Goal: Task Accomplishment & Management: Manage account settings

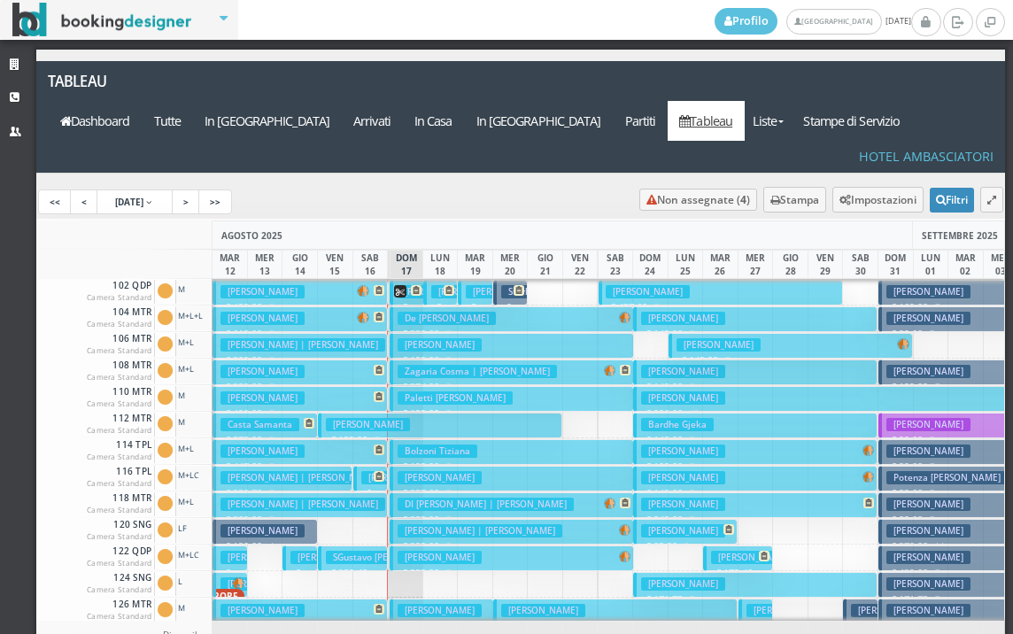
click at [361, 471] on h3 "[PERSON_NAME]" at bounding box center [403, 477] width 84 height 13
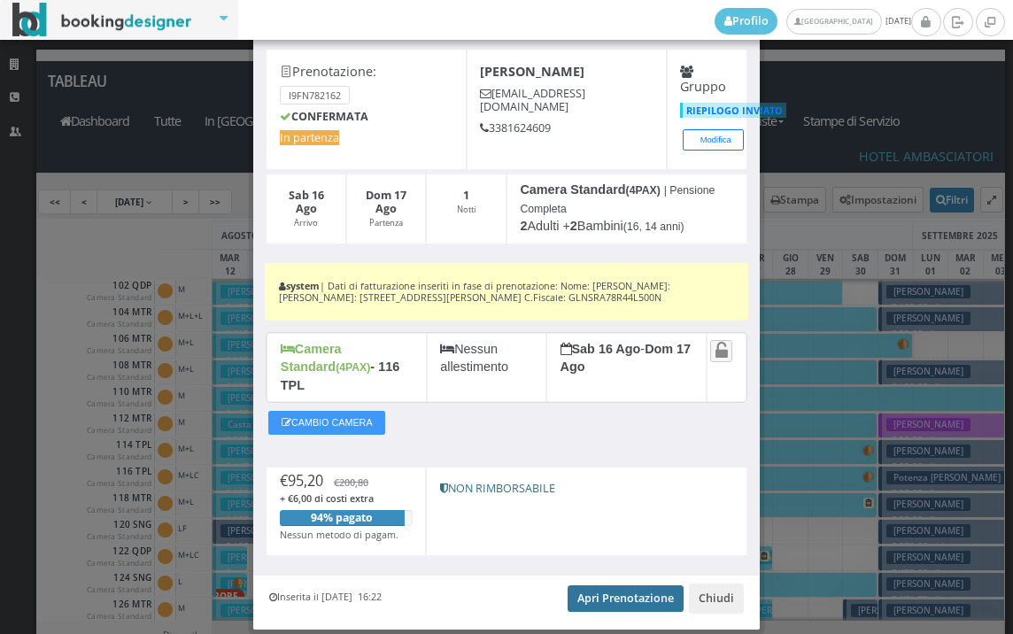
scroll to position [112, 0]
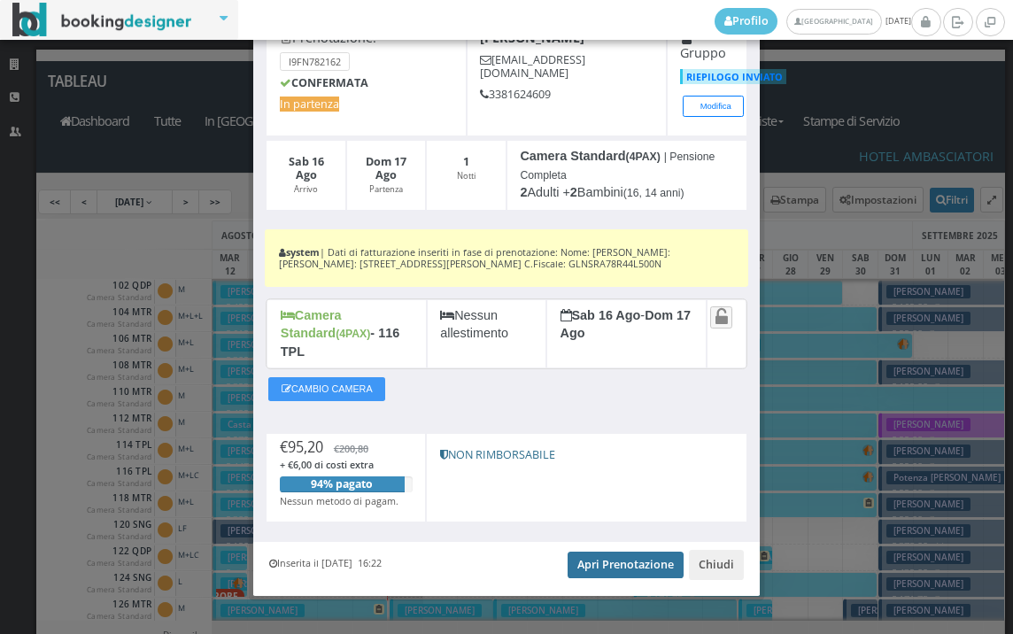
click at [623, 551] on link "Apri Prenotazione" at bounding box center [625, 564] width 116 height 27
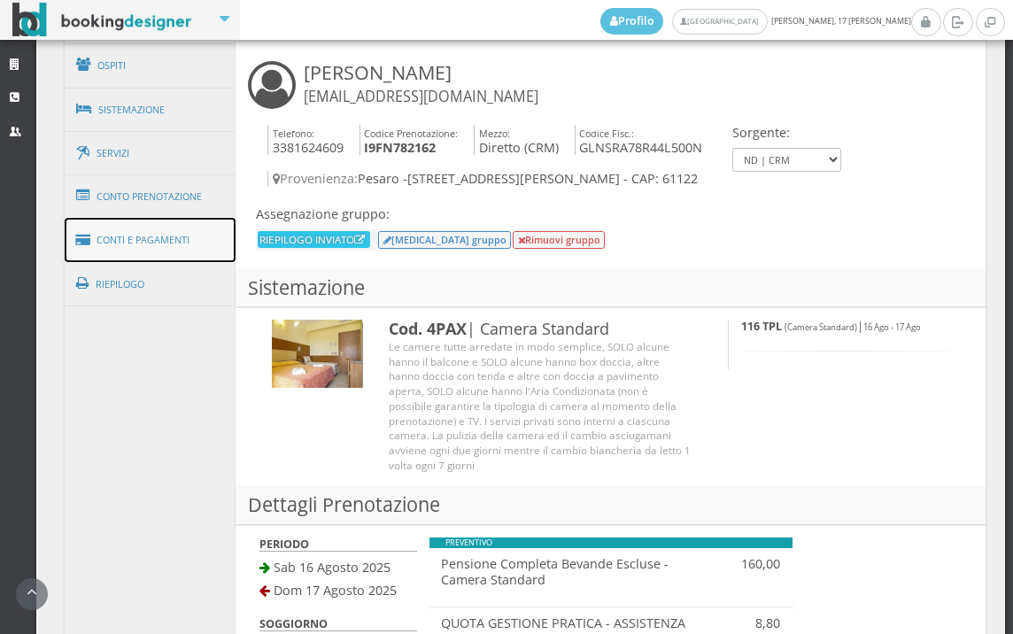
click at [177, 230] on link "Conti e Pagamenti" at bounding box center [151, 240] width 172 height 45
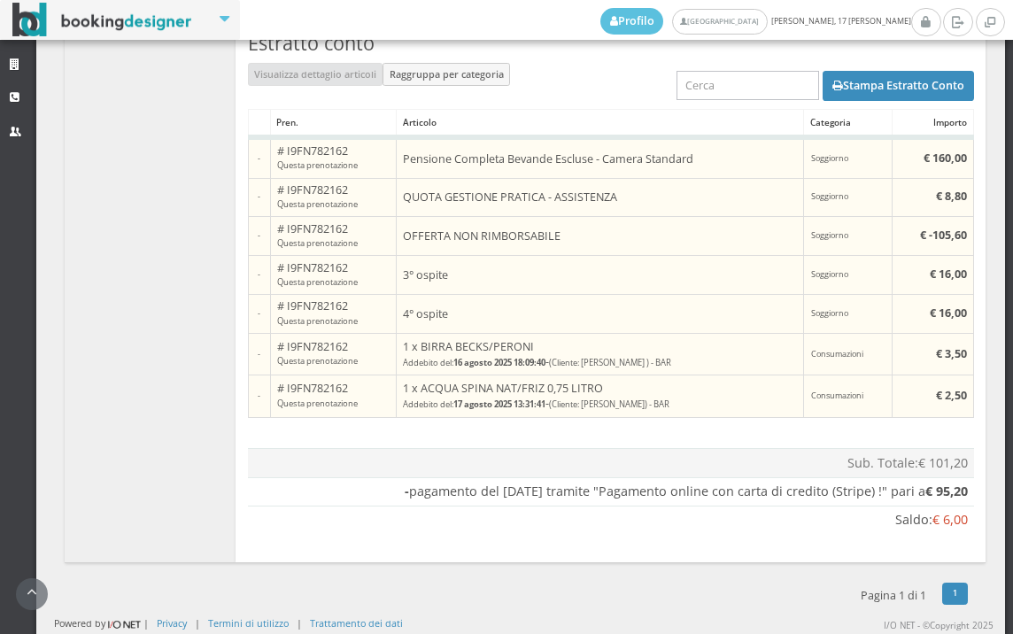
scroll to position [1475, 0]
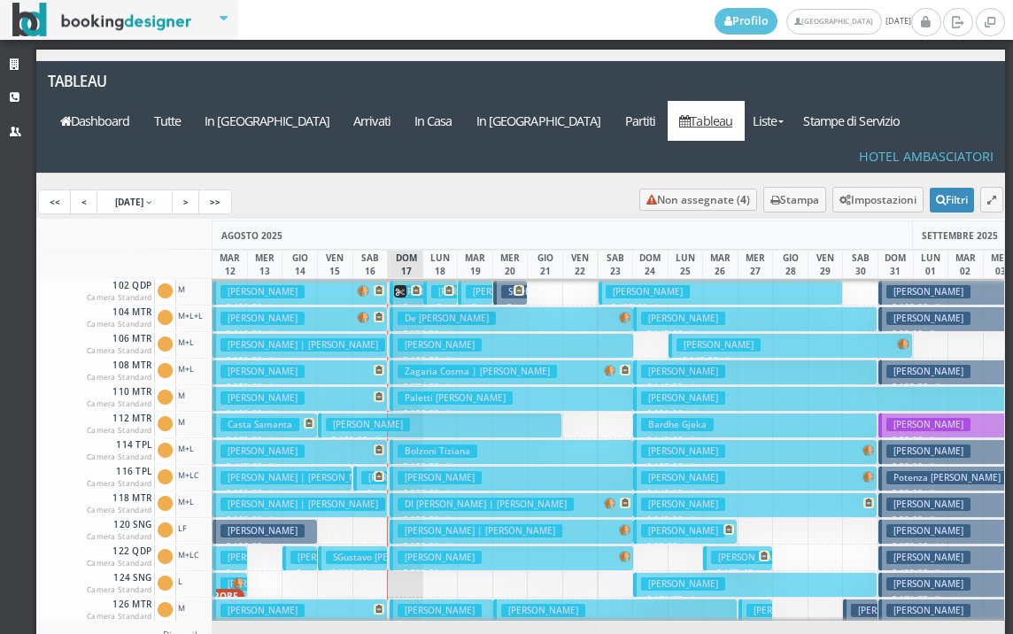
scroll to position [89, 0]
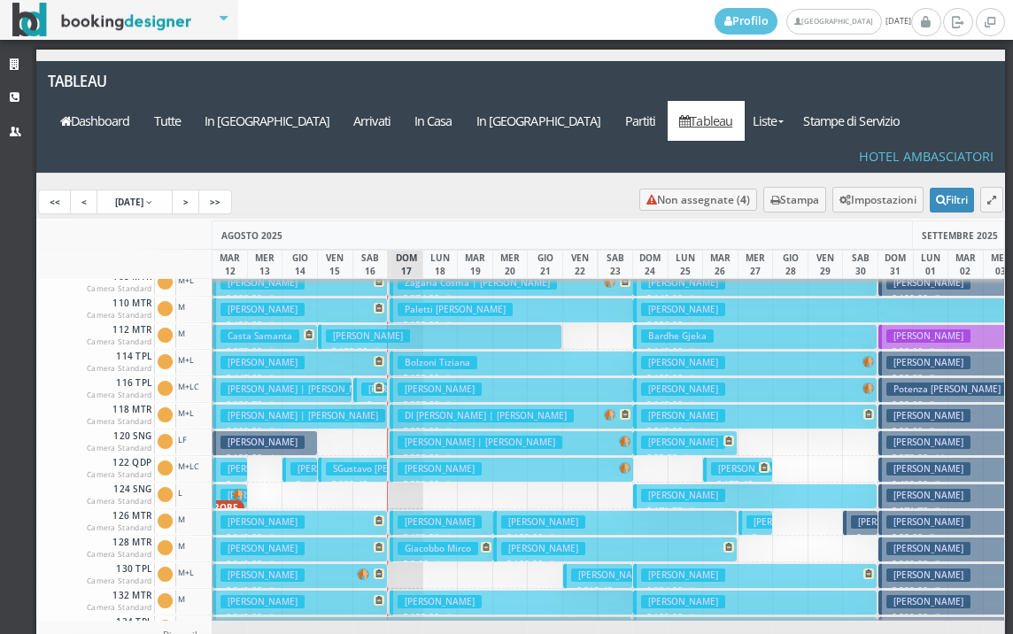
click at [361, 382] on h3 "Giulianelli Sara" at bounding box center [403, 388] width 84 height 13
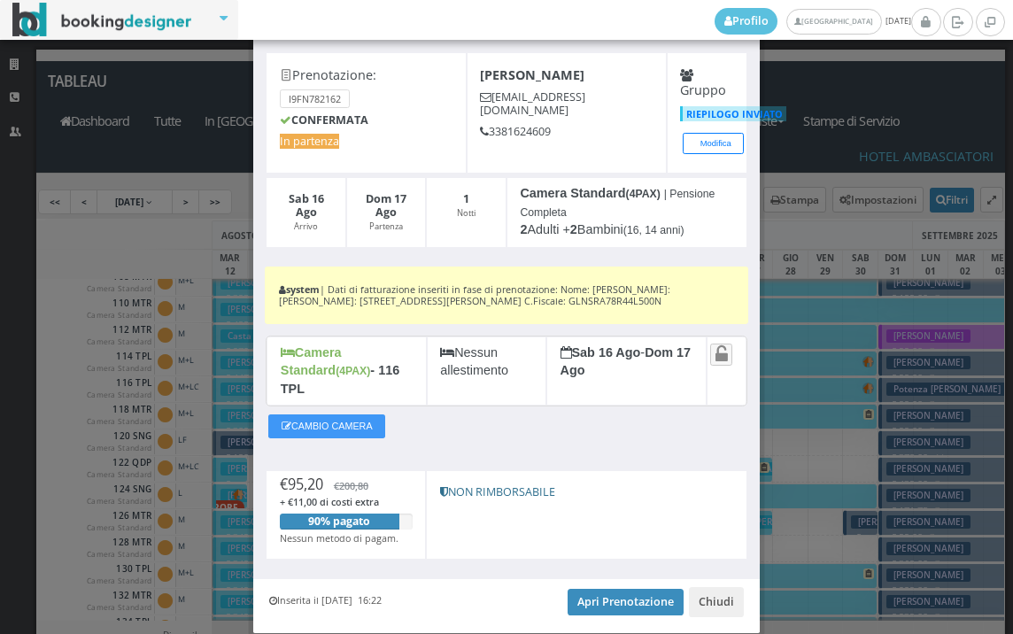
scroll to position [112, 0]
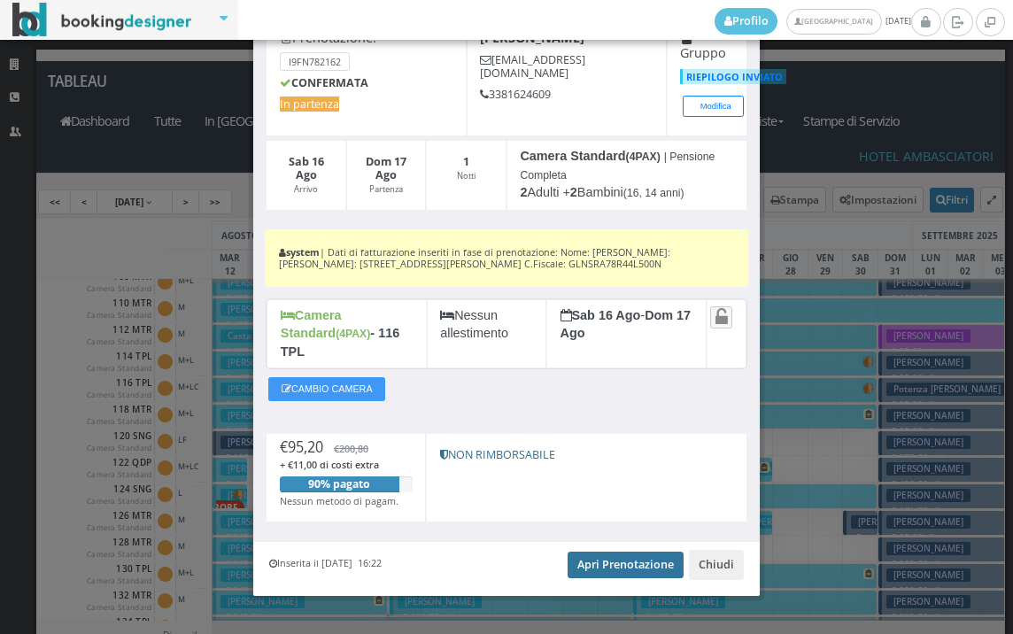
click at [640, 551] on link "Apri Prenotazione" at bounding box center [625, 564] width 116 height 27
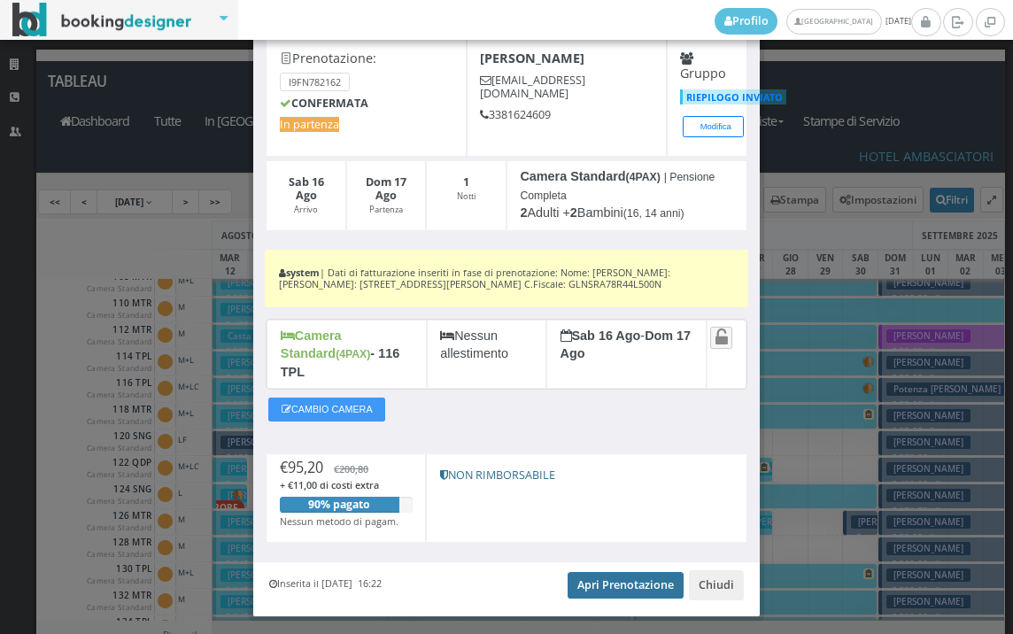
scroll to position [0, 0]
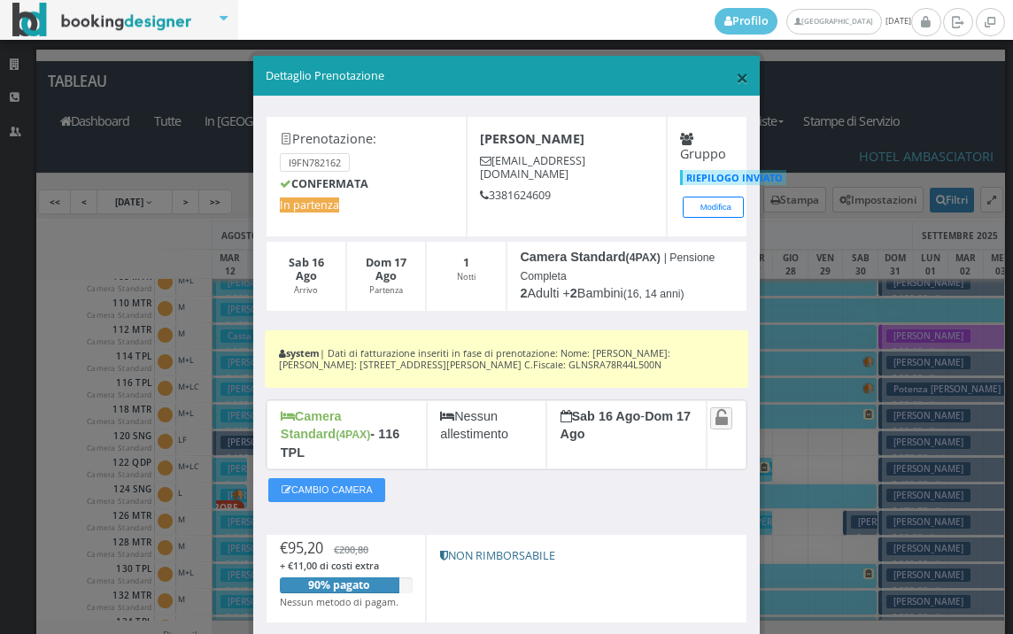
click at [736, 84] on span "×" at bounding box center [742, 77] width 12 height 30
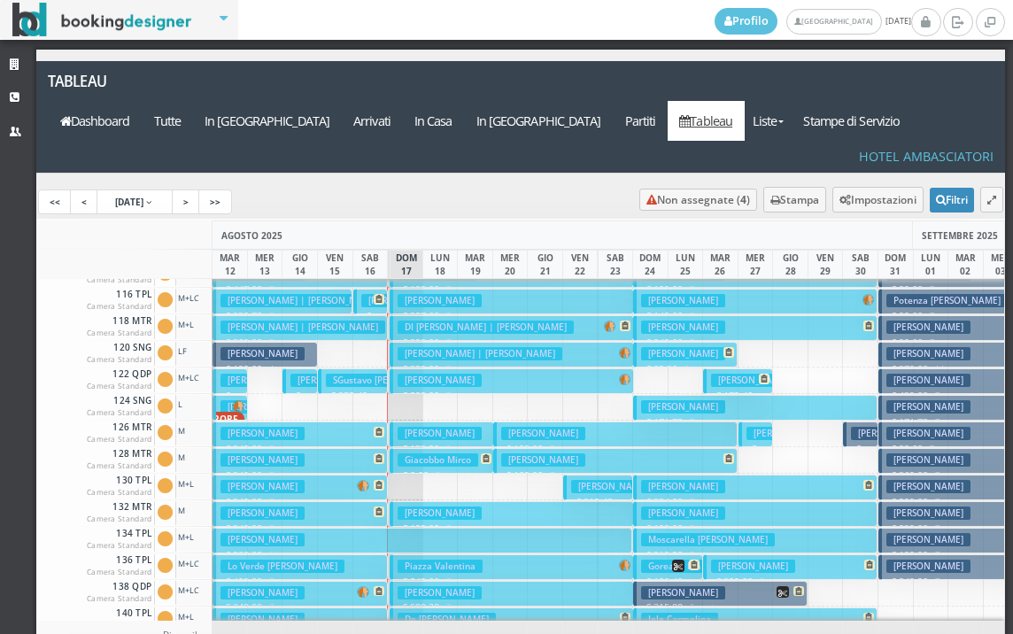
scroll to position [354, 0]
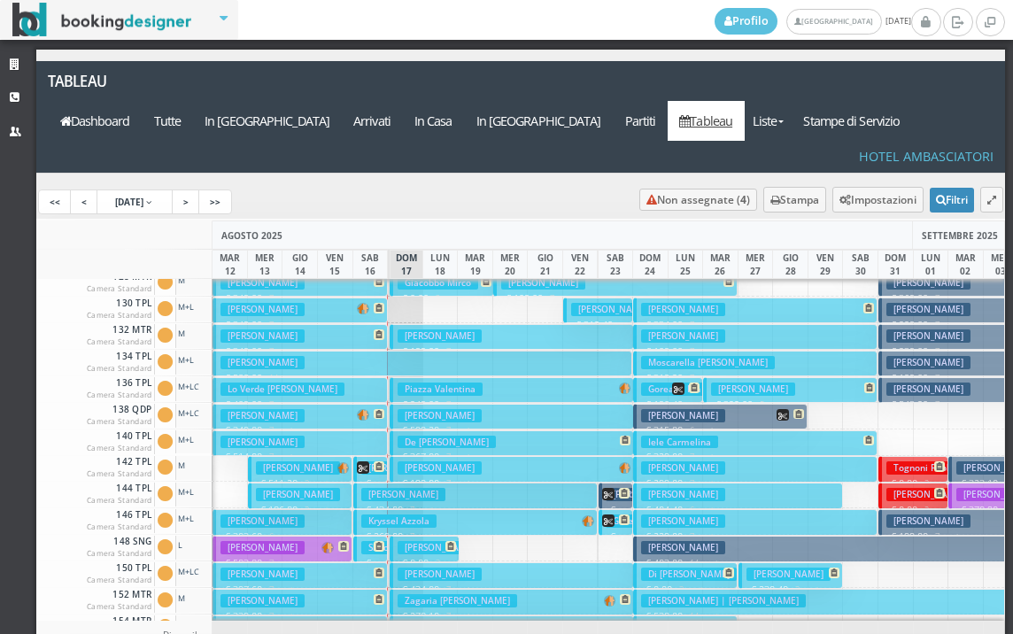
click at [326, 535] on button "Giliberti Donato € 583.80 7 notti 2 Adulti" at bounding box center [282, 548] width 140 height 26
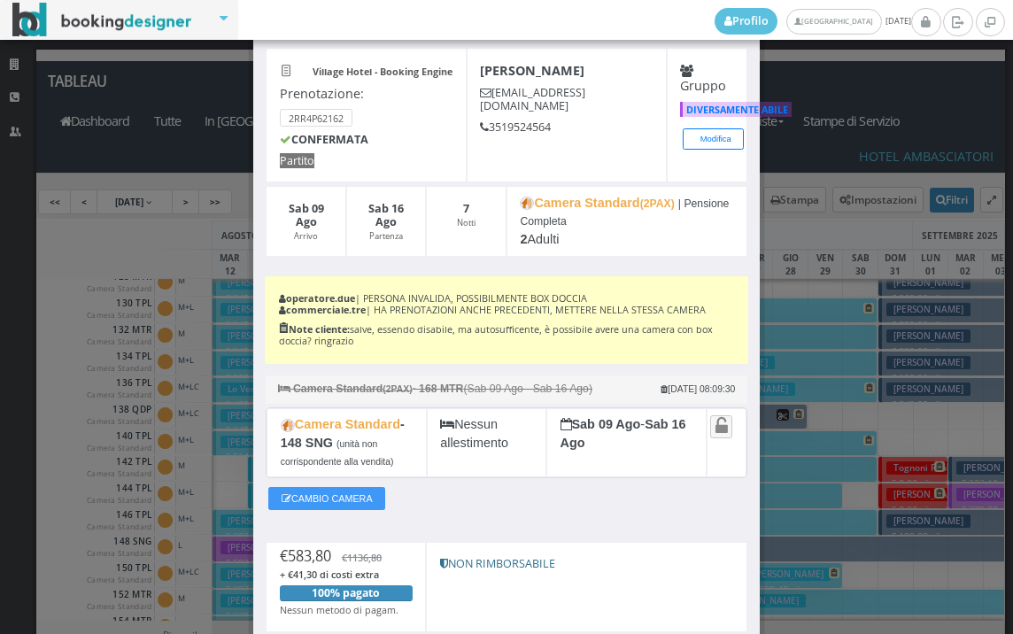
scroll to position [217, 0]
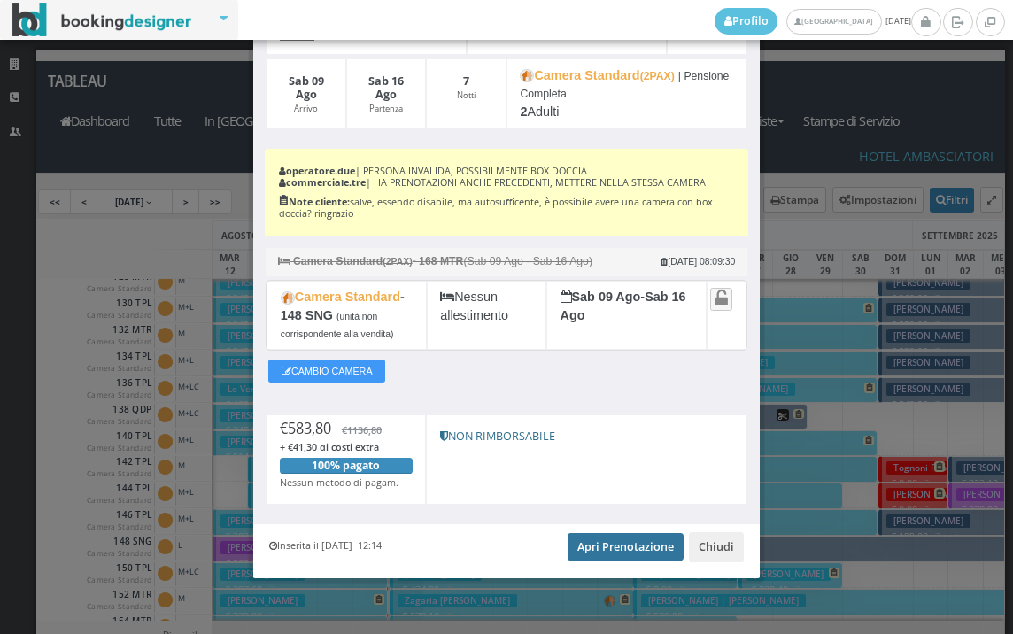
click at [611, 548] on link "Apri Prenotazione" at bounding box center [625, 546] width 116 height 27
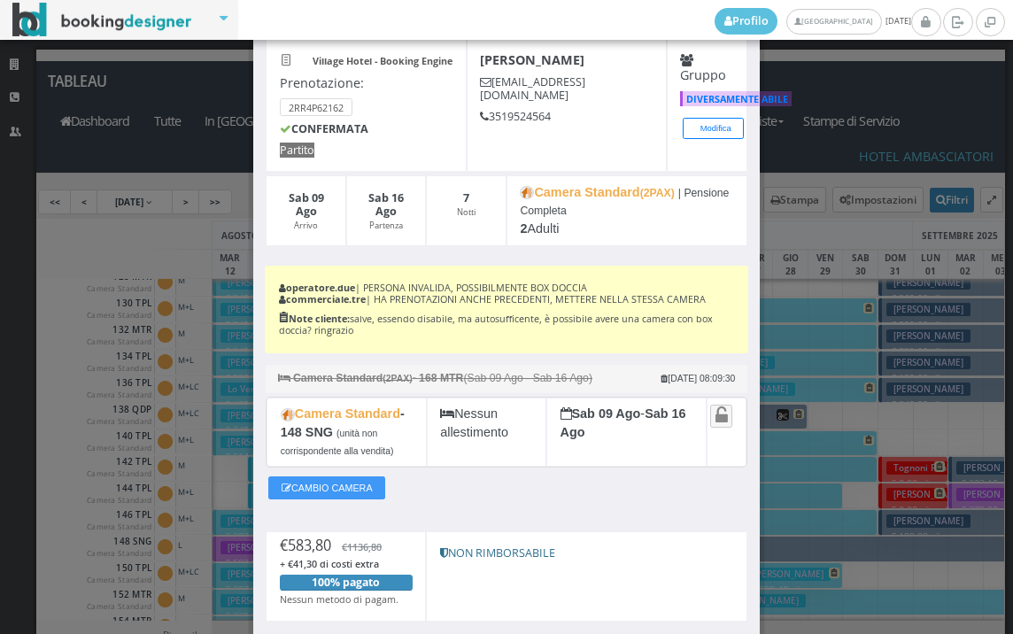
scroll to position [20, 0]
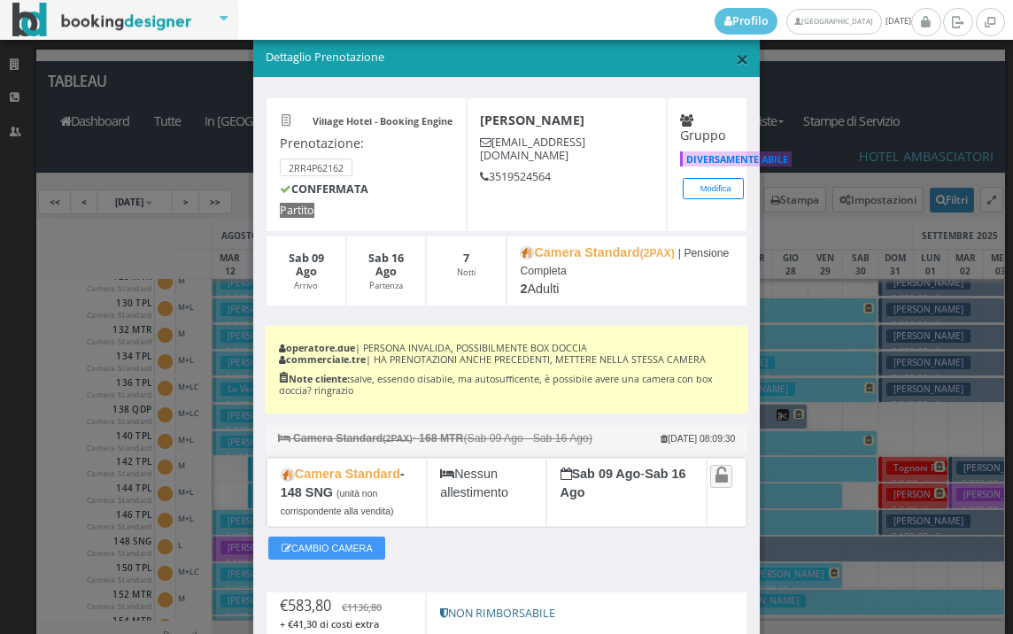
click at [737, 58] on span "×" at bounding box center [742, 58] width 12 height 30
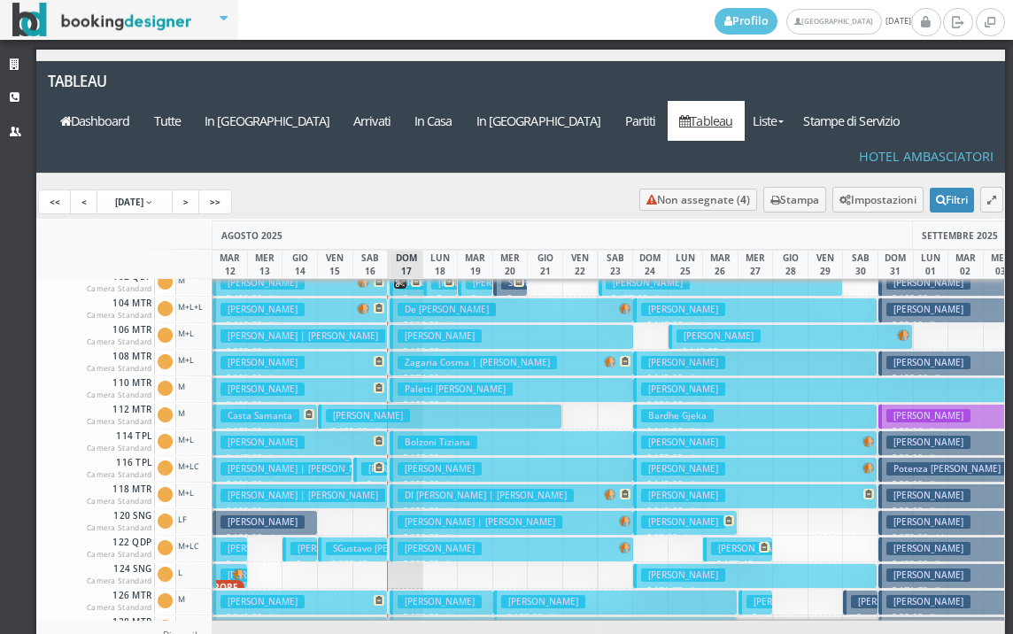
scroll to position [0, 0]
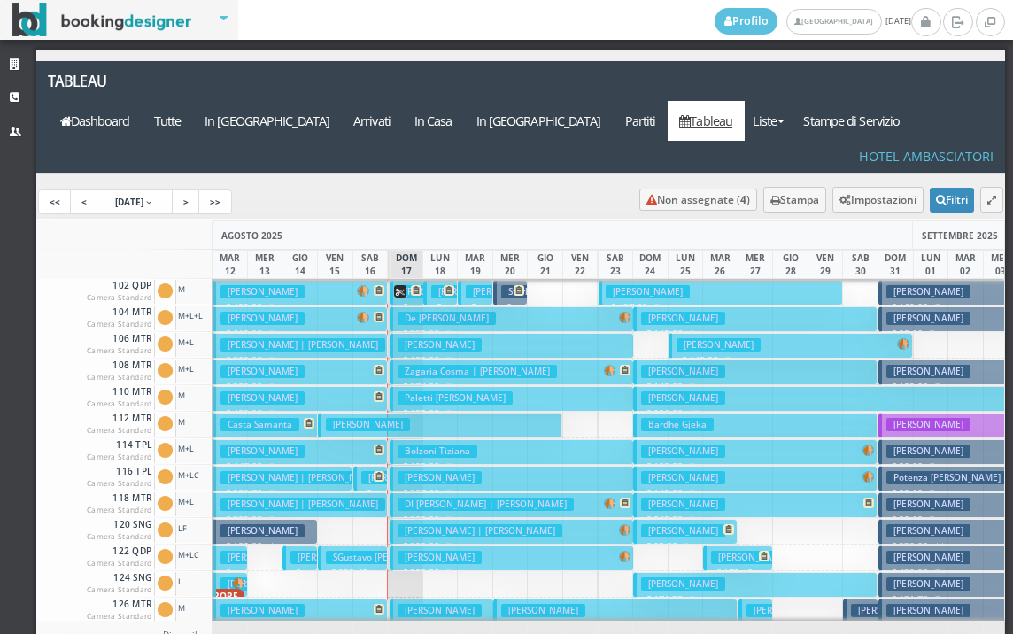
click at [335, 418] on h3 "Zagaria Cosimo Damiano" at bounding box center [368, 424] width 84 height 13
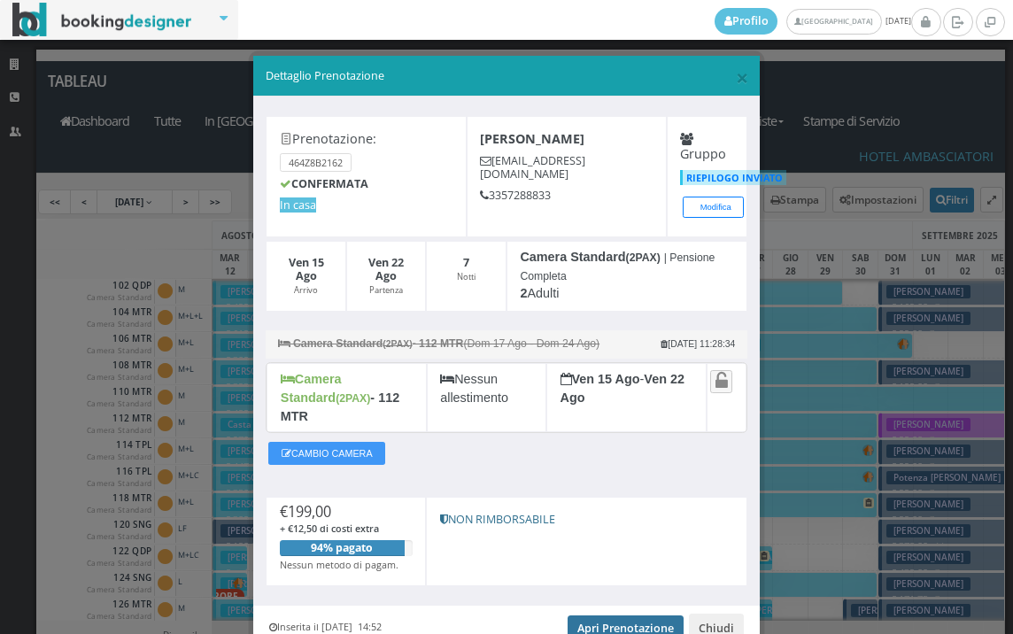
click at [610, 615] on link "Apri Prenotazione" at bounding box center [625, 628] width 116 height 27
click at [736, 73] on span "×" at bounding box center [742, 77] width 12 height 30
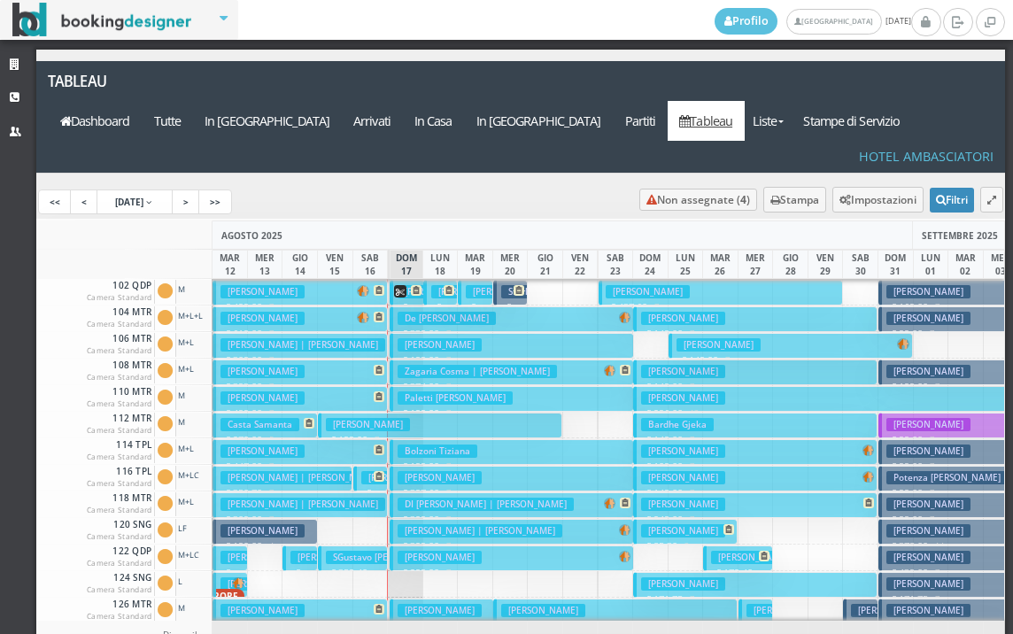
click at [338, 551] on h3 "SGustavo Alonso Gustavo Alonso | Soldevilla Salinas Gustavo Alonso" at bounding box center [465, 557] width 279 height 13
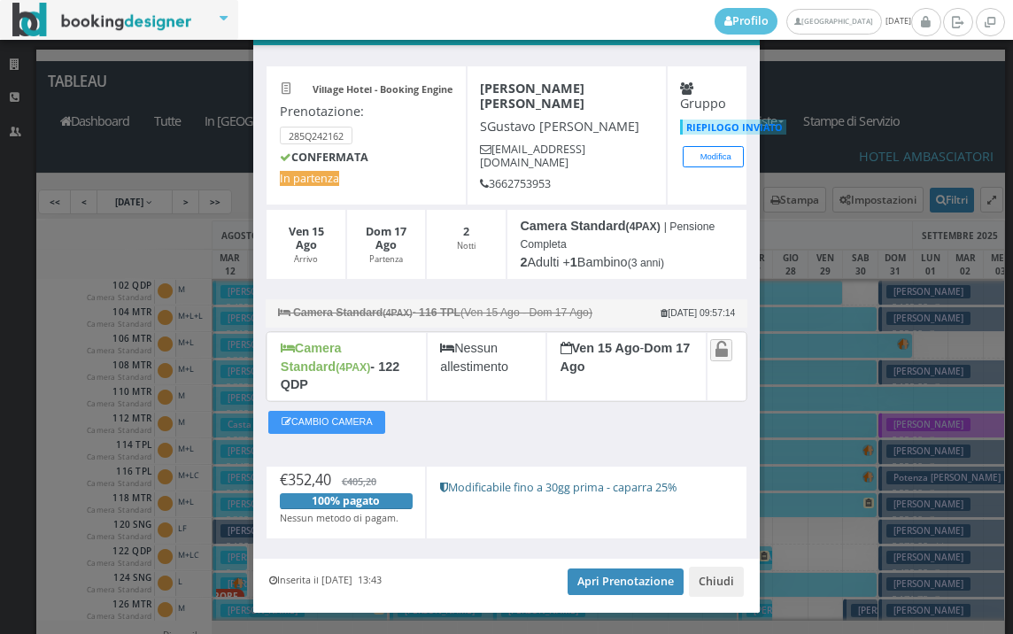
scroll to position [91, 0]
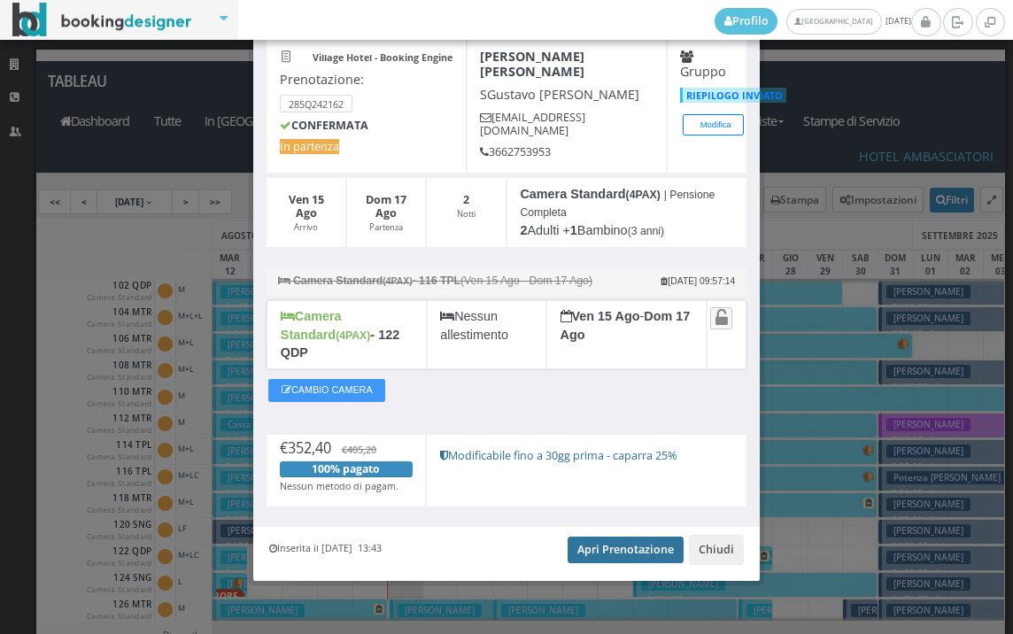
click at [640, 543] on link "Apri Prenotazione" at bounding box center [625, 549] width 116 height 27
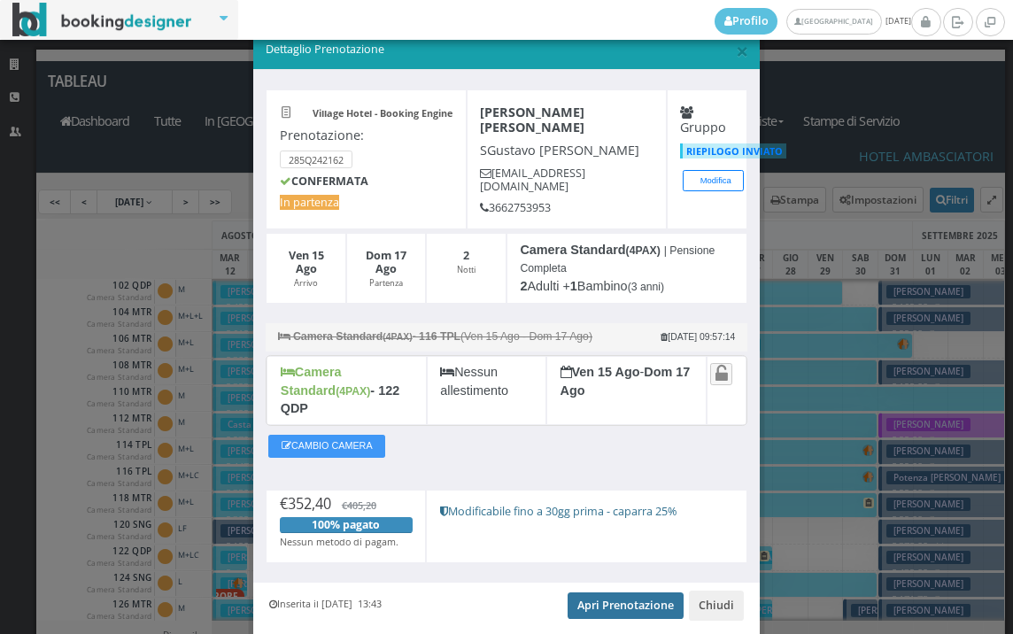
scroll to position [0, 0]
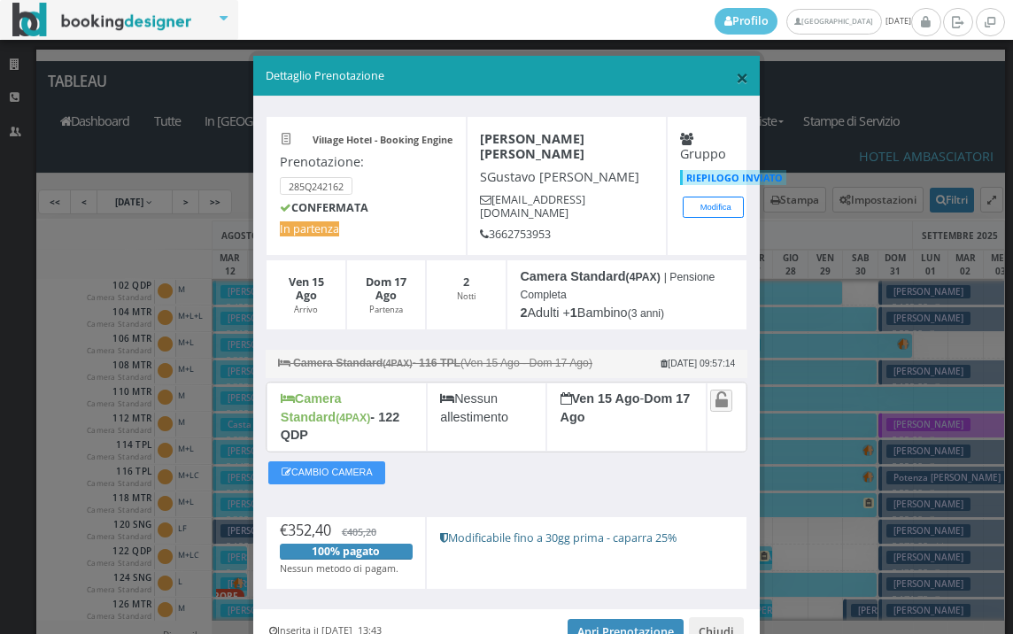
click at [736, 72] on span "×" at bounding box center [742, 77] width 12 height 30
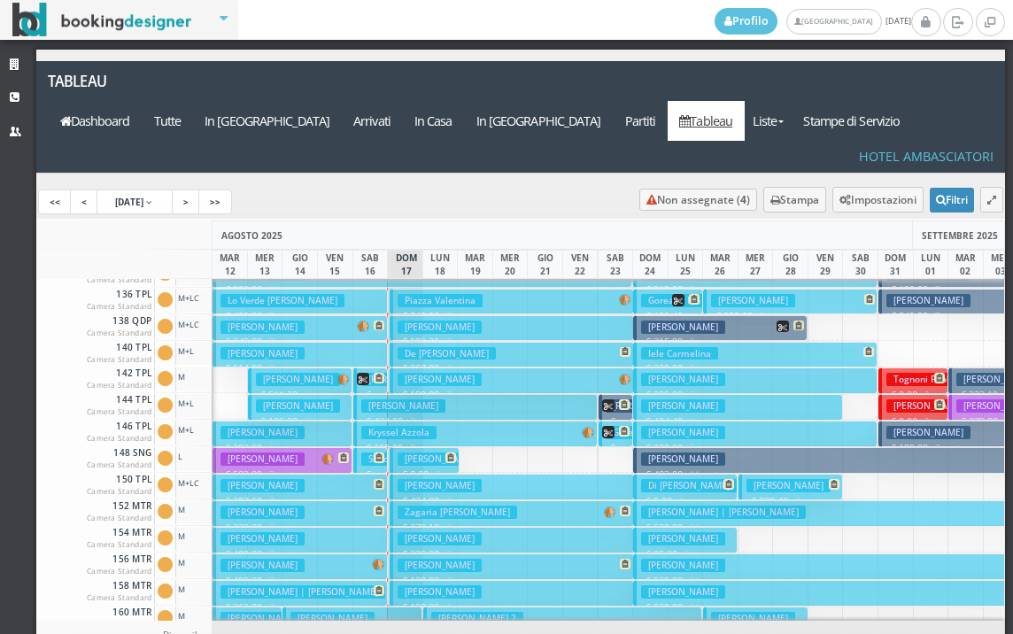
scroll to position [708, 0]
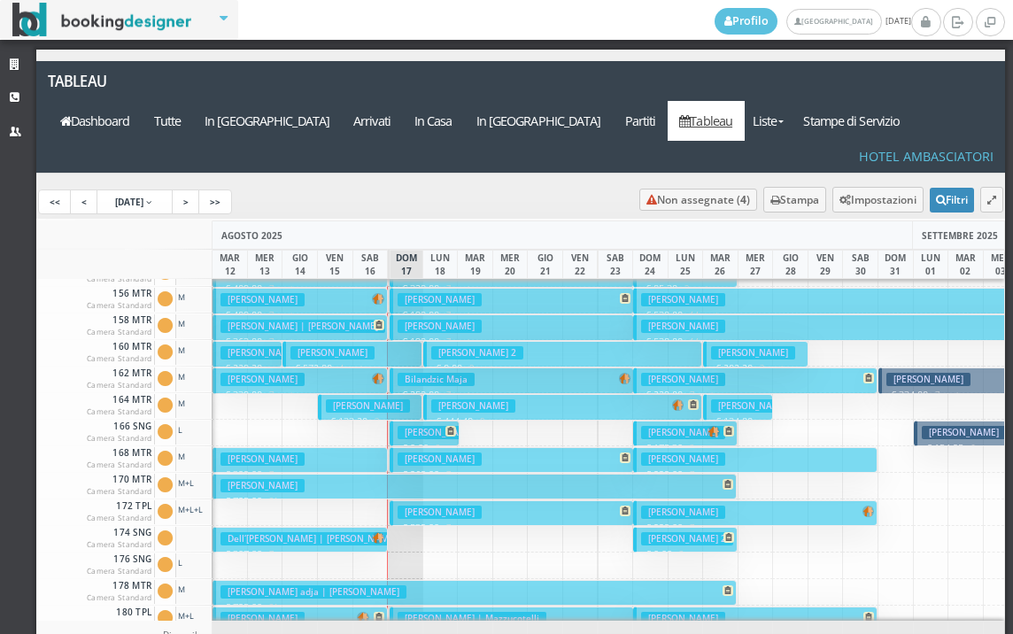
click at [330, 399] on h3 "Pagano Cosimo" at bounding box center [368, 405] width 84 height 13
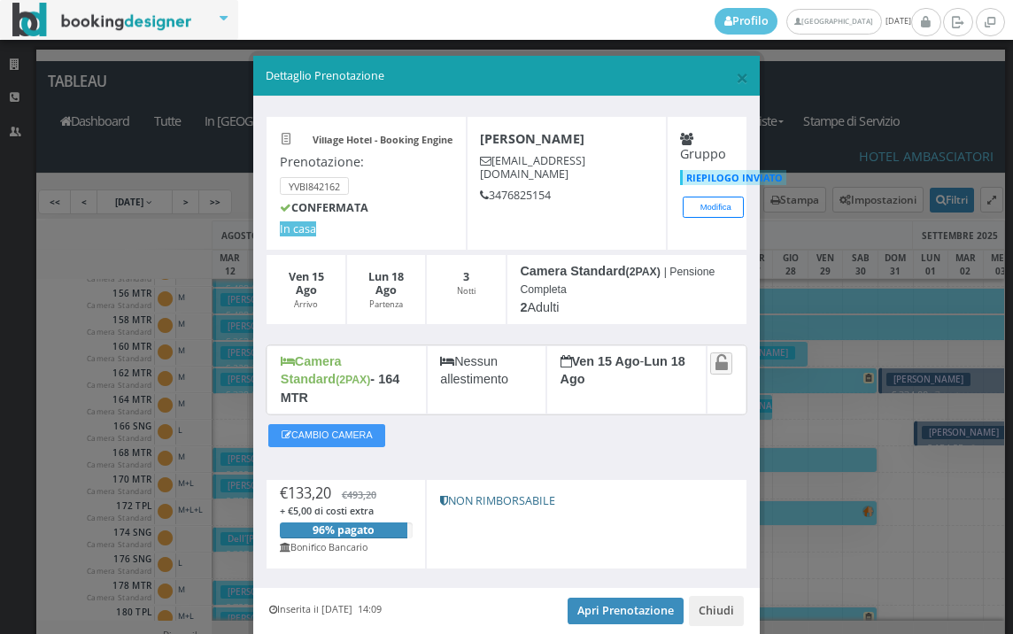
scroll to position [50, 0]
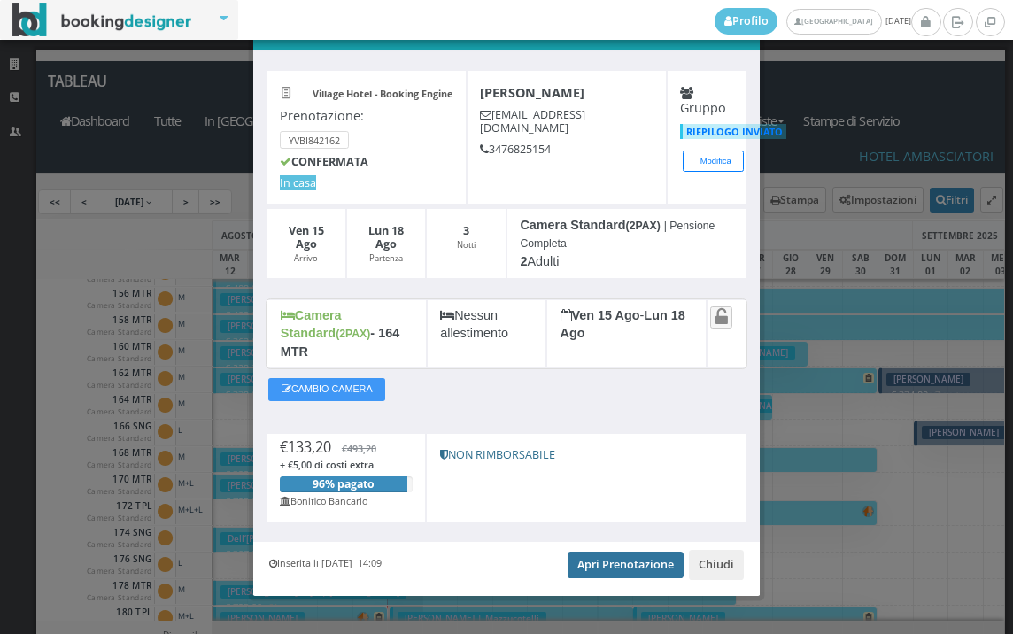
click at [623, 551] on link "Apri Prenotazione" at bounding box center [625, 564] width 116 height 27
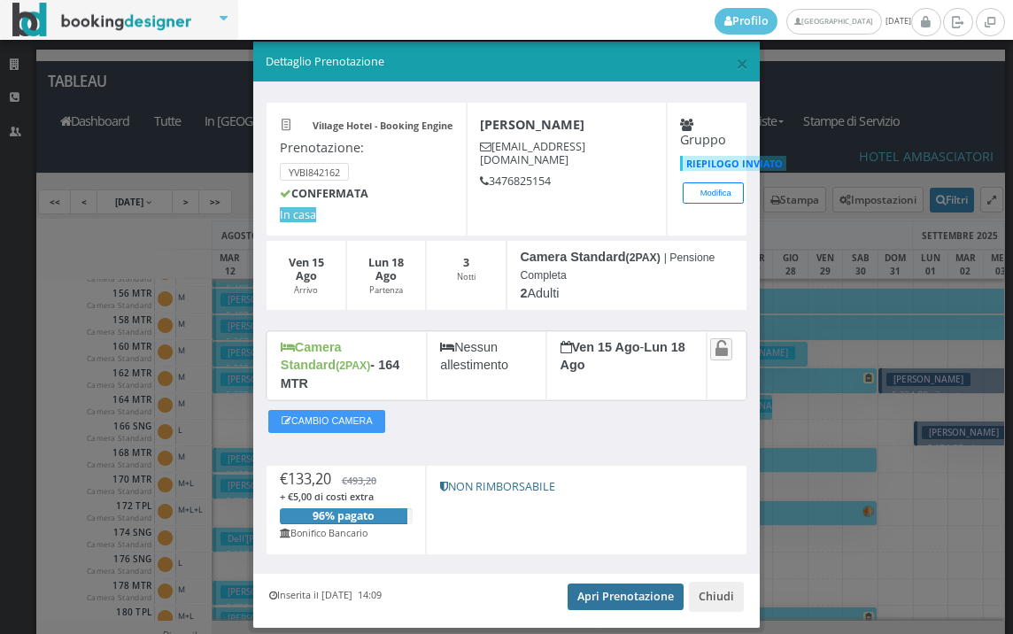
scroll to position [0, 0]
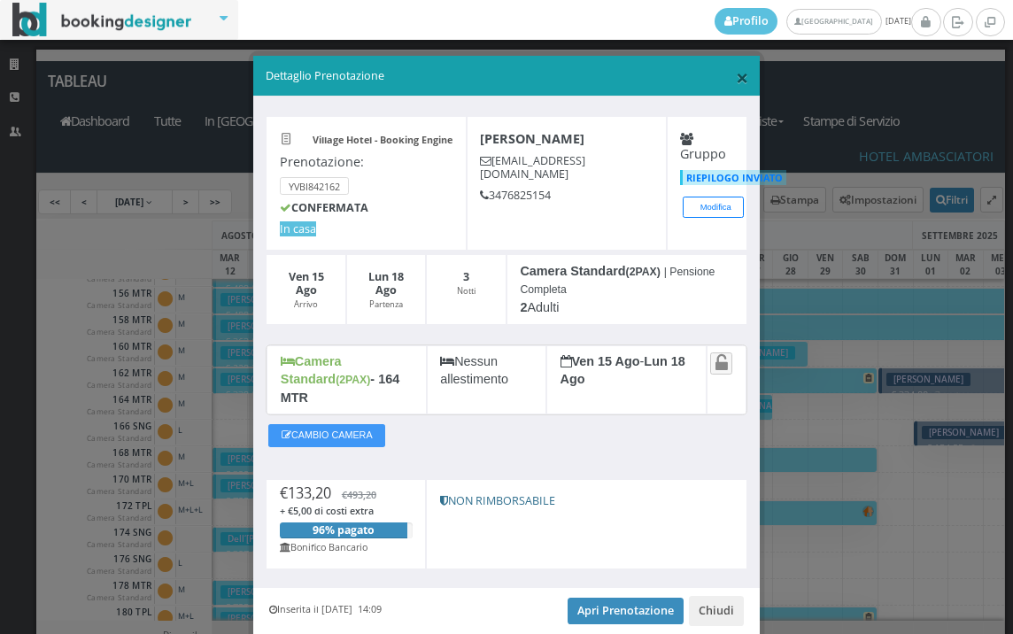
click at [736, 78] on span "×" at bounding box center [742, 77] width 12 height 30
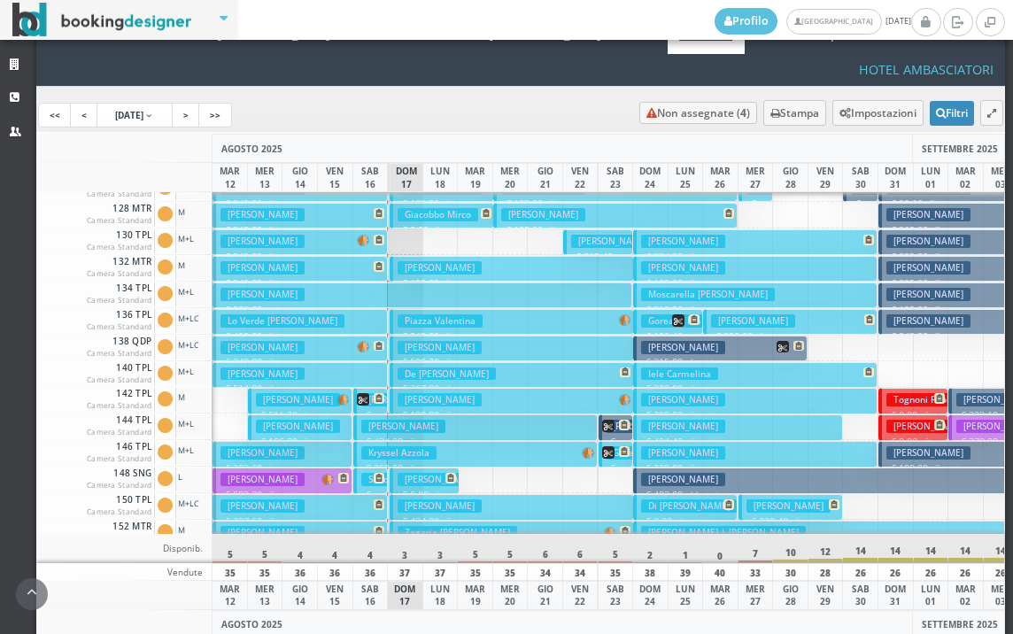
scroll to position [354, 0]
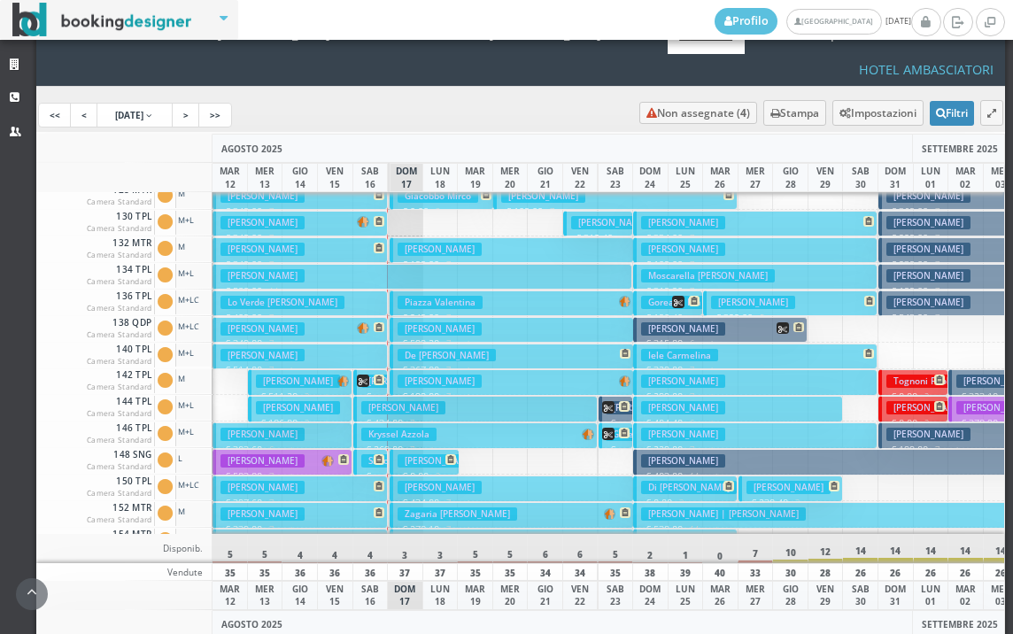
click at [443, 454] on span at bounding box center [448, 459] width 15 height 11
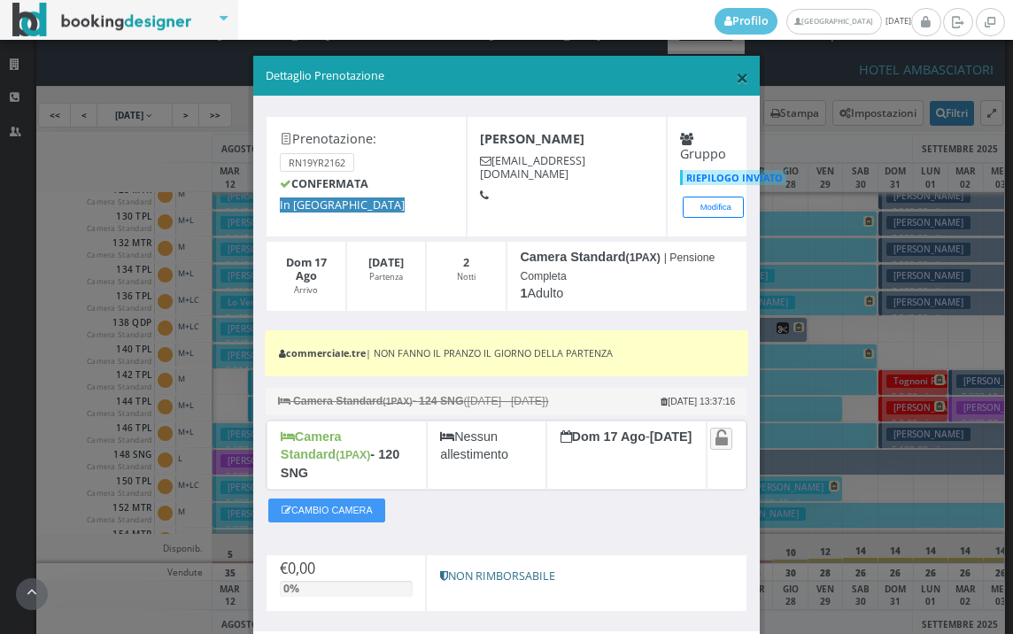
click at [736, 74] on span "×" at bounding box center [742, 77] width 12 height 30
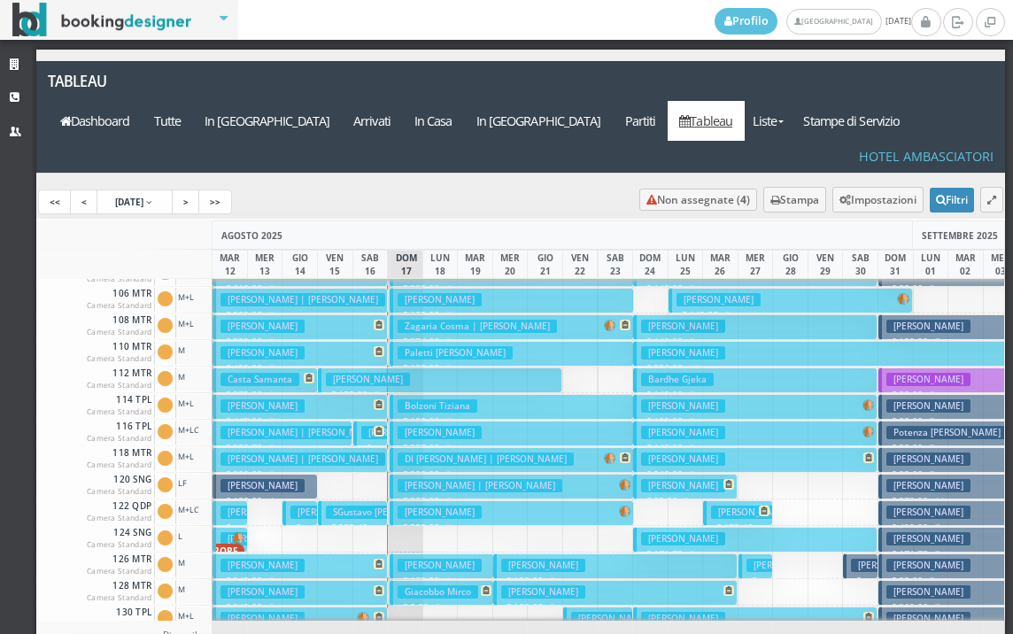
scroll to position [0, 0]
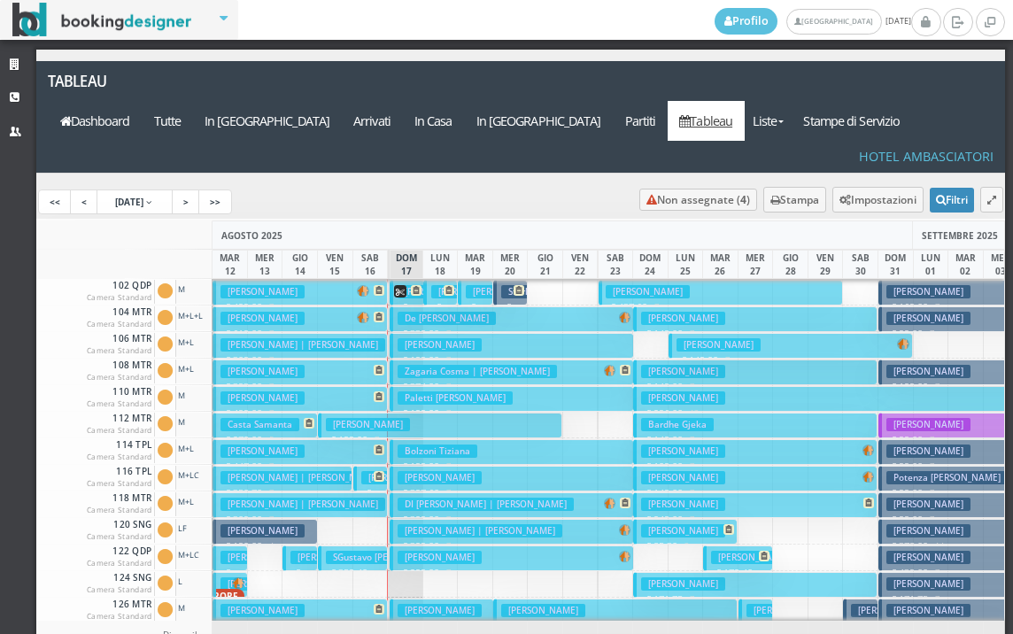
click at [361, 471] on h3 "Giulianelli Sara" at bounding box center [403, 477] width 84 height 13
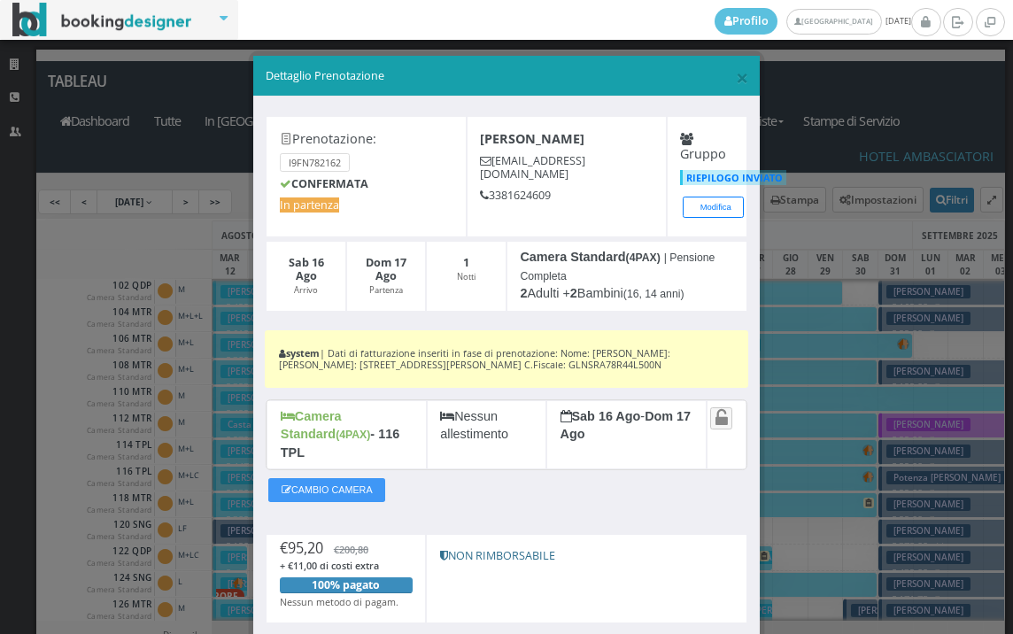
scroll to position [112, 0]
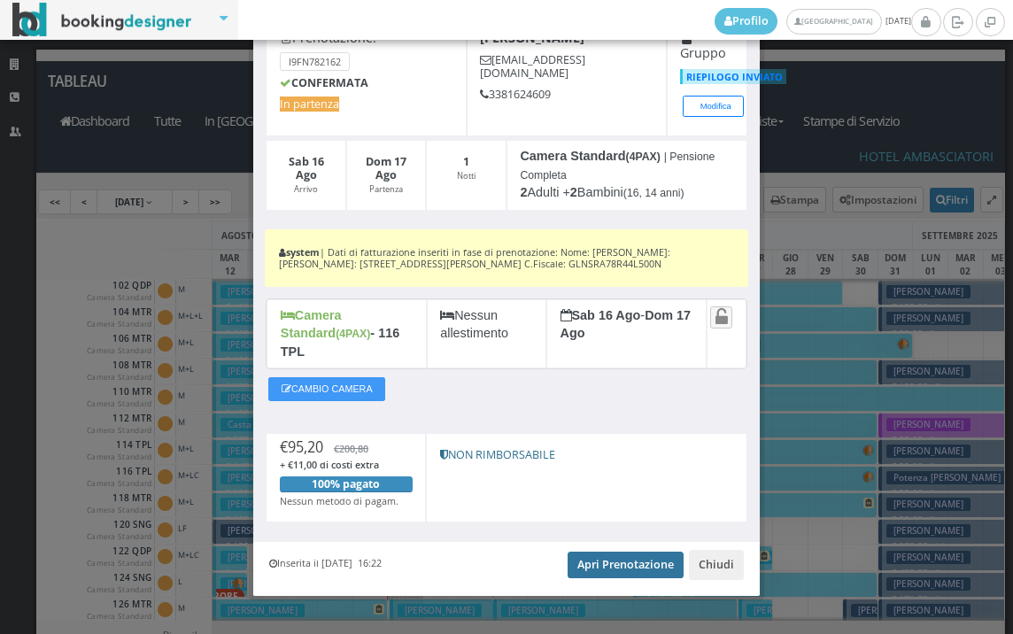
click at [629, 551] on link "Apri Prenotazione" at bounding box center [625, 564] width 116 height 27
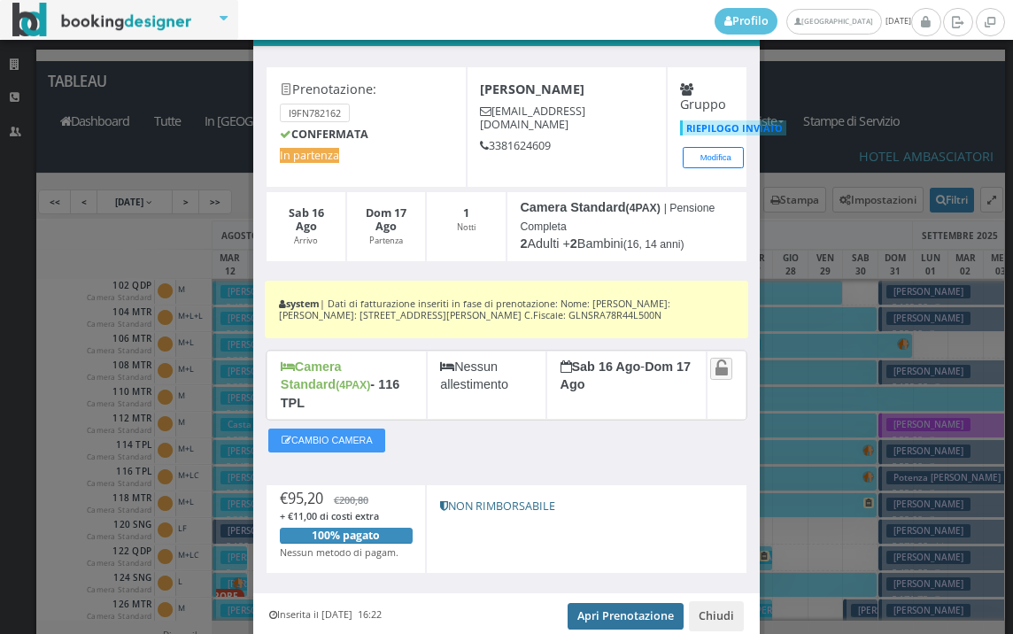
scroll to position [0, 0]
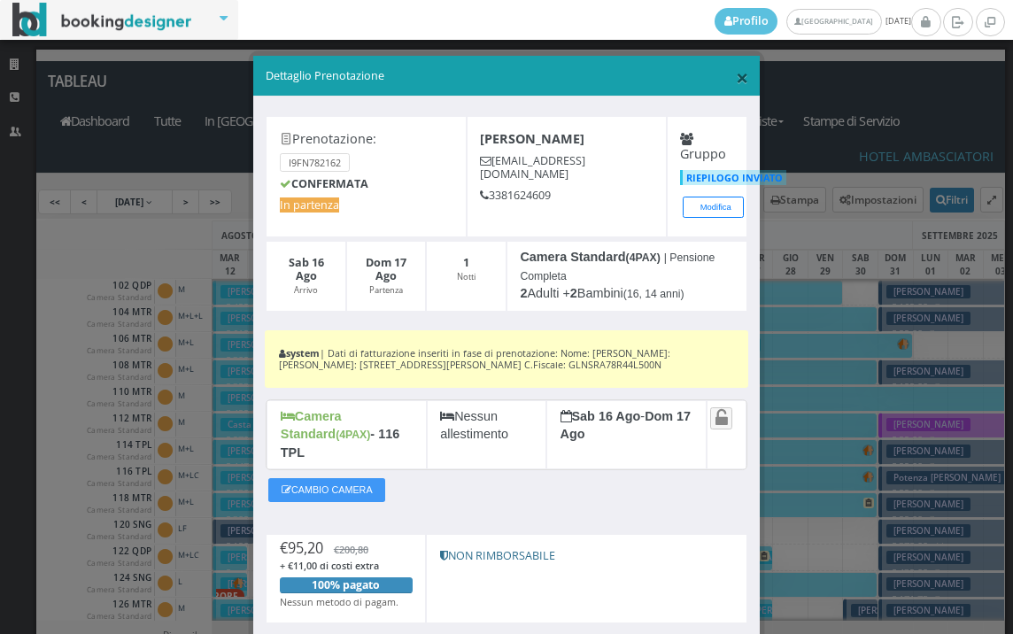
click at [736, 72] on span "×" at bounding box center [742, 77] width 12 height 30
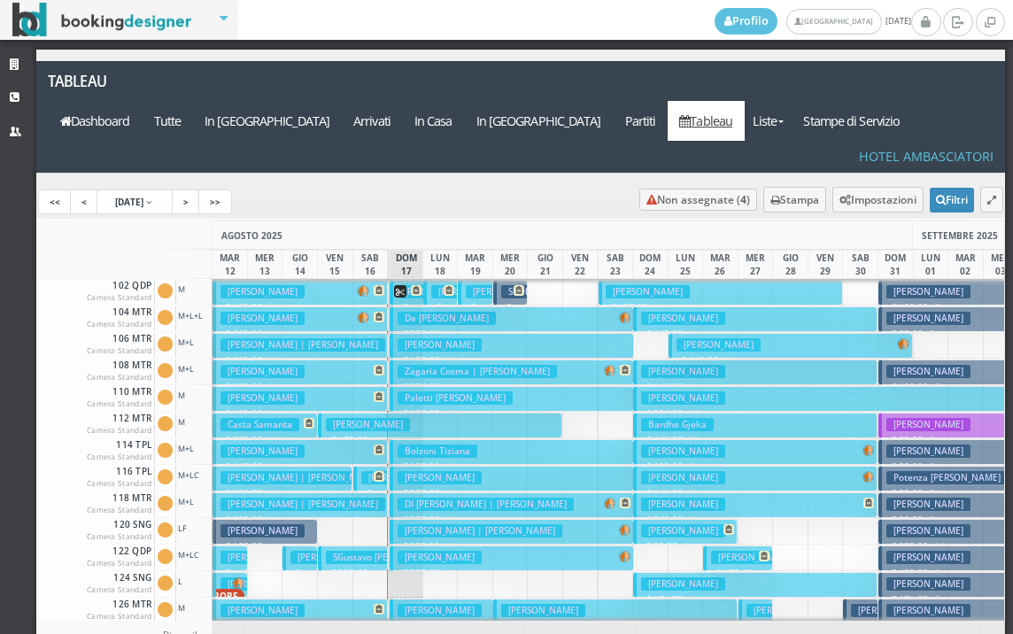
click at [404, 306] on button "De Masi Gervais Gloria € 339.00 7 notti 2 Adulti + 2 Bambini (9, 8 anni)" at bounding box center [511, 319] width 244 height 26
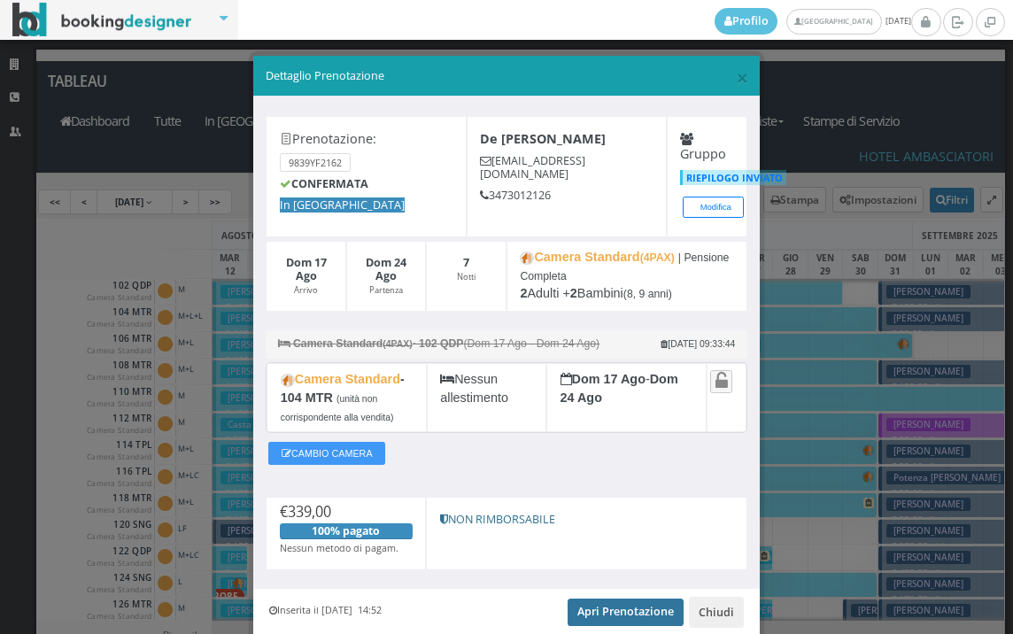
click at [601, 612] on link "Apri Prenotazione" at bounding box center [625, 611] width 116 height 27
click at [736, 71] on span "×" at bounding box center [742, 77] width 12 height 30
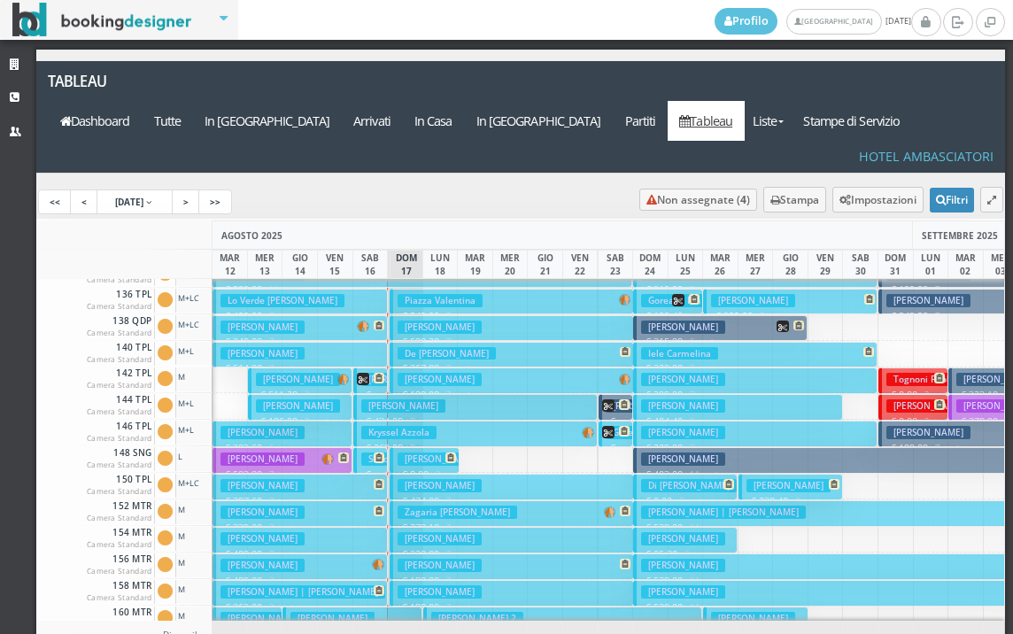
scroll to position [531, 0]
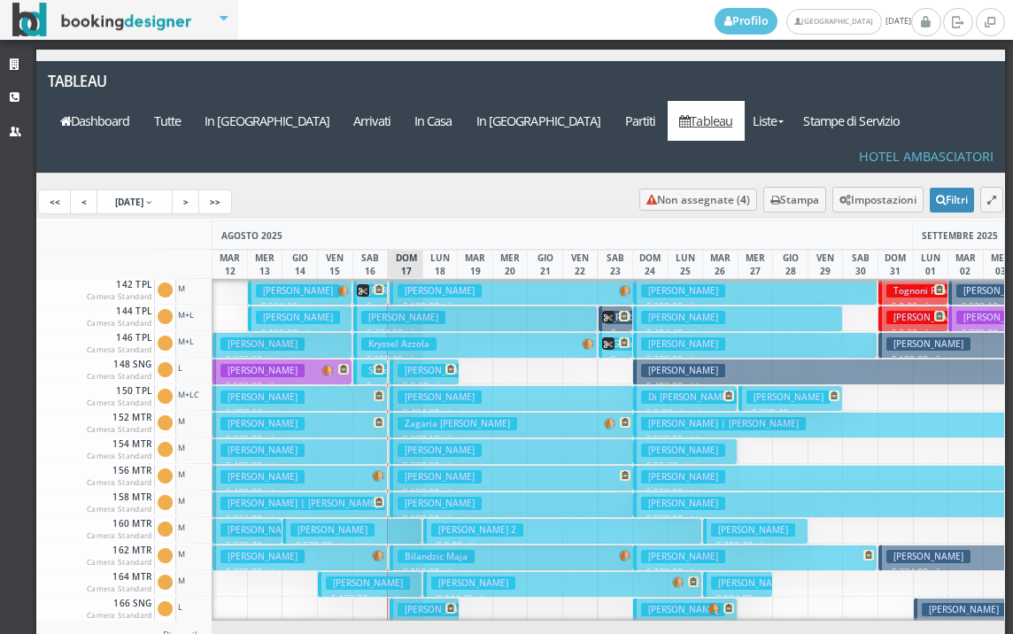
click at [453, 497] on h3 "Fracassi Tersilla" at bounding box center [439, 503] width 84 height 13
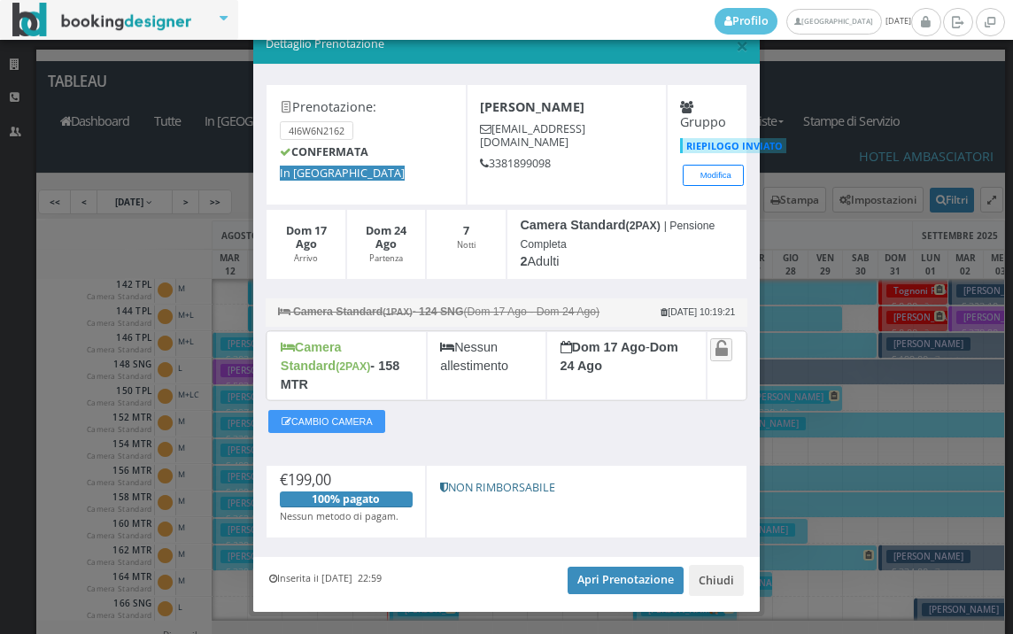
scroll to position [51, 0]
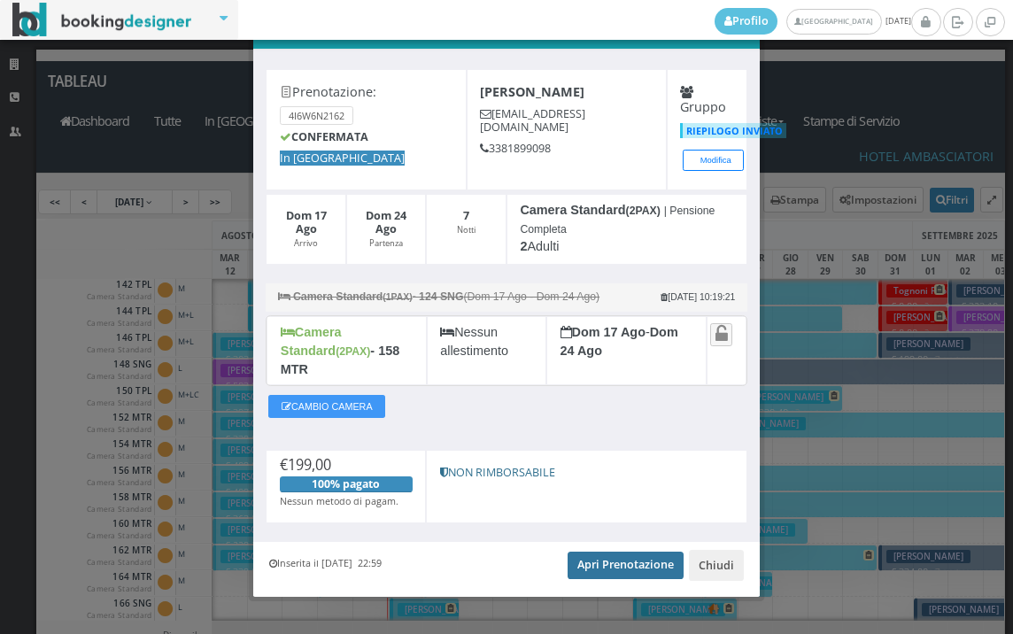
click at [628, 552] on link "Apri Prenotazione" at bounding box center [625, 564] width 116 height 27
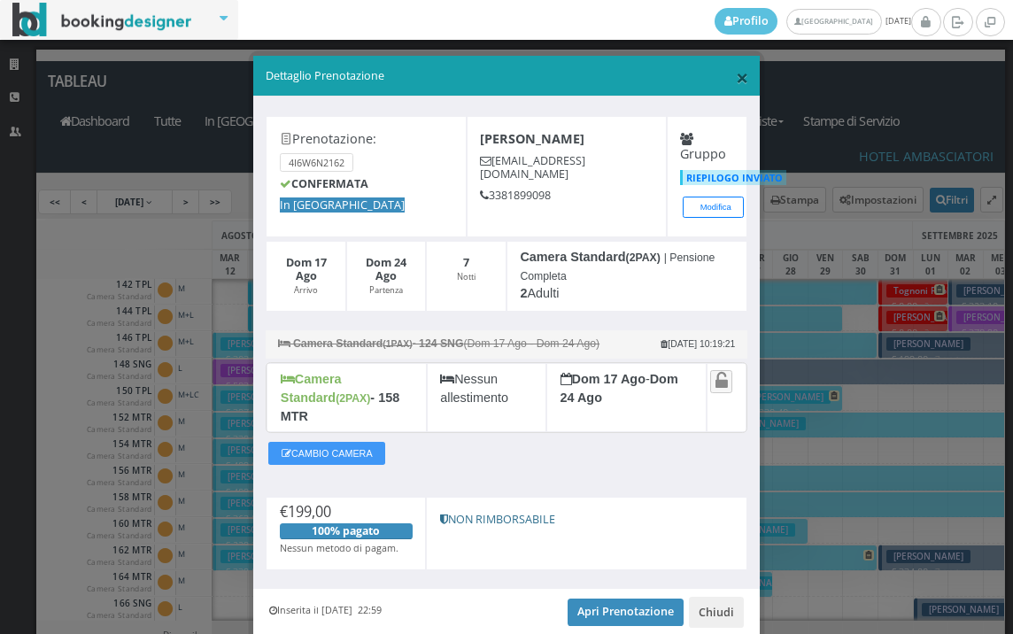
click at [736, 73] on span "×" at bounding box center [742, 77] width 12 height 30
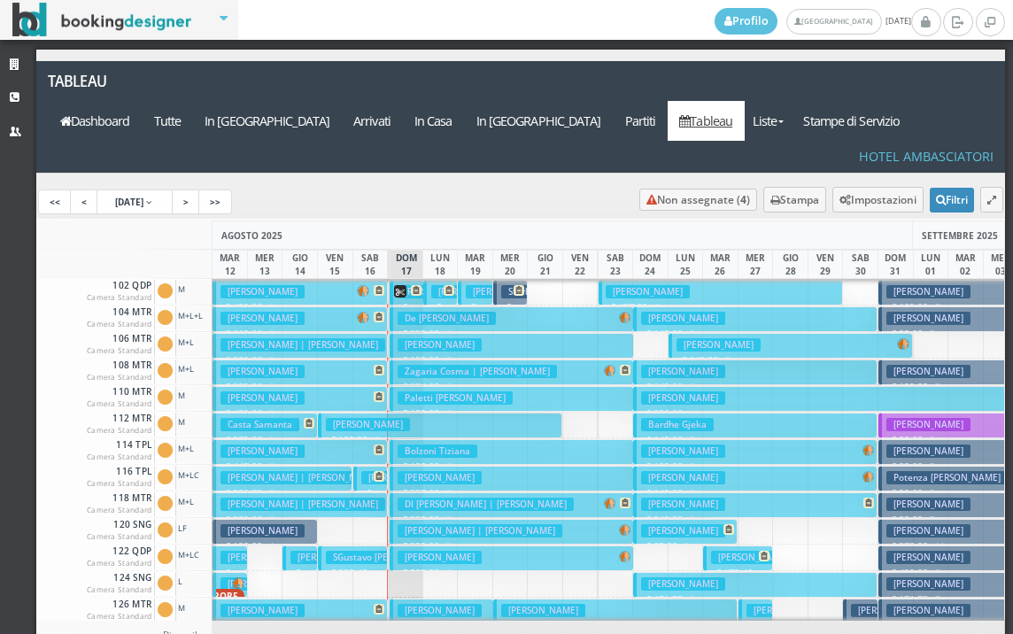
click at [406, 333] on button "Solighetto Giorgio € 199.00 7 notti 2 Adulti" at bounding box center [511, 346] width 244 height 26
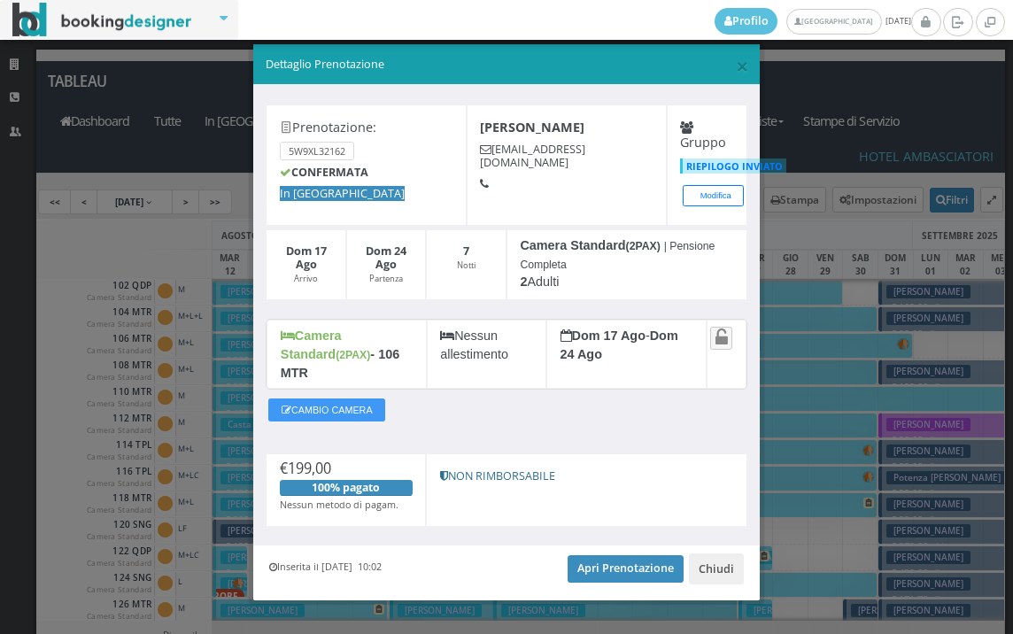
scroll to position [16, 0]
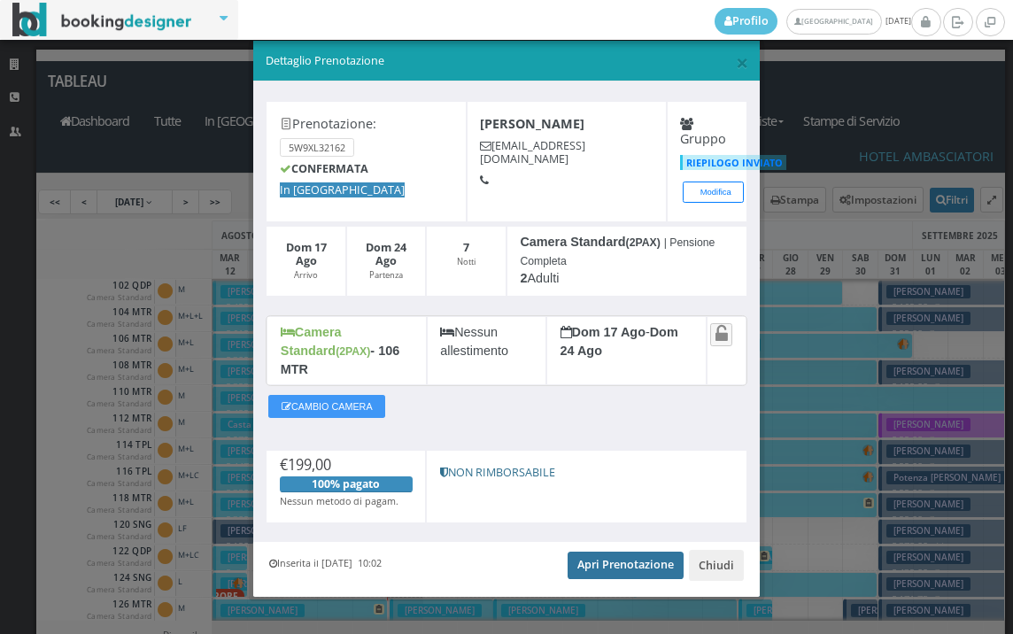
click at [609, 551] on link "Apri Prenotazione" at bounding box center [625, 564] width 116 height 27
click at [736, 65] on span "×" at bounding box center [742, 62] width 12 height 30
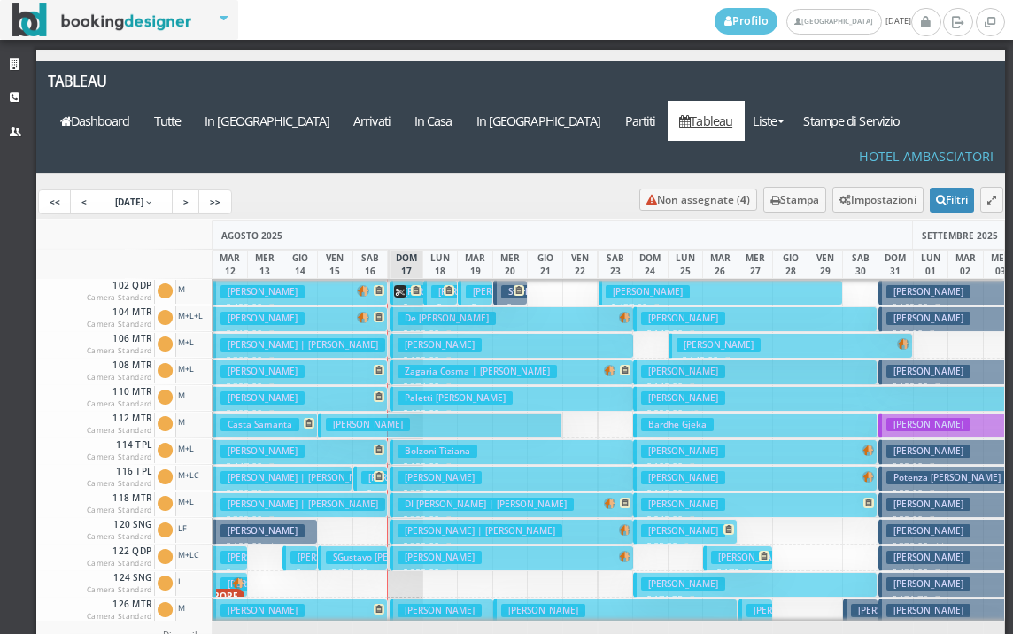
click at [405, 365] on h3 "Zagaria Cosma | Zagaria Giuseppe" at bounding box center [476, 371] width 159 height 13
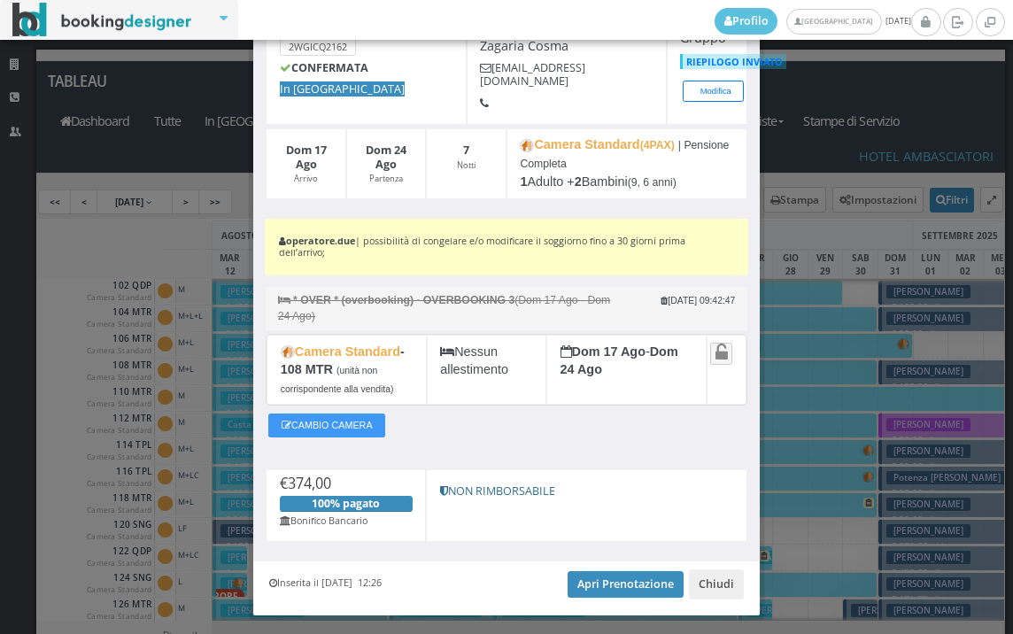
scroll to position [170, 0]
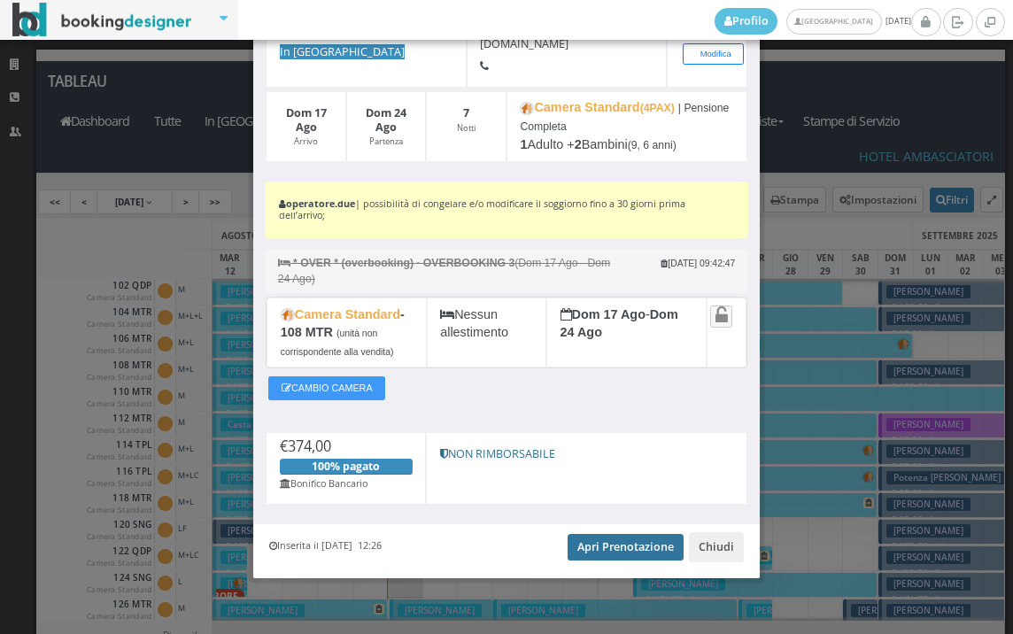
click at [609, 542] on link "Apri Prenotazione" at bounding box center [625, 547] width 116 height 27
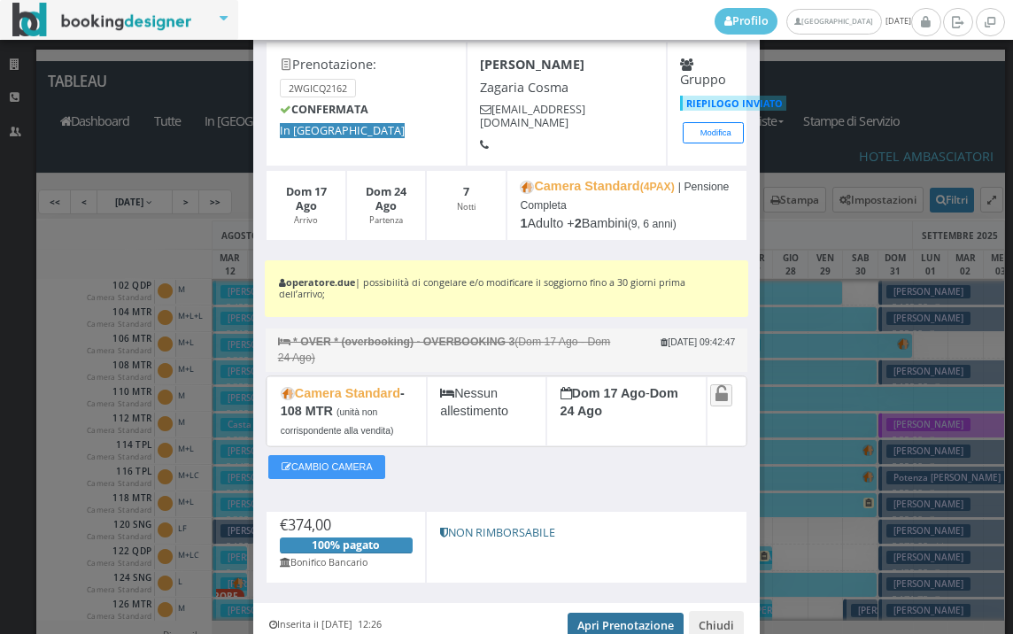
scroll to position [0, 0]
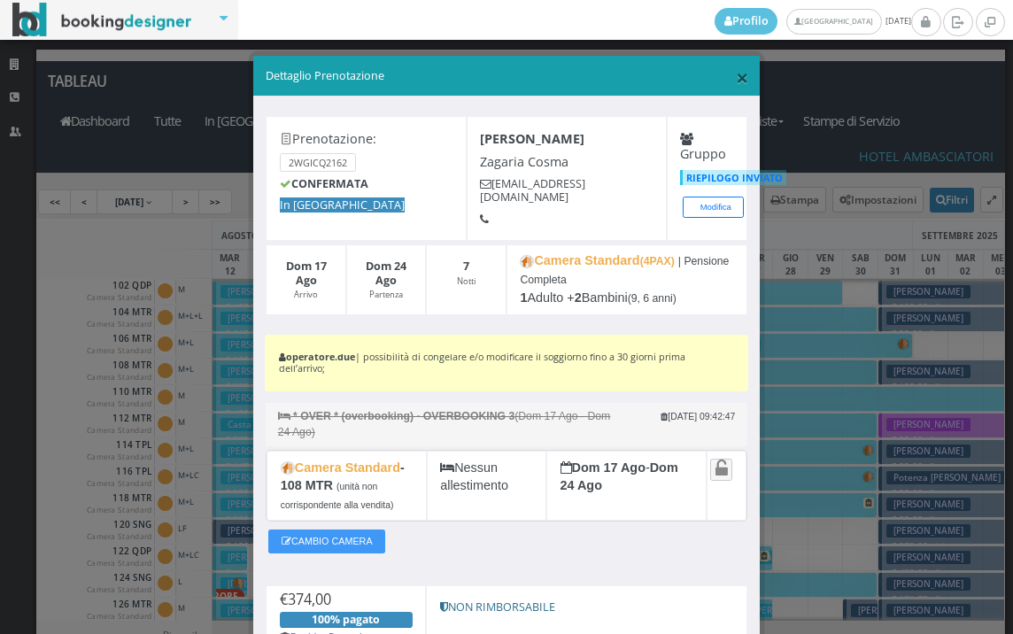
click at [736, 75] on span "×" at bounding box center [742, 77] width 12 height 30
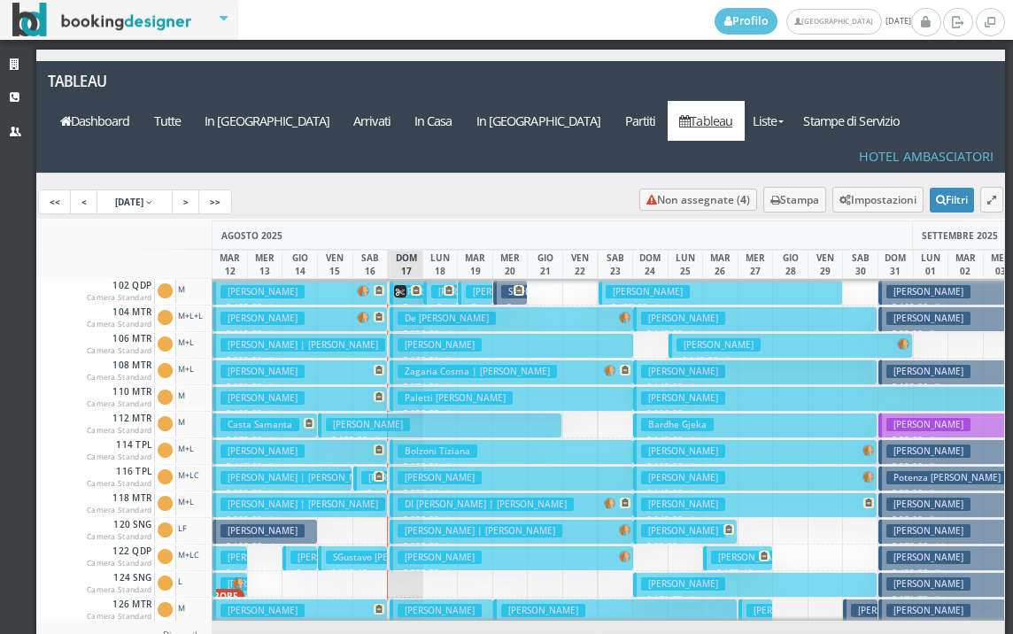
click at [406, 391] on h3 "Paletti Anna Rosa" at bounding box center [454, 397] width 115 height 13
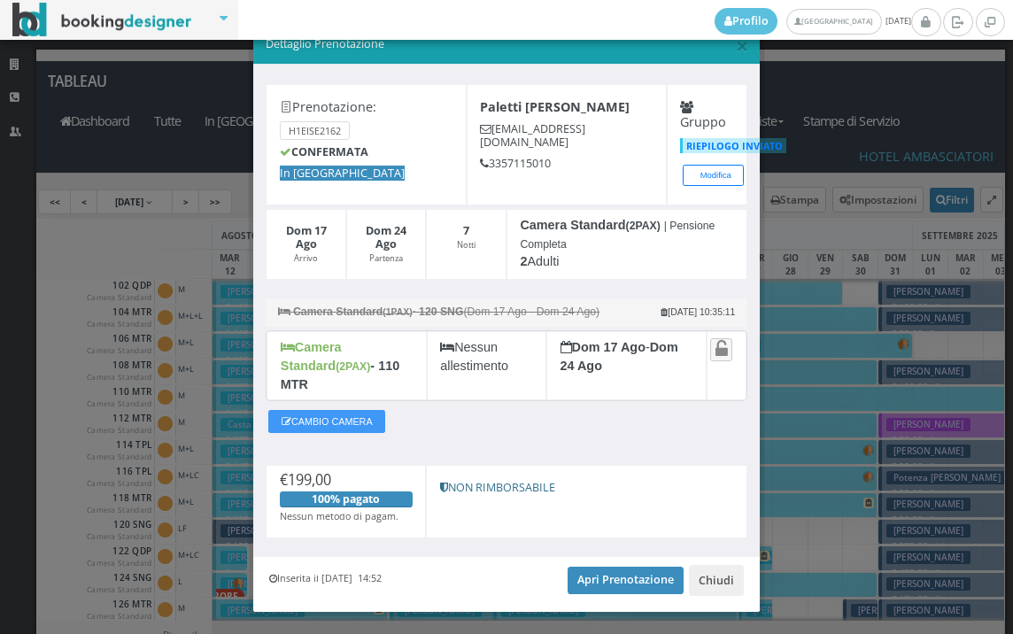
scroll to position [51, 0]
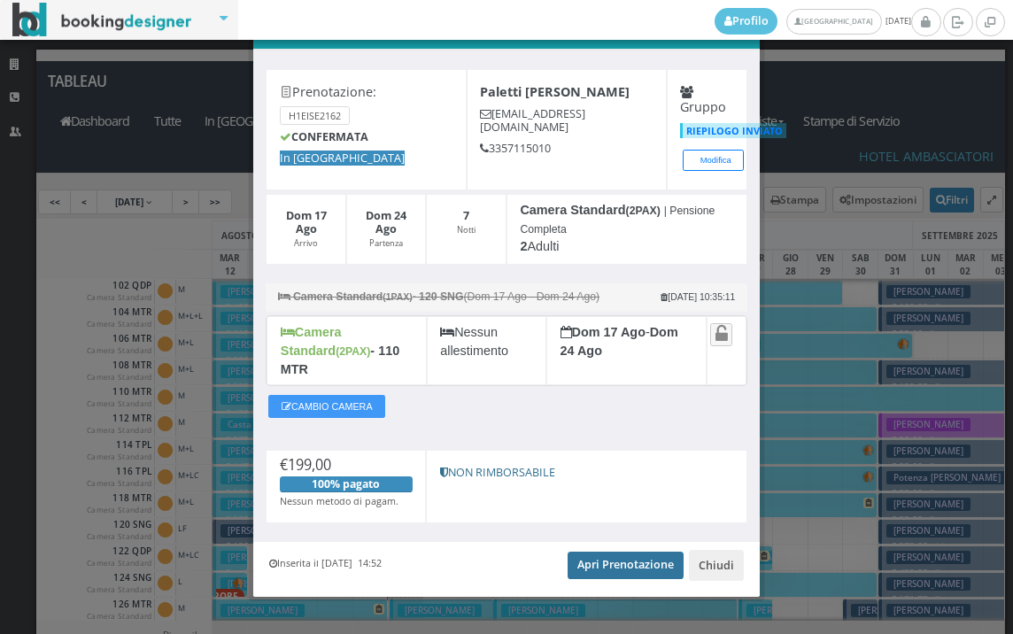
click at [638, 553] on link "Apri Prenotazione" at bounding box center [625, 564] width 116 height 27
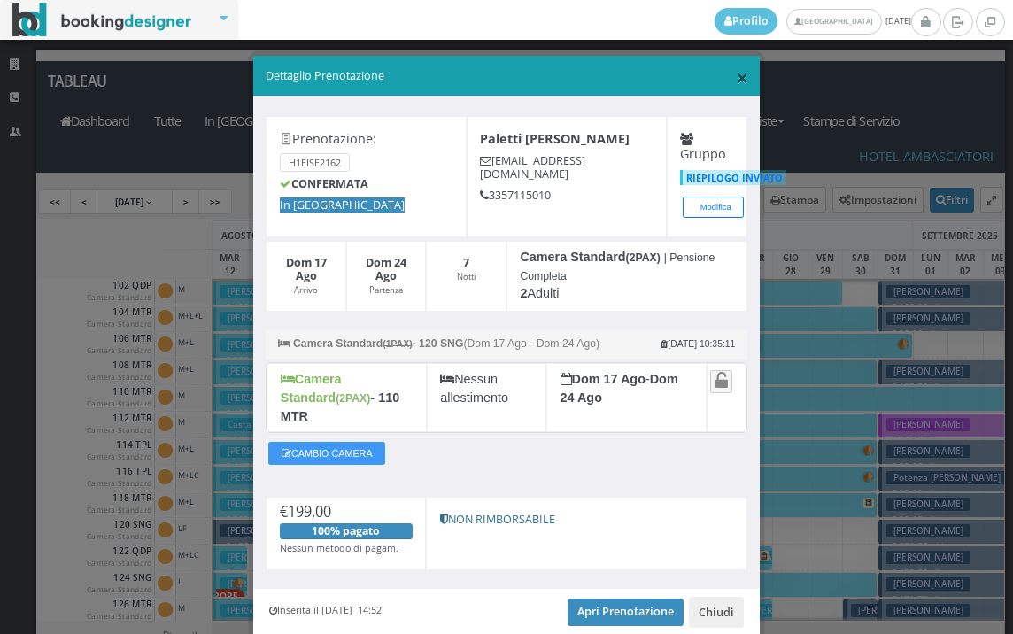
click at [736, 75] on span "×" at bounding box center [742, 77] width 12 height 30
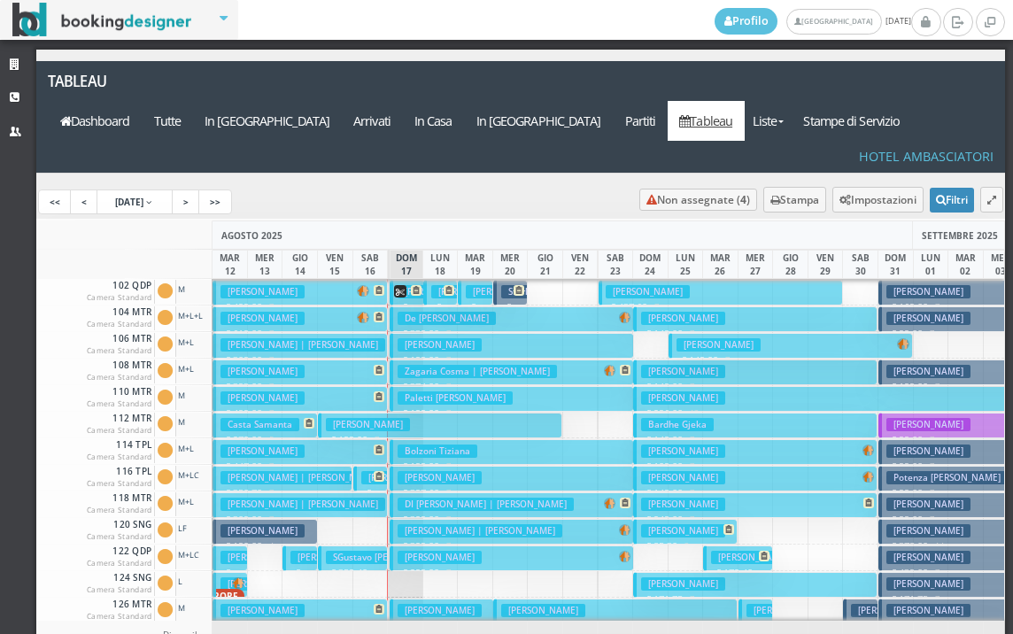
click at [409, 444] on h3 "Bolzoni Tiziana" at bounding box center [437, 450] width 80 height 13
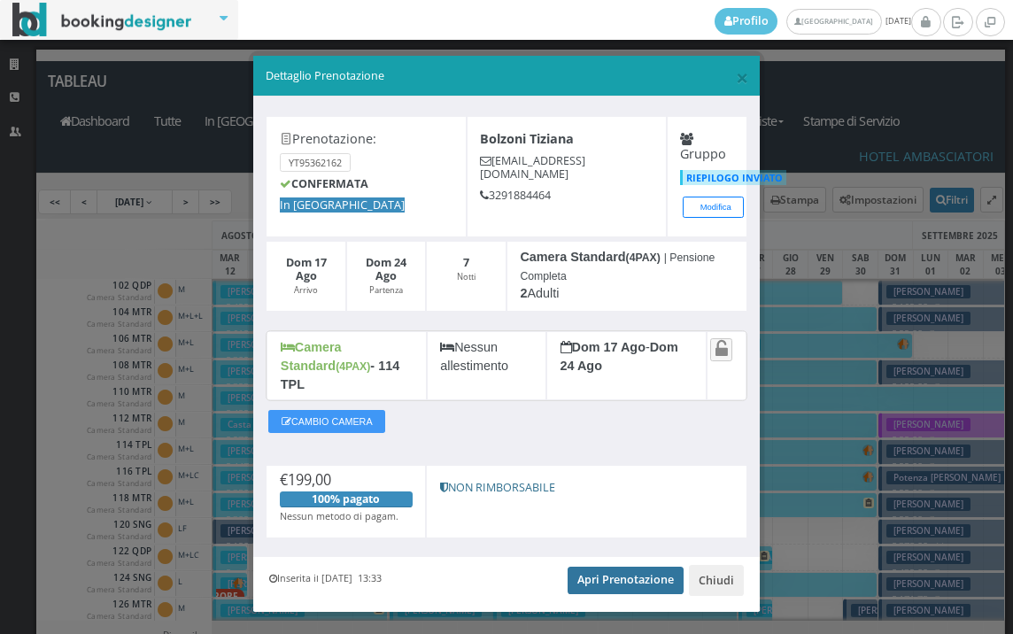
click at [617, 566] on link "Apri Prenotazione" at bounding box center [625, 579] width 116 height 27
click at [736, 84] on span "×" at bounding box center [742, 77] width 12 height 30
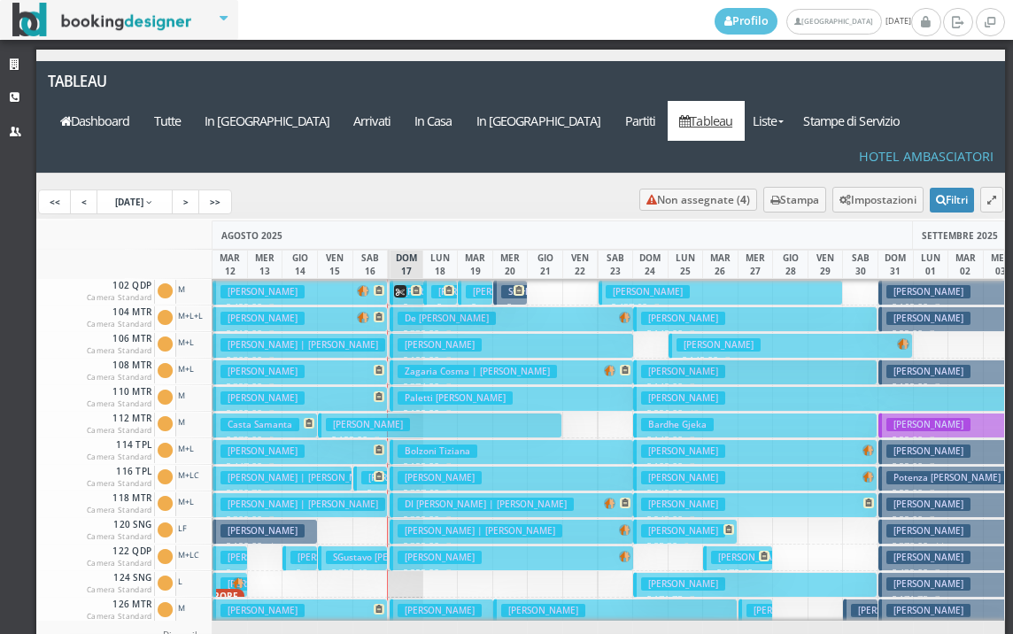
click at [444, 471] on h3 "Sapienza Antonino" at bounding box center [439, 477] width 84 height 13
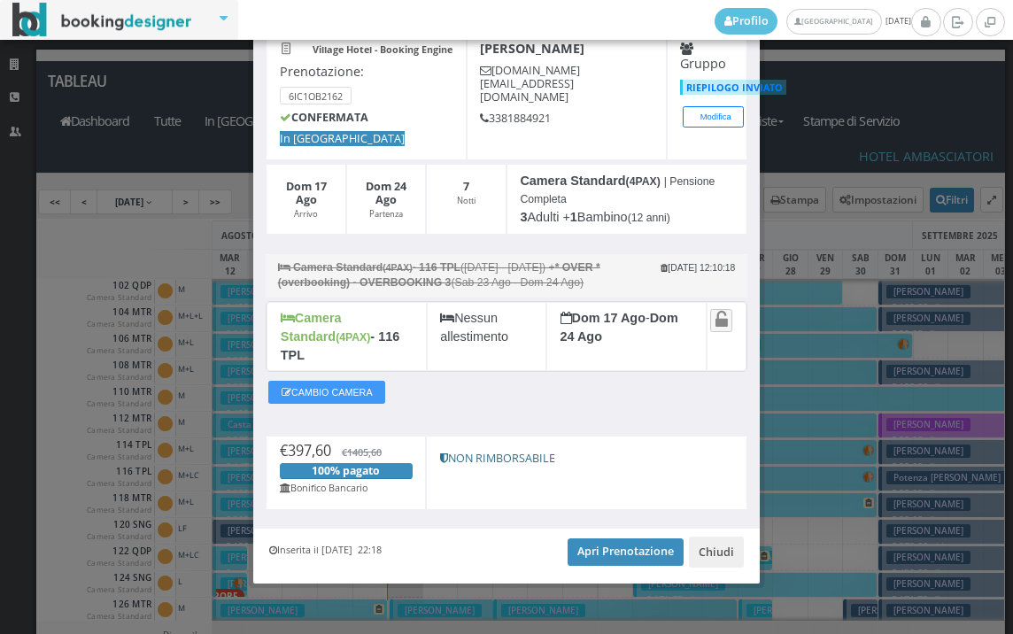
scroll to position [102, 0]
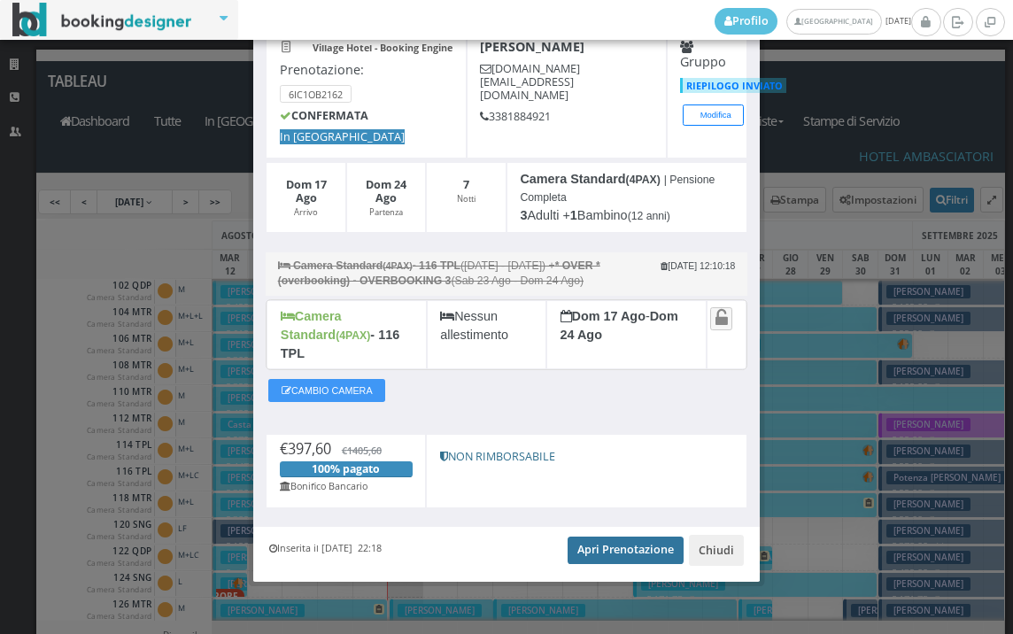
click at [629, 552] on link "Apri Prenotazione" at bounding box center [625, 549] width 116 height 27
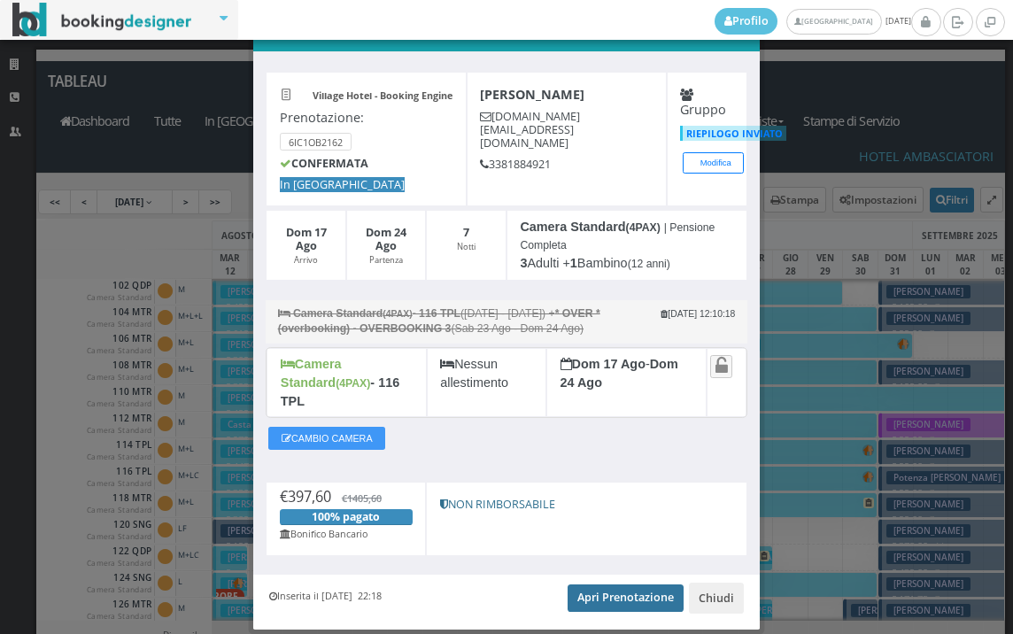
scroll to position [0, 0]
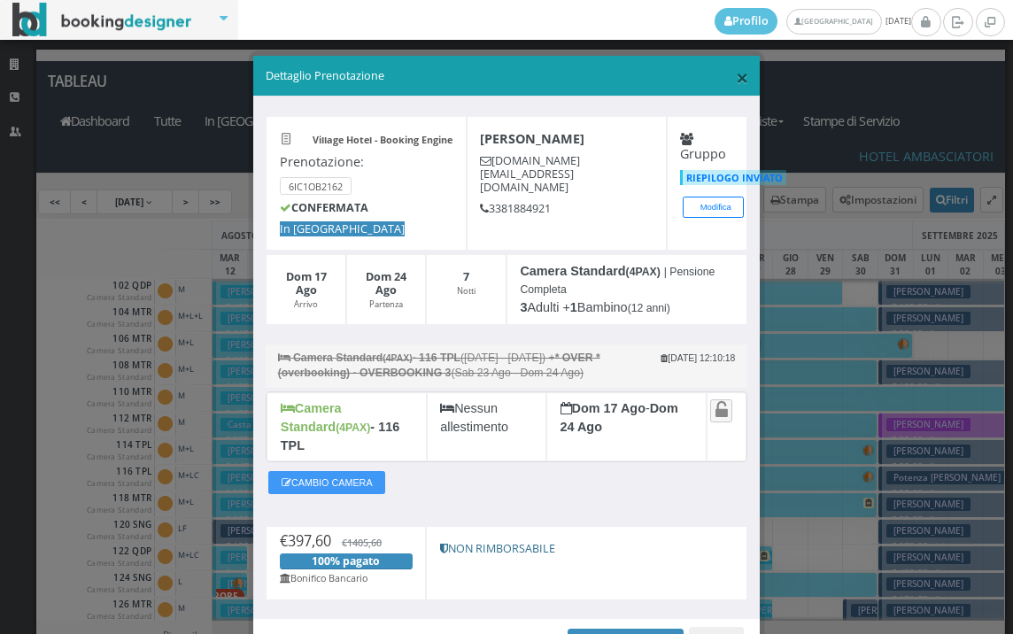
click at [736, 75] on span "×" at bounding box center [742, 77] width 12 height 30
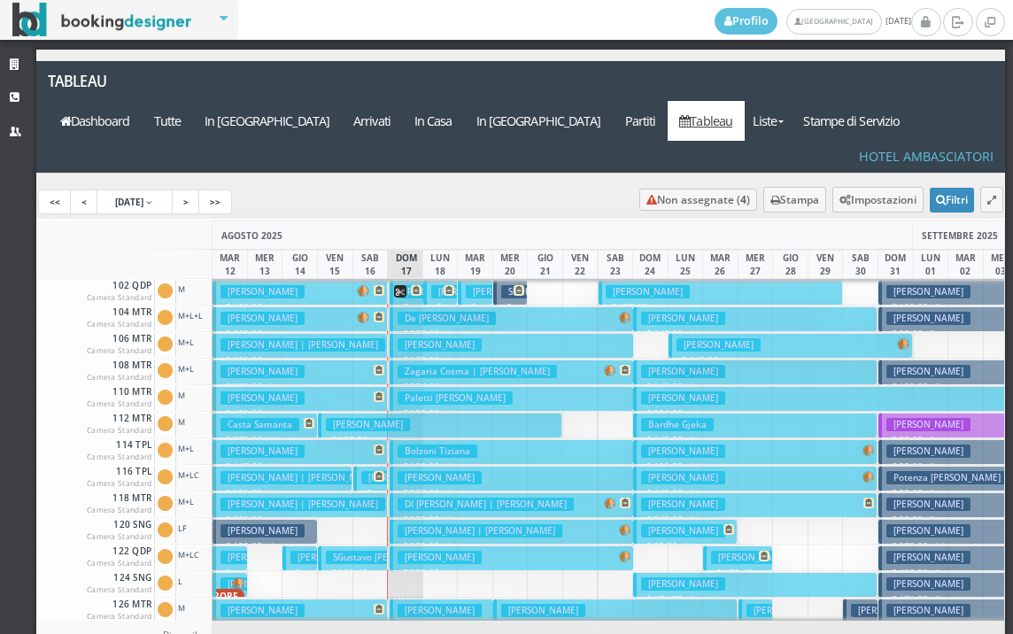
click at [419, 497] on h3 "DI TULLIO GRAZIA | Di Tullo Grazia" at bounding box center [485, 503] width 176 height 13
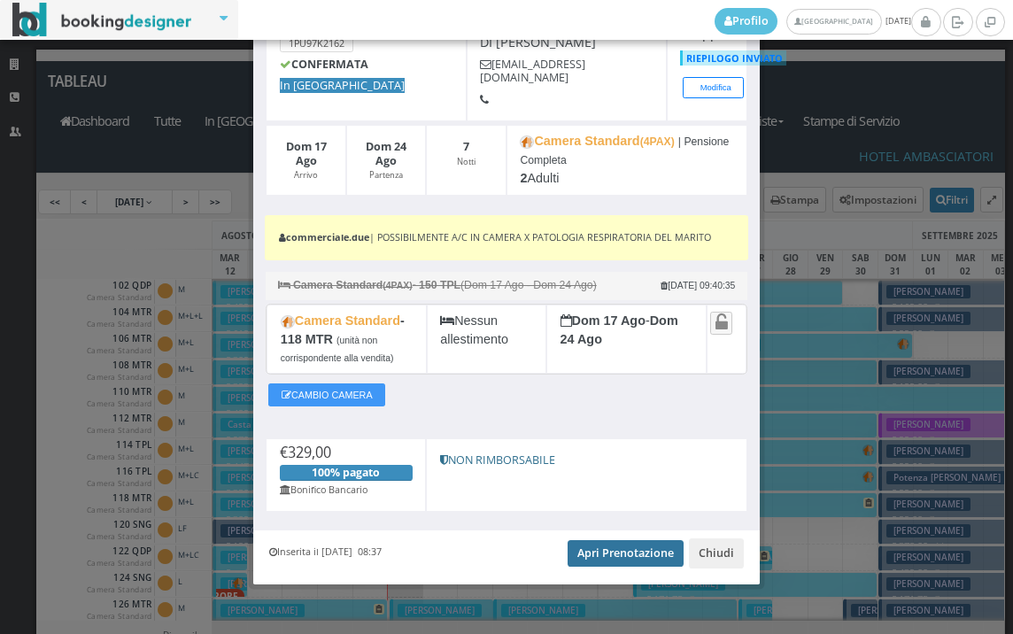
scroll to position [135, 0]
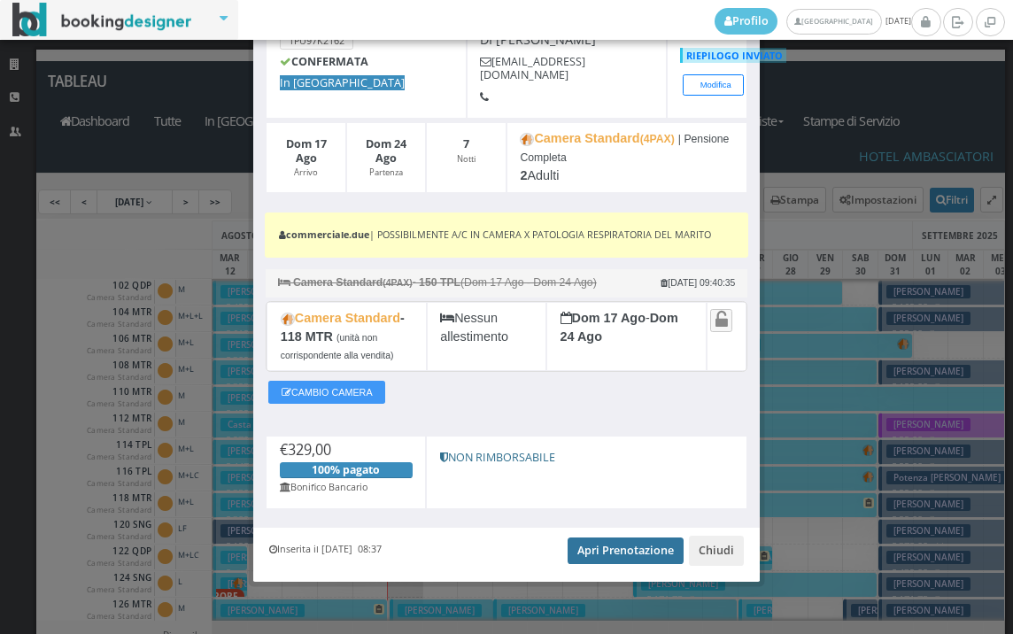
click at [604, 542] on link "Apri Prenotazione" at bounding box center [625, 550] width 116 height 27
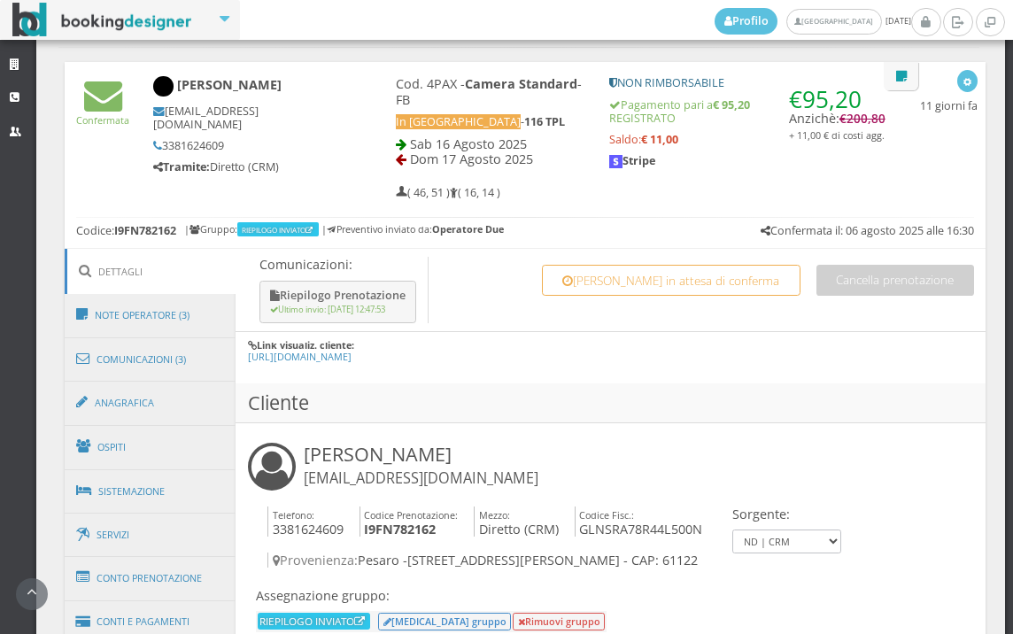
scroll to position [885, 0]
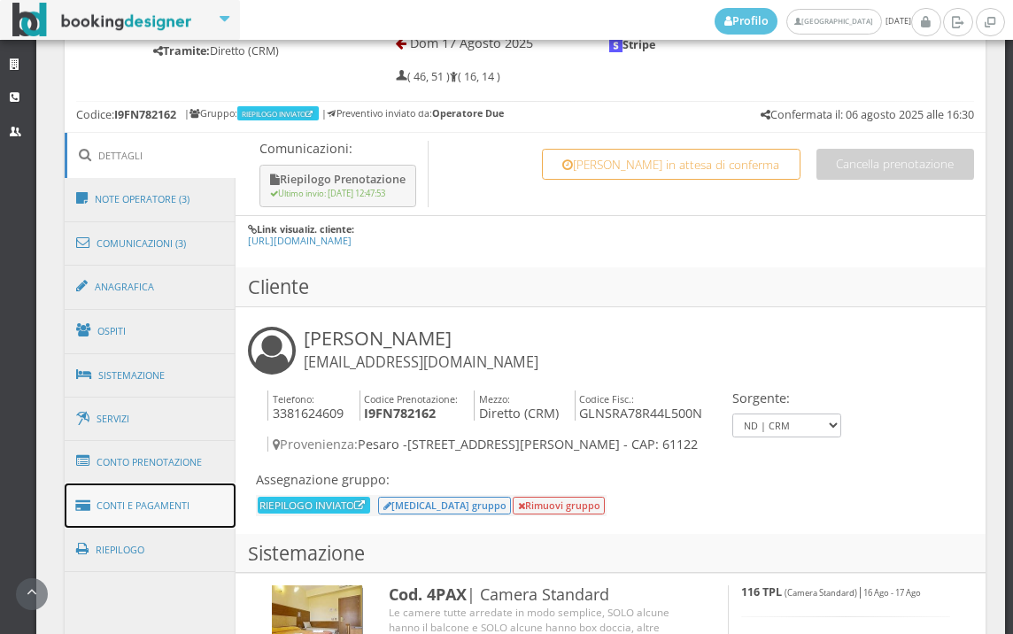
click at [196, 507] on link "Conti e Pagamenti" at bounding box center [151, 505] width 172 height 45
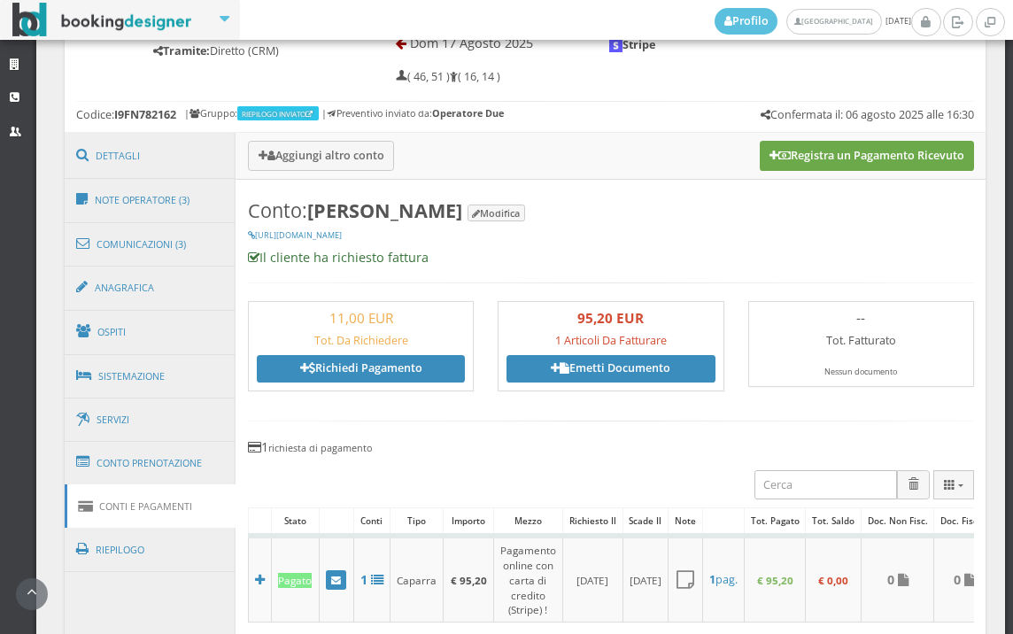
click at [852, 145] on button "Registra un Pagamento Ricevuto" at bounding box center [866, 156] width 214 height 30
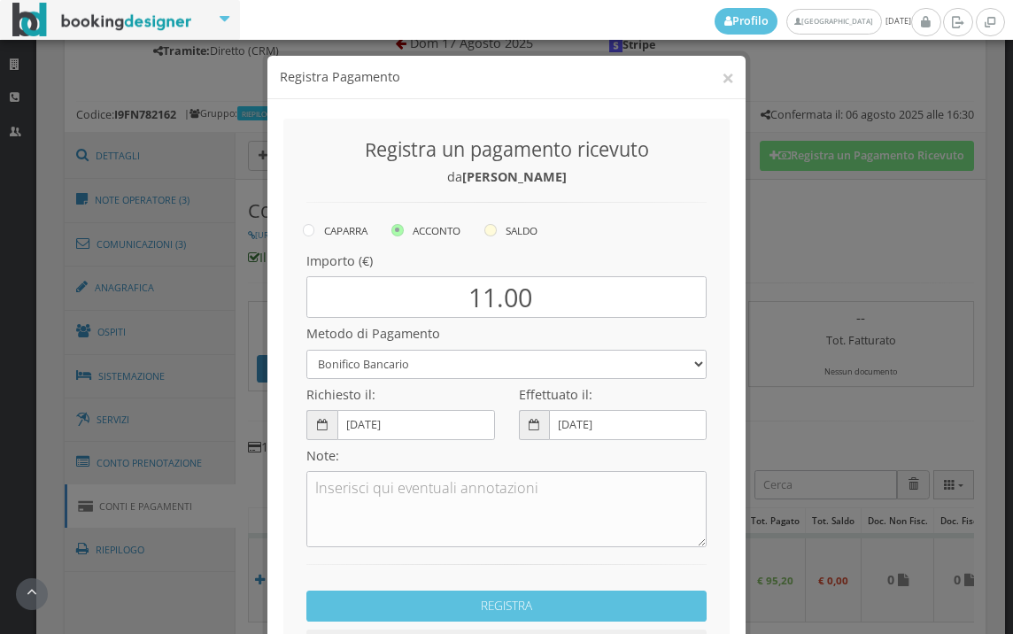
click at [490, 226] on icon at bounding box center [490, 230] width 12 height 12
radio input "true"
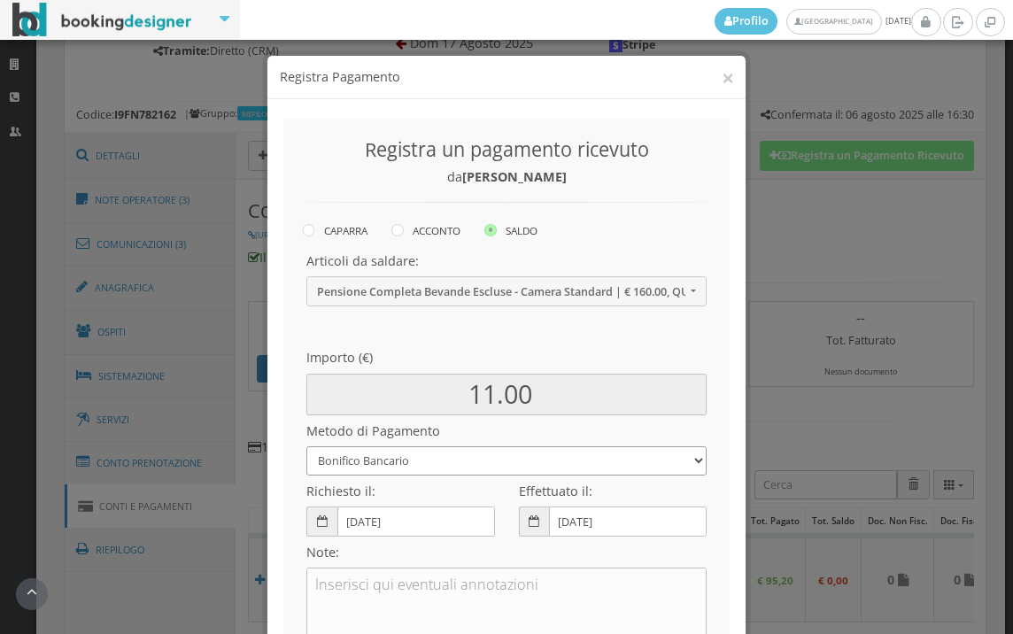
click at [392, 466] on select "Bonifico Bancario BONIFICO SUM UP Contanti Assegno Bancario Assegno Circolare V…" at bounding box center [506, 460] width 400 height 29
select select
click at [306, 446] on select "Bonifico Bancario BONIFICO SUM UP Contanti Assegno Bancario Assegno Circolare V…" at bounding box center [506, 460] width 400 height 29
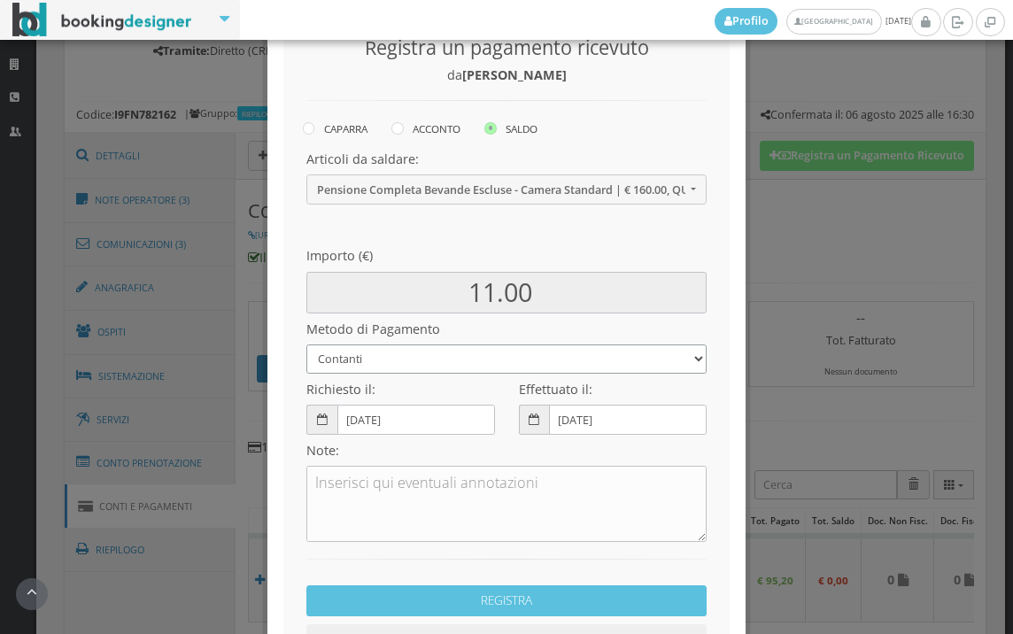
scroll to position [242, 0]
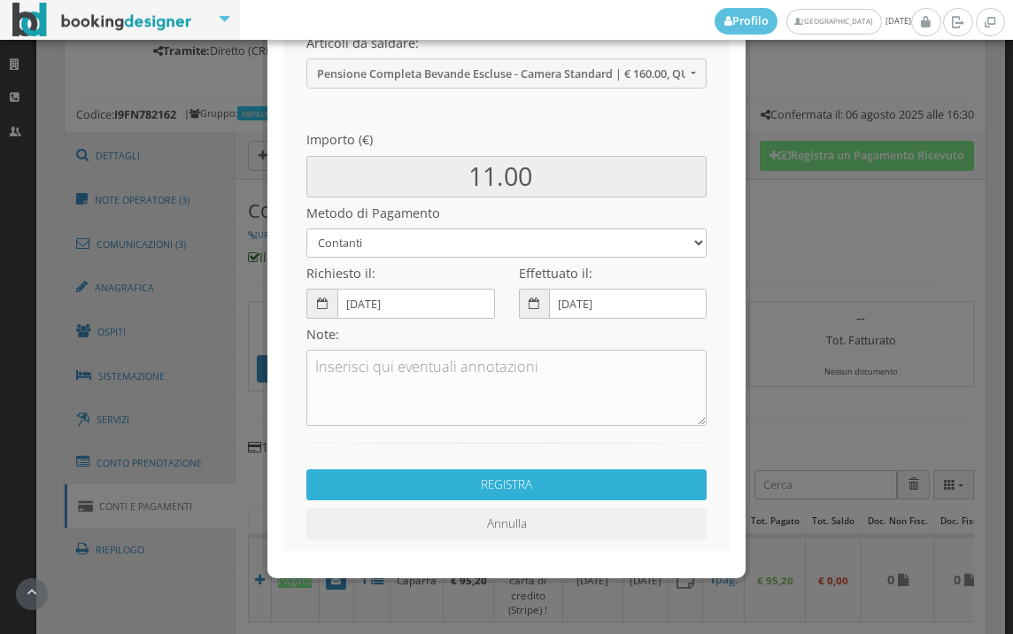
click at [528, 483] on button "REGISTRA" at bounding box center [506, 484] width 400 height 31
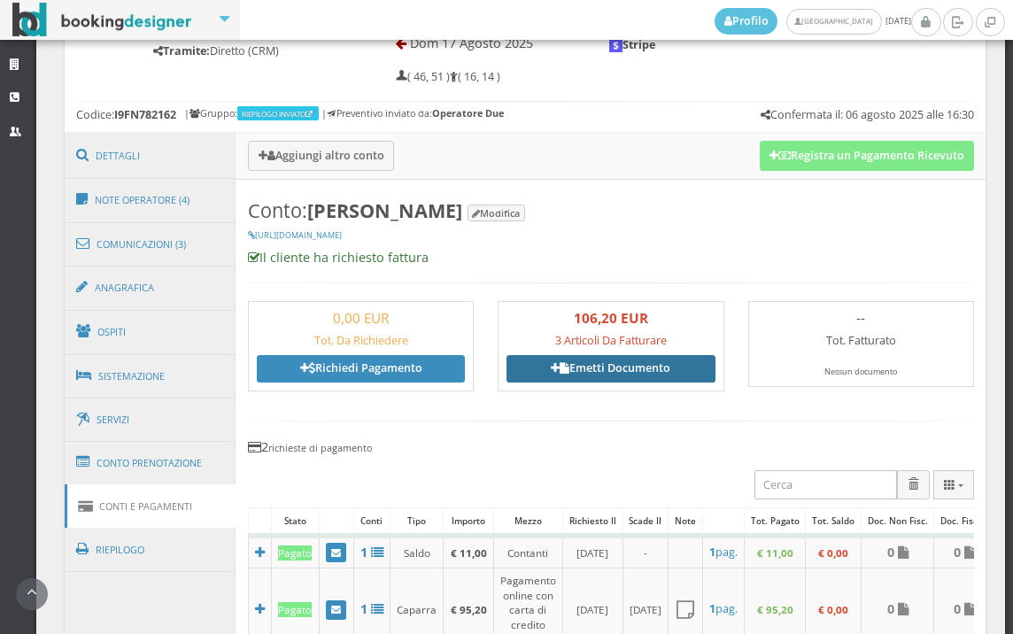
click at [637, 365] on link "Emetti Documento" at bounding box center [610, 368] width 208 height 27
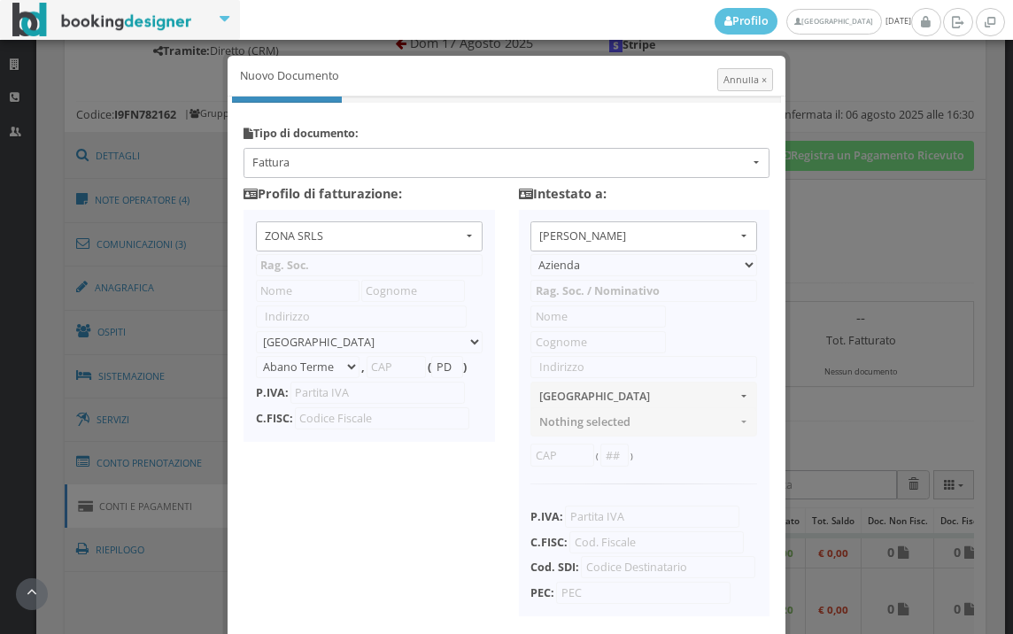
type input "ZONA SRLS"
type input "Vico V Durante, 8"
select select "Frattamaggiore"
type input "80027"
type input "NA"
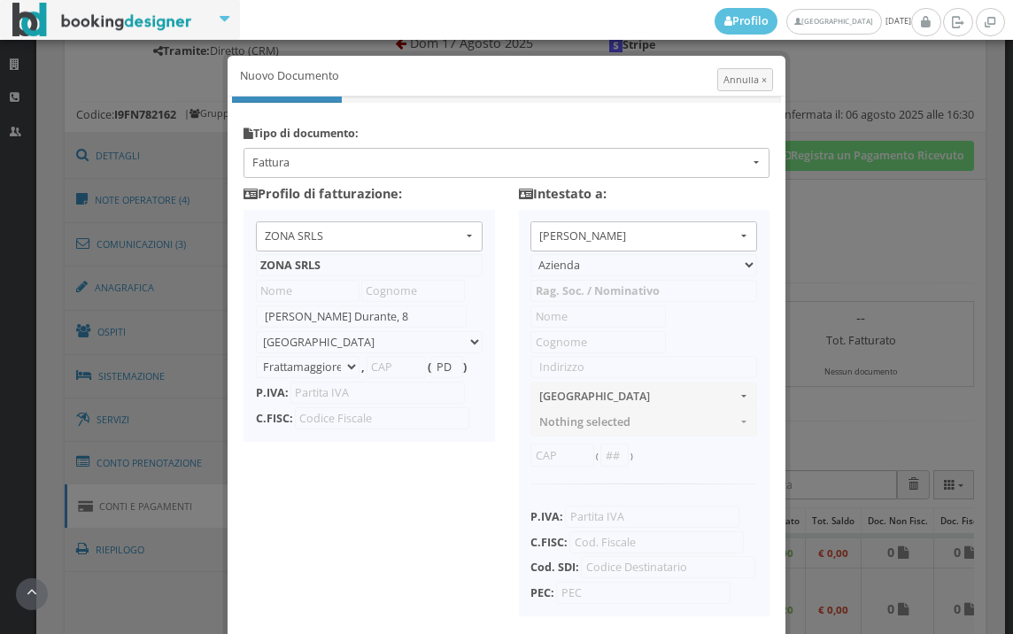
type input "10356321215"
select select "PF"
type input "SARA"
type input "GIULIANELLI"
type input "Via Gaetano Filangieri 64"
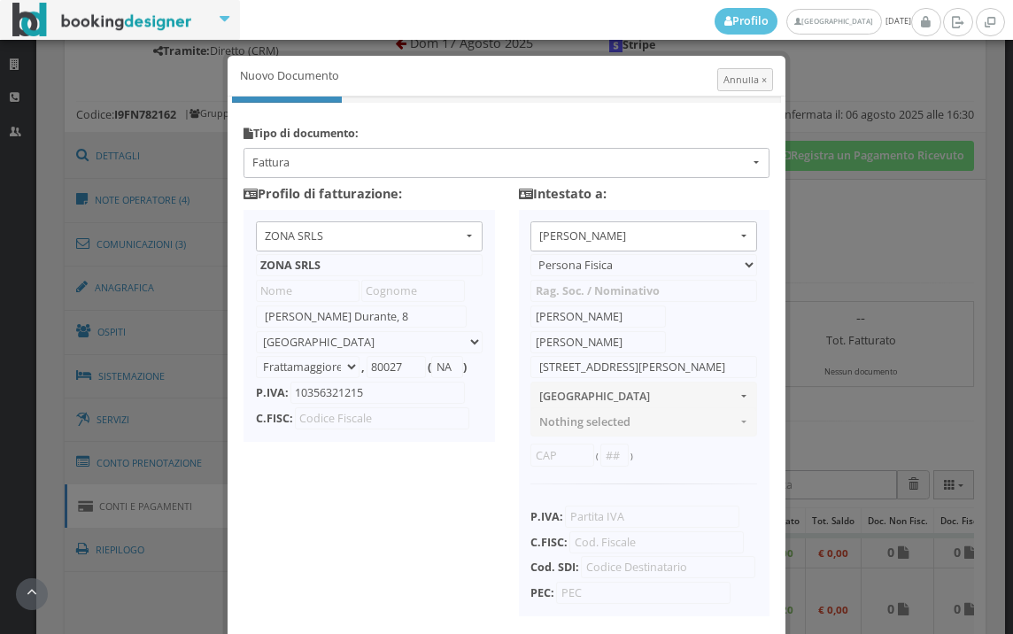
select select "PESARO"
type input "61122"
type input "PU"
type input "GLNSRA78R44L500N"
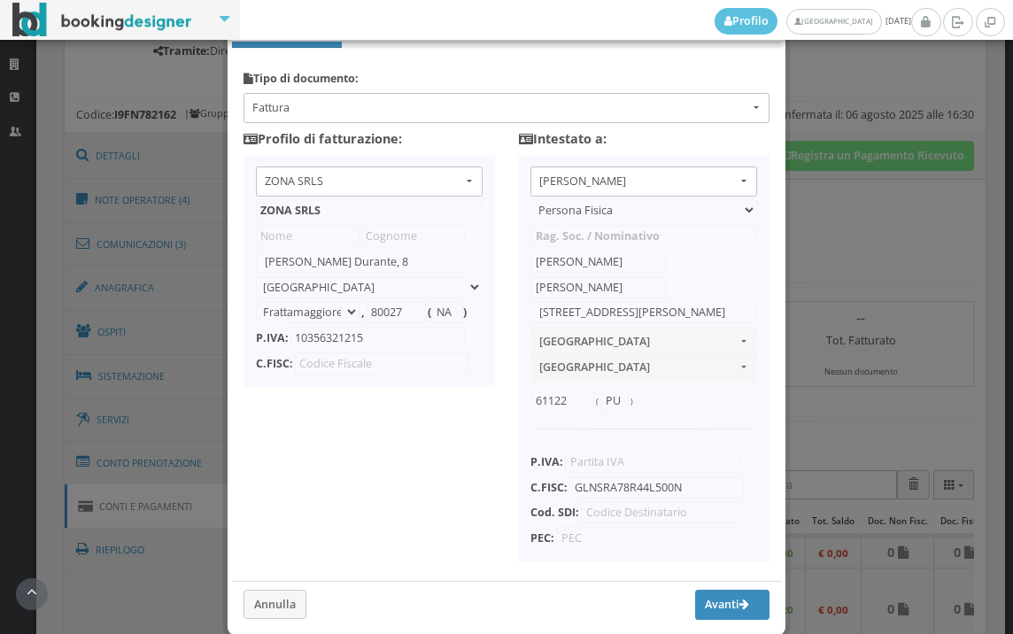
scroll to position [140, 0]
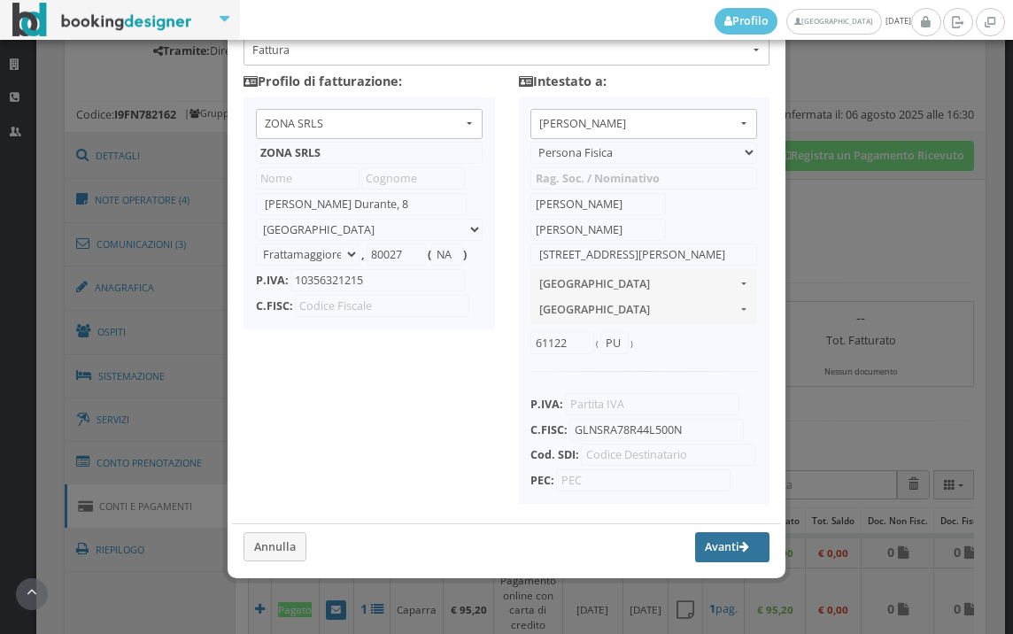
click at [695, 544] on button "Avanti" at bounding box center [732, 547] width 74 height 30
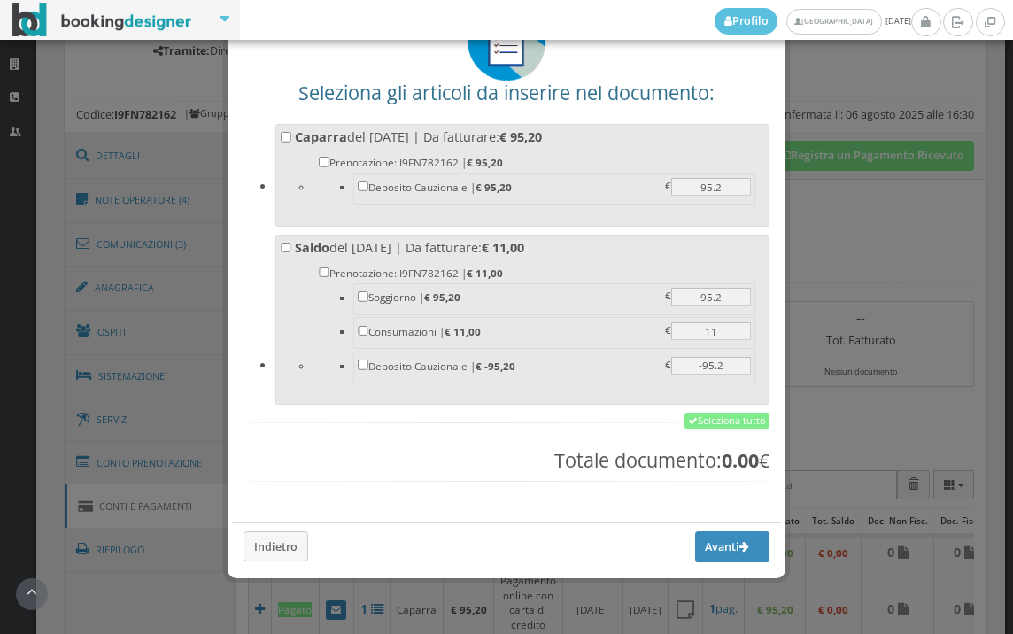
scroll to position [138, 0]
click at [688, 417] on link "Seleziona tutto" at bounding box center [726, 420] width 85 height 16
checkbox input "true"
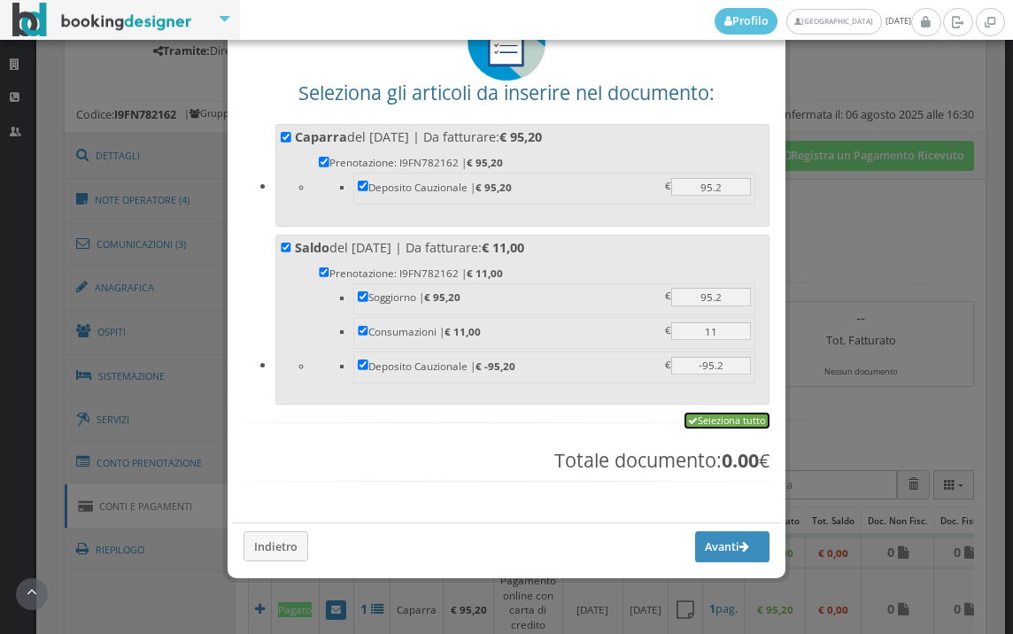
checkbox input "true"
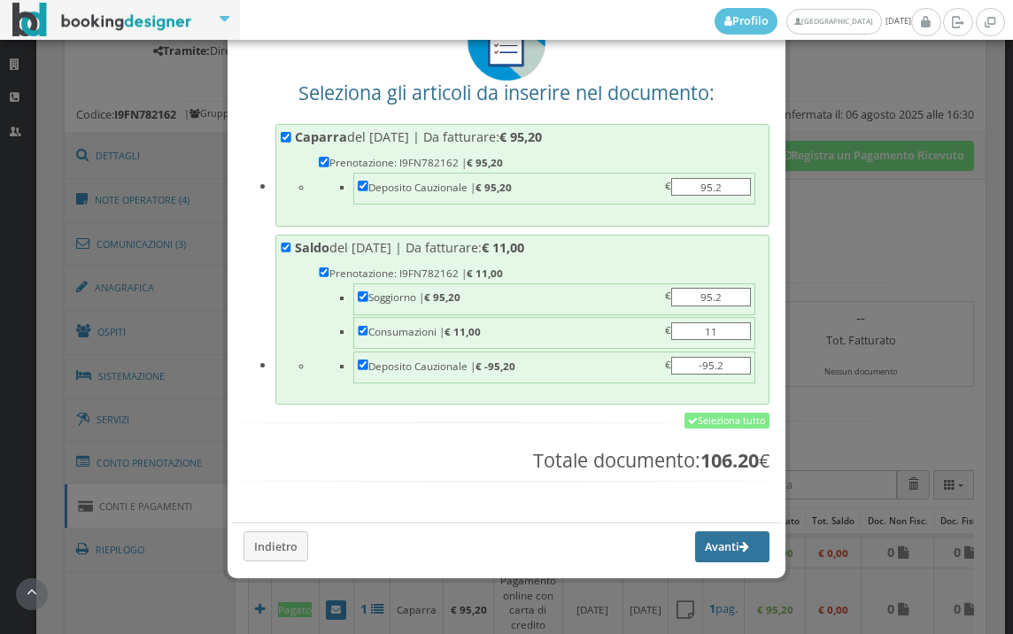
click at [705, 538] on button "Avanti" at bounding box center [732, 546] width 74 height 30
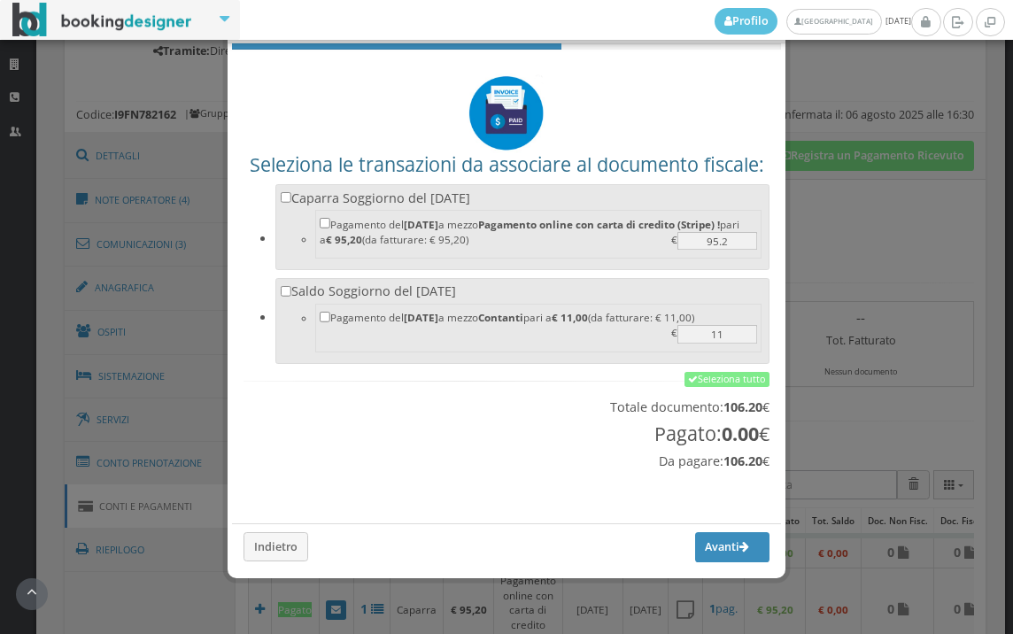
scroll to position [58, 0]
click at [711, 382] on link "Seleziona tutto" at bounding box center [726, 380] width 85 height 16
checkbox input "true"
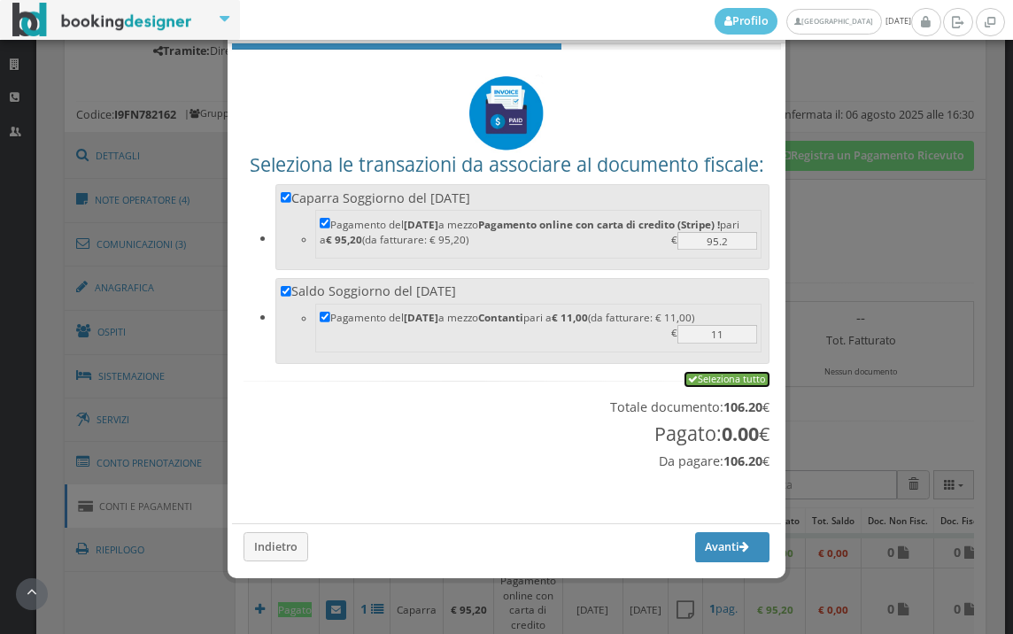
checkbox input "true"
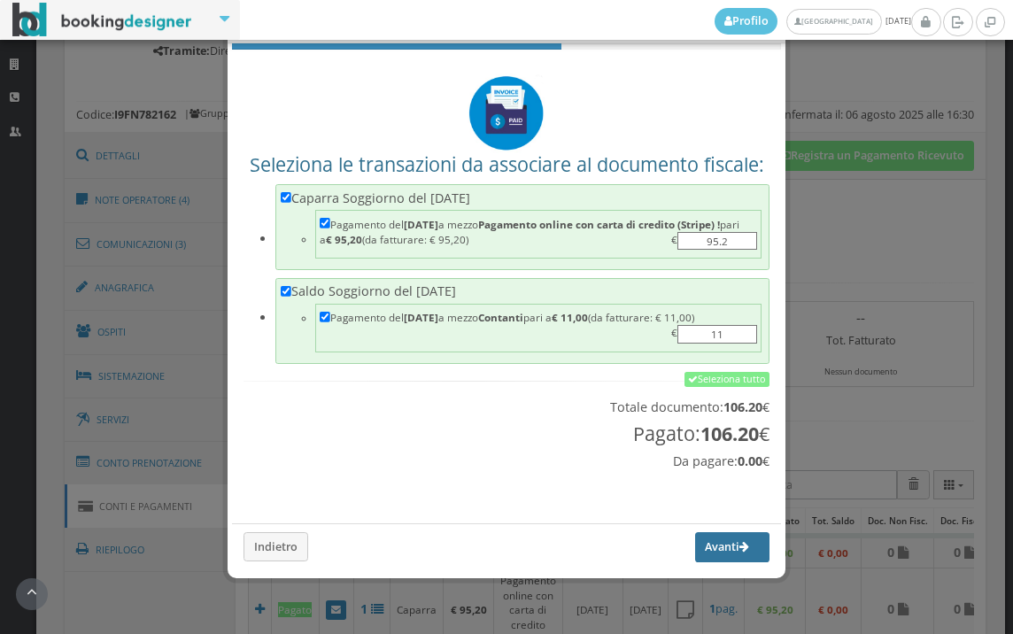
click at [700, 551] on button "Avanti" at bounding box center [732, 547] width 74 height 30
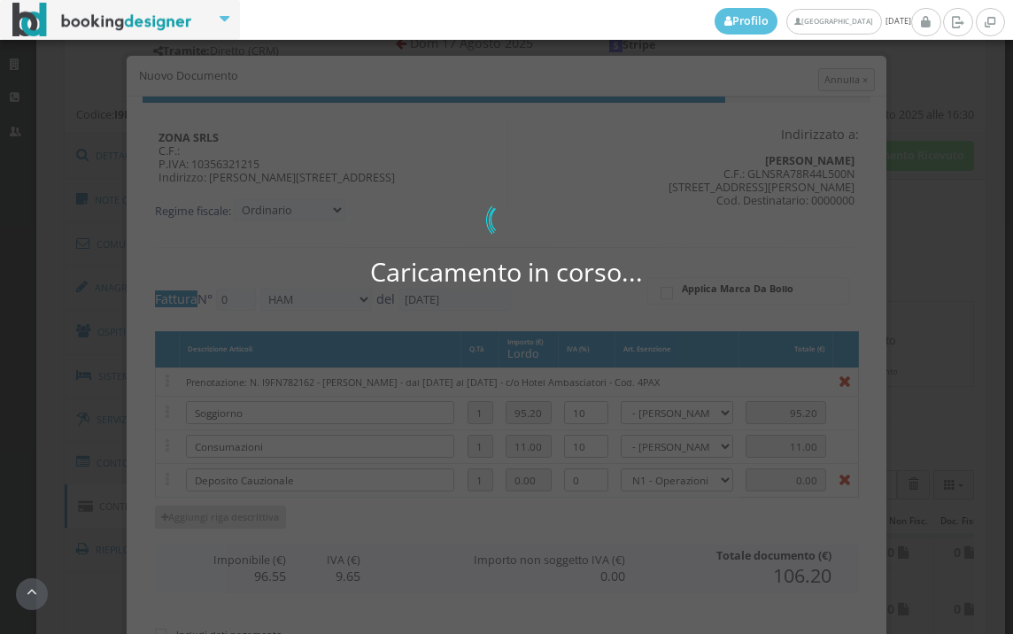
type input "492"
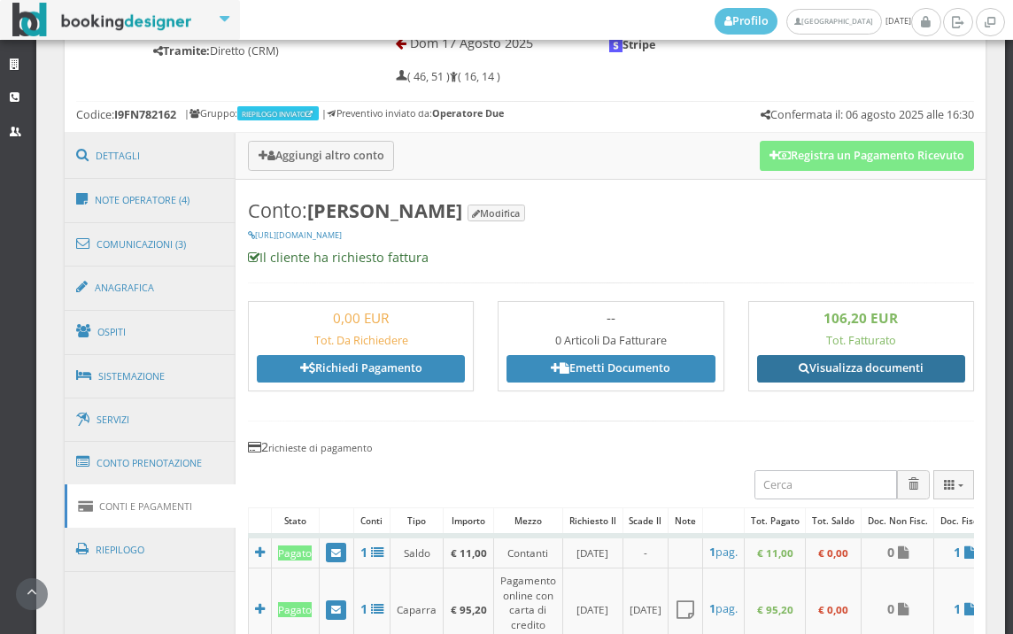
click at [846, 360] on link "Visualizza documenti" at bounding box center [861, 368] width 208 height 27
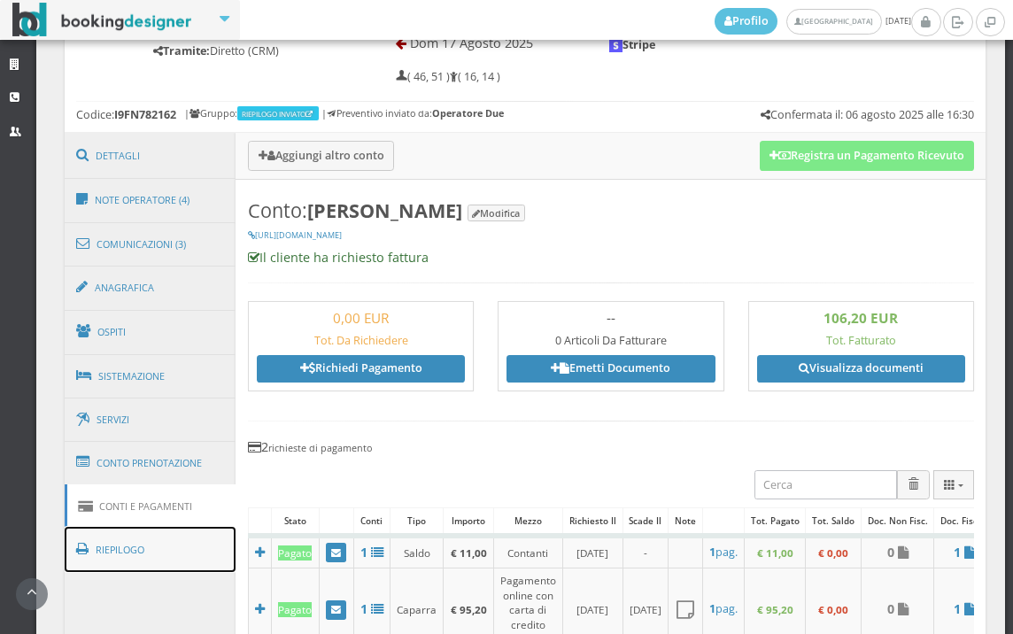
click at [152, 551] on link "Riepilogo" at bounding box center [151, 550] width 172 height 46
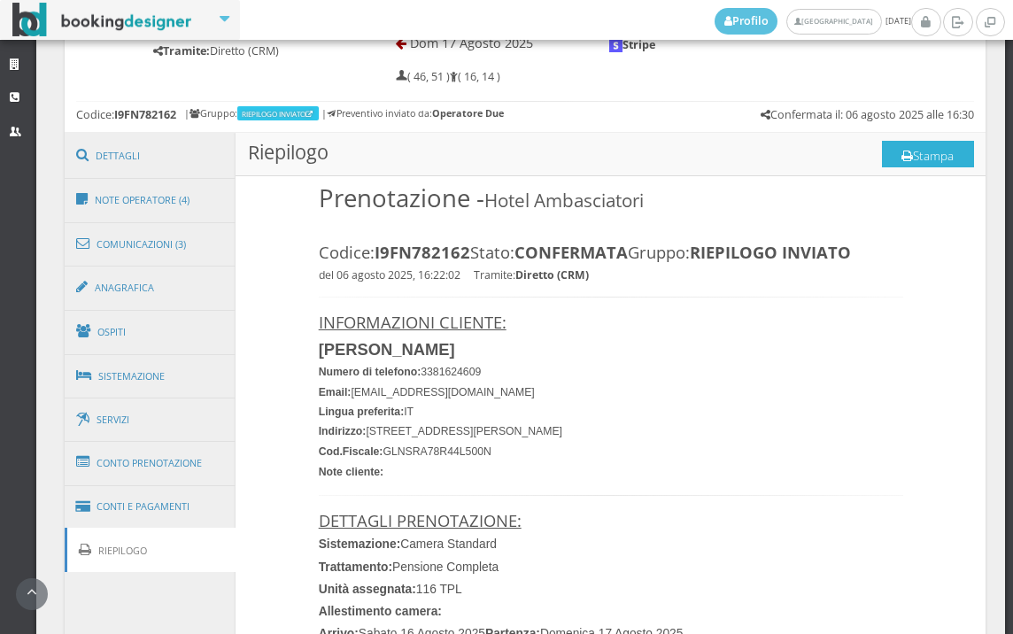
click at [921, 150] on button "Stampa" at bounding box center [928, 154] width 92 height 27
click at [196, 559] on link "Riepilogo" at bounding box center [151, 550] width 172 height 45
click at [901, 154] on icon at bounding box center [907, 156] width 12 height 12
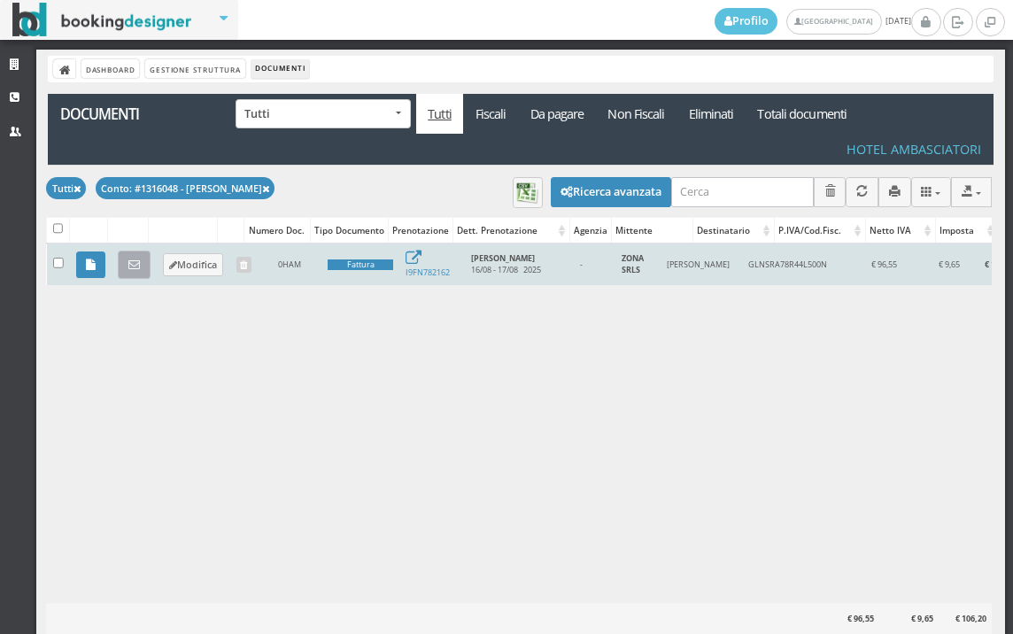
click at [131, 272] on link at bounding box center [134, 264] width 33 height 28
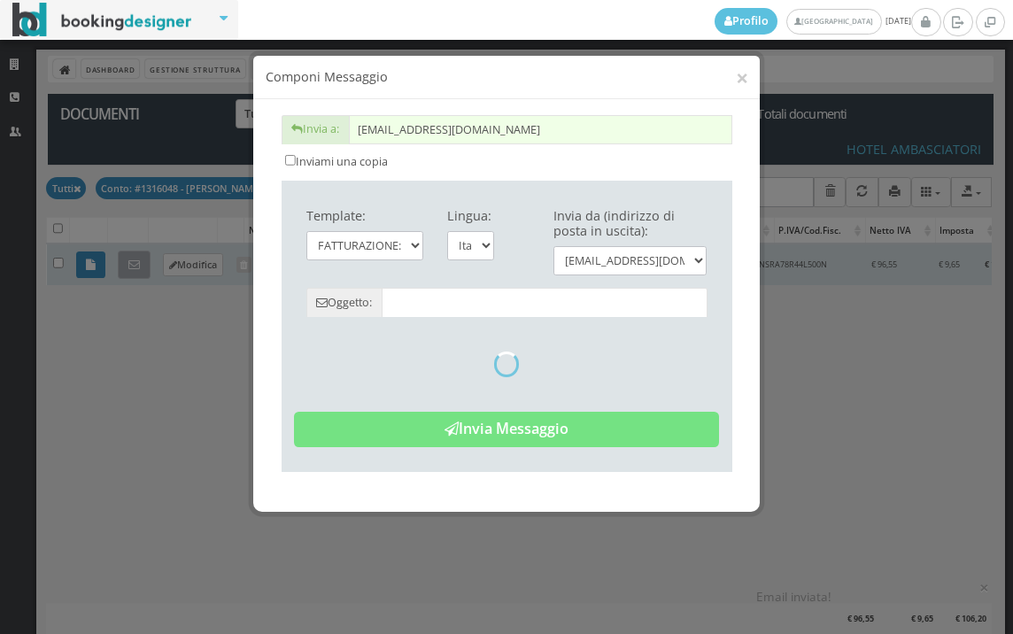
type input "Copia di cortesia: Fattura da ZONA SRLS - n. 0HAM del 17/08/2025"
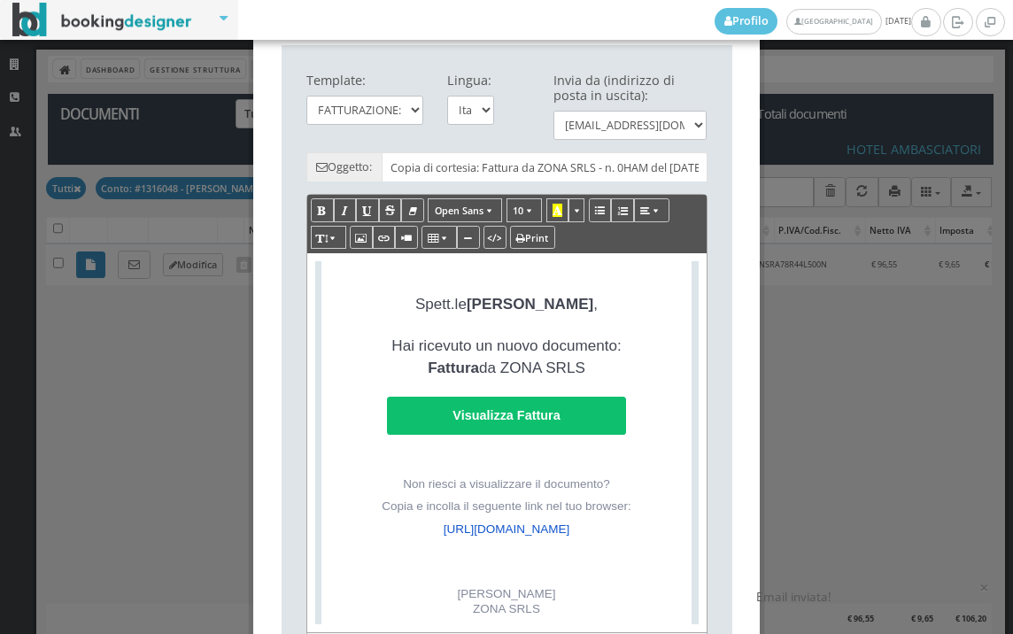
scroll to position [393, 0]
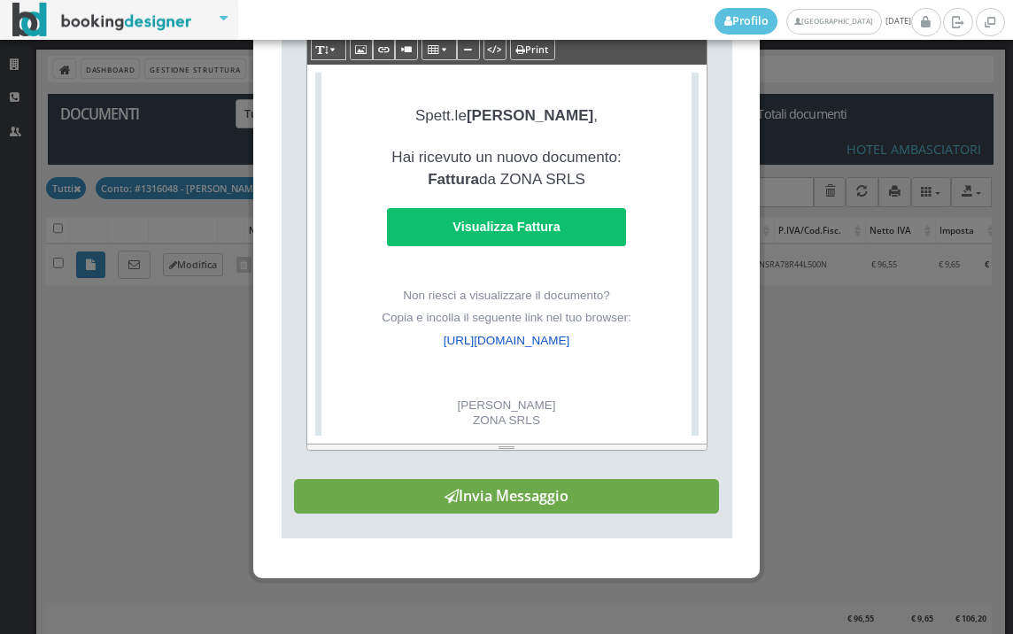
click at [592, 514] on button "Invia Messaggio" at bounding box center [506, 496] width 425 height 35
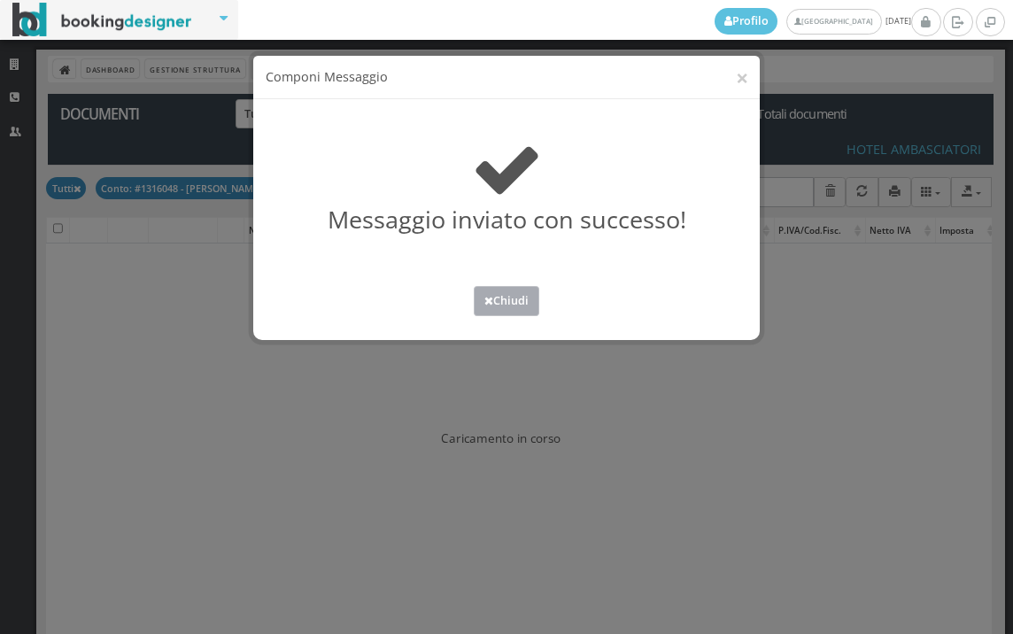
click at [511, 292] on button "Chiudi" at bounding box center [506, 300] width 65 height 29
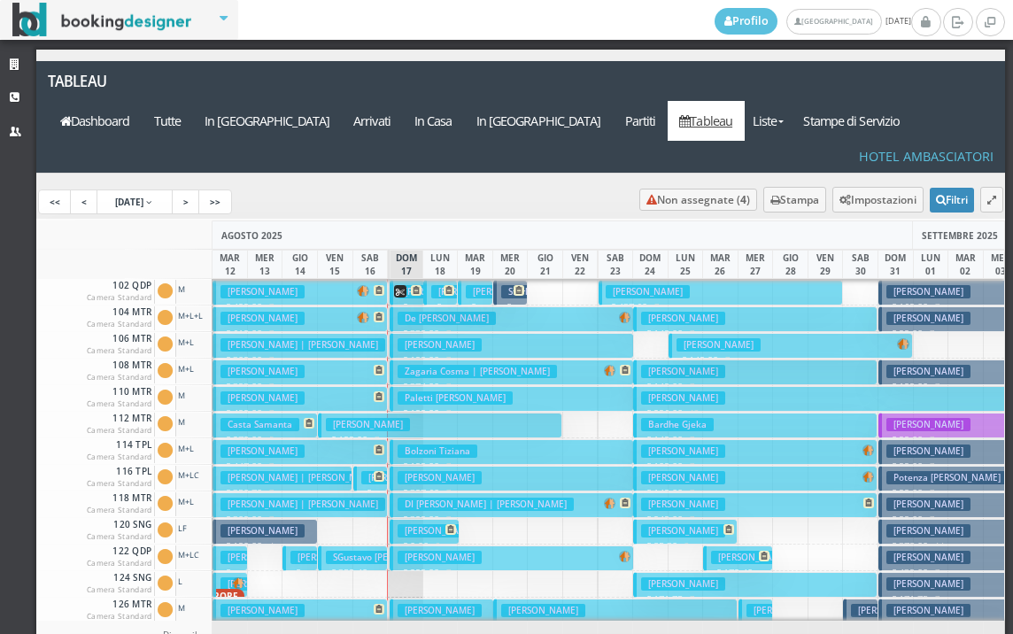
click at [371, 285] on span at bounding box center [370, 291] width 27 height 12
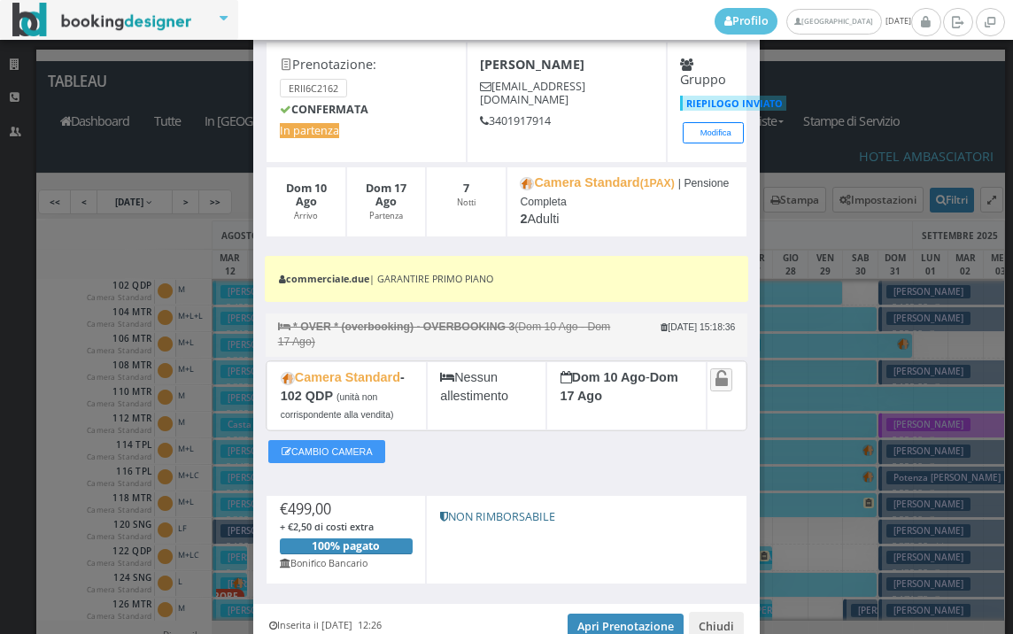
scroll to position [171, 0]
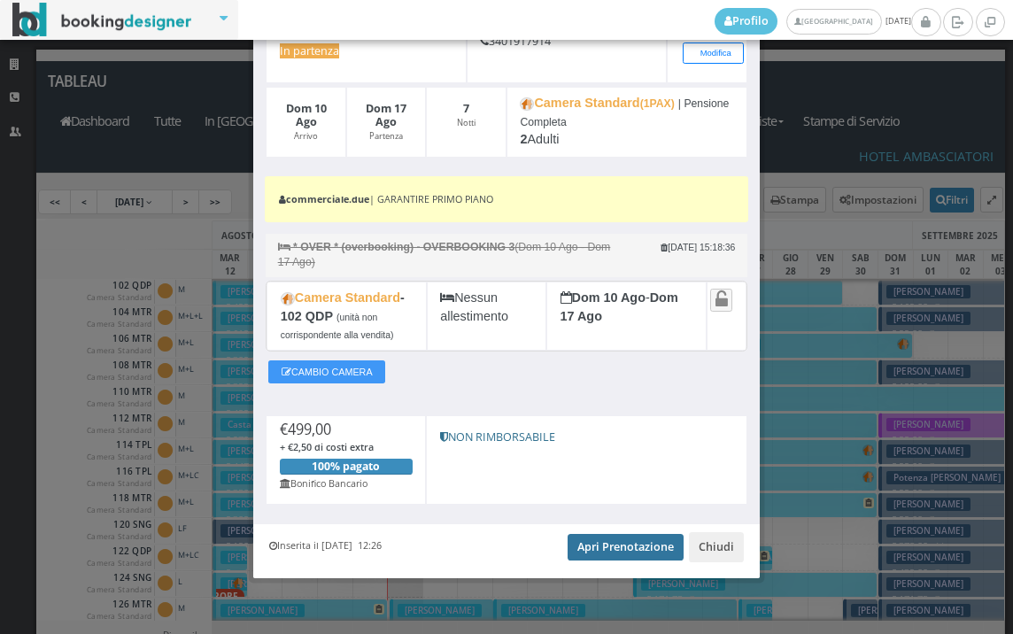
click at [619, 541] on link "Apri Prenotazione" at bounding box center [625, 547] width 116 height 27
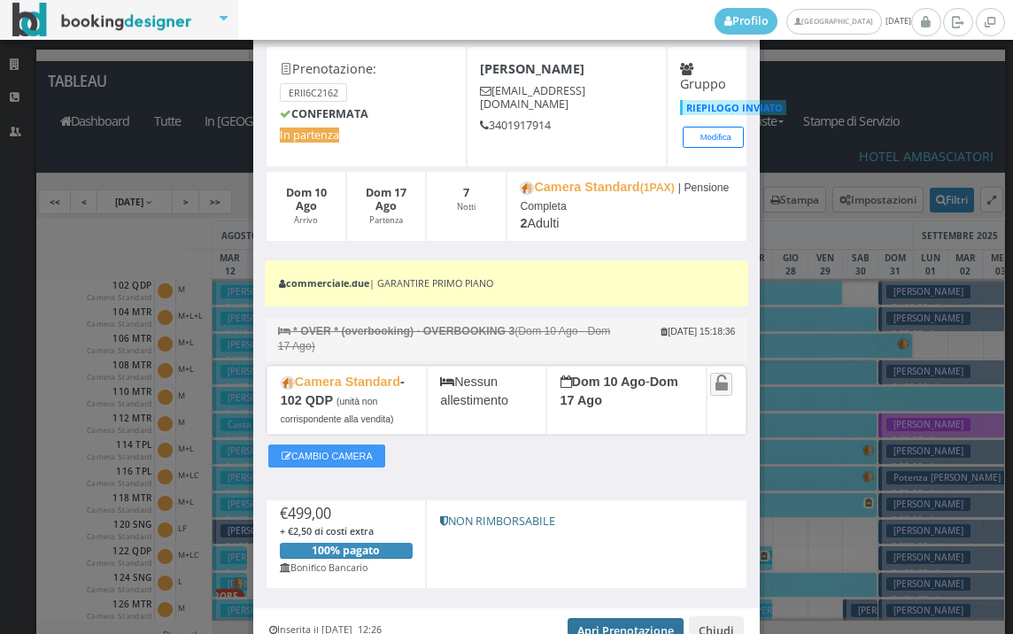
scroll to position [0, 0]
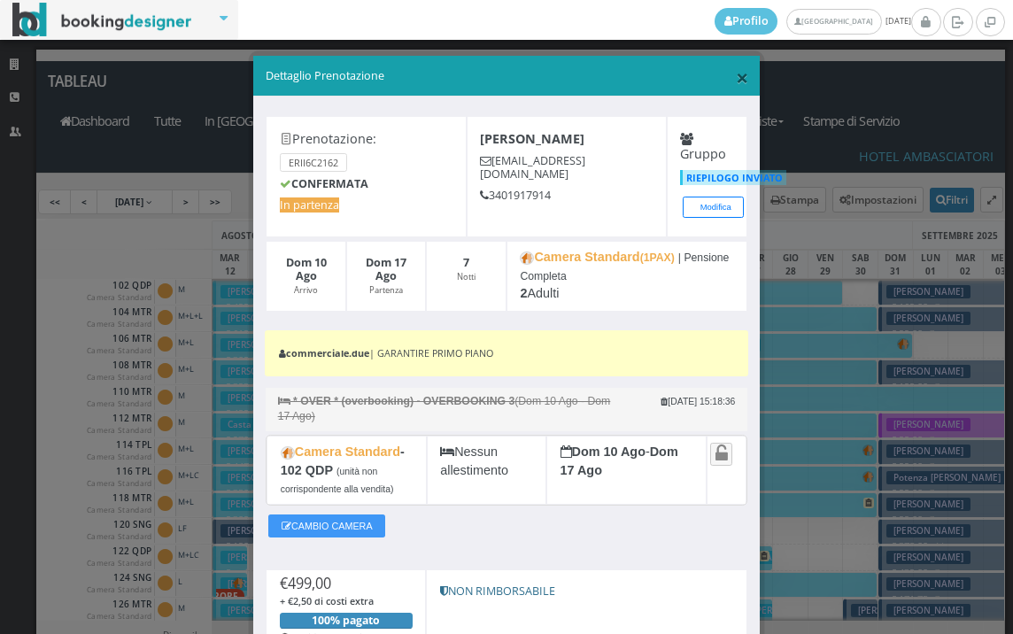
click at [736, 78] on span "×" at bounding box center [742, 77] width 12 height 30
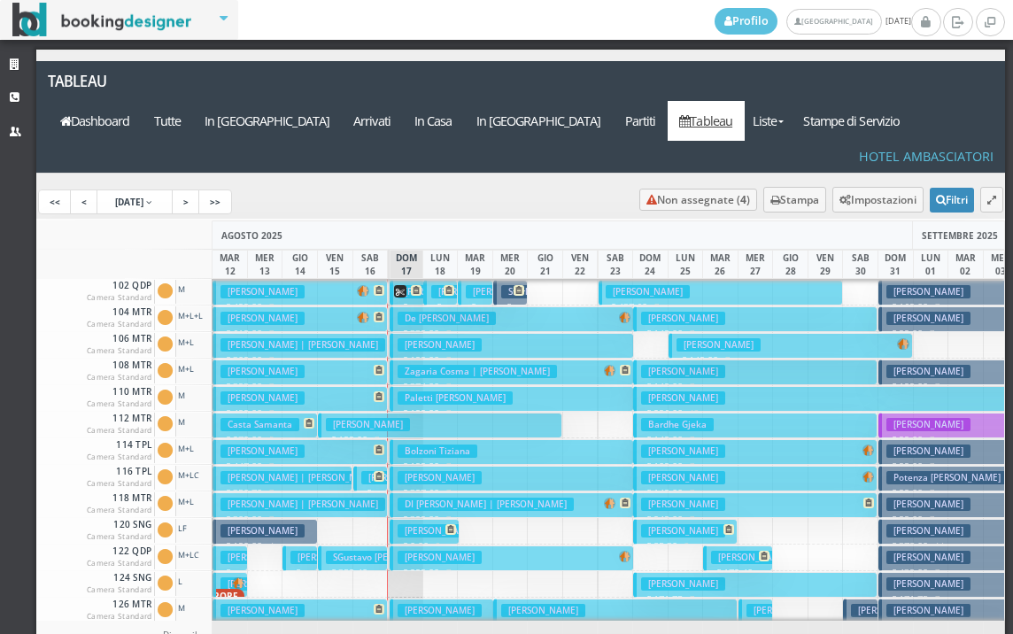
click at [300, 391] on h3 "Negrini Maurizio" at bounding box center [262, 397] width 84 height 13
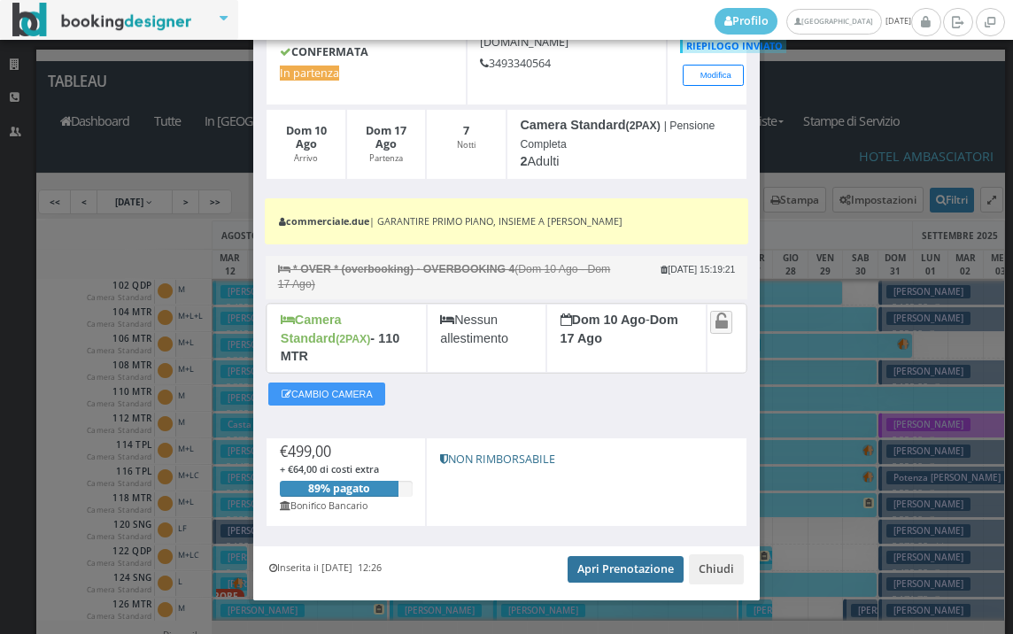
scroll to position [150, 0]
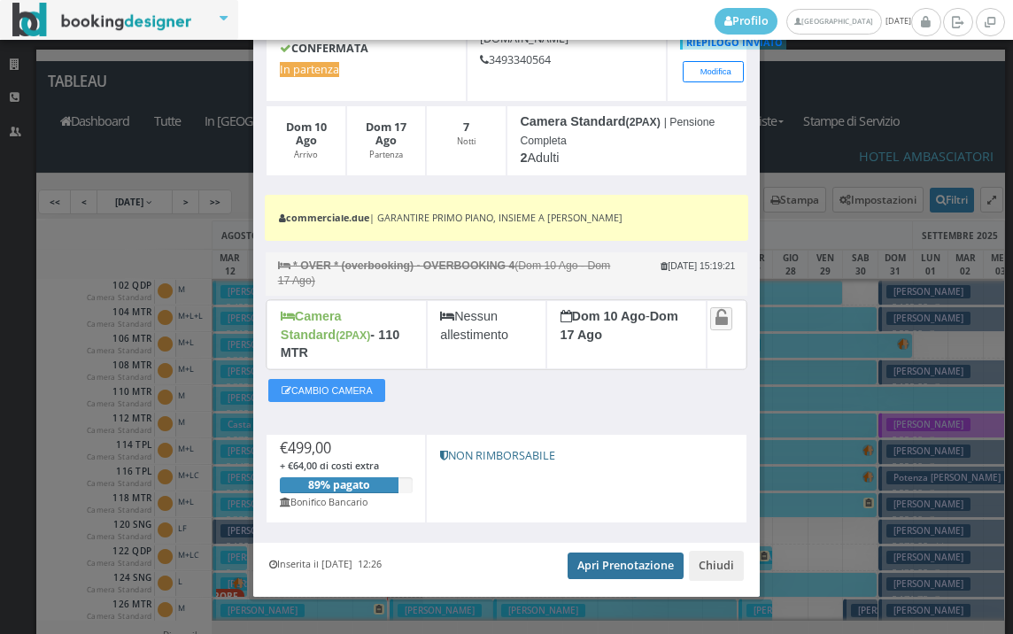
click at [622, 552] on link "Apri Prenotazione" at bounding box center [625, 565] width 116 height 27
click at [607, 552] on link "Apri Prenotazione" at bounding box center [625, 565] width 116 height 27
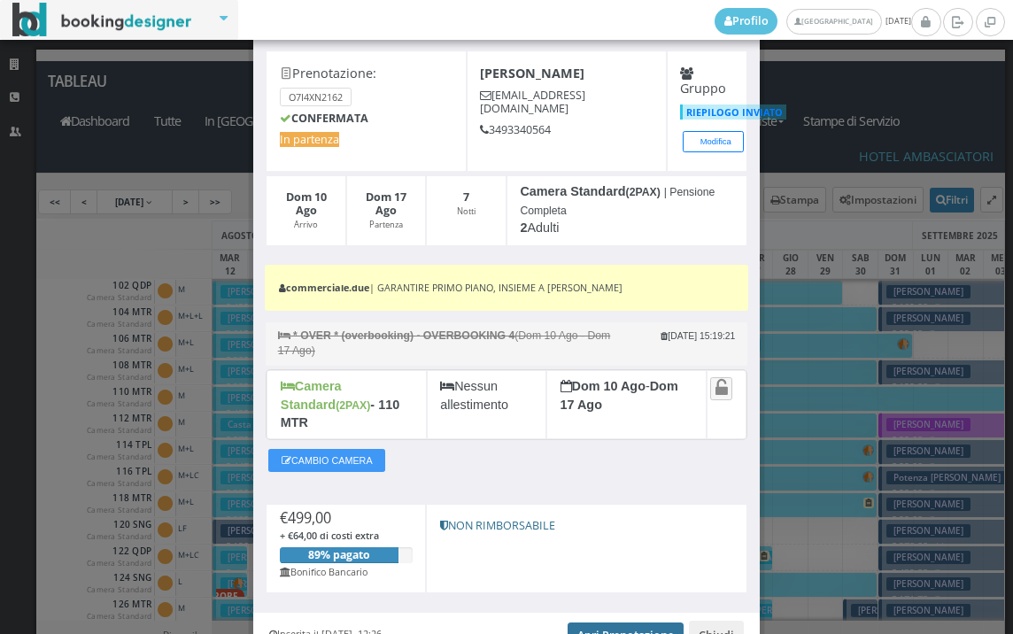
scroll to position [0, 0]
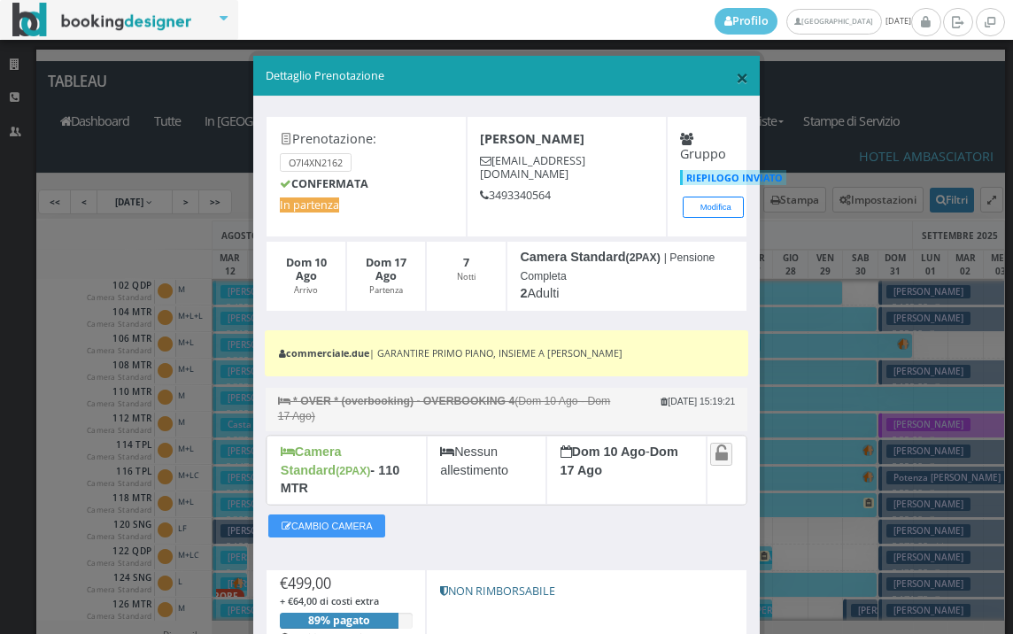
click at [736, 74] on span "×" at bounding box center [742, 77] width 12 height 30
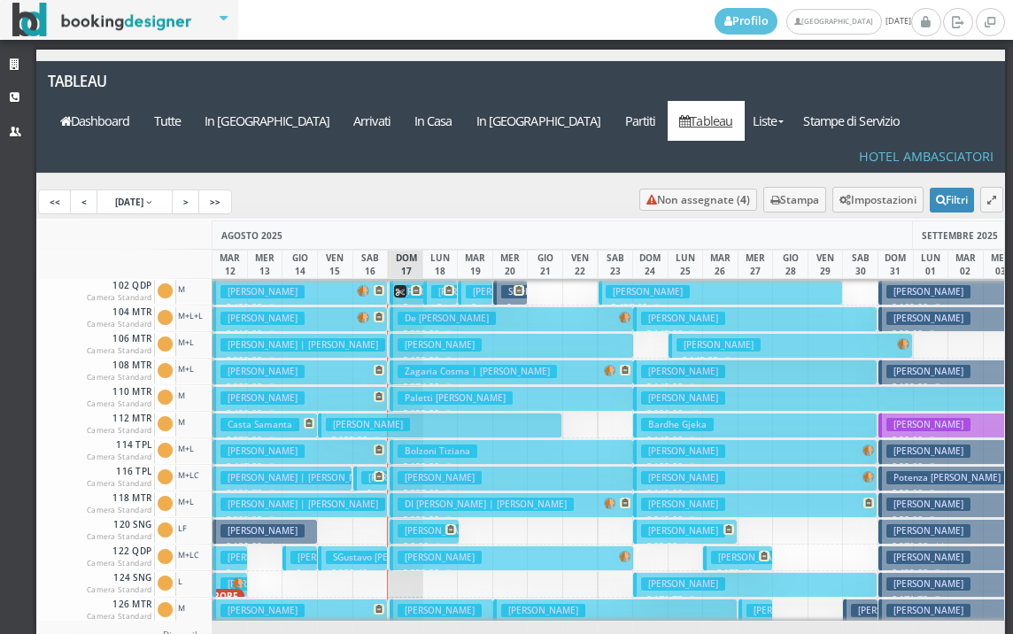
click at [333, 280] on button "Grepioni Piero € 499.00 7 notti 2 Adulti" at bounding box center [299, 293] width 174 height 26
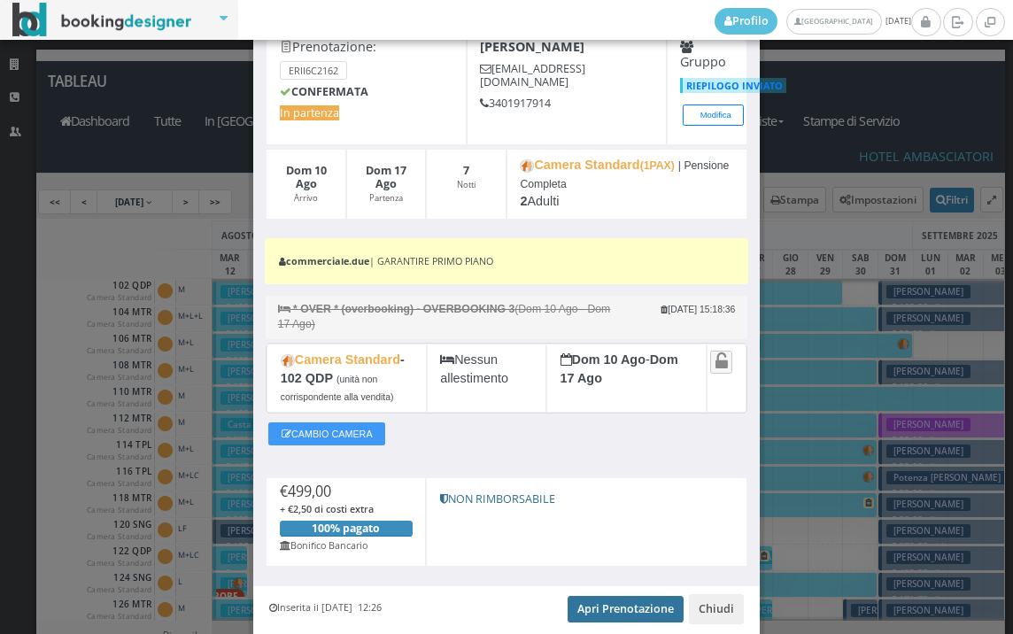
scroll to position [171, 0]
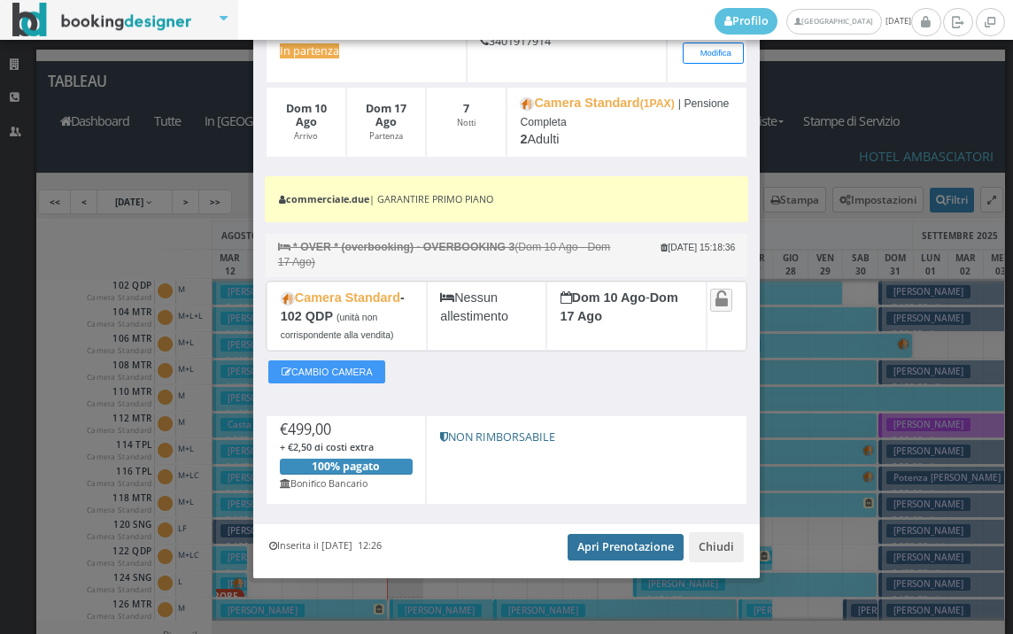
click at [618, 546] on link "Apri Prenotazione" at bounding box center [625, 547] width 116 height 27
click at [615, 547] on link "Apri Prenotazione" at bounding box center [625, 547] width 116 height 27
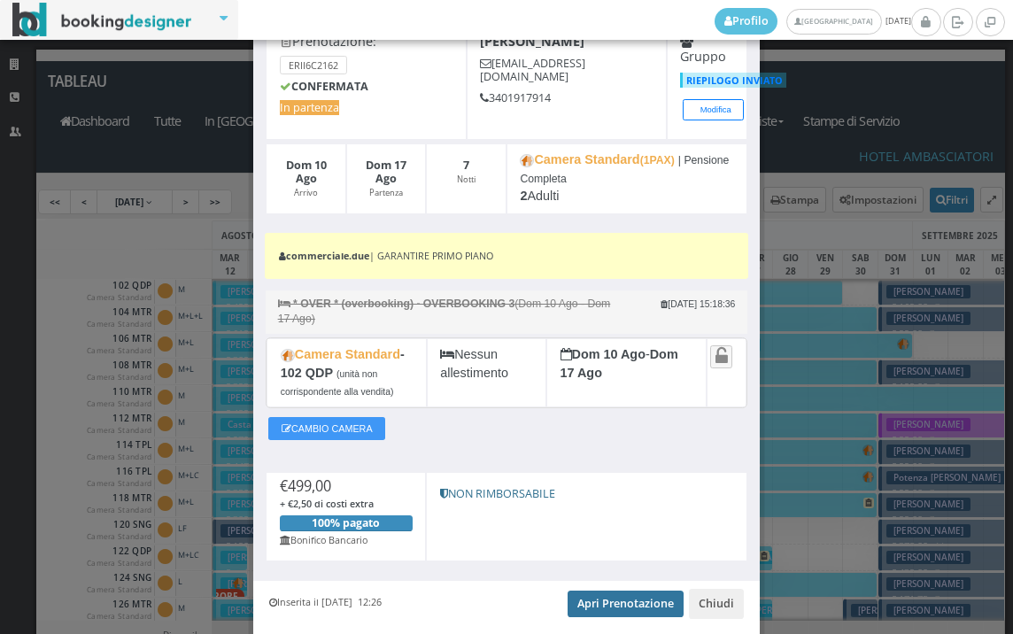
scroll to position [0, 0]
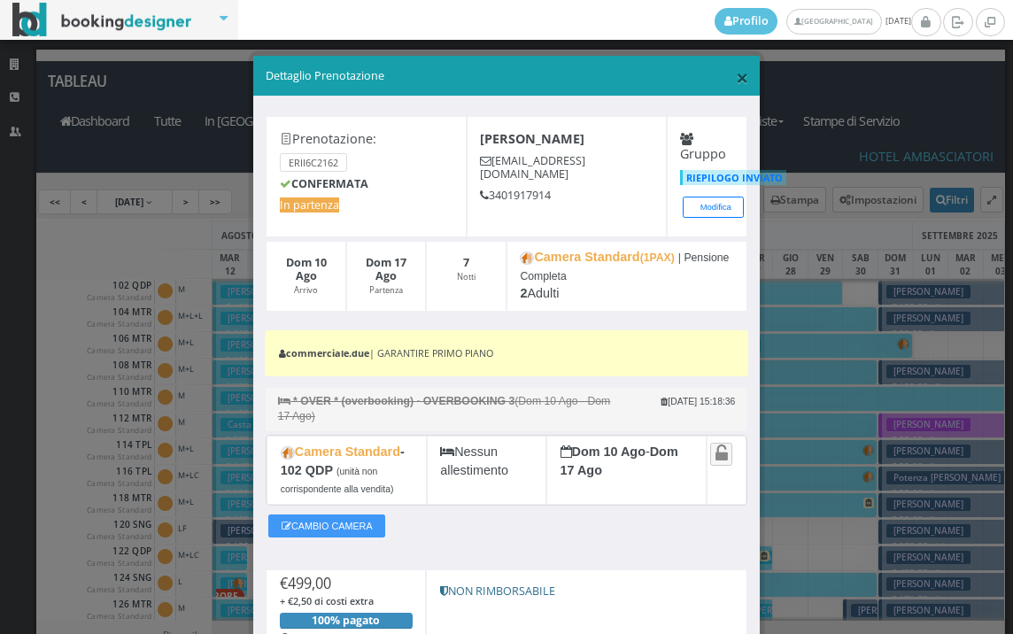
click at [736, 78] on span "×" at bounding box center [742, 77] width 12 height 30
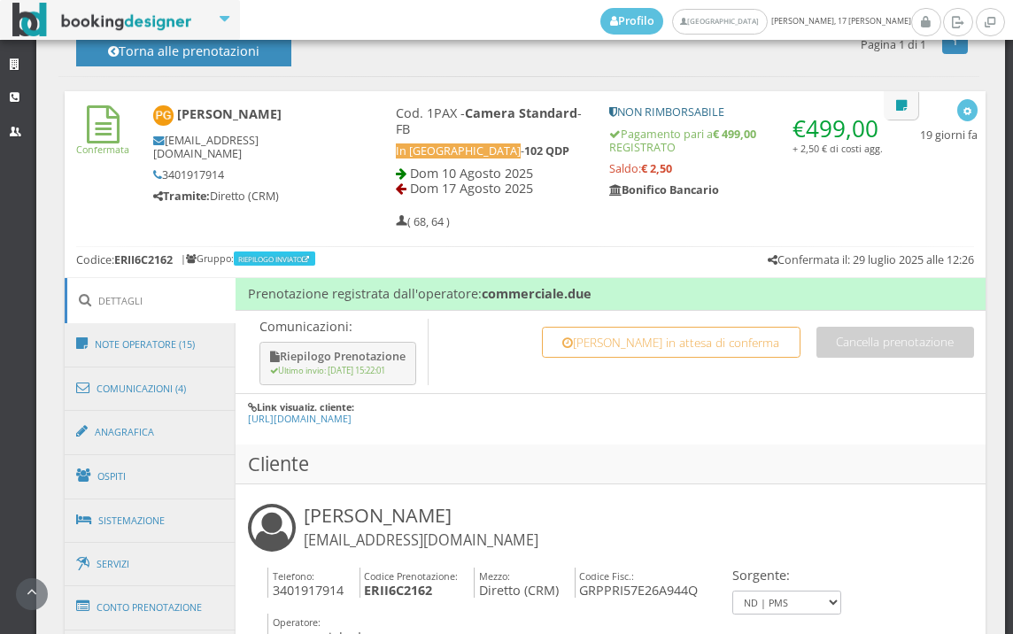
scroll to position [885, 0]
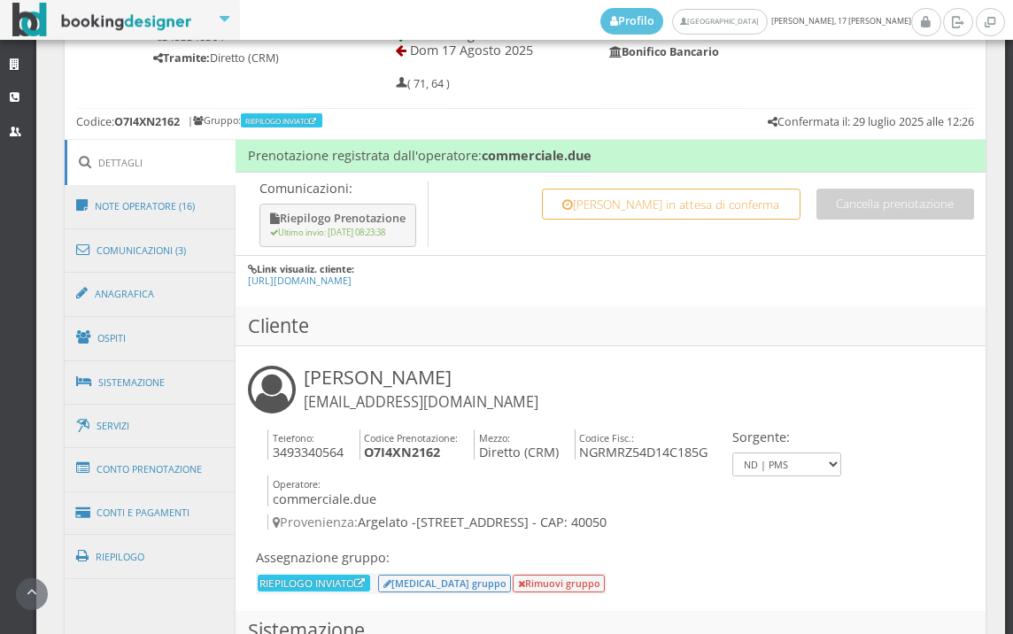
scroll to position [983, 0]
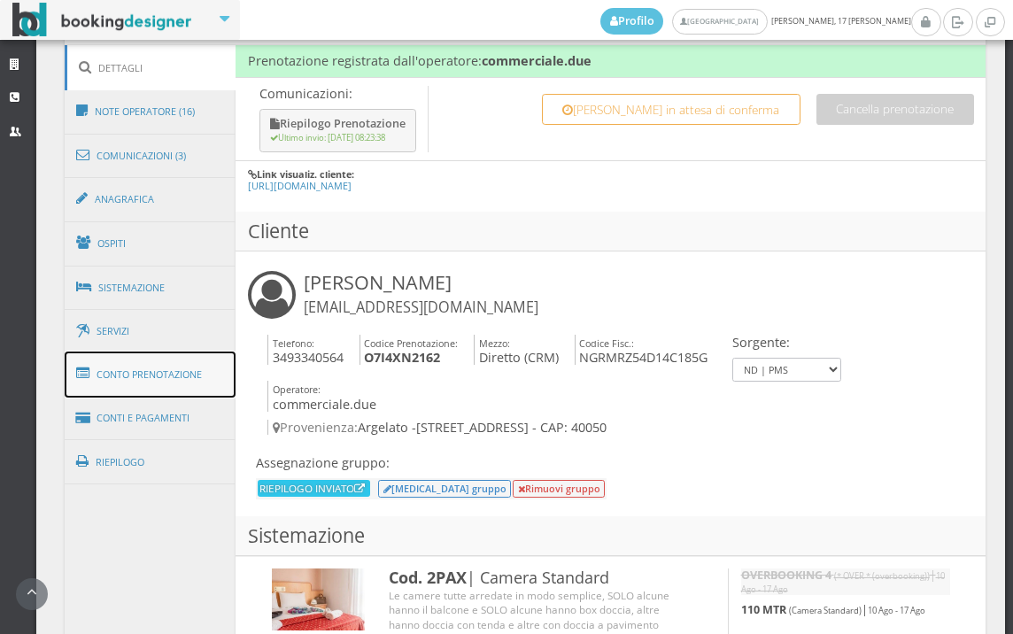
click at [158, 388] on link "Conto Prenotazione" at bounding box center [151, 374] width 172 height 46
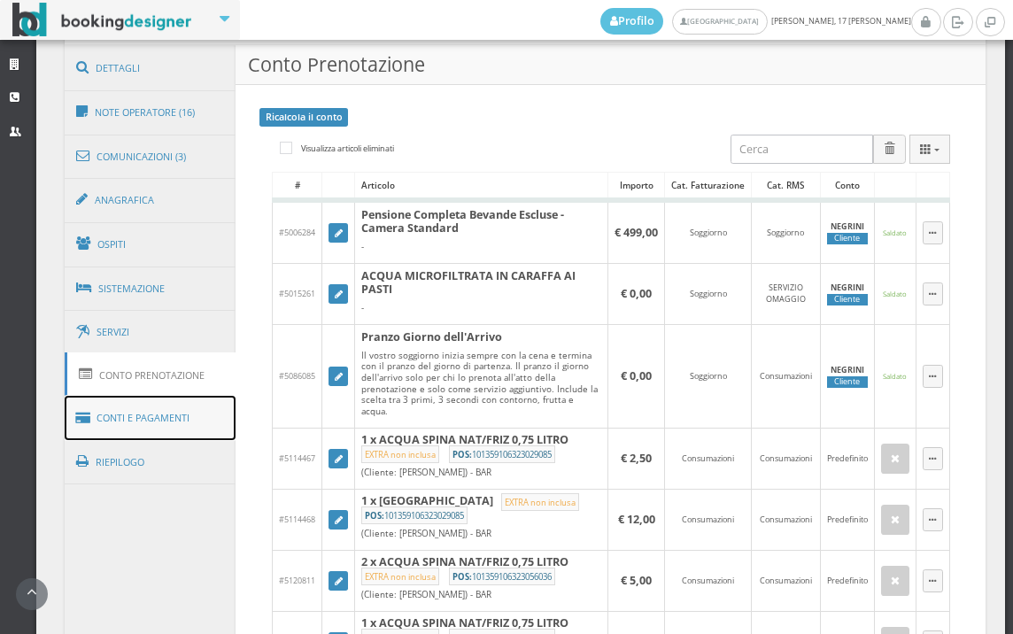
click at [167, 418] on link "Conti e Pagamenti" at bounding box center [151, 418] width 172 height 45
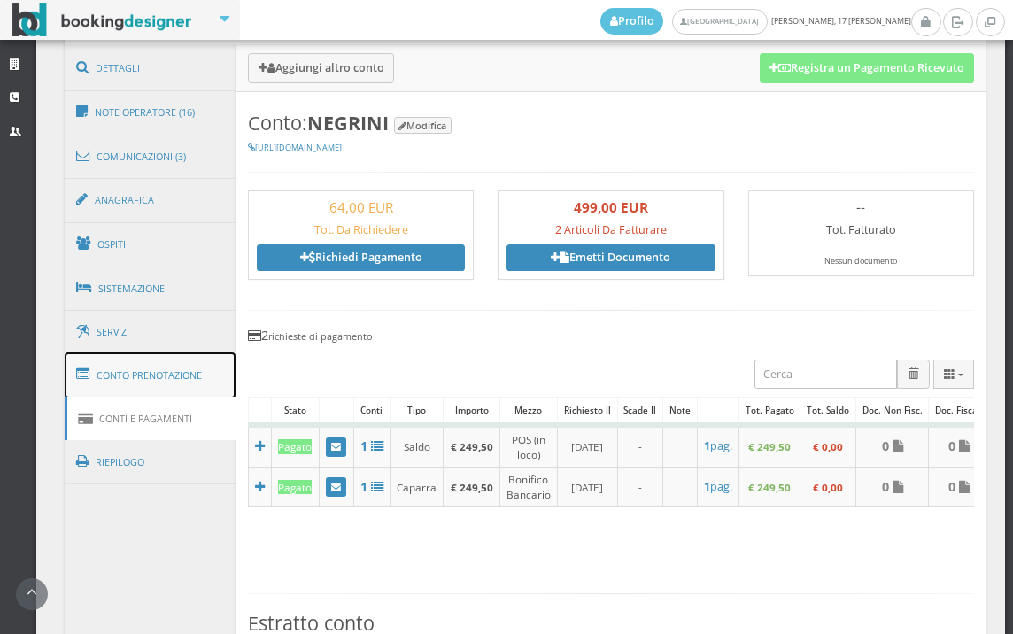
click at [170, 379] on link "Conto Prenotazione" at bounding box center [151, 375] width 172 height 46
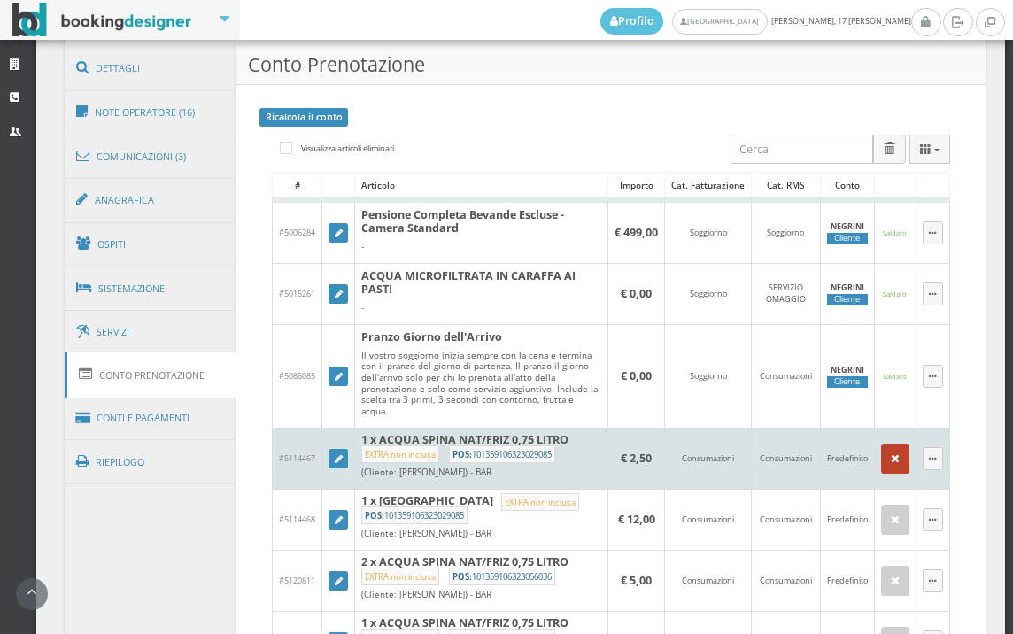
click at [886, 461] on button "button" at bounding box center [895, 458] width 28 height 30
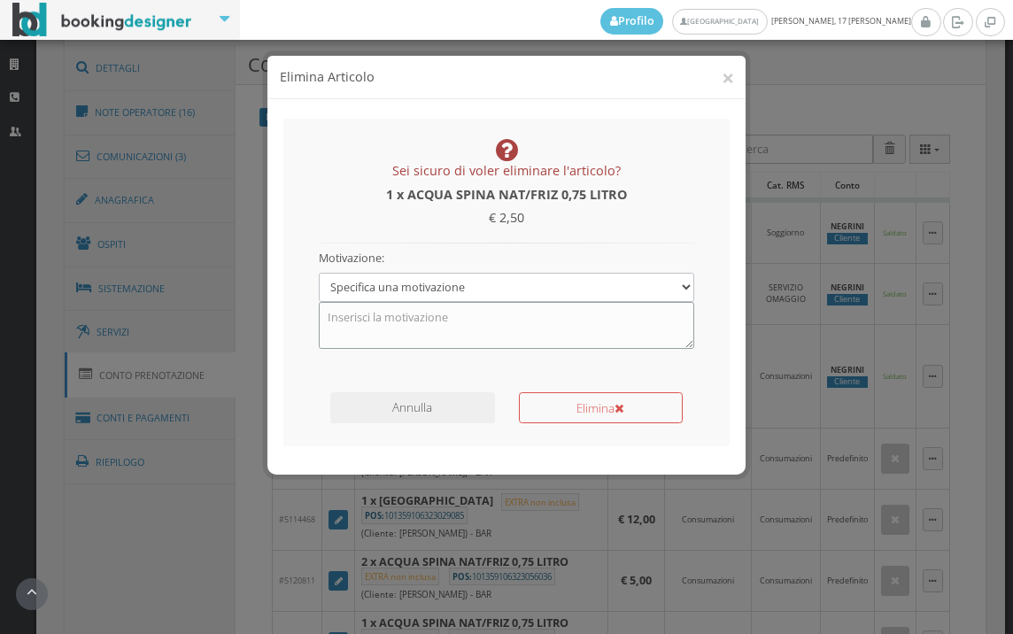
click at [549, 322] on textarea at bounding box center [507, 325] width 376 height 46
type textarea "ACQUA COMPRESA"
click at [624, 406] on icon "submit" at bounding box center [619, 409] width 10 height 12
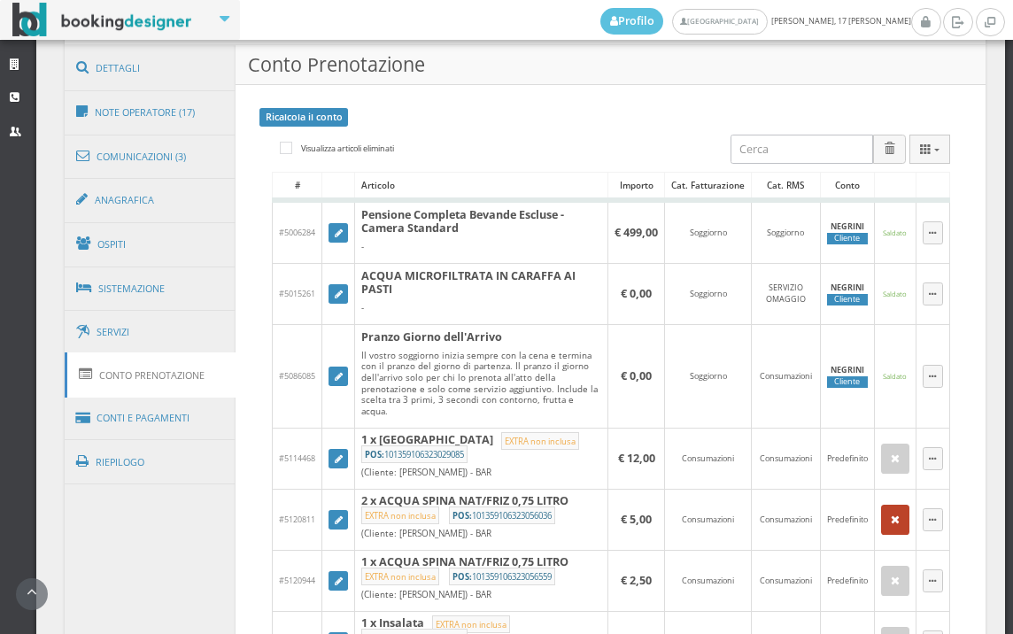
click at [889, 520] on button "button" at bounding box center [895, 520] width 28 height 30
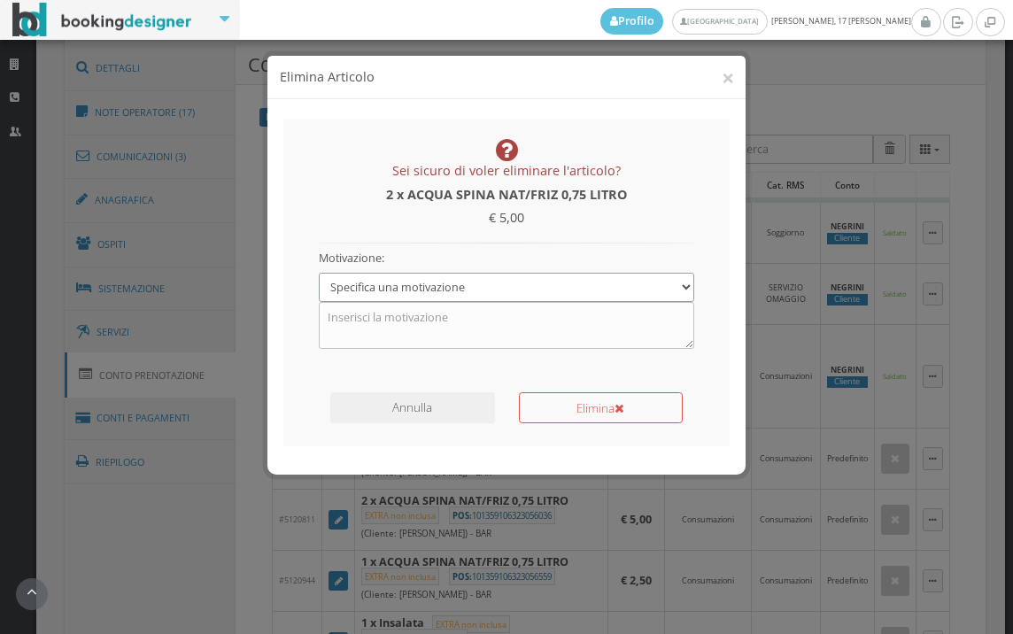
click at [444, 274] on select "Specifica una motivazione Errore di inserimento Ricalcolo del conto Il cliente …" at bounding box center [507, 287] width 376 height 29
click at [463, 281] on select "Specifica una motivazione Errore di inserimento Ricalcolo del conto Il cliente …" at bounding box center [507, 287] width 376 height 29
click at [481, 320] on textarea at bounding box center [507, 325] width 376 height 46
type textarea "ACQUA COMPRESA"
click at [582, 415] on button "Elimina" at bounding box center [601, 407] width 164 height 31
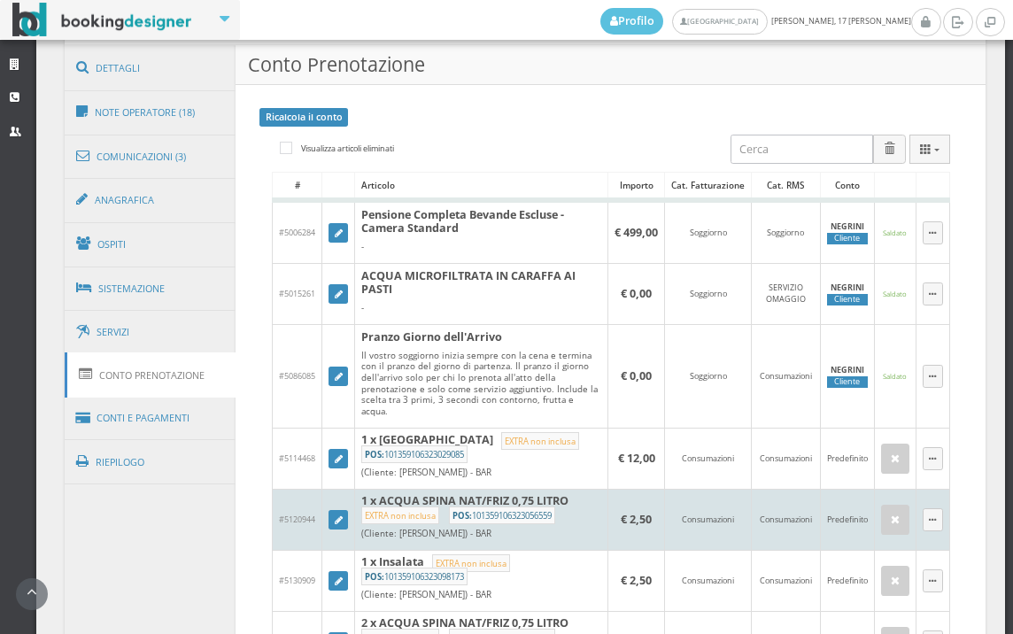
scroll to position [1180, 0]
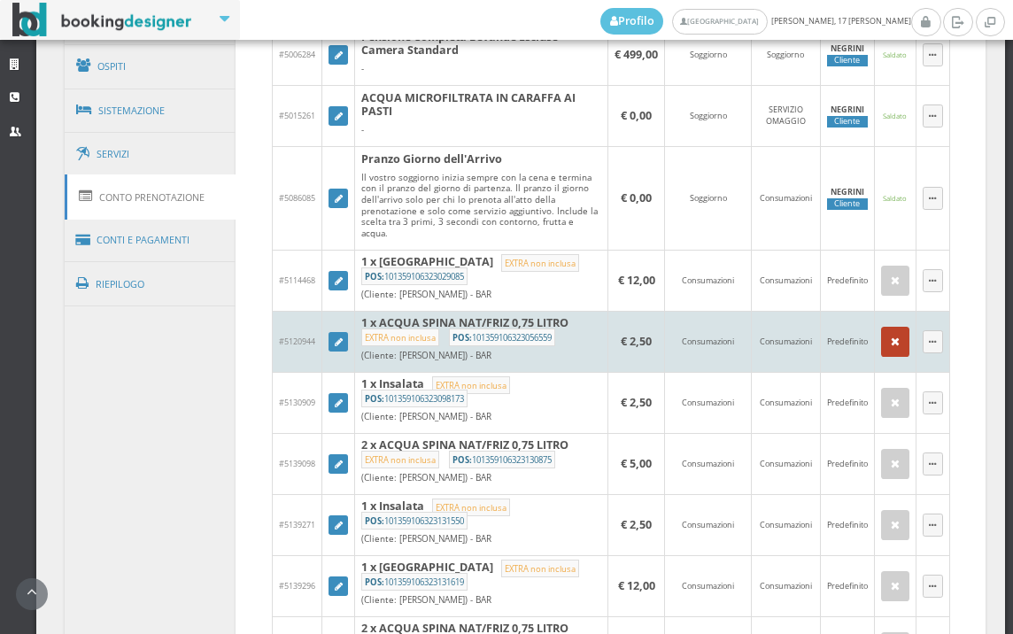
click at [892, 336] on button "button" at bounding box center [895, 342] width 28 height 30
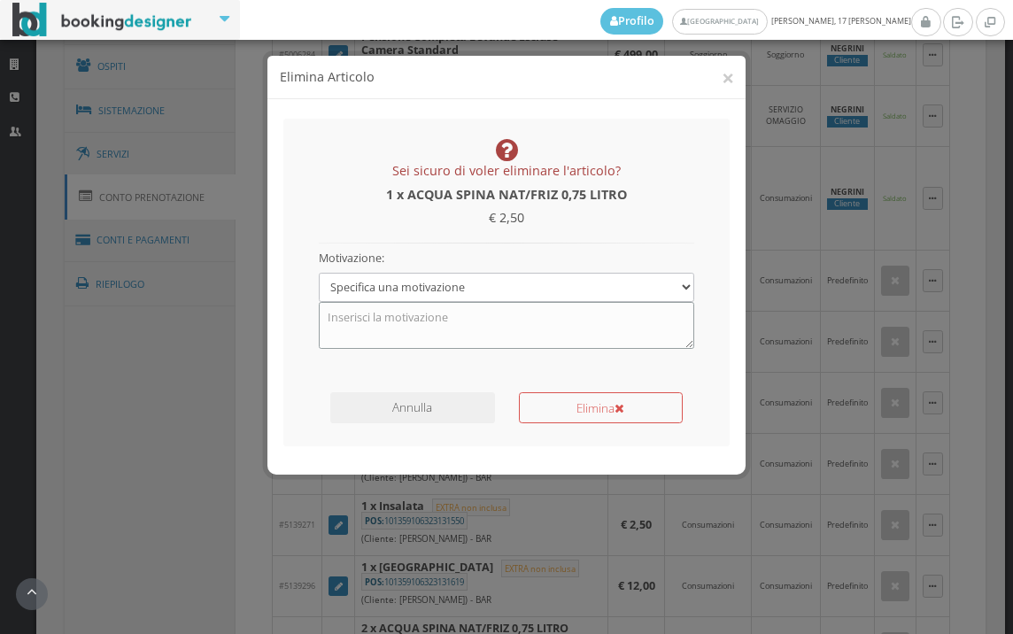
click at [508, 336] on textarea at bounding box center [507, 325] width 376 height 46
type textarea "ACQUA COMPRESA"
click at [555, 419] on button "Elimina" at bounding box center [601, 407] width 164 height 31
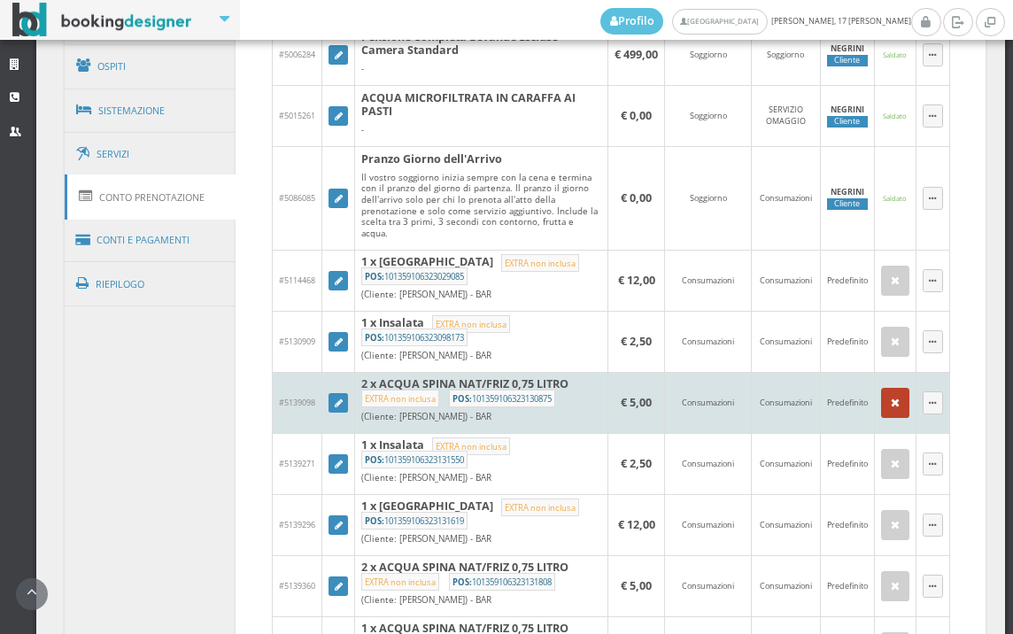
click at [887, 399] on button "button" at bounding box center [895, 403] width 28 height 30
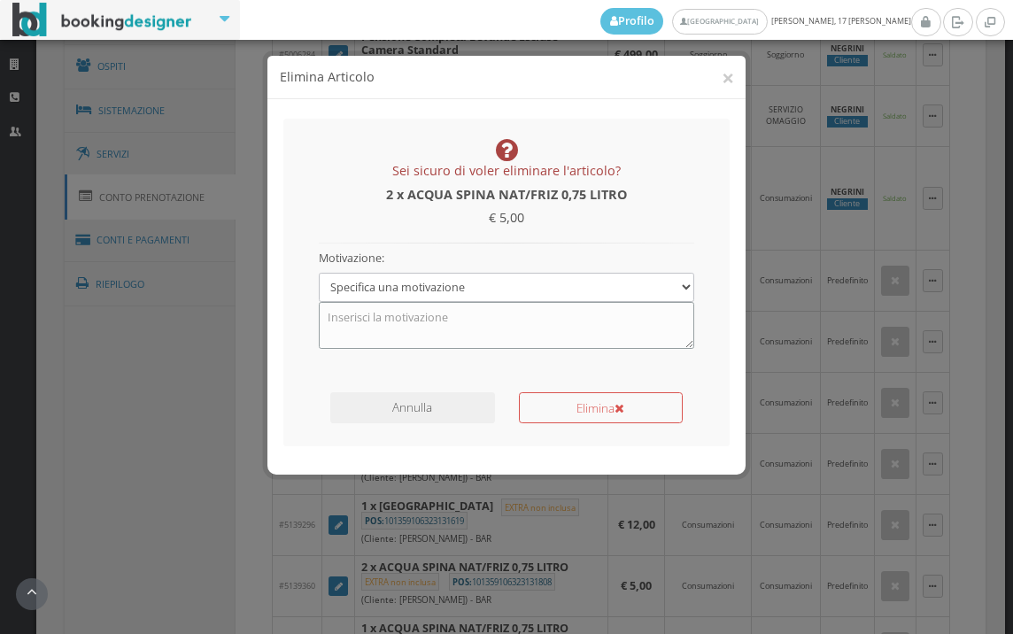
click at [481, 321] on textarea at bounding box center [507, 325] width 376 height 46
type textarea "ACQUA COMNPRESA"
click at [592, 421] on button "Elimina" at bounding box center [601, 407] width 164 height 31
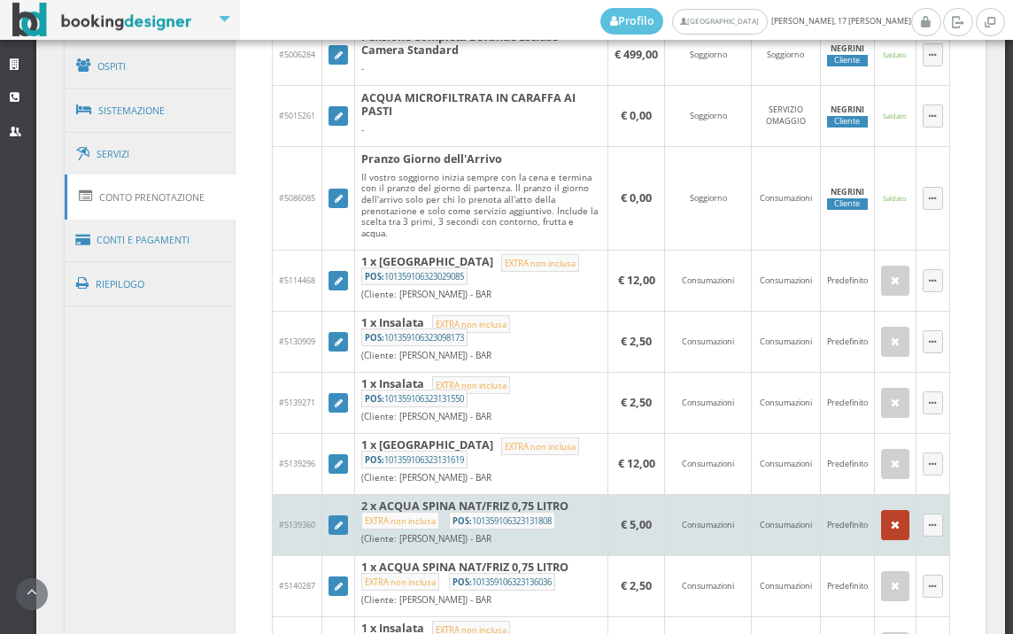
click at [881, 526] on button "button" at bounding box center [895, 525] width 28 height 30
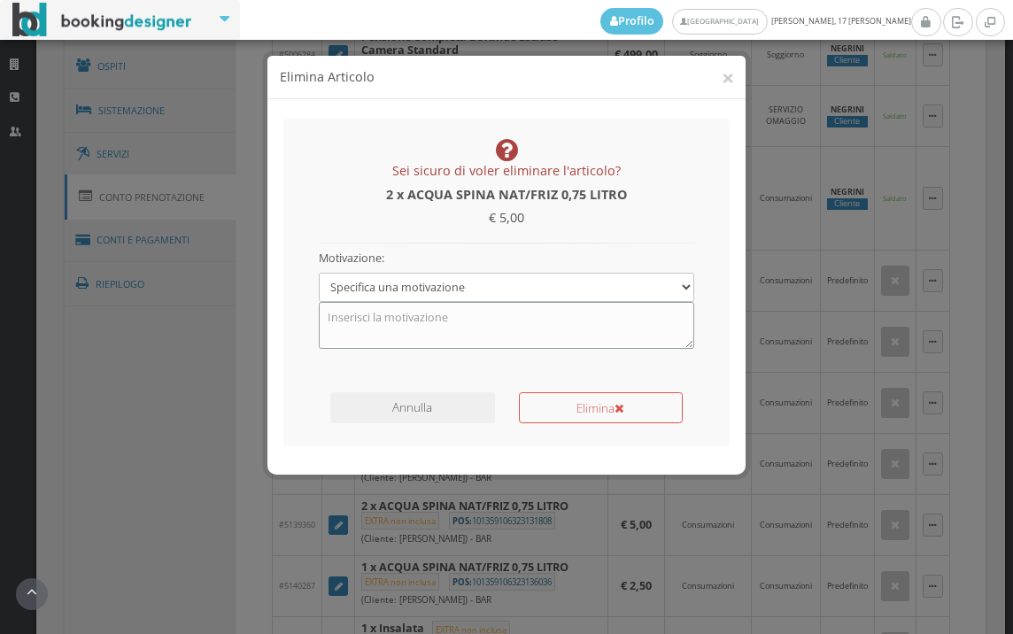
click at [504, 321] on textarea at bounding box center [507, 325] width 376 height 46
type textarea "ACQUA COMPRESA"
click at [564, 389] on div "Elimina" at bounding box center [600, 403] width 188 height 39
click at [578, 405] on button "Elimina" at bounding box center [601, 407] width 164 height 31
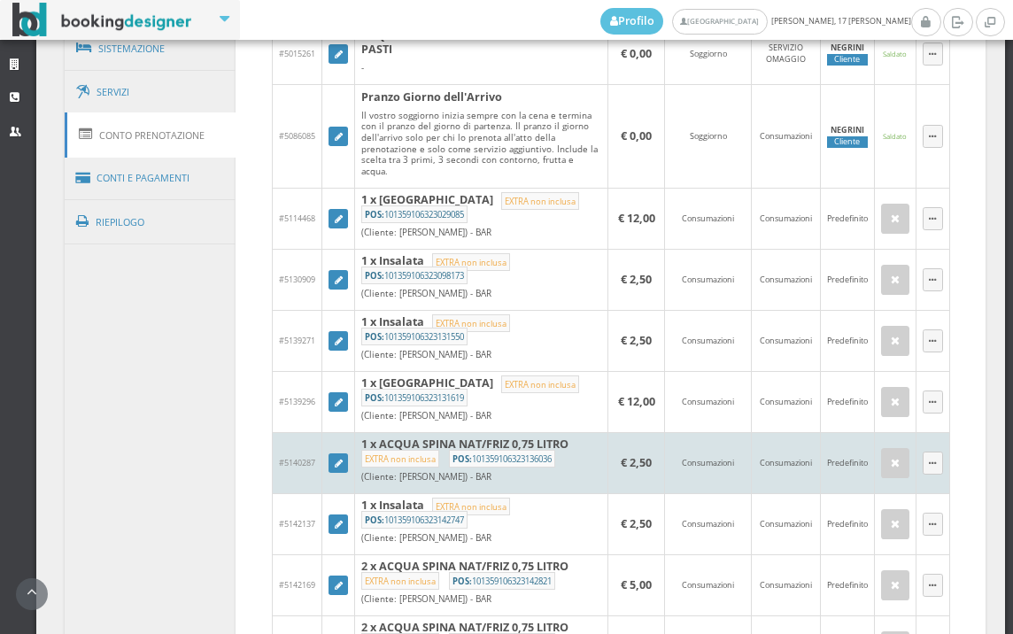
scroll to position [1278, 0]
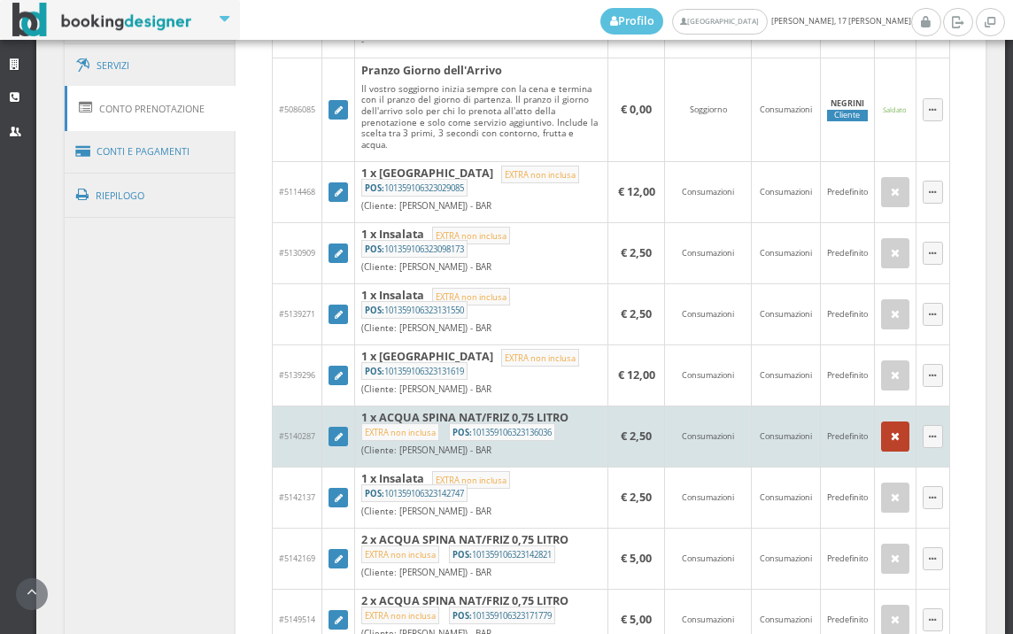
click at [890, 435] on icon "button" at bounding box center [894, 437] width 9 height 12
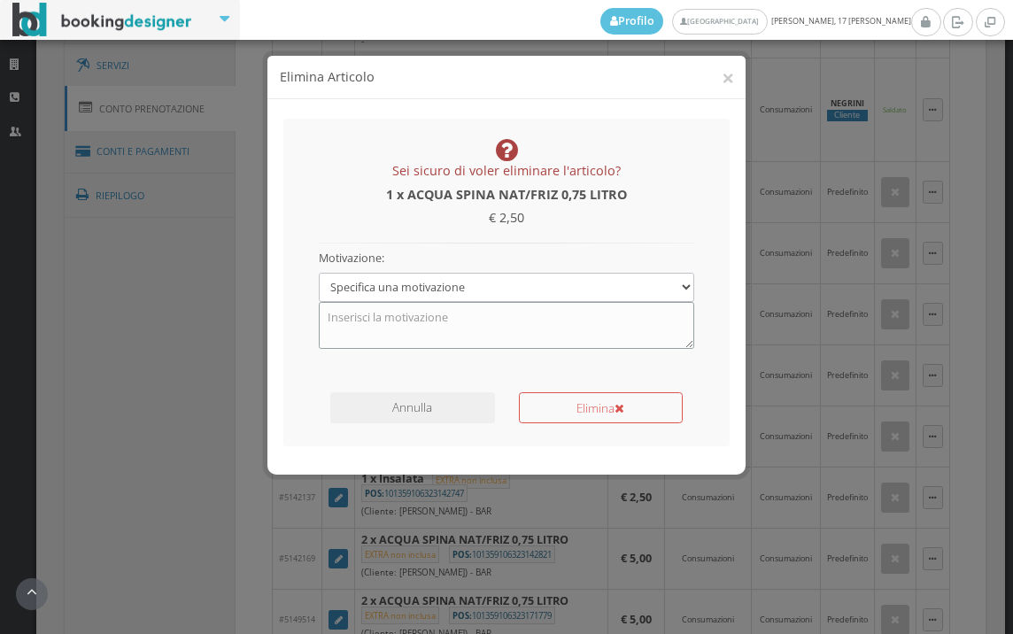
click at [491, 334] on textarea at bounding box center [507, 325] width 376 height 46
type textarea "ACQUA COMPRESA"
click at [593, 400] on button "Elimina" at bounding box center [601, 407] width 164 height 31
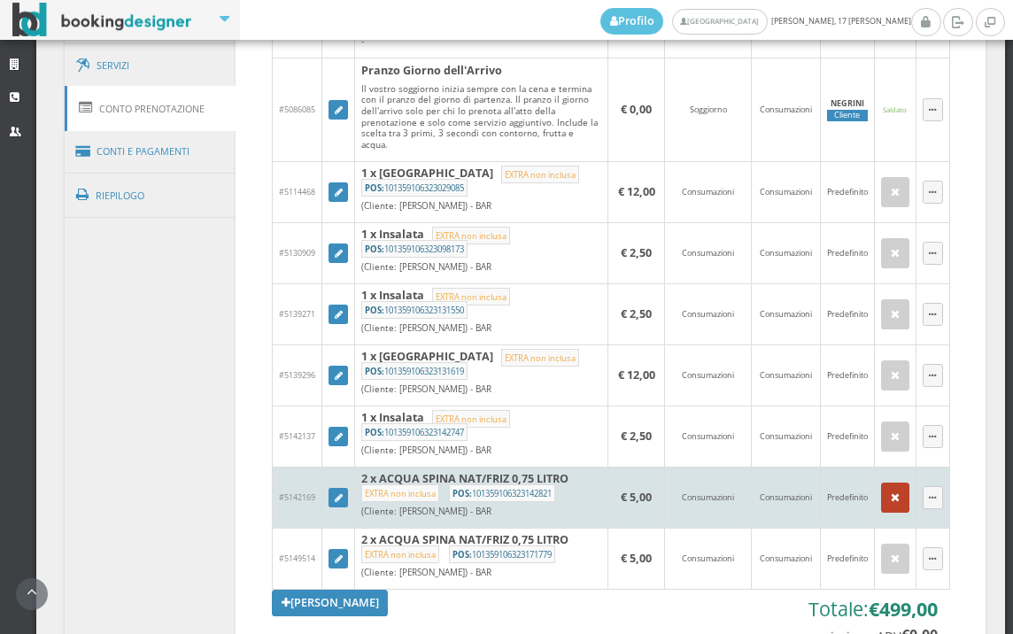
click at [890, 496] on icon "button" at bounding box center [894, 498] width 9 height 12
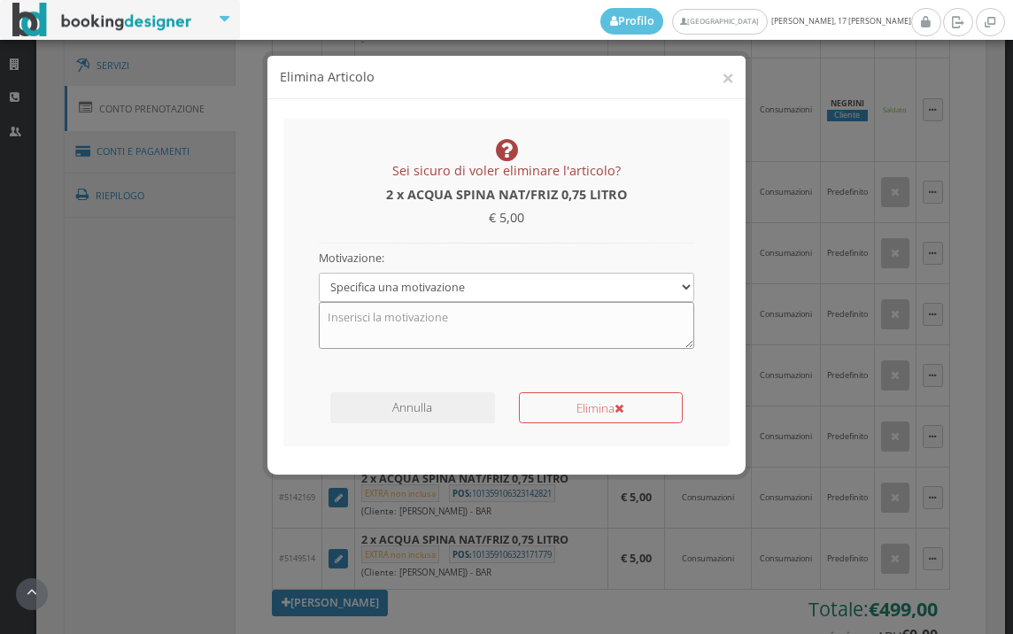
click at [485, 333] on textarea at bounding box center [507, 325] width 376 height 46
type textarea "ACQUA COMPRESA"
click at [567, 412] on button "Elimina" at bounding box center [601, 407] width 164 height 31
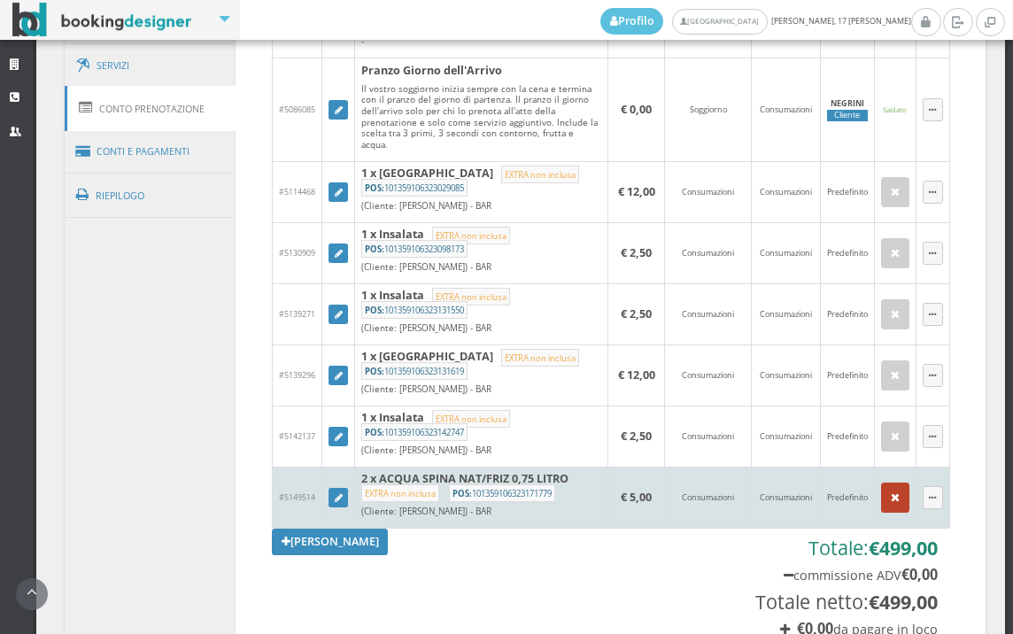
click at [890, 493] on icon "button" at bounding box center [894, 498] width 9 height 12
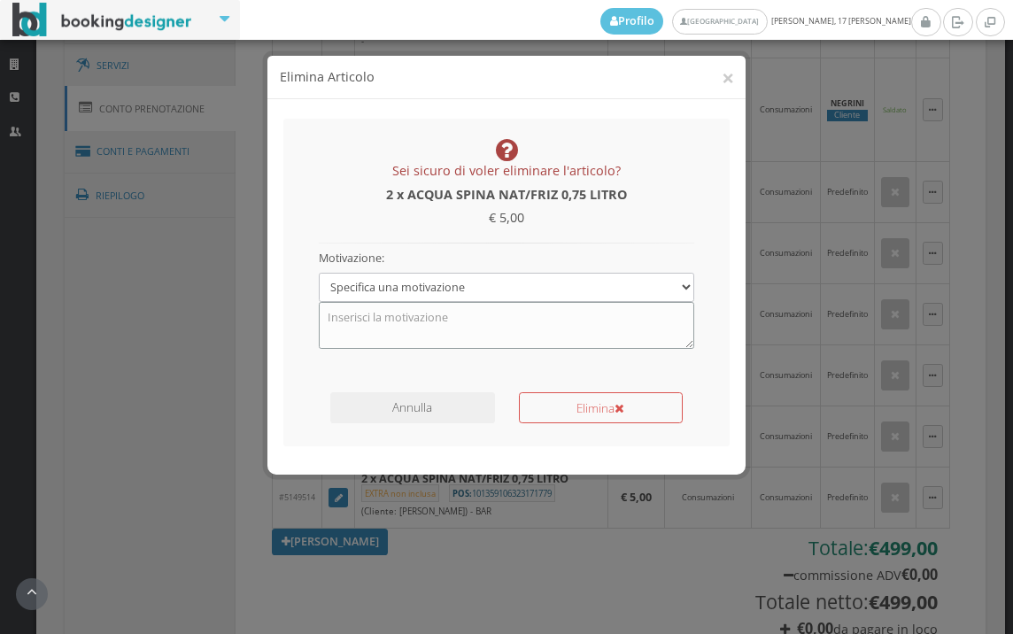
click at [428, 335] on textarea at bounding box center [507, 325] width 376 height 46
type textarea "ACQUA COMPRESA"
click at [605, 397] on button "Elimina" at bounding box center [601, 407] width 164 height 31
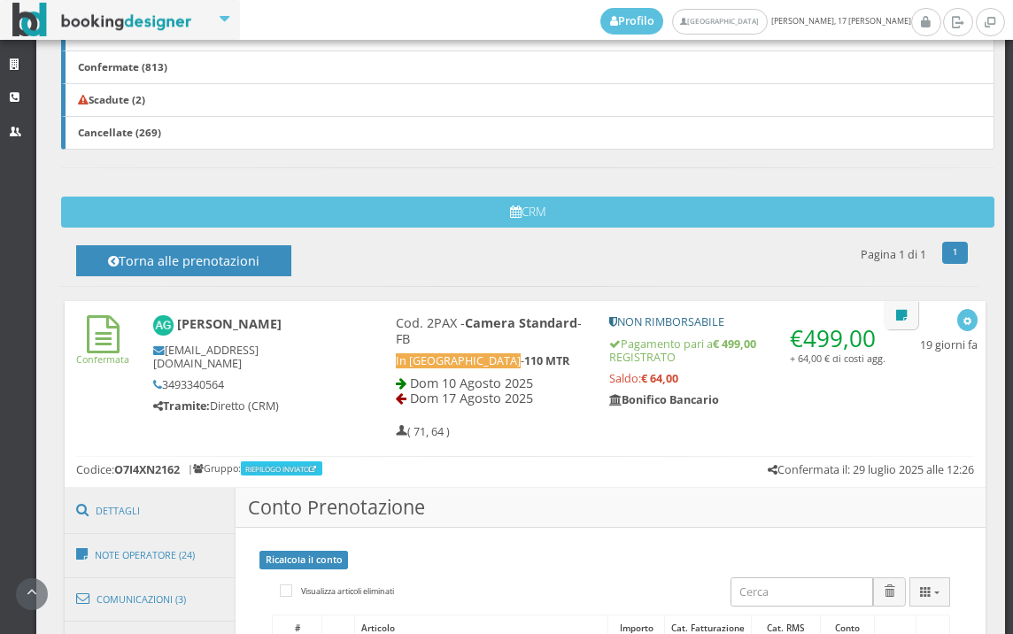
scroll to position [786, 0]
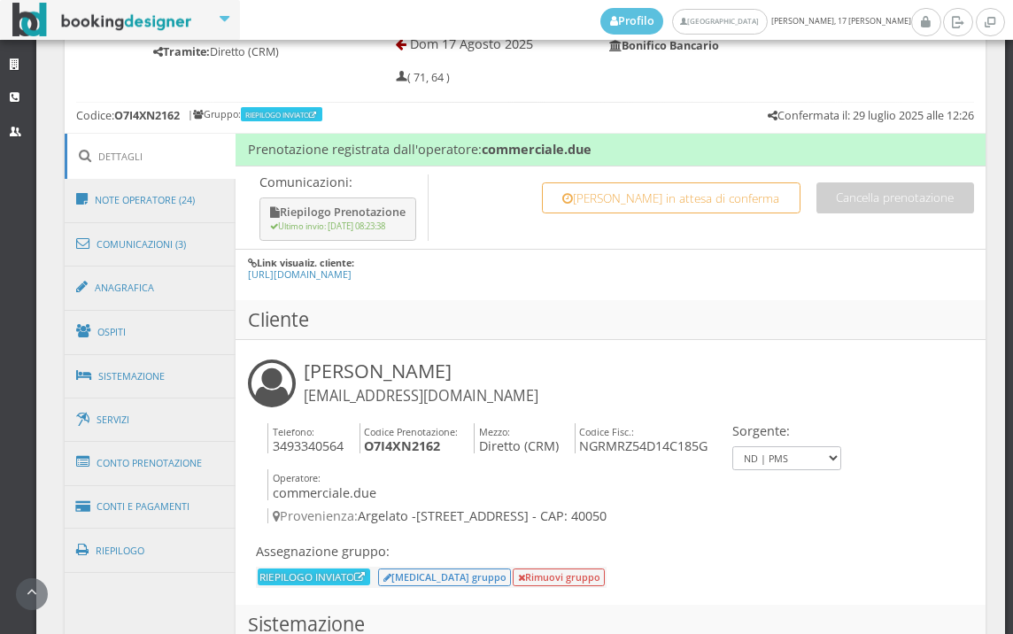
scroll to position [885, 0]
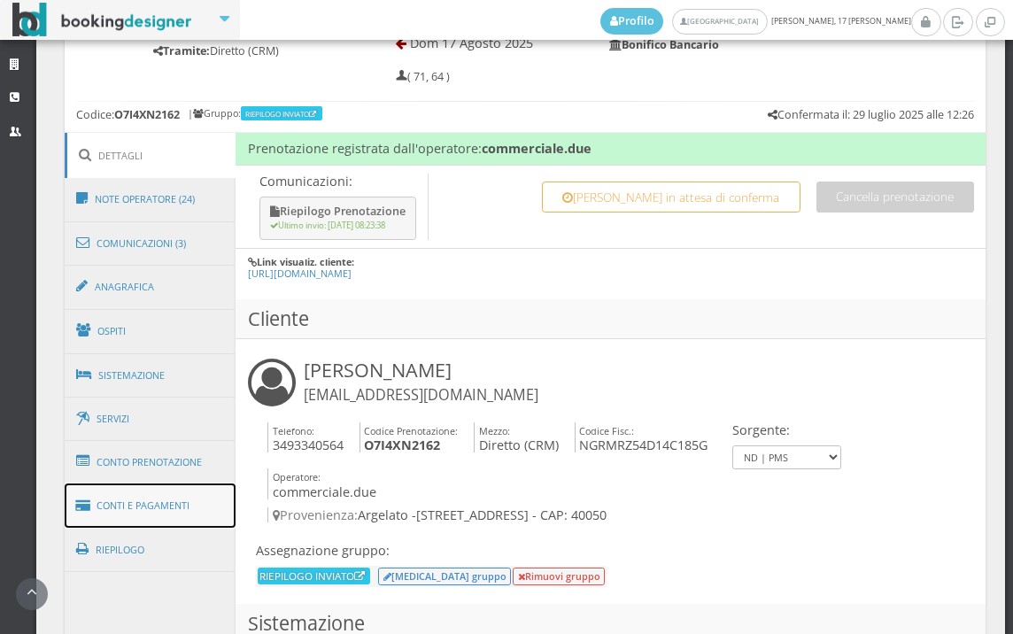
click at [117, 499] on link "Conti e Pagamenti" at bounding box center [151, 505] width 172 height 45
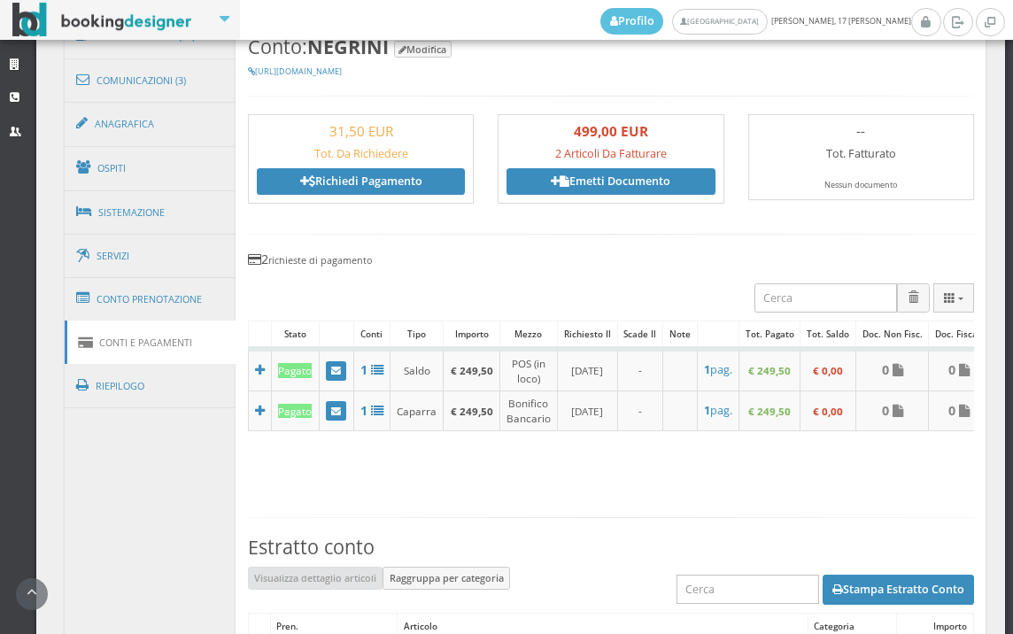
scroll to position [1235, 0]
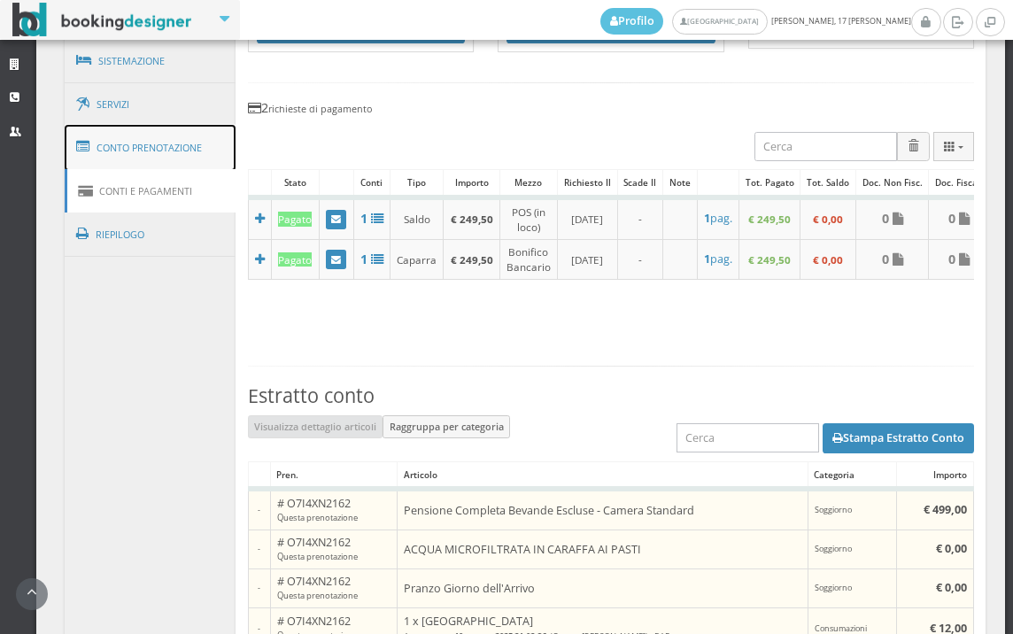
click at [186, 143] on link "Conto Prenotazione" at bounding box center [151, 148] width 172 height 46
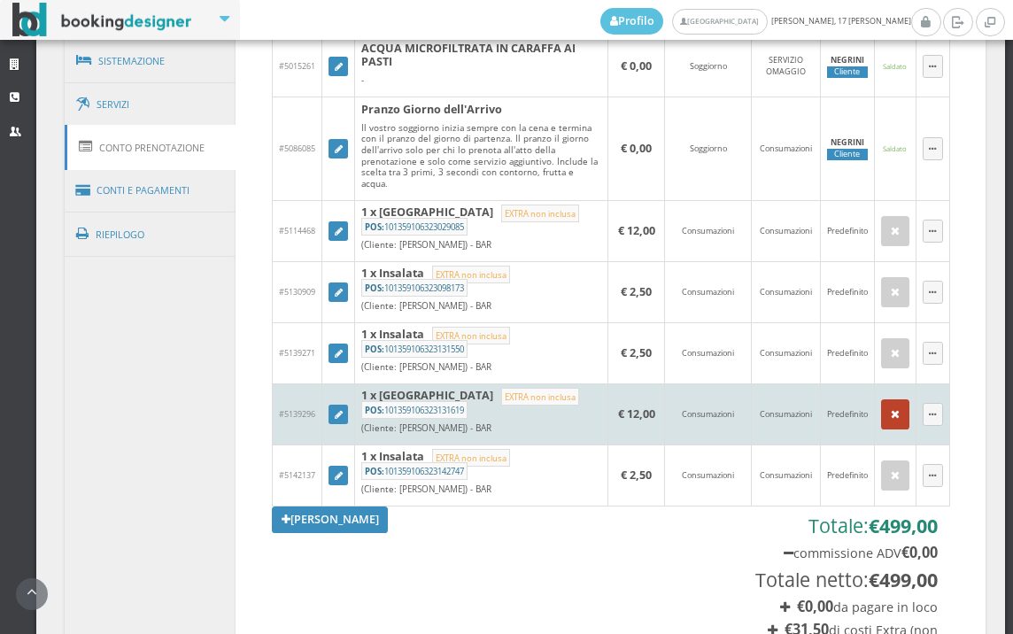
click at [890, 418] on icon "button" at bounding box center [894, 415] width 9 height 12
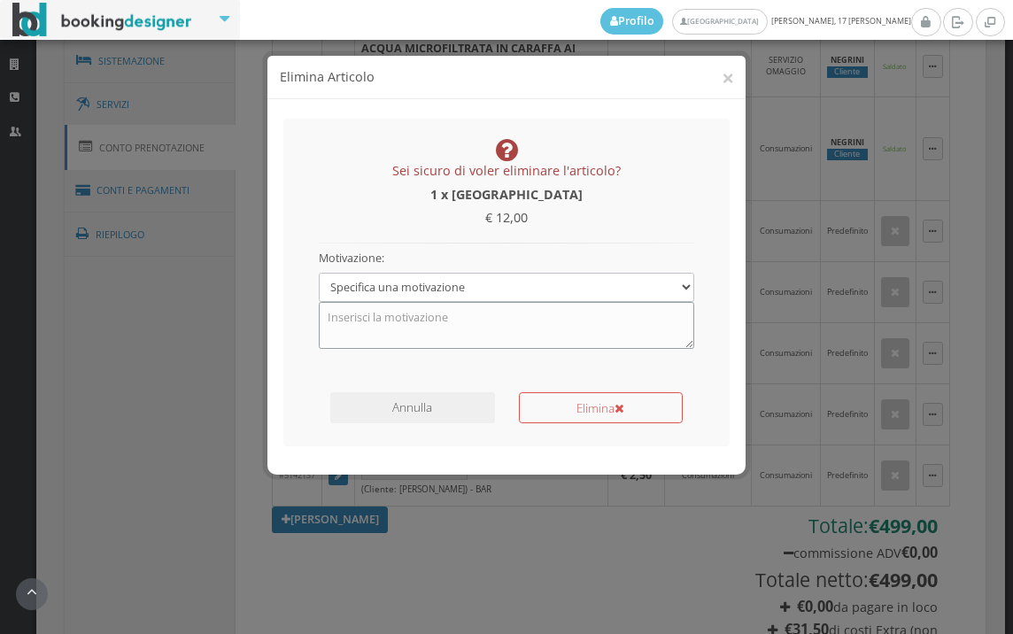
click at [443, 320] on textarea at bounding box center [507, 325] width 376 height 46
type textarea "TOLTO QUI INSERITO NELLA 102"
click at [566, 412] on button "Elimina" at bounding box center [601, 407] width 164 height 31
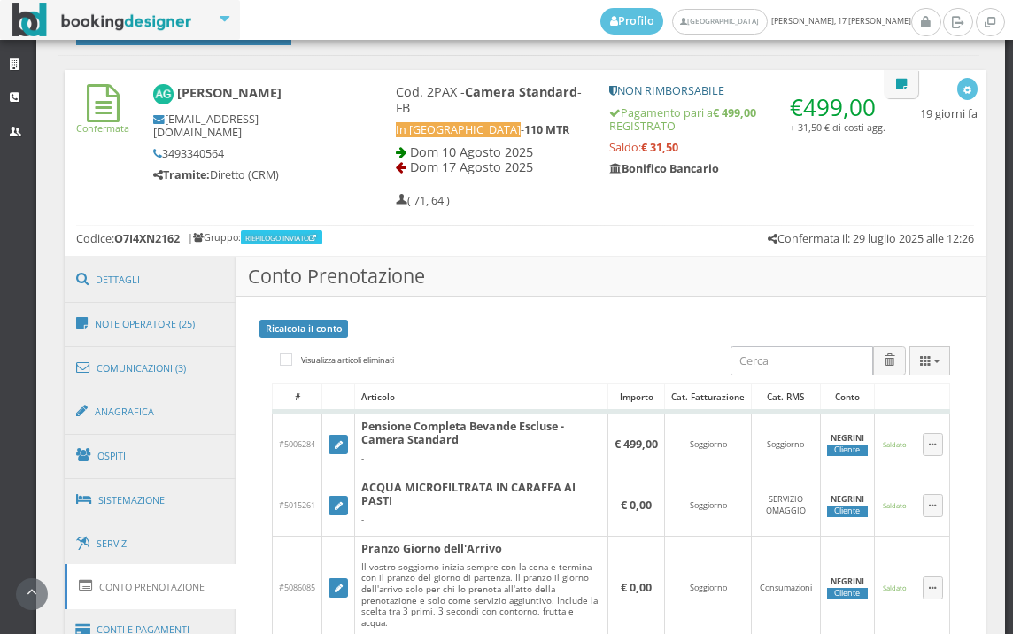
scroll to position [743, 0]
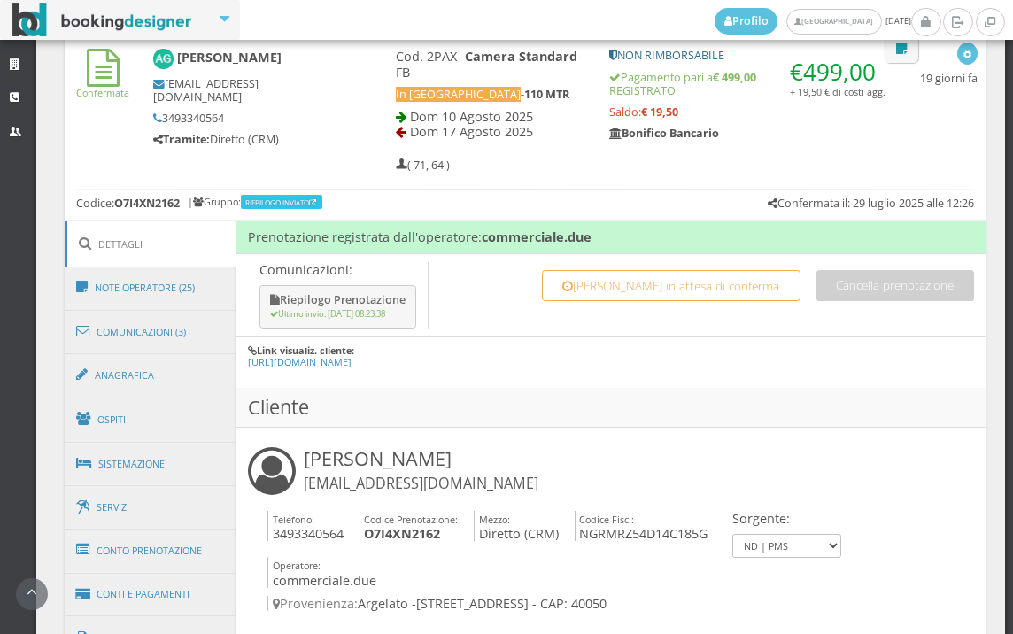
scroll to position [491, 0]
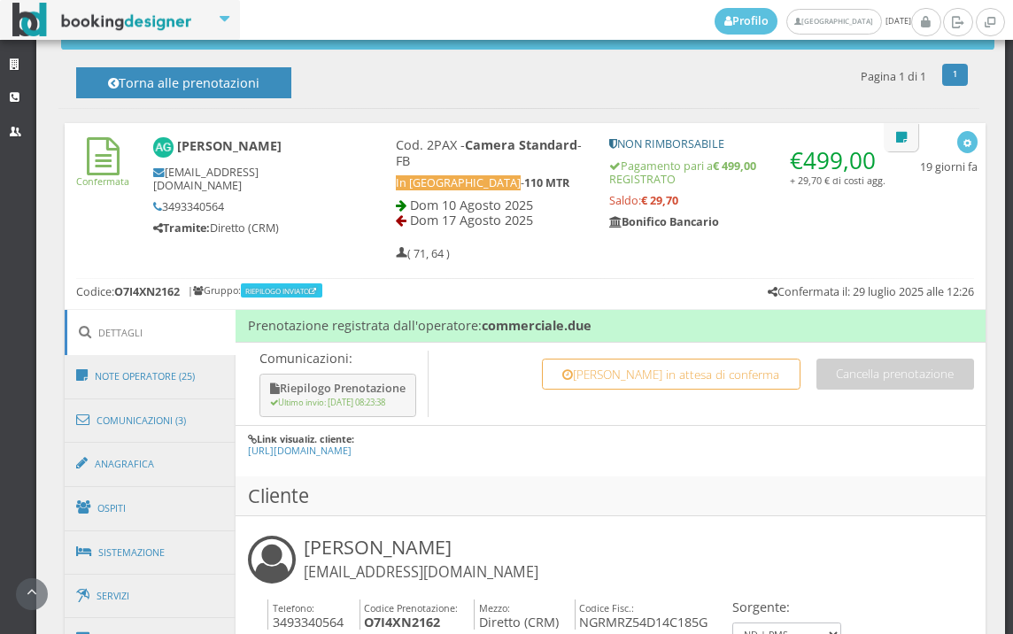
scroll to position [983, 0]
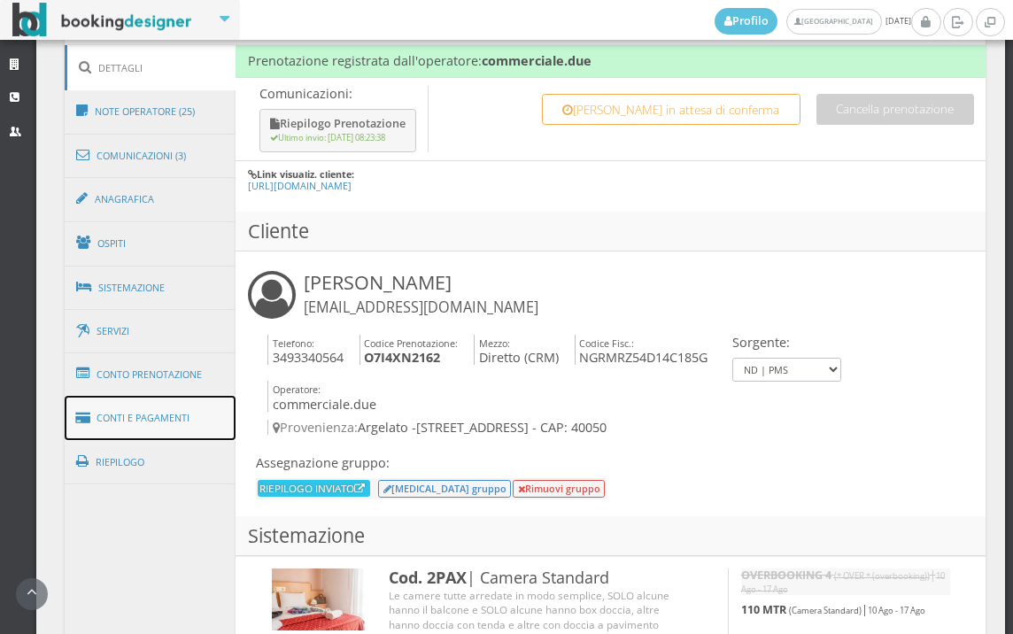
click at [189, 416] on link "Conti e Pagamenti" at bounding box center [151, 418] width 172 height 45
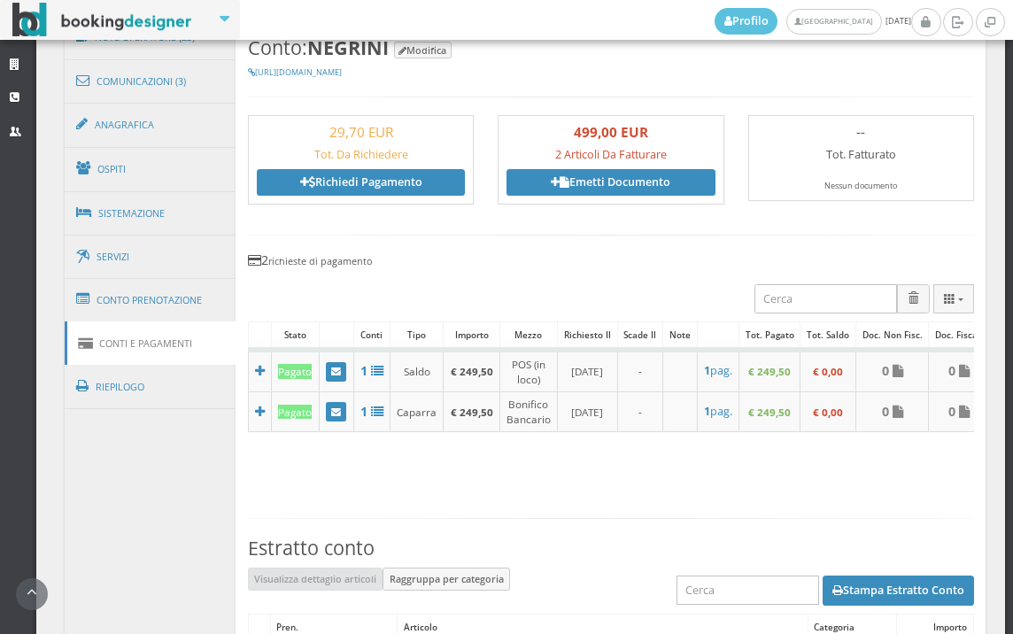
scroll to position [1278, 0]
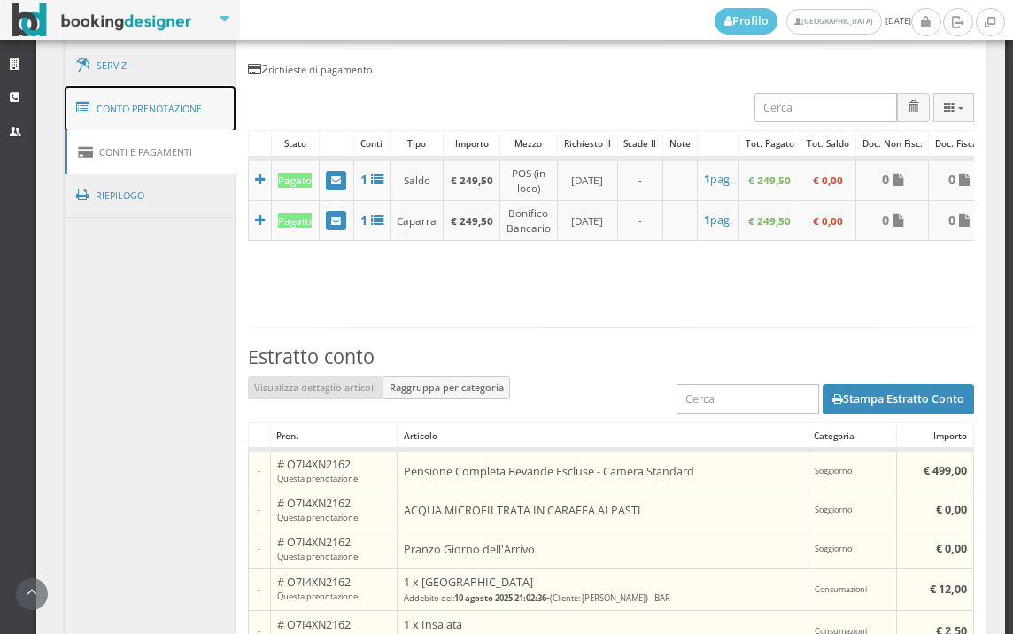
click at [220, 108] on link "Conto Prenotazione" at bounding box center [151, 109] width 172 height 46
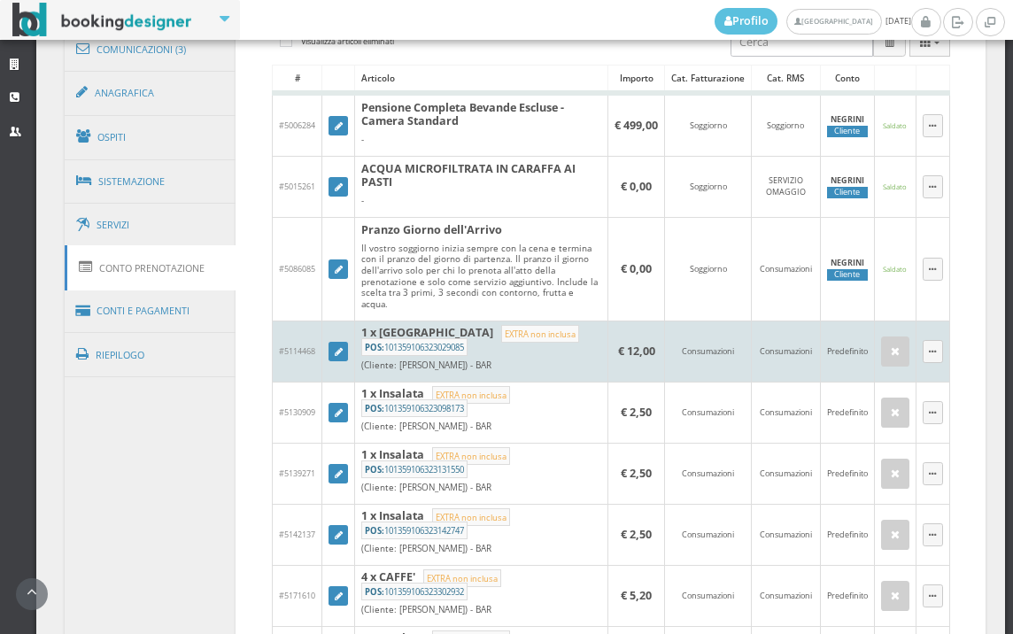
scroll to position [983, 0]
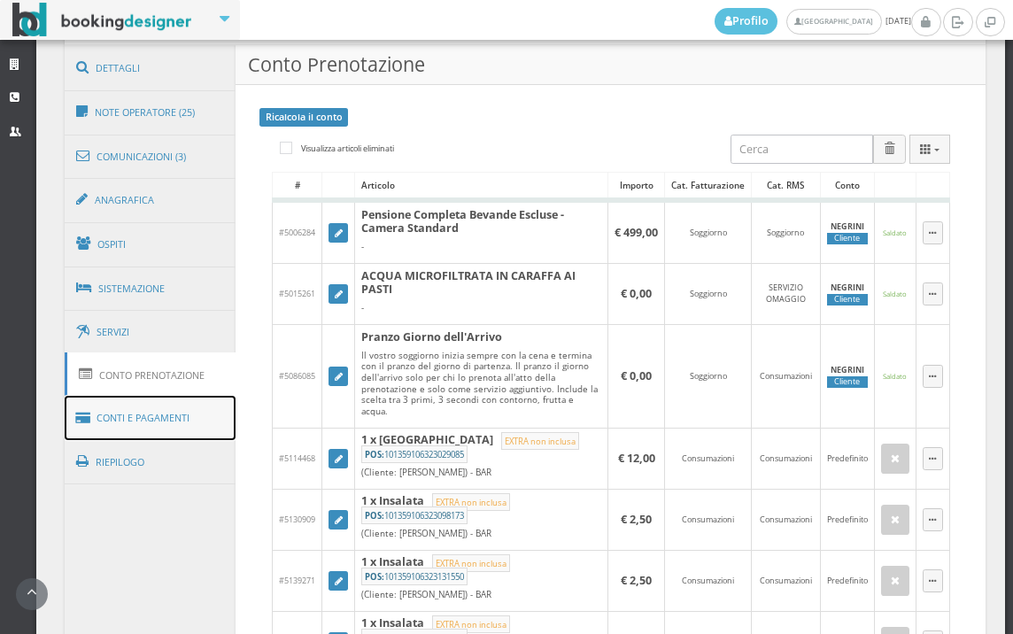
click at [151, 425] on link "Conti e Pagamenti" at bounding box center [151, 418] width 172 height 45
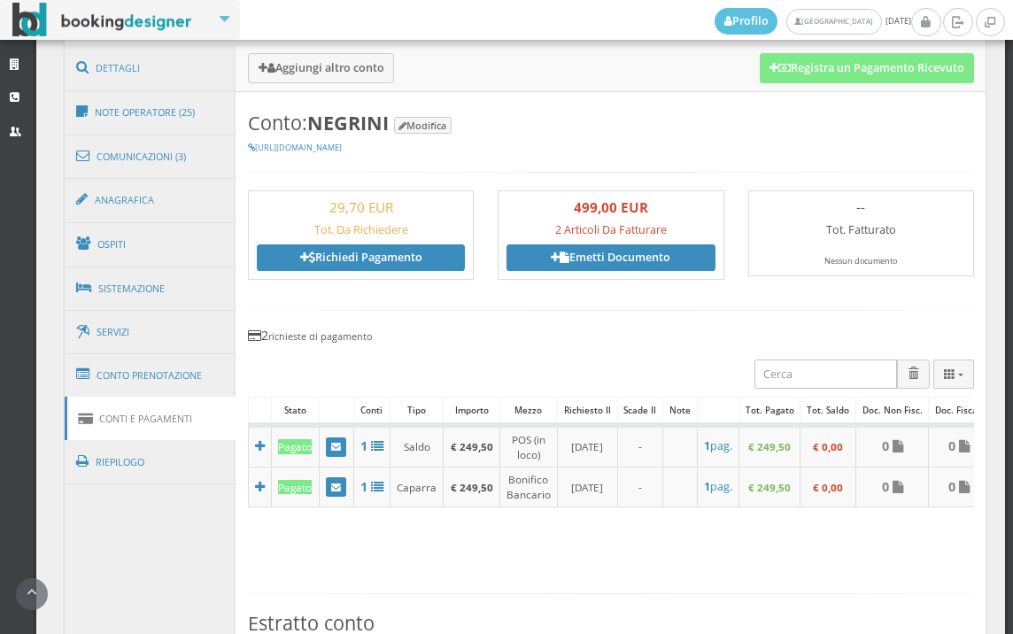
scroll to position [688, 0]
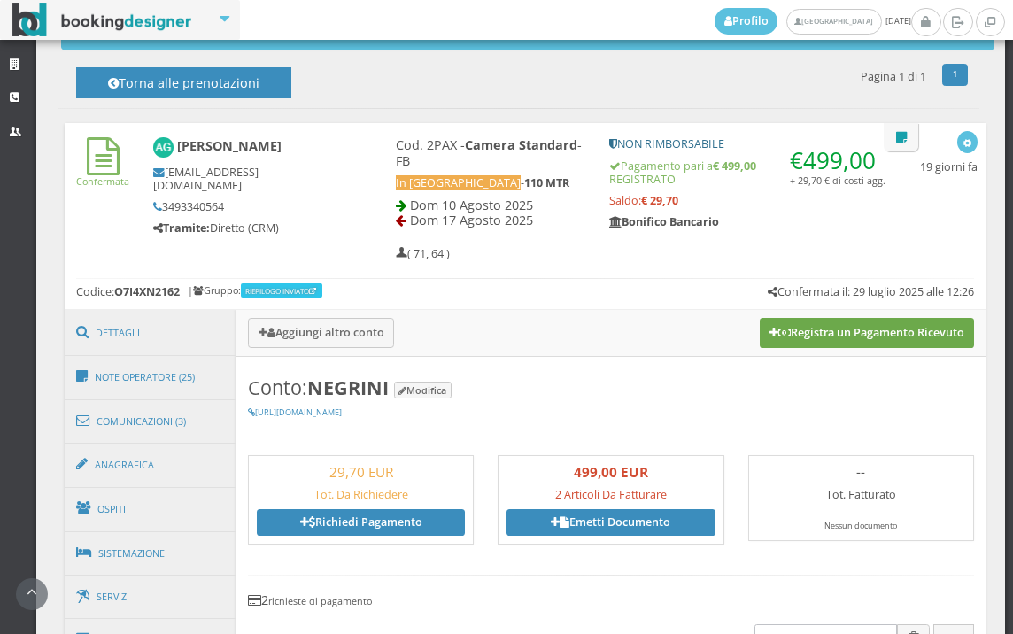
click at [881, 331] on button "Registra un Pagamento Ricevuto" at bounding box center [866, 333] width 214 height 30
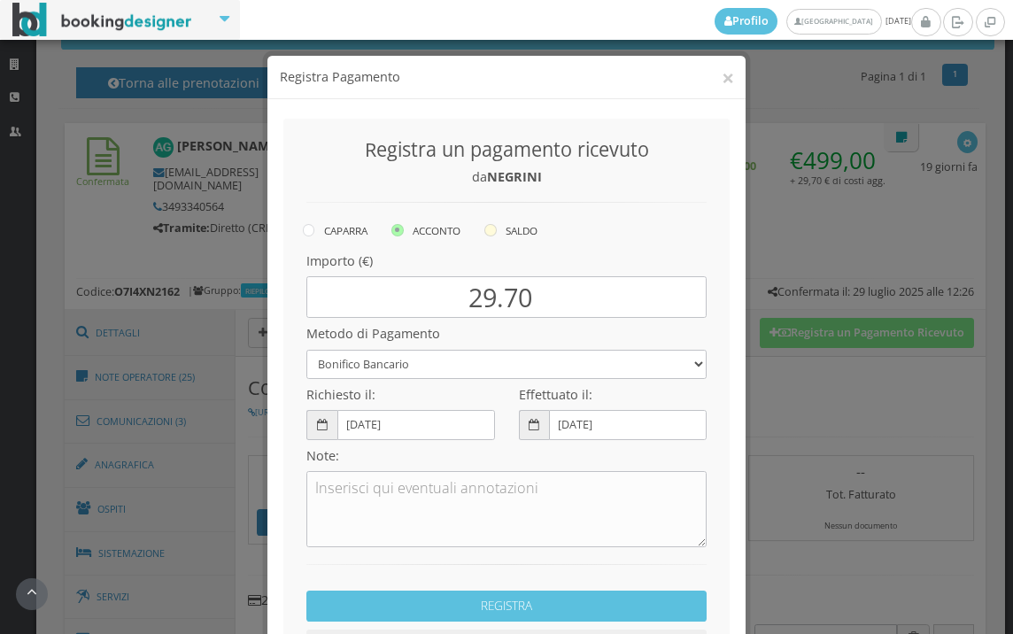
click at [487, 230] on icon at bounding box center [490, 230] width 12 height 12
radio input "true"
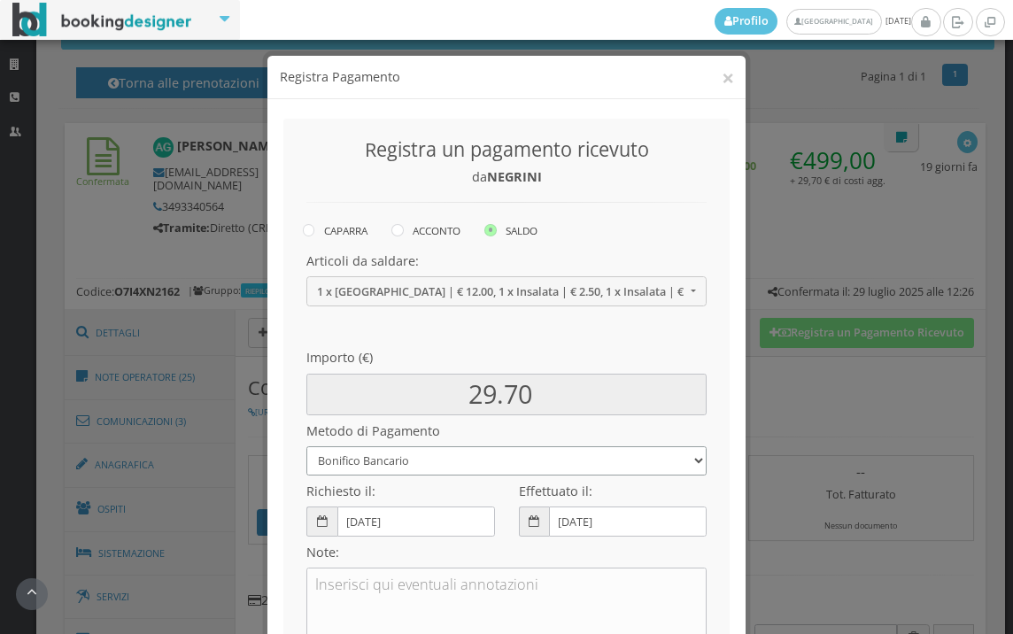
click at [404, 453] on select "Bonifico Bancario BONIFICO SUM UP Contanti Assegno Bancario Assegno Circolare V…" at bounding box center [506, 460] width 400 height 29
select select
click at [306, 446] on select "Bonifico Bancario BONIFICO SUM UP Contanti Assegno Bancario Assegno Circolare V…" at bounding box center [506, 460] width 400 height 29
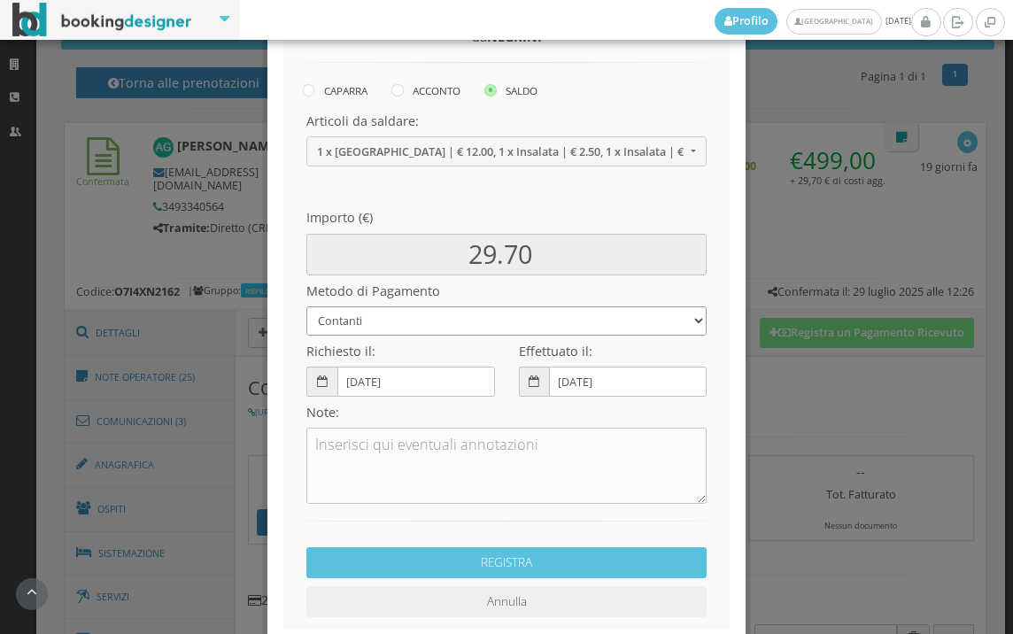
scroll to position [242, 0]
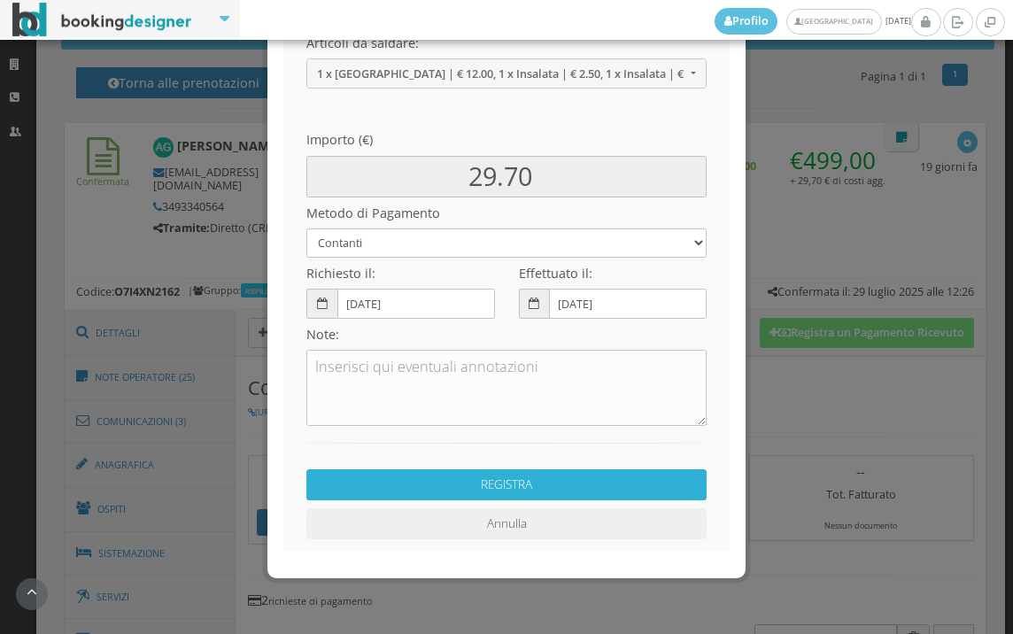
click at [558, 486] on button "REGISTRA" at bounding box center [506, 484] width 400 height 31
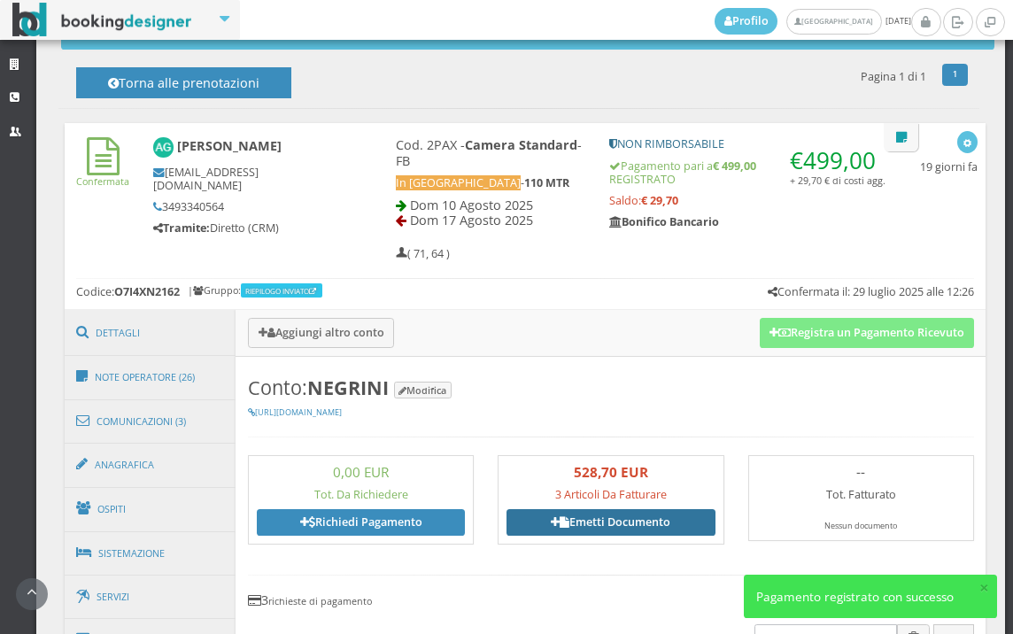
click at [612, 522] on link "Emetti Documento" at bounding box center [610, 522] width 208 height 27
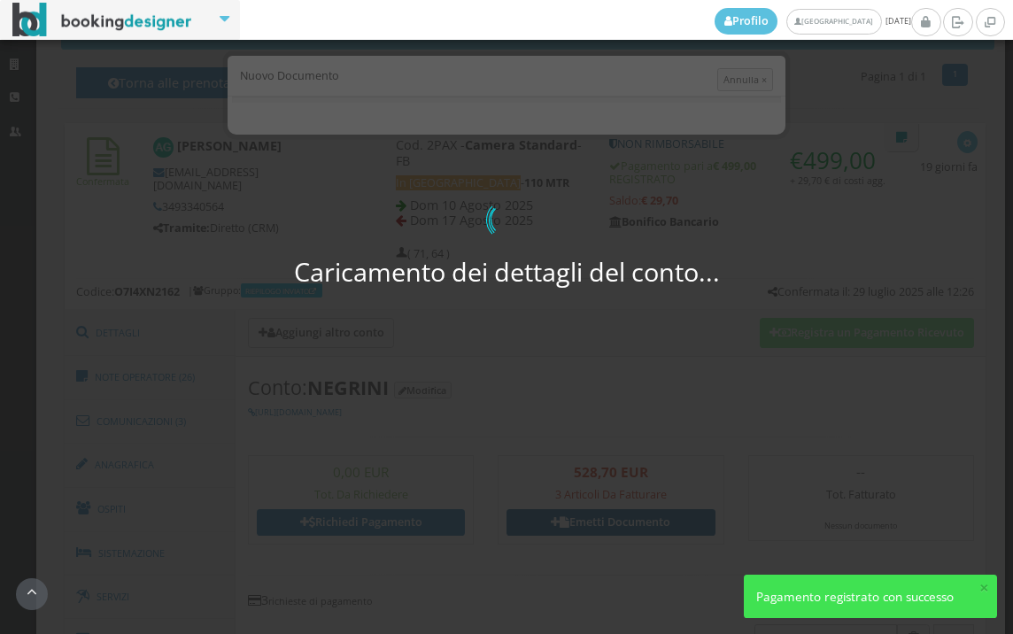
select select "PF"
select select "ARGELATO"
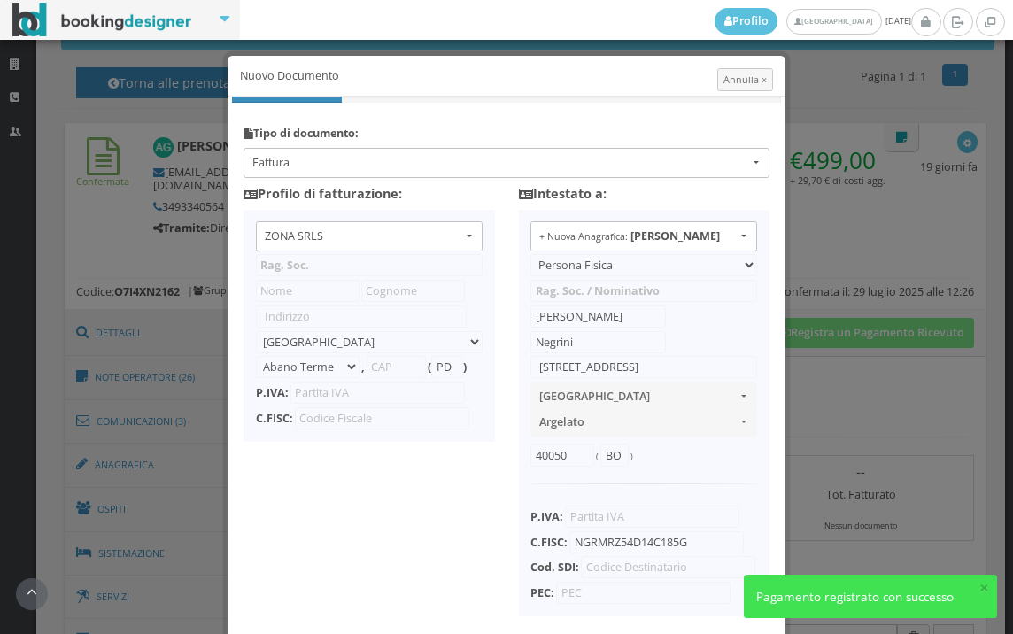
type input "ZONA SRLS"
type input "[PERSON_NAME] Durante, 8"
select select "Frattamaggiore"
type input "80027"
type input "NA"
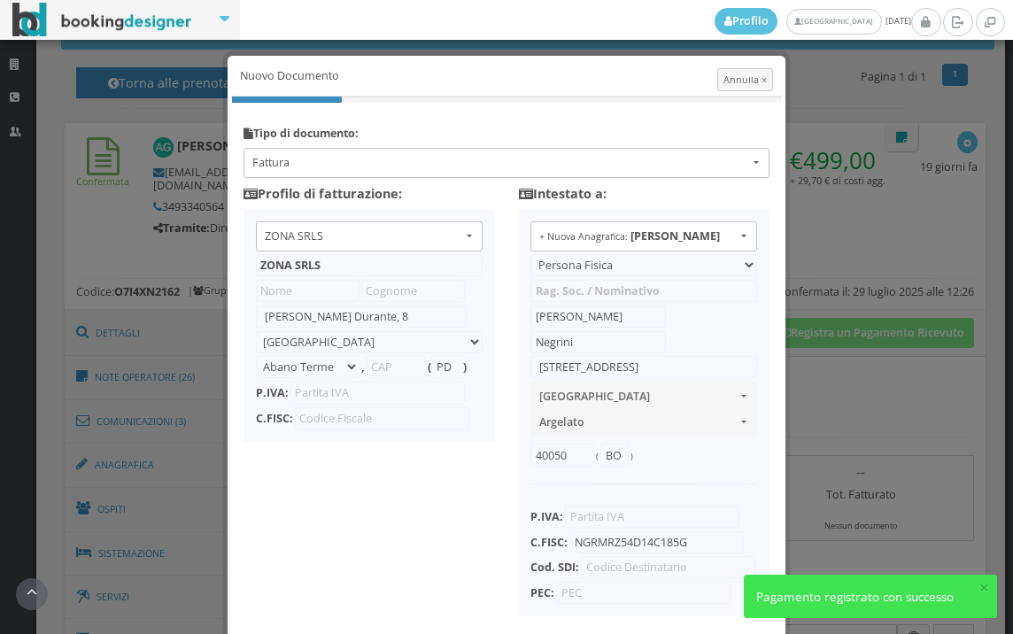
type input "10356321215"
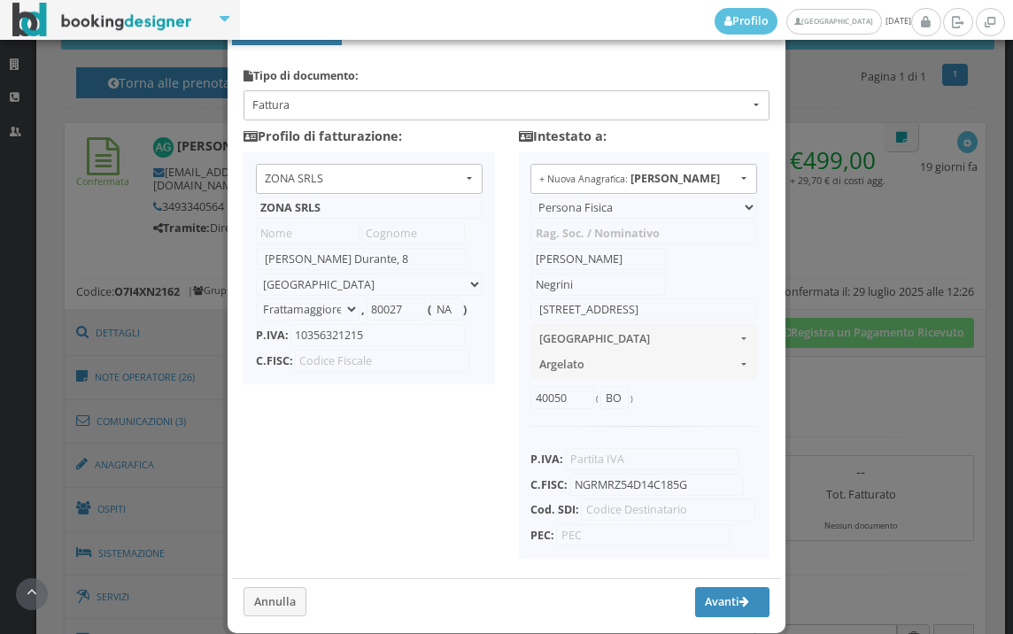
scroll to position [98, 0]
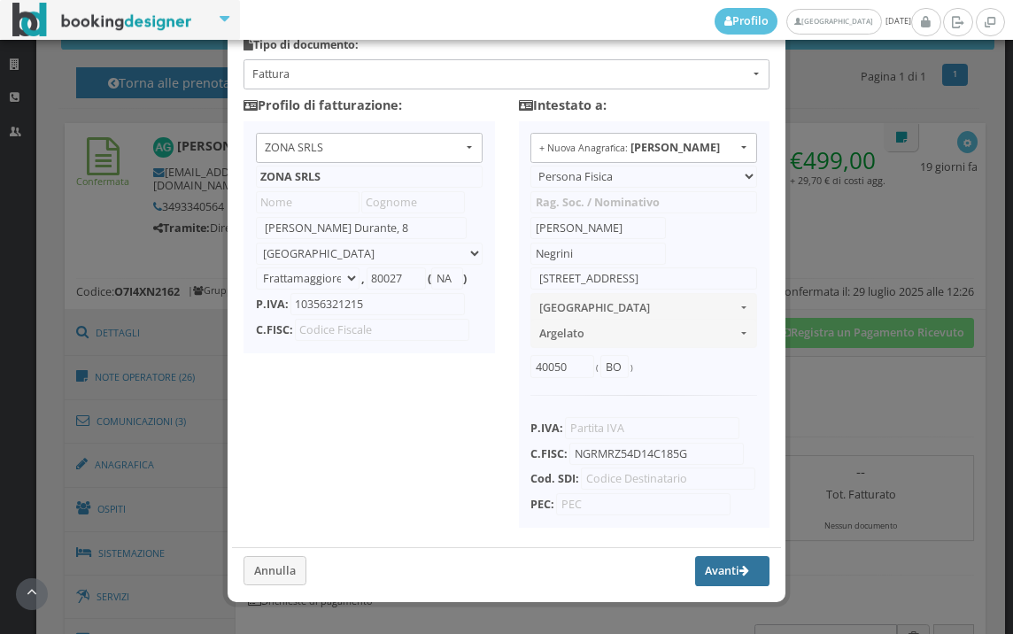
click at [695, 586] on button "Avanti" at bounding box center [732, 571] width 74 height 30
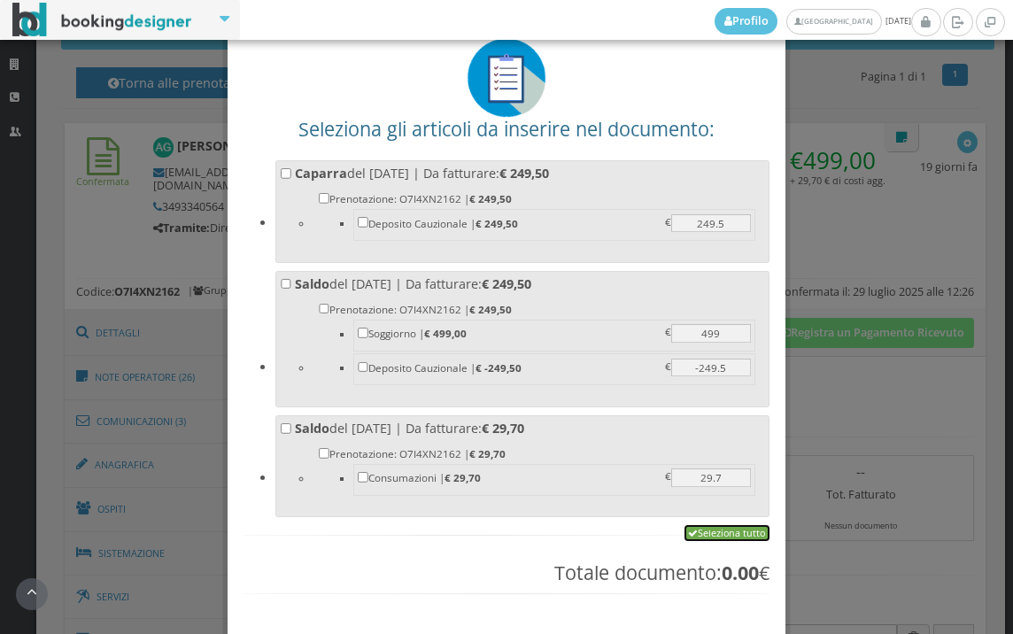
click at [718, 536] on link "Seleziona tutto" at bounding box center [726, 533] width 85 height 16
checkbox input "true"
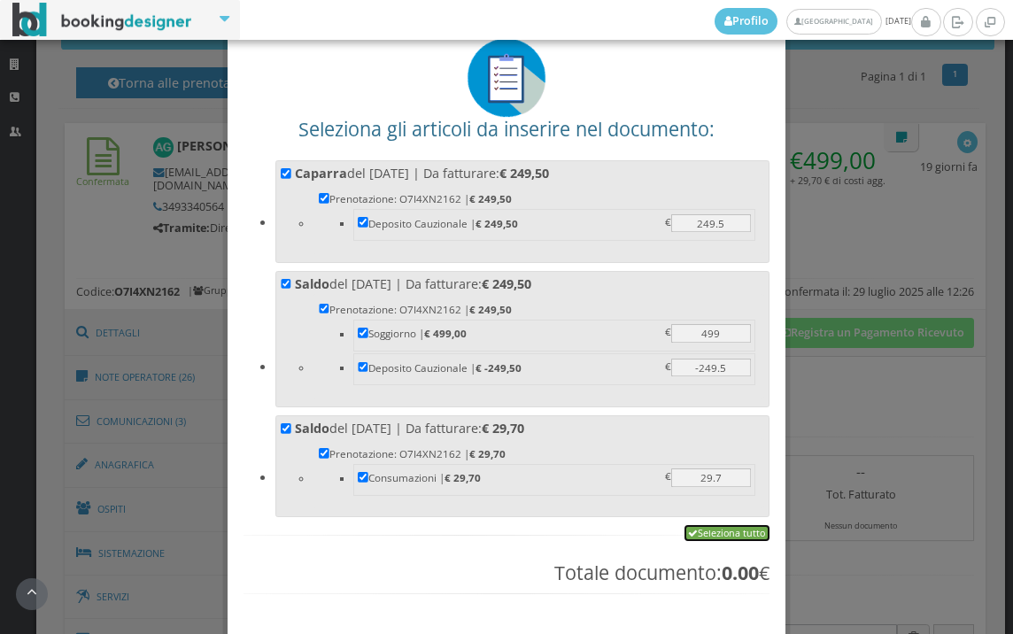
checkbox input "true"
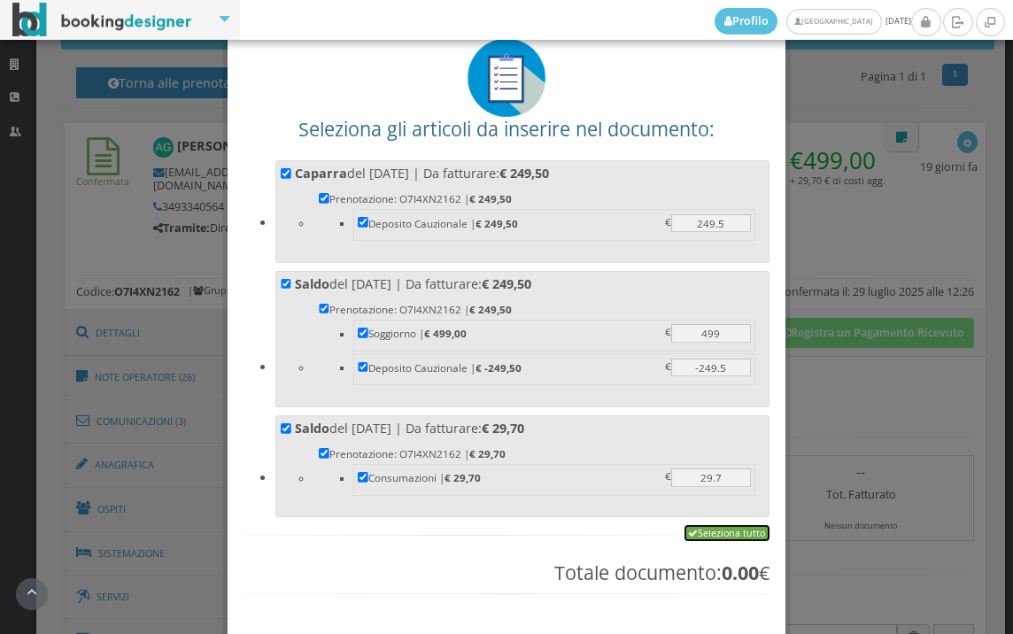
checkbox input "true"
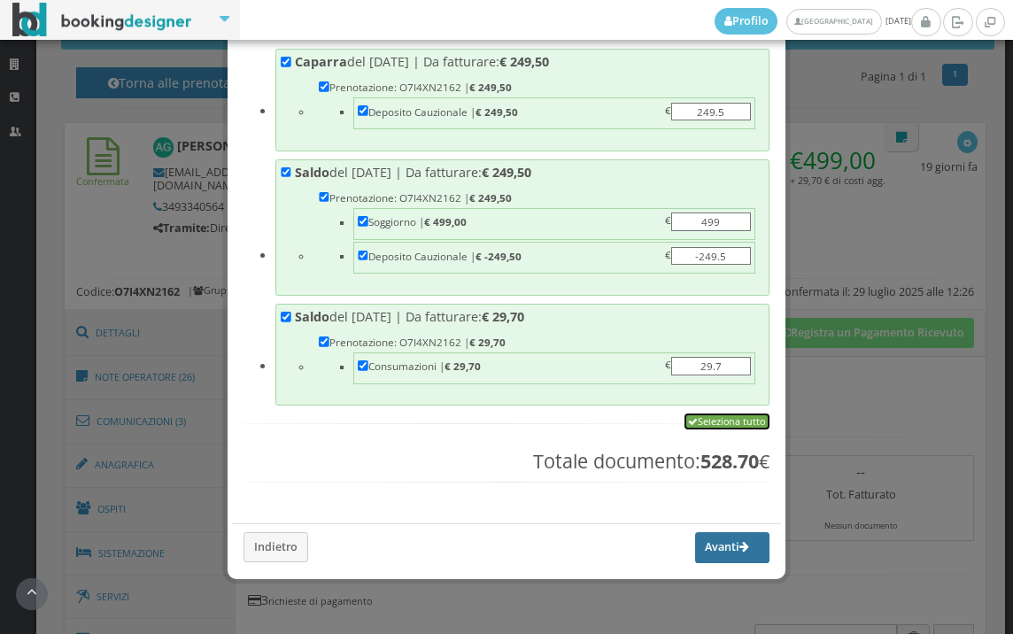
scroll to position [223, 0]
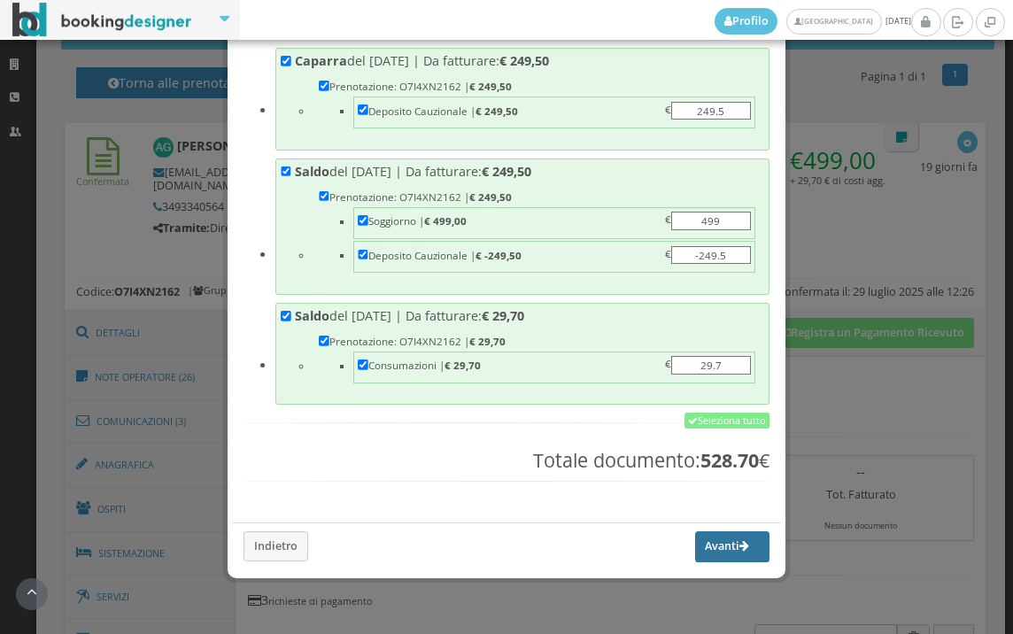
click at [712, 539] on button "Avanti" at bounding box center [732, 546] width 74 height 30
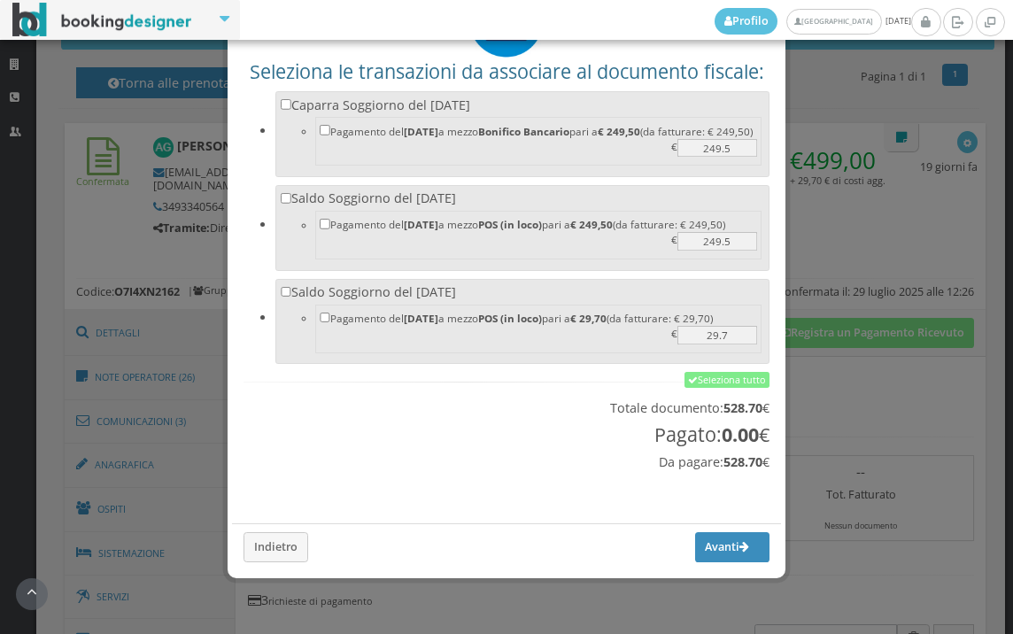
scroll to position [162, 0]
click at [720, 377] on link "Seleziona tutto" at bounding box center [726, 380] width 85 height 16
checkbox input "true"
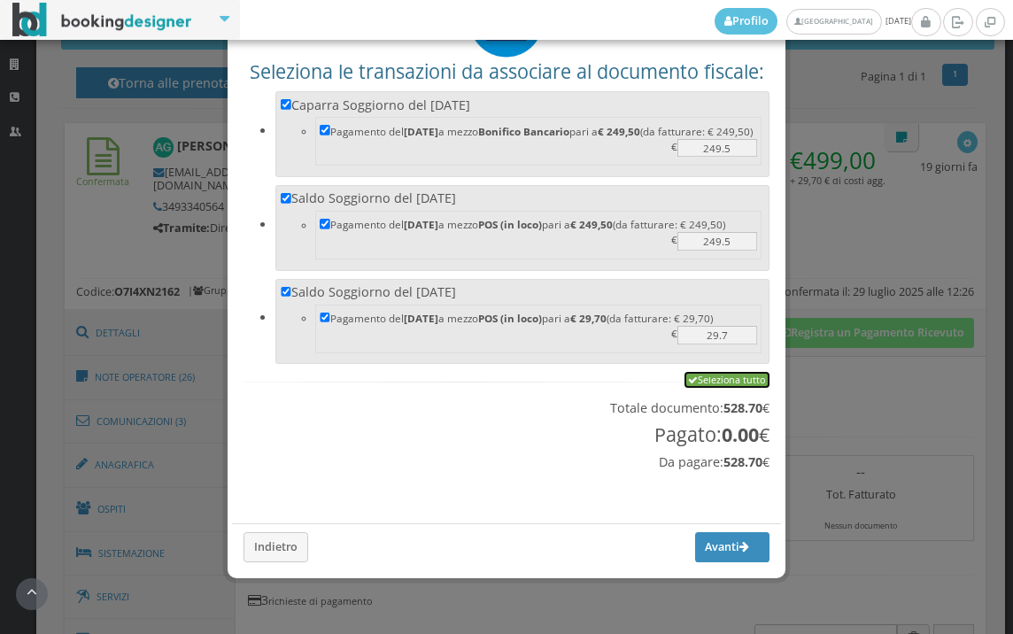
checkbox input "true"
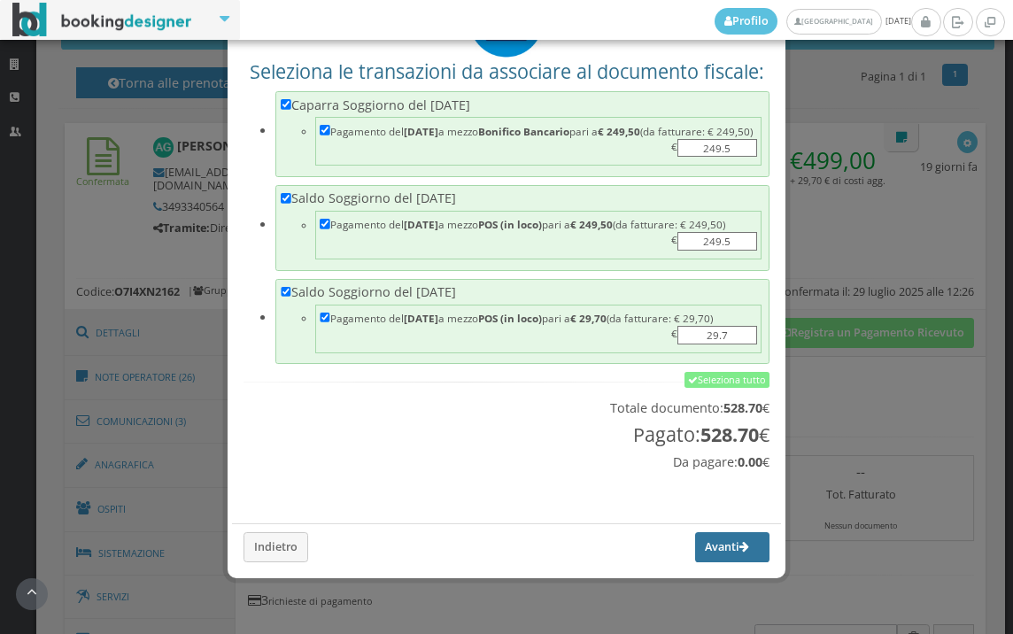
click at [695, 552] on button "Avanti" at bounding box center [732, 547] width 74 height 30
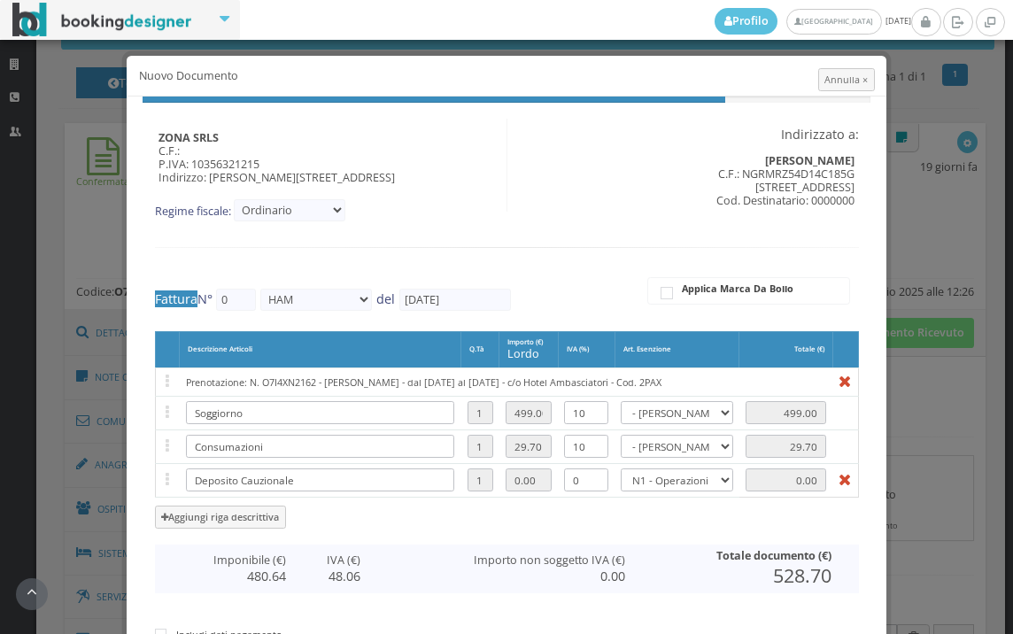
type input "492"
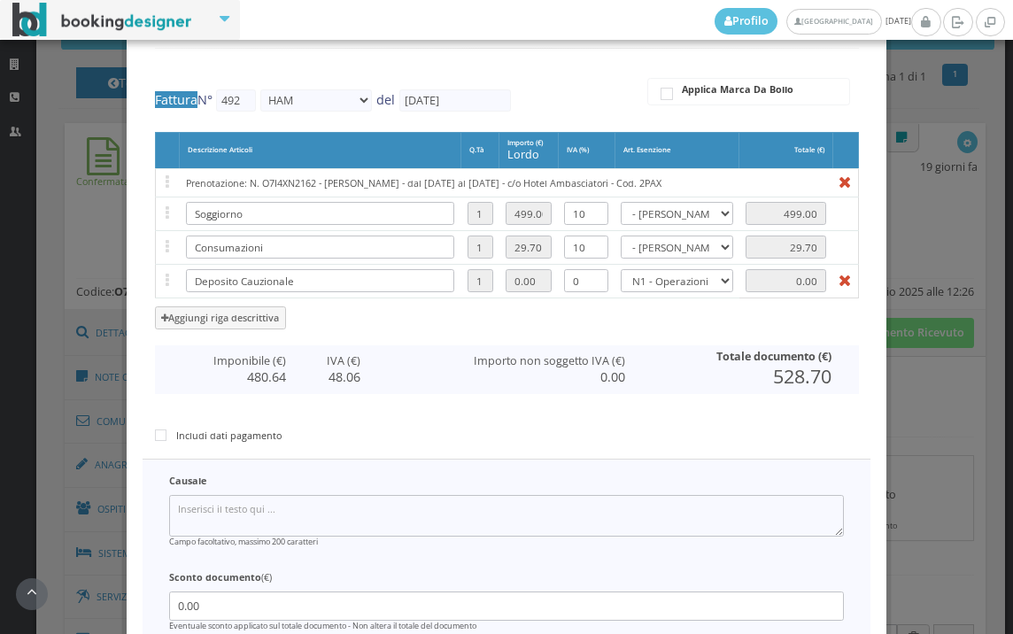
scroll to position [365, 0]
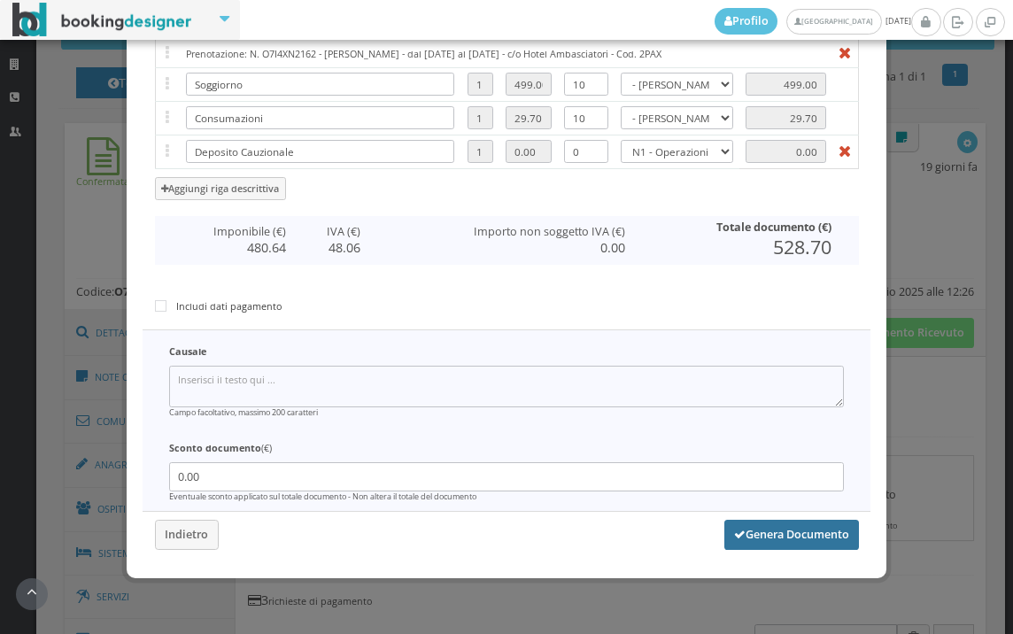
click at [755, 526] on button "Genera Documento" at bounding box center [791, 535] width 135 height 30
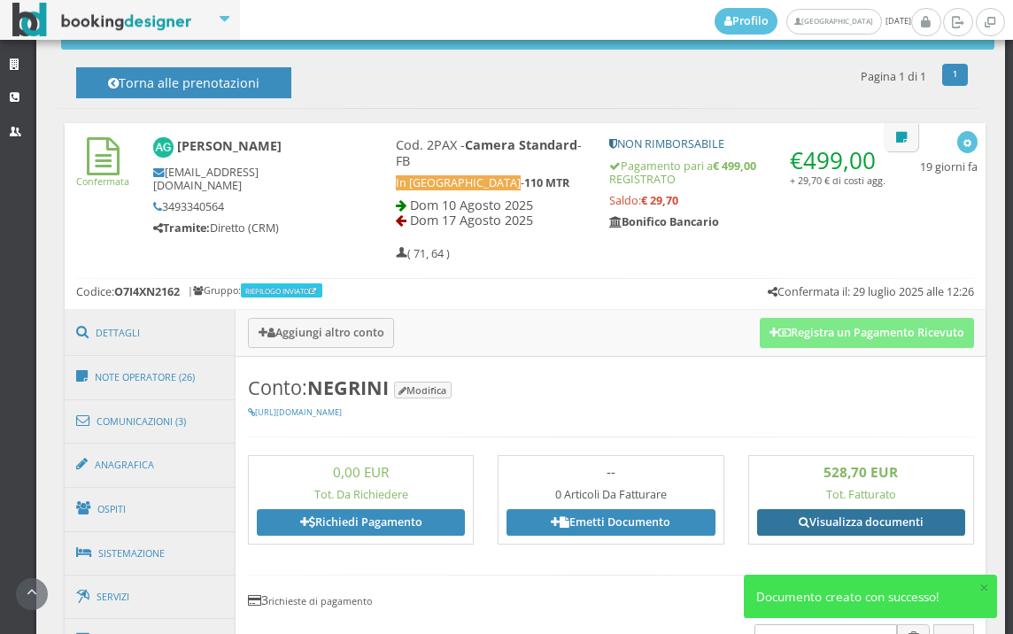
click at [851, 515] on link "Visualizza documenti" at bounding box center [861, 522] width 208 height 27
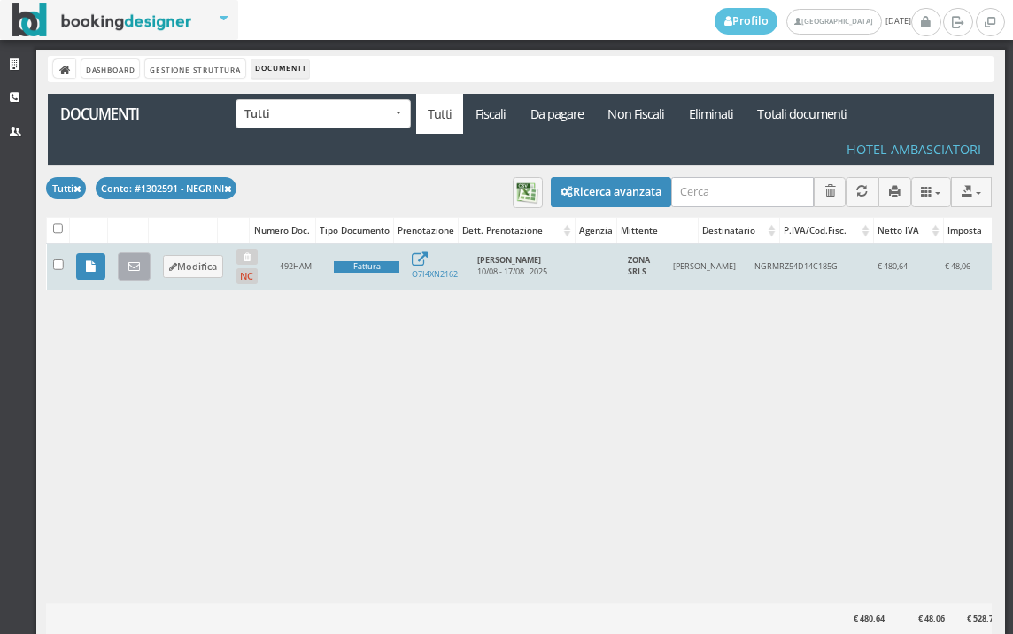
click at [128, 270] on icon at bounding box center [134, 267] width 12 height 12
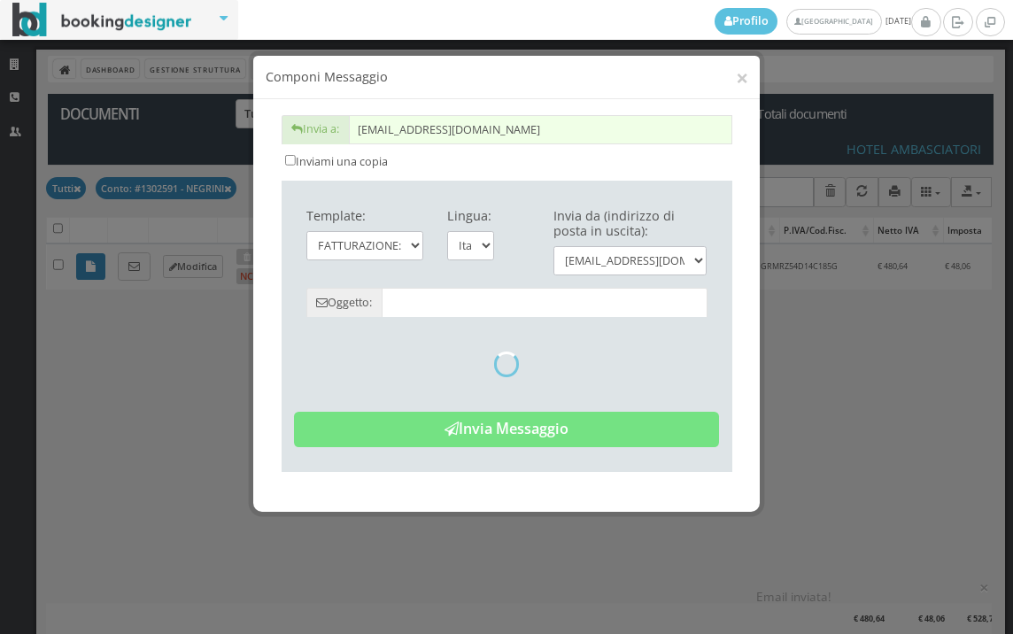
type input "Copia di cortesia: Fattura da ZONA SRLS - n. 492HAM del [DATE]"
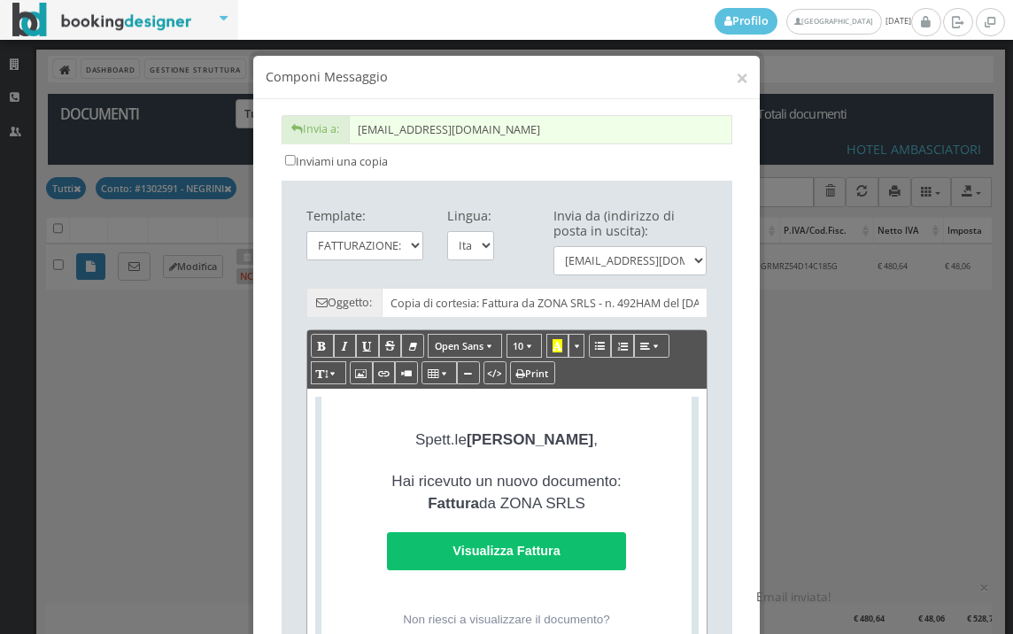
scroll to position [393, 0]
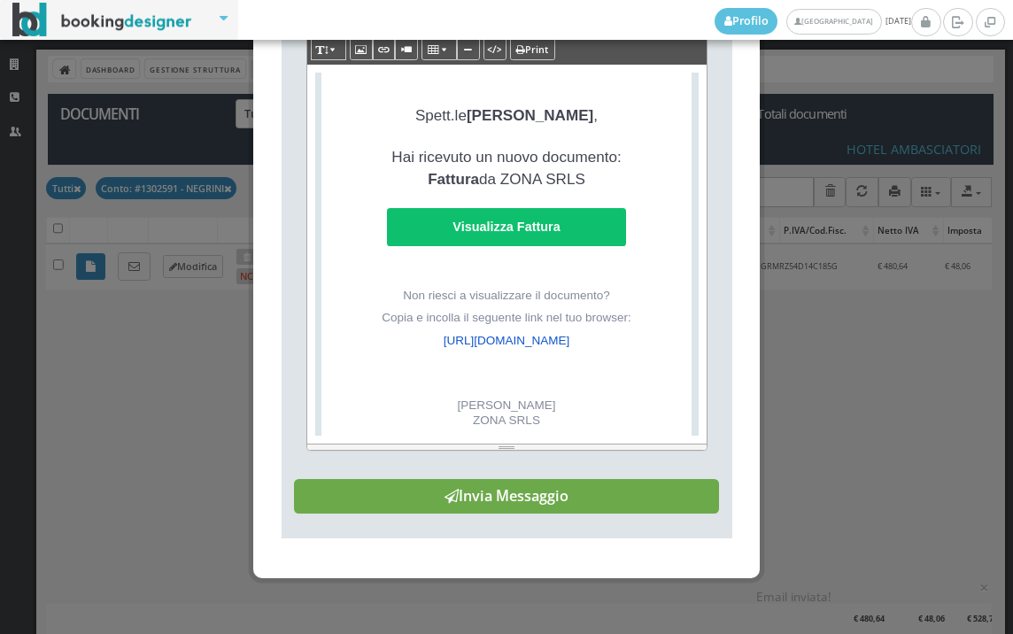
click at [572, 514] on button "Invia Messaggio" at bounding box center [506, 496] width 425 height 35
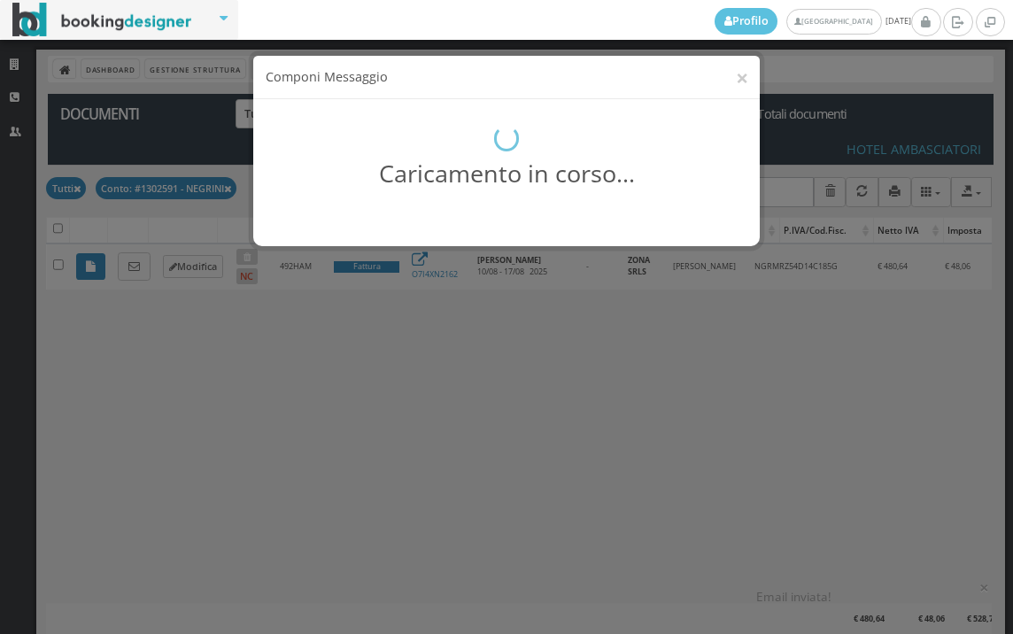
scroll to position [0, 0]
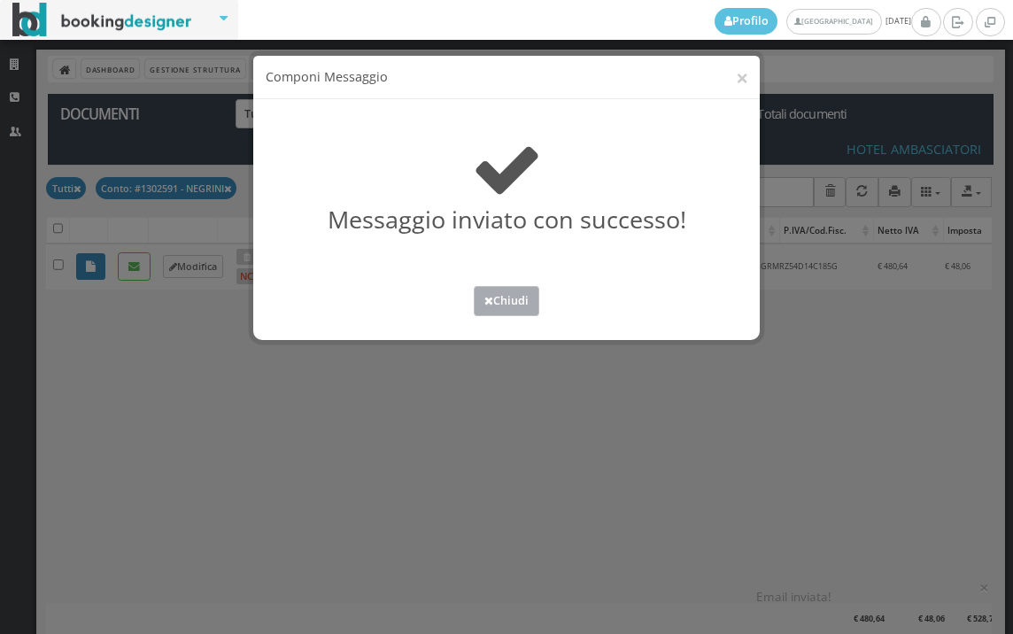
click at [508, 304] on button "Chiudi" at bounding box center [506, 300] width 65 height 29
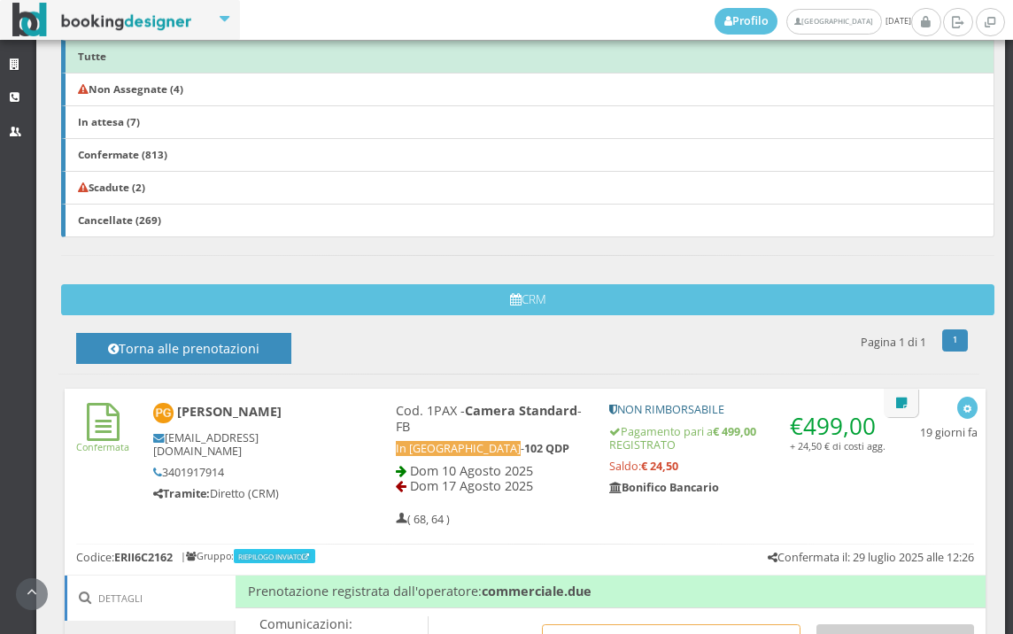
scroll to position [786, 0]
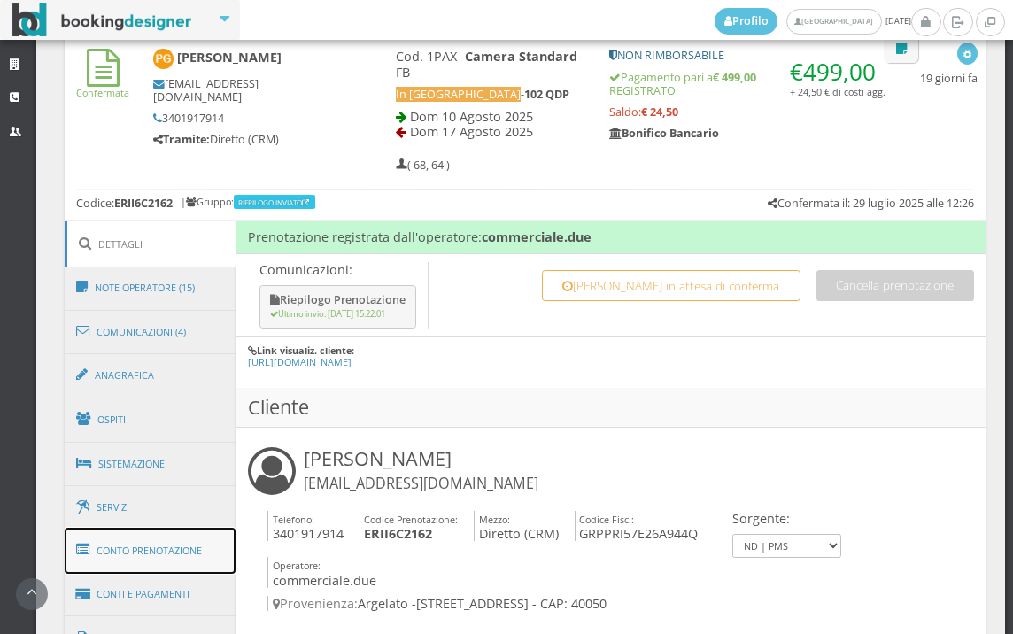
click at [154, 558] on link "Conto Prenotazione" at bounding box center [151, 551] width 172 height 46
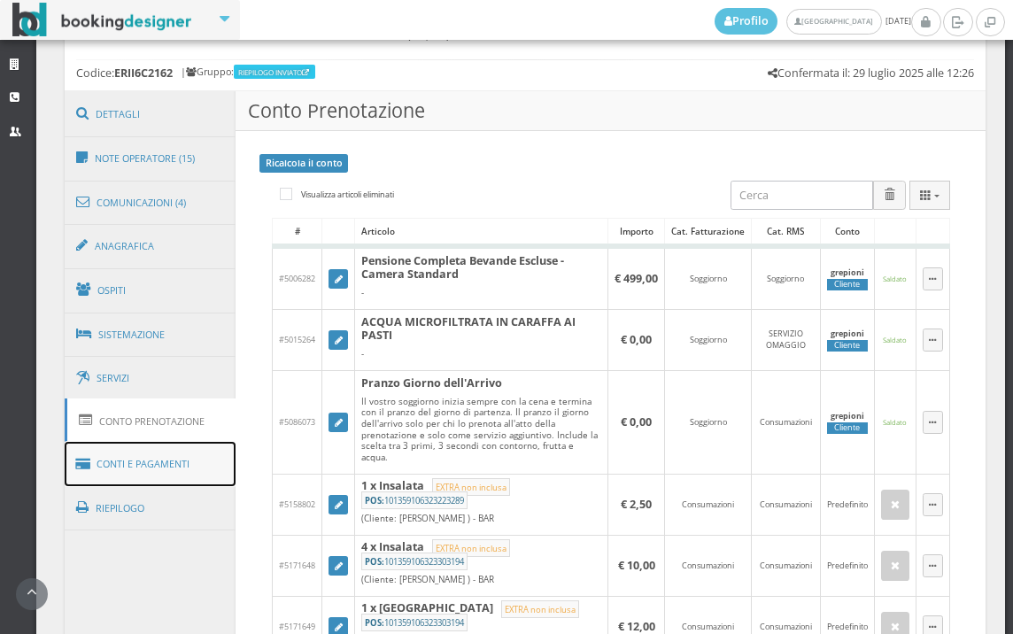
scroll to position [1180, 0]
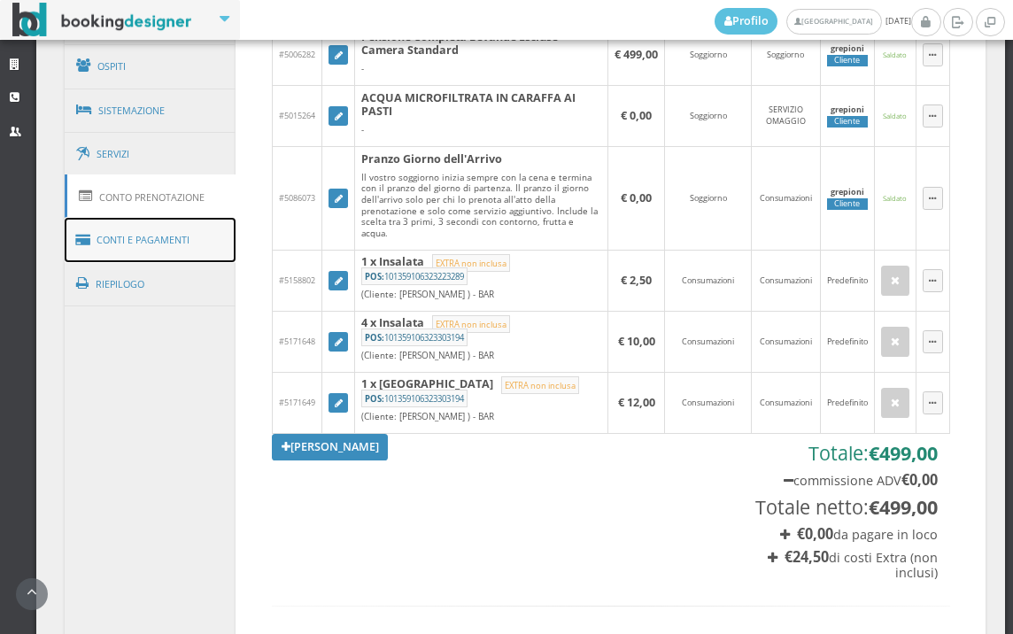
click at [181, 235] on link "Conti e Pagamenti" at bounding box center [151, 240] width 172 height 45
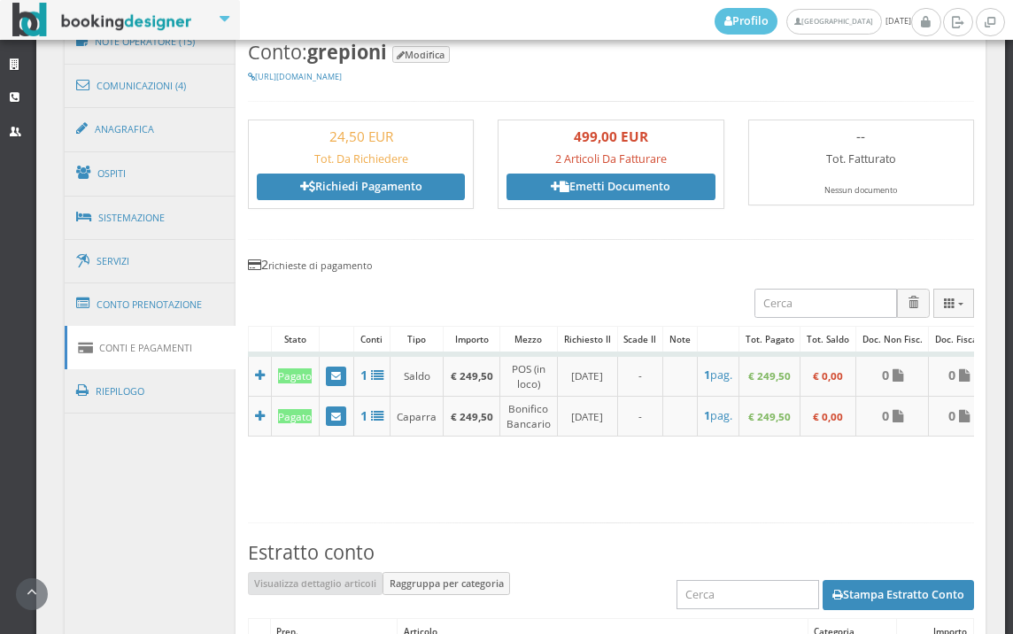
scroll to position [885, 0]
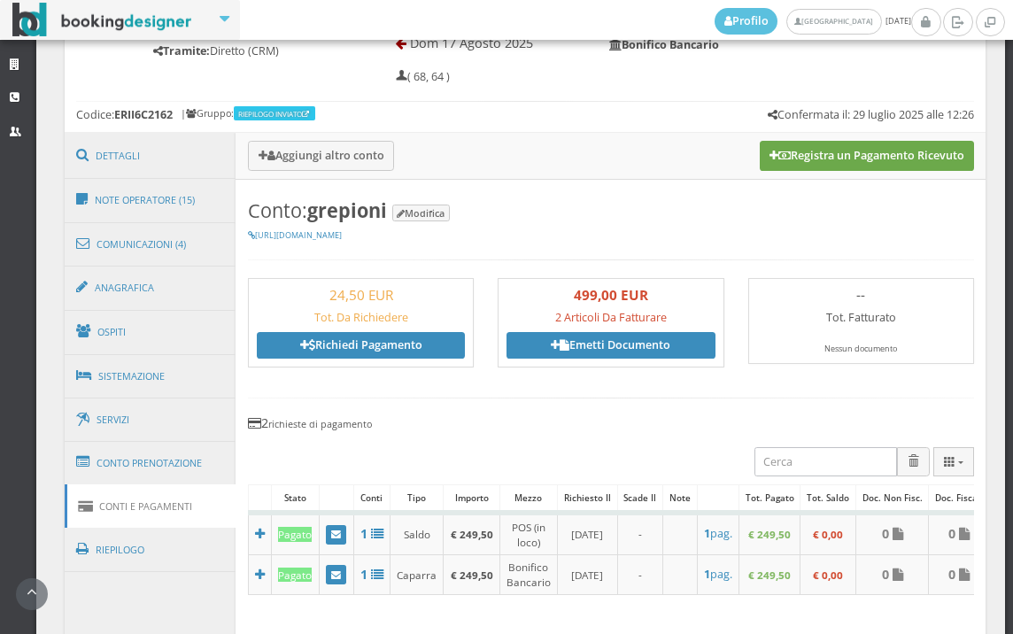
click at [838, 160] on button "Registra un Pagamento Ricevuto" at bounding box center [866, 156] width 214 height 30
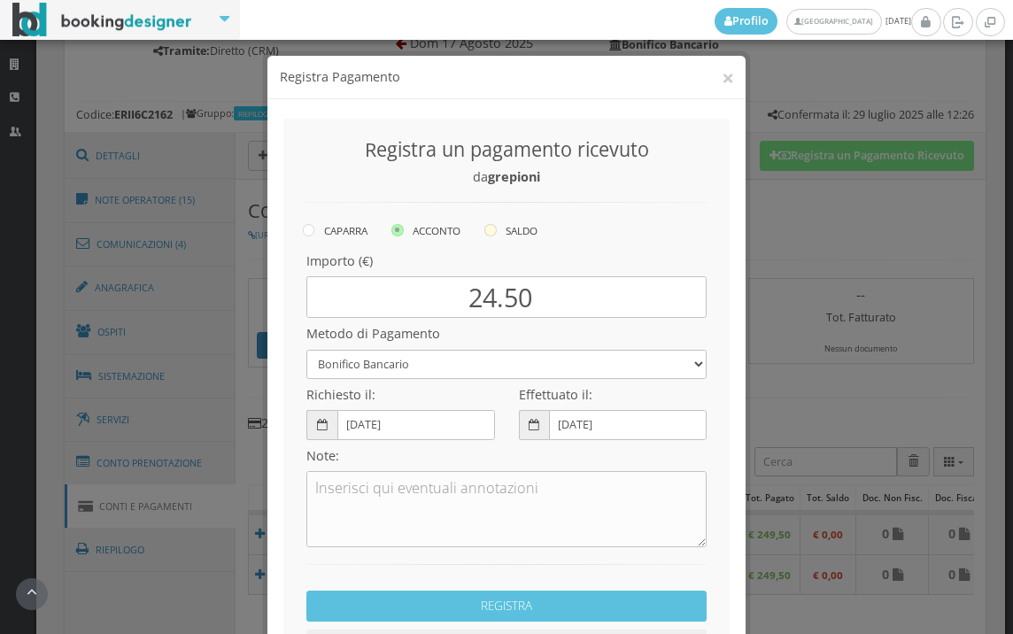
click at [484, 232] on icon at bounding box center [490, 230] width 12 height 12
radio input "true"
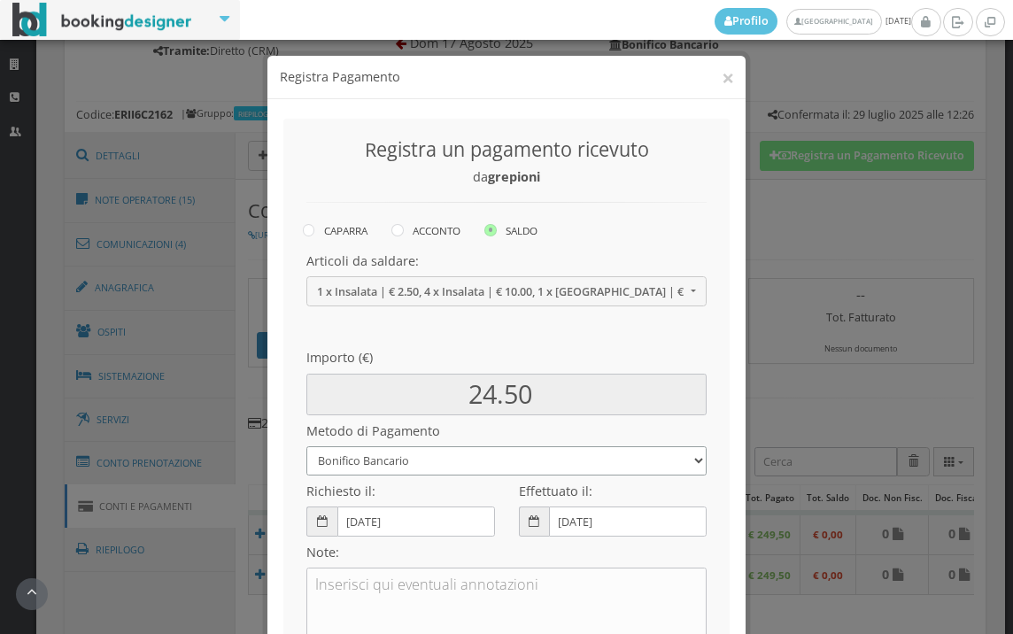
click at [466, 459] on select "Bonifico Bancario BONIFICO SUM UP Contanti Assegno Bancario Assegno Circolare V…" at bounding box center [506, 460] width 400 height 29
select select
click at [306, 446] on select "Bonifico Bancario BONIFICO SUM UP Contanti Assegno Bancario Assegno Circolare V…" at bounding box center [506, 460] width 400 height 29
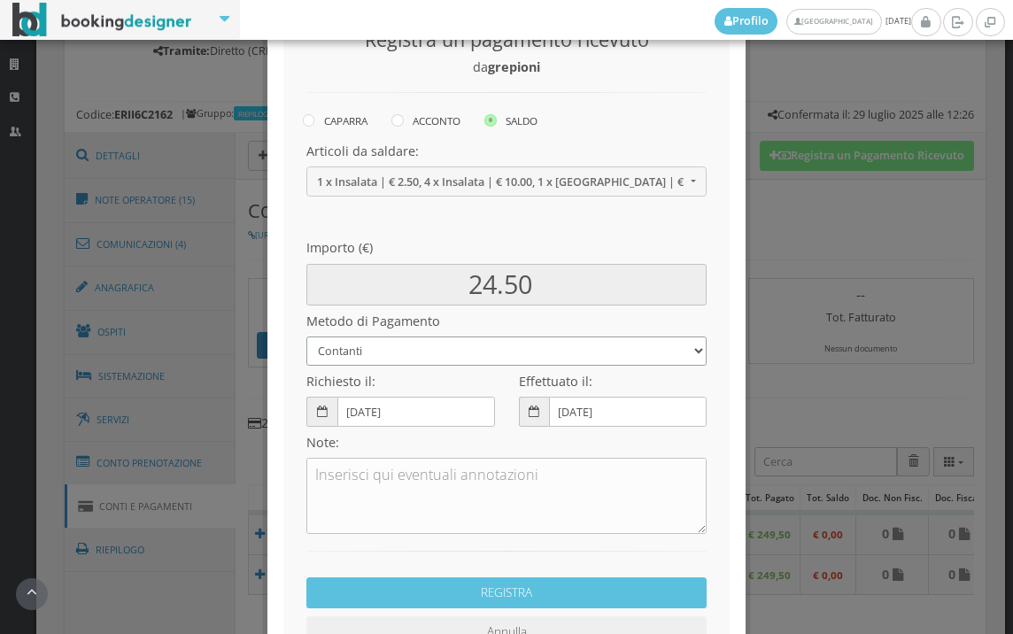
scroll to position [242, 0]
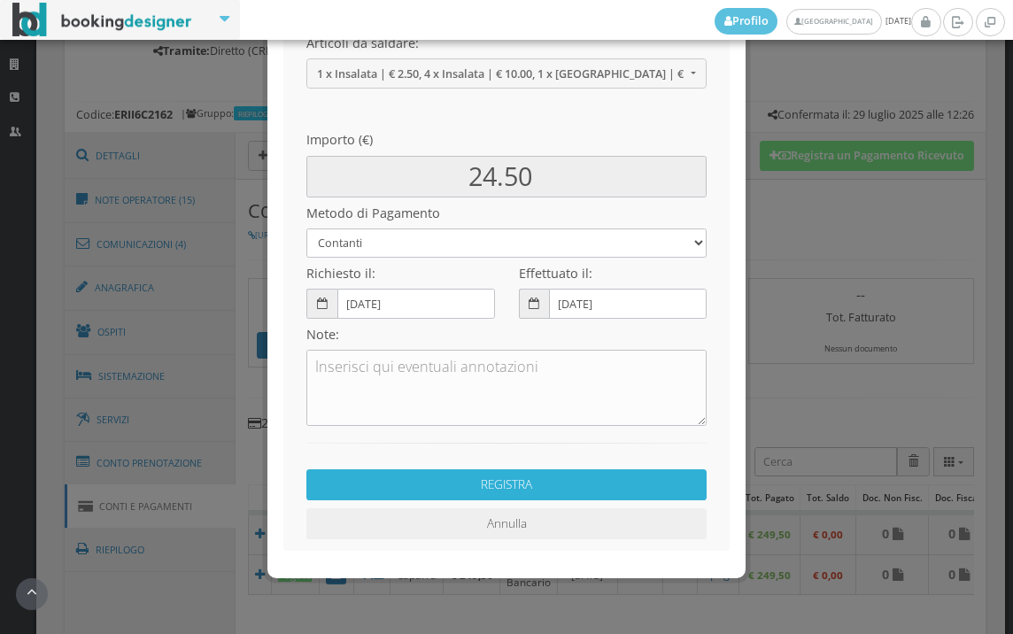
click at [537, 483] on button "REGISTRA" at bounding box center [506, 484] width 400 height 31
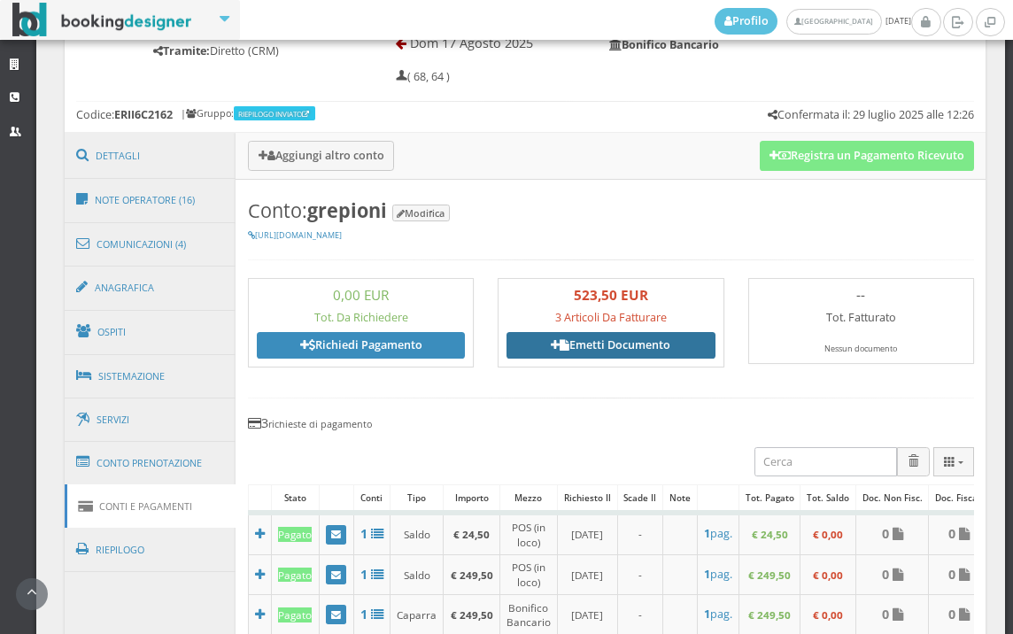
click at [605, 345] on link "Emetti Documento" at bounding box center [610, 345] width 208 height 27
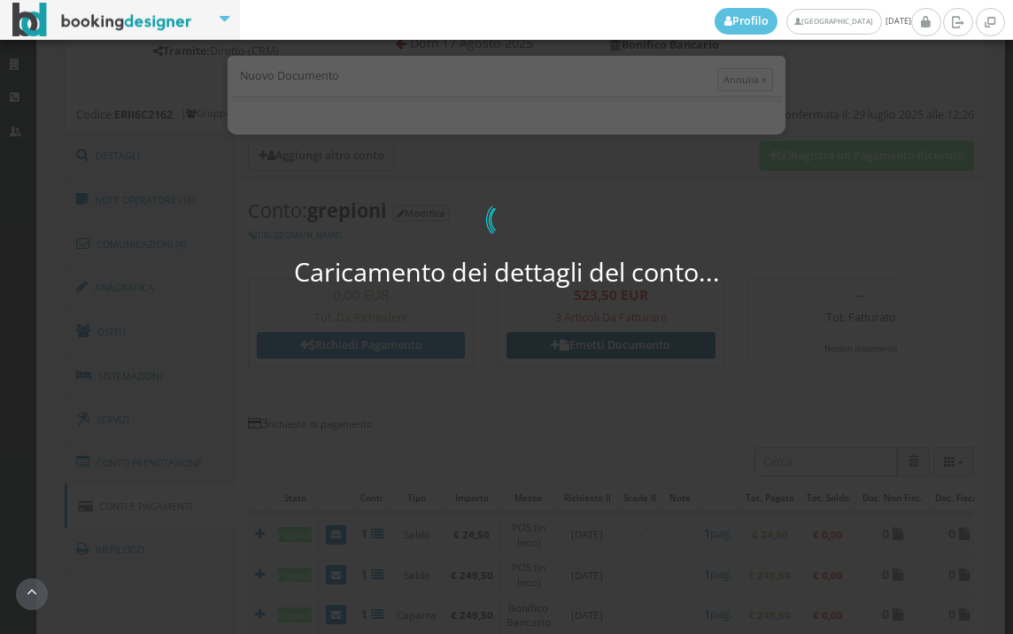
select select "PF"
select select "ARGELATO"
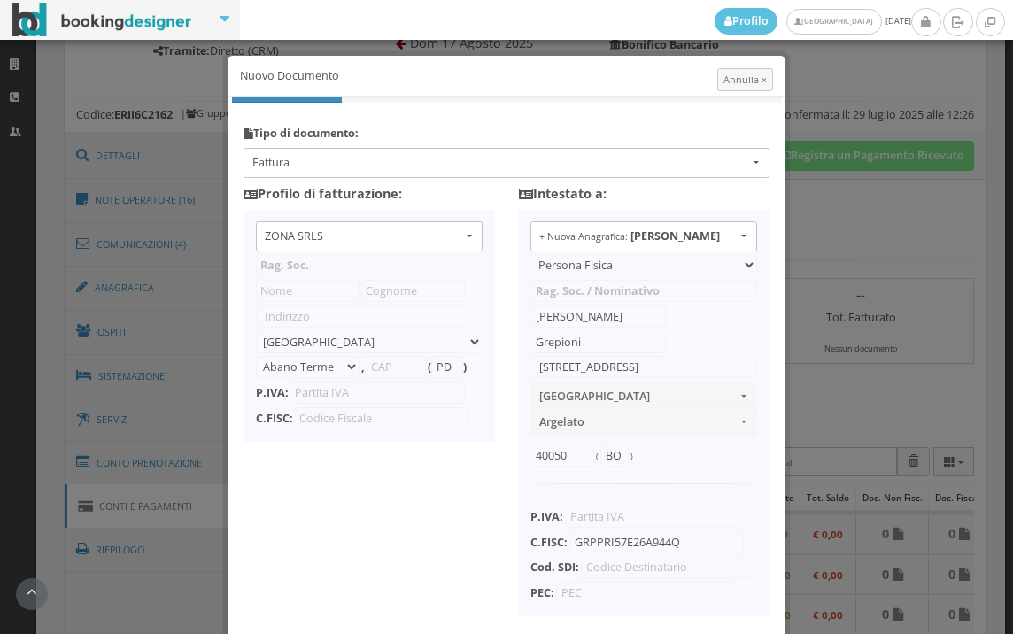
type input "ZONA SRLS"
type input "[PERSON_NAME] Durante, 8"
select select "Frattamaggiore"
type input "80027"
type input "NA"
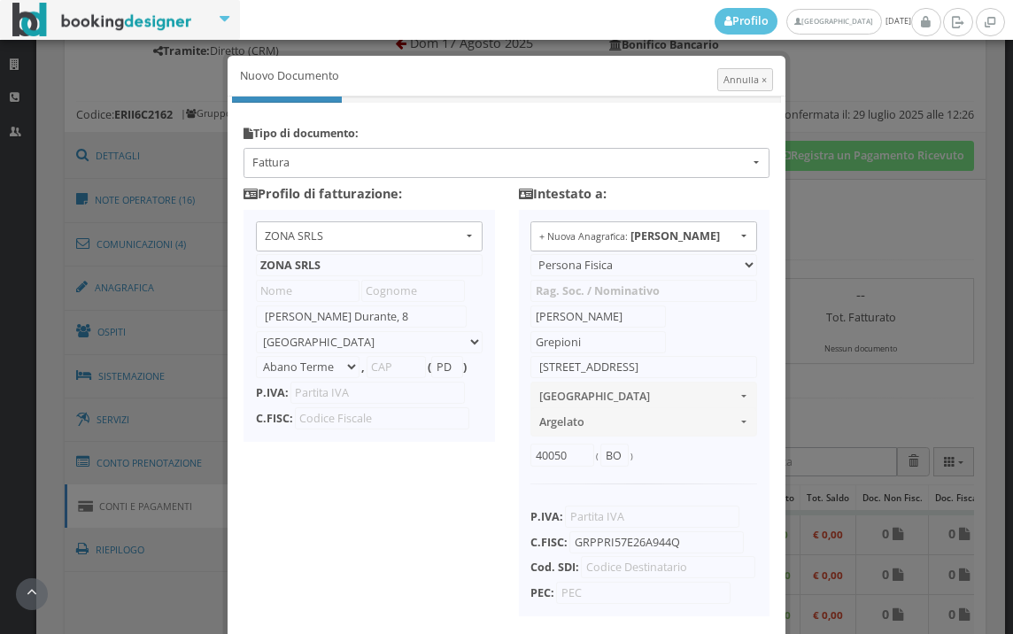
type input "10356321215"
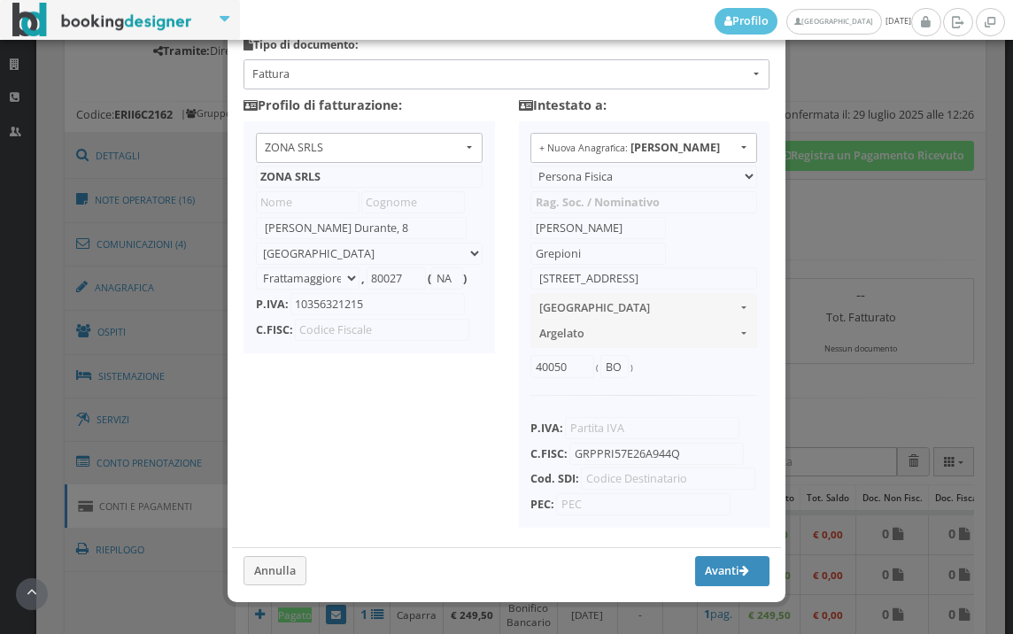
scroll to position [140, 0]
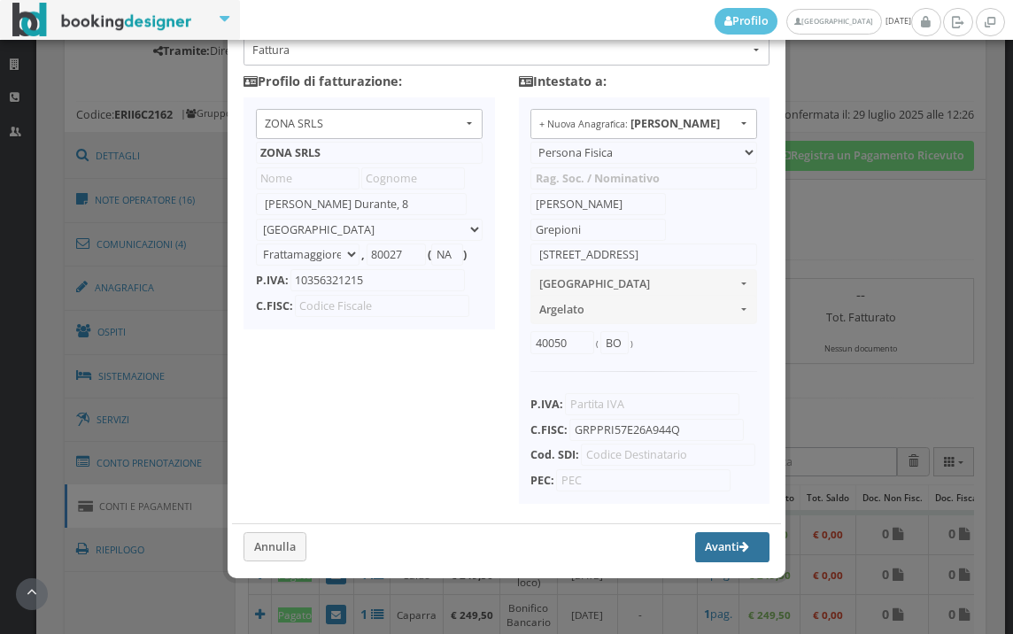
click at [712, 550] on button "Avanti" at bounding box center [732, 547] width 74 height 30
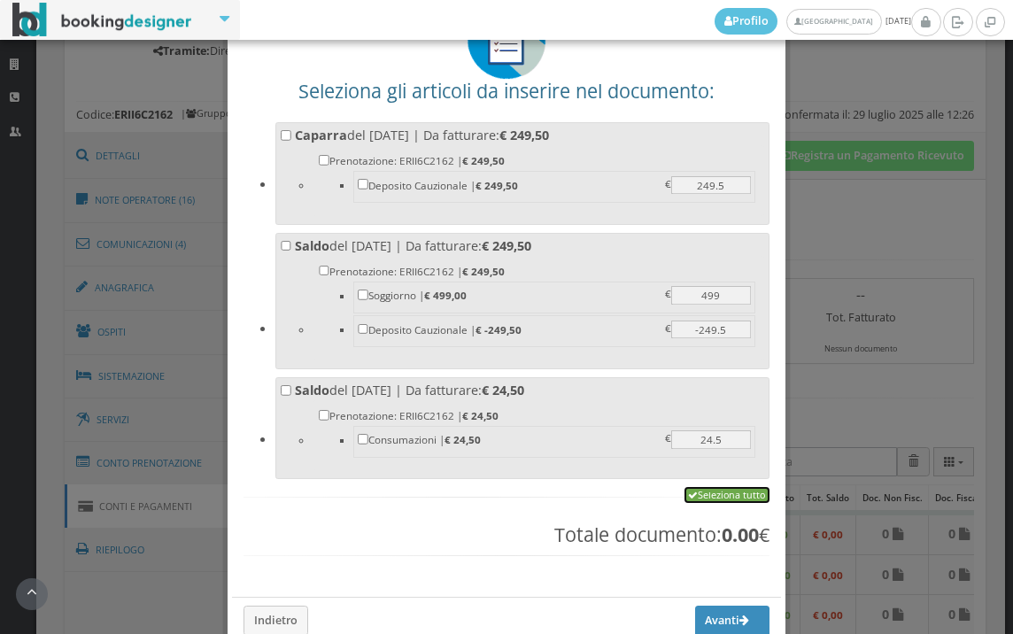
click at [740, 496] on link "Seleziona tutto" at bounding box center [726, 495] width 85 height 16
checkbox input "true"
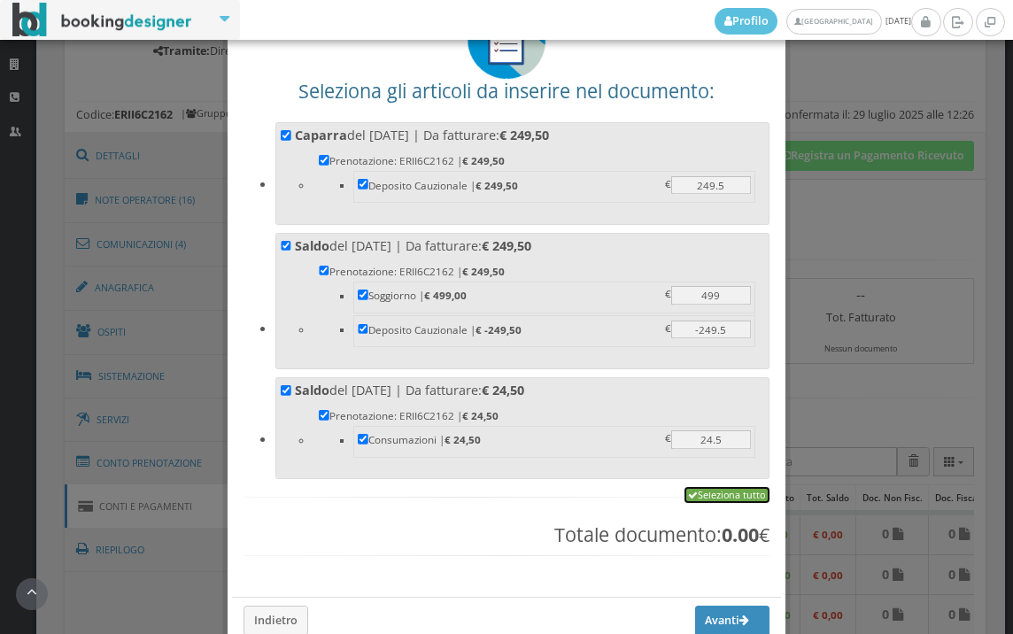
checkbox input "true"
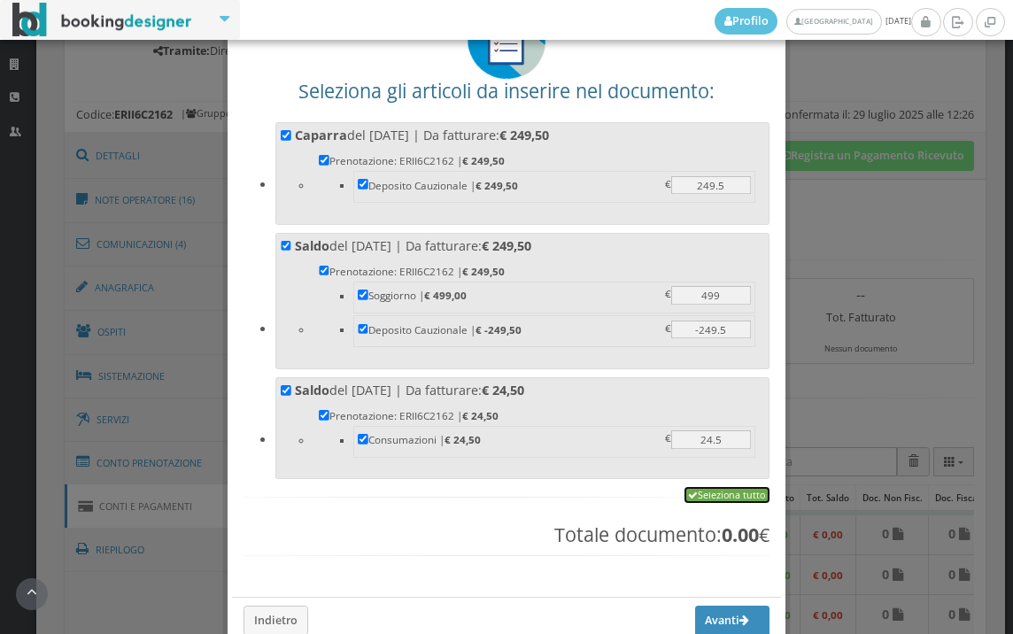
checkbox input "true"
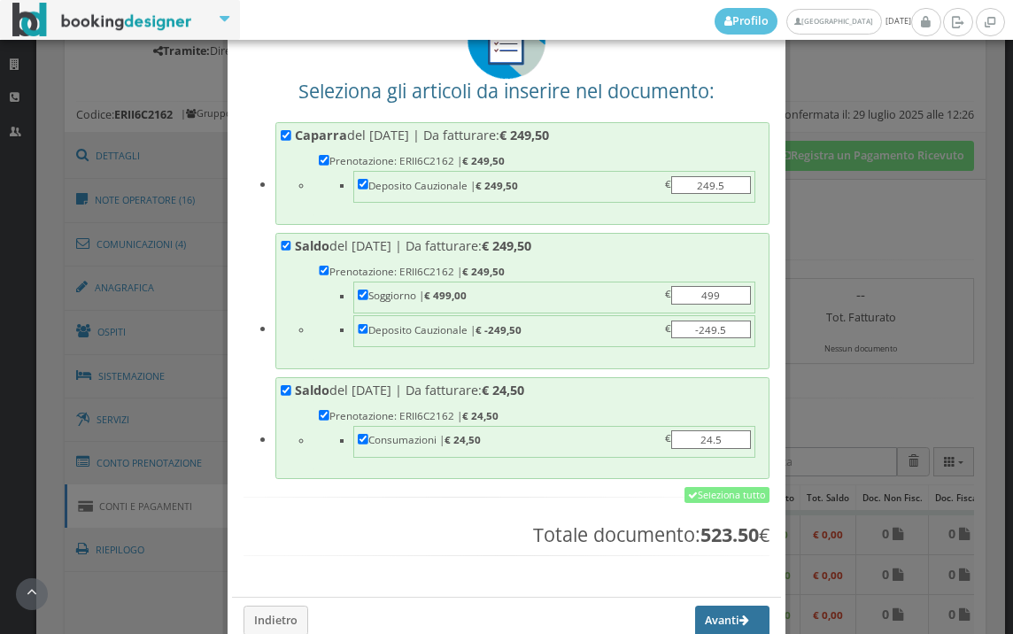
click at [714, 619] on button "Avanti" at bounding box center [732, 620] width 74 height 30
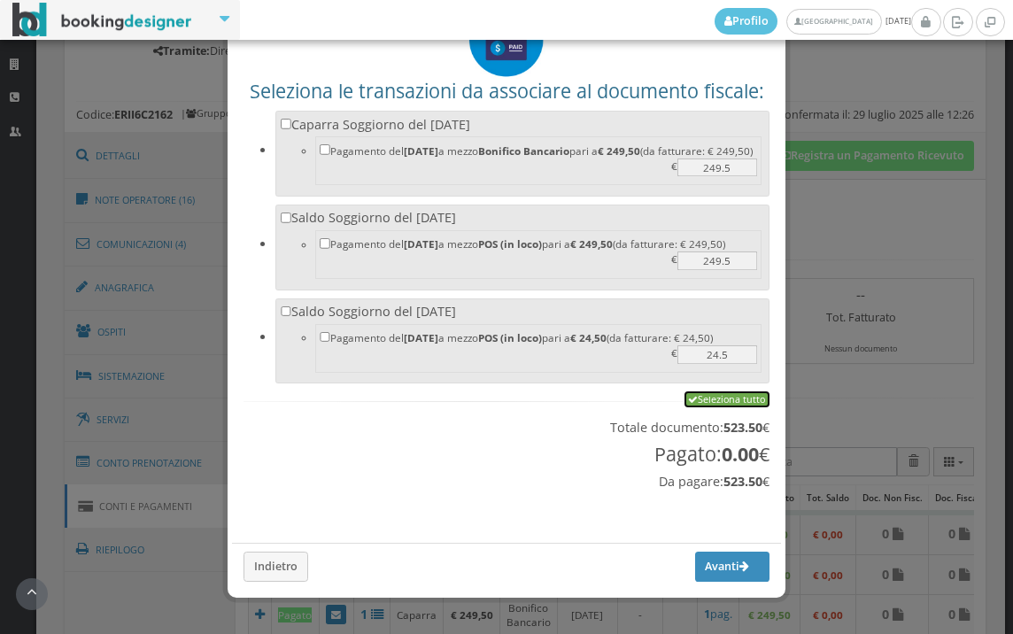
click at [720, 400] on link "Seleziona tutto" at bounding box center [726, 399] width 85 height 16
checkbox input "true"
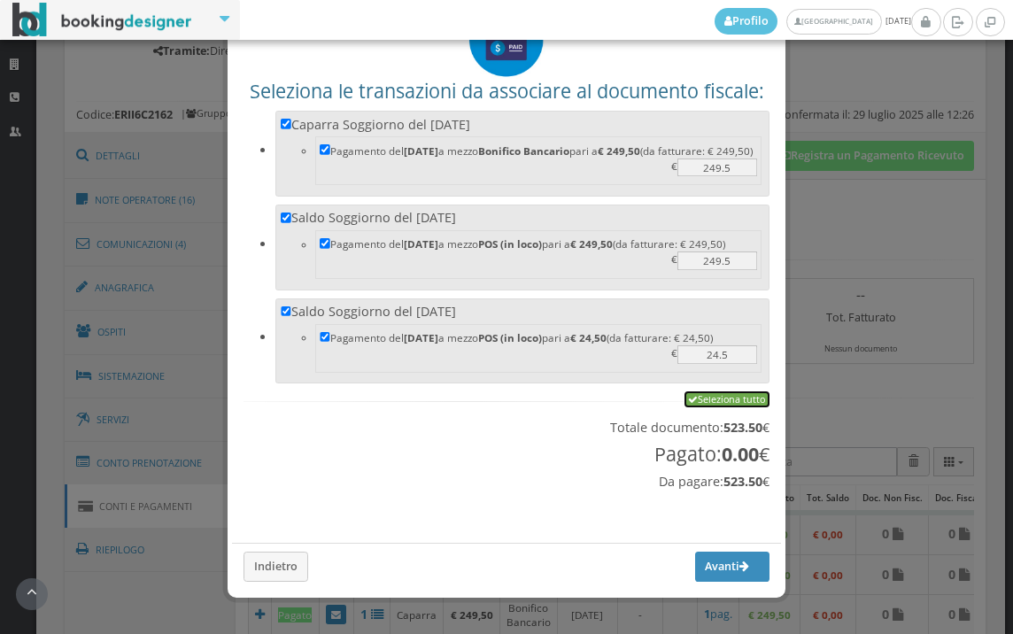
checkbox input "true"
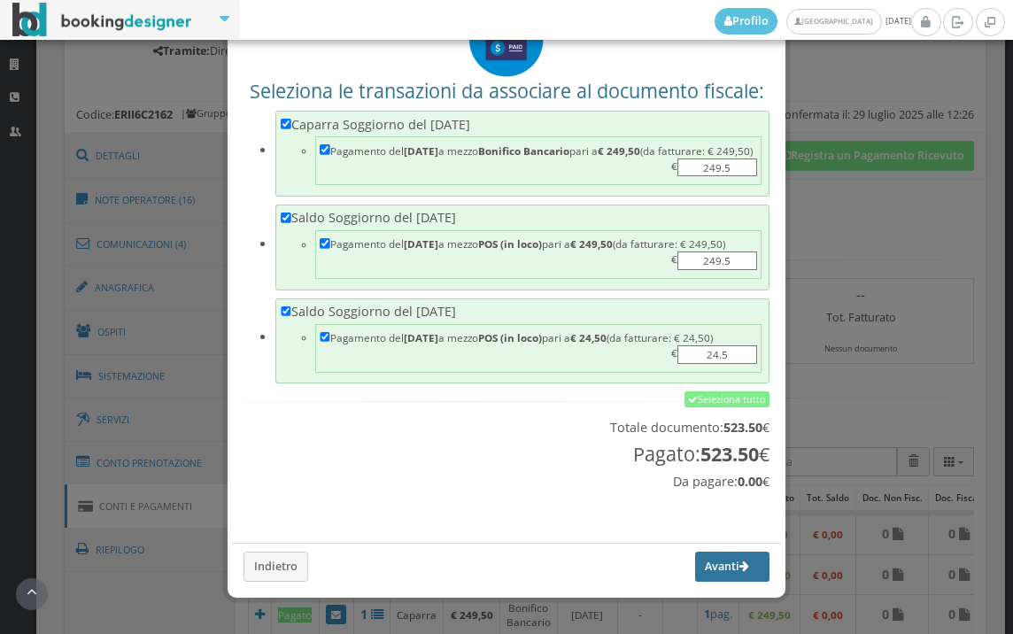
click at [701, 567] on button "Avanti" at bounding box center [732, 566] width 74 height 30
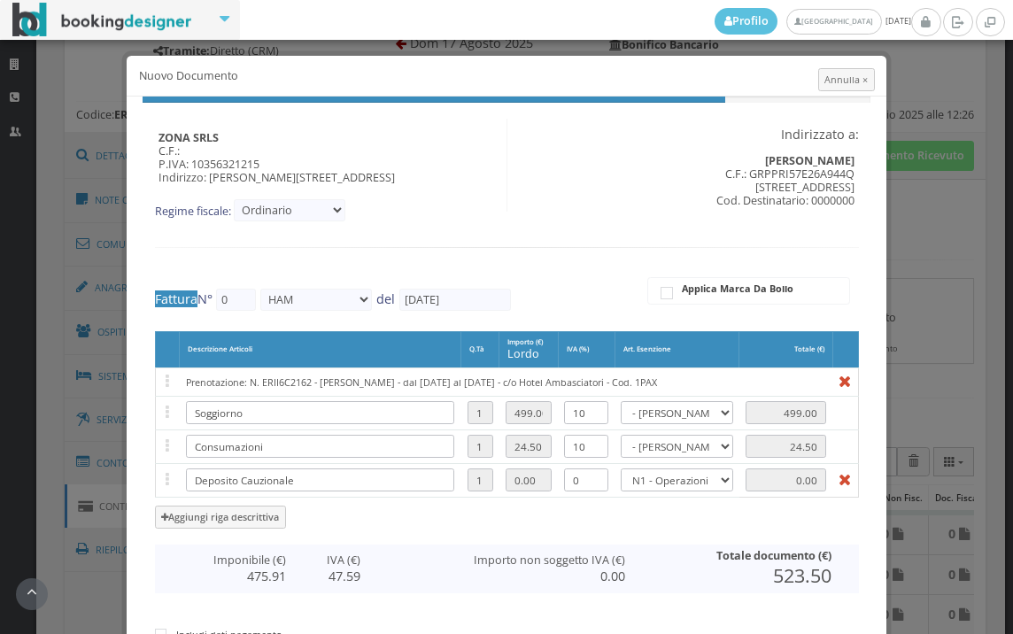
type input "493"
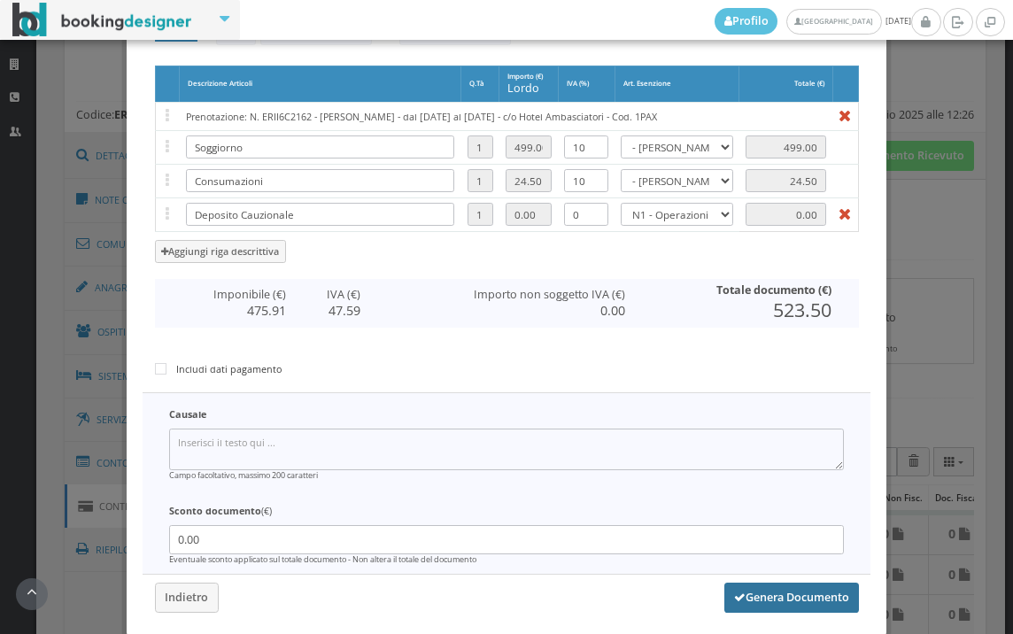
click at [760, 603] on button "Genera Documento" at bounding box center [791, 597] width 135 height 30
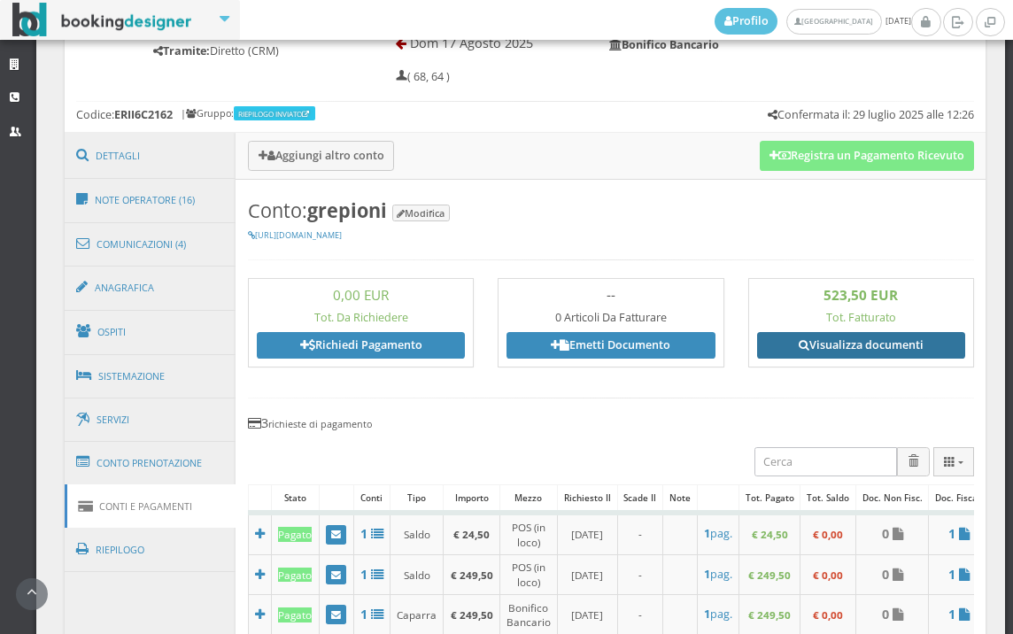
click at [879, 350] on link "Visualizza documenti" at bounding box center [861, 345] width 208 height 27
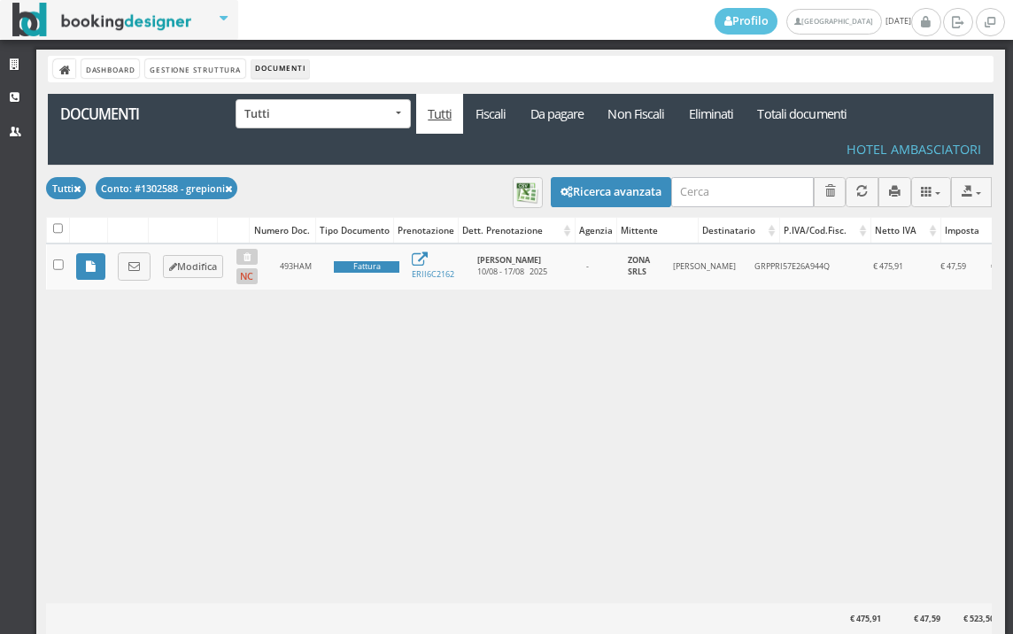
click at [143, 262] on link at bounding box center [134, 266] width 33 height 28
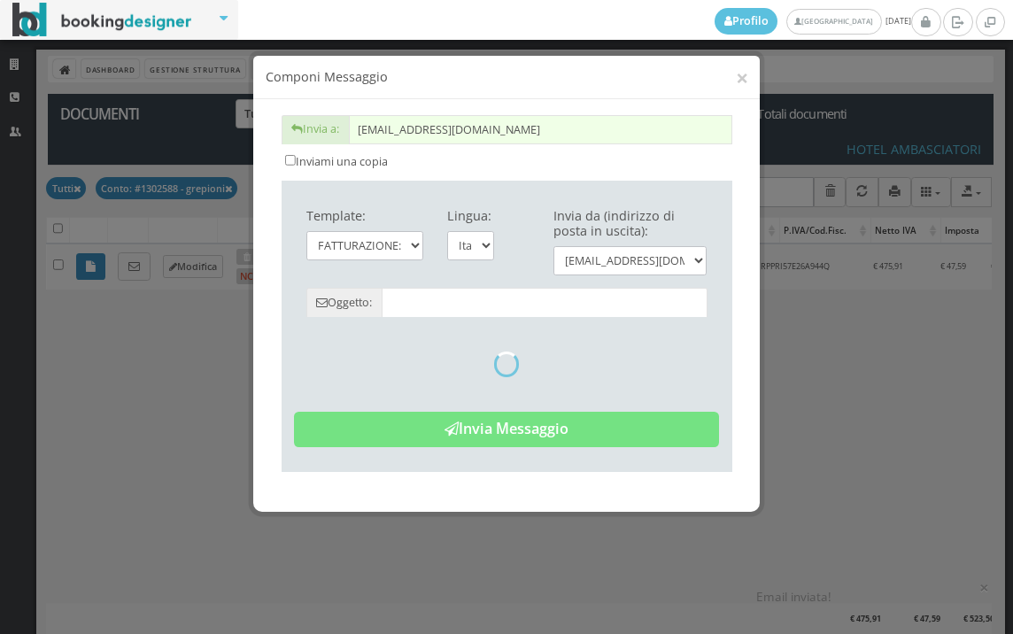
type input "Copia di cortesia: Fattura da ZONA SRLS - n. 493HAM del [DATE]"
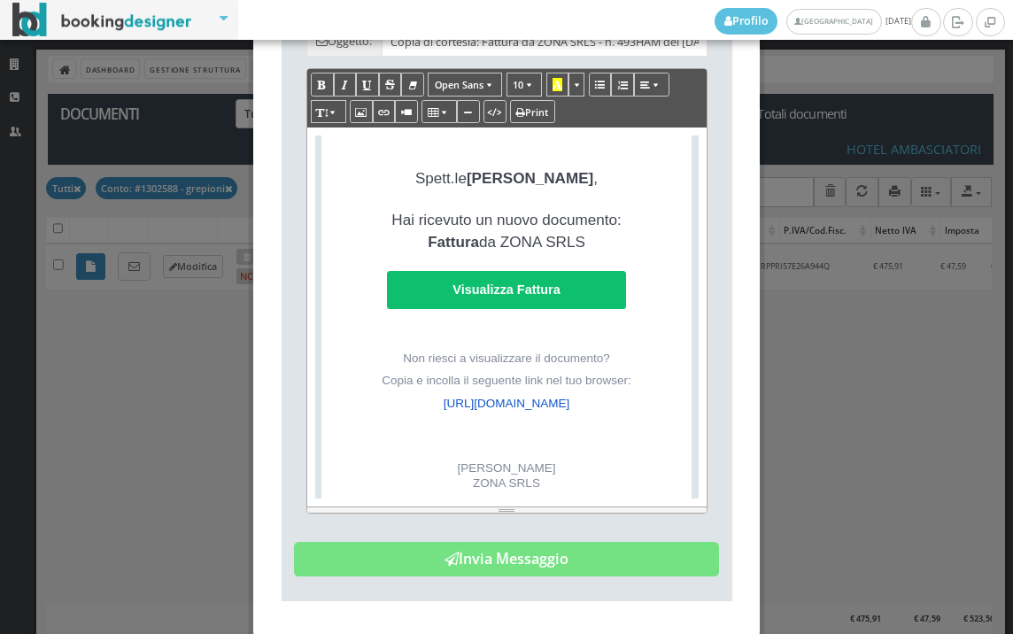
scroll to position [412, 0]
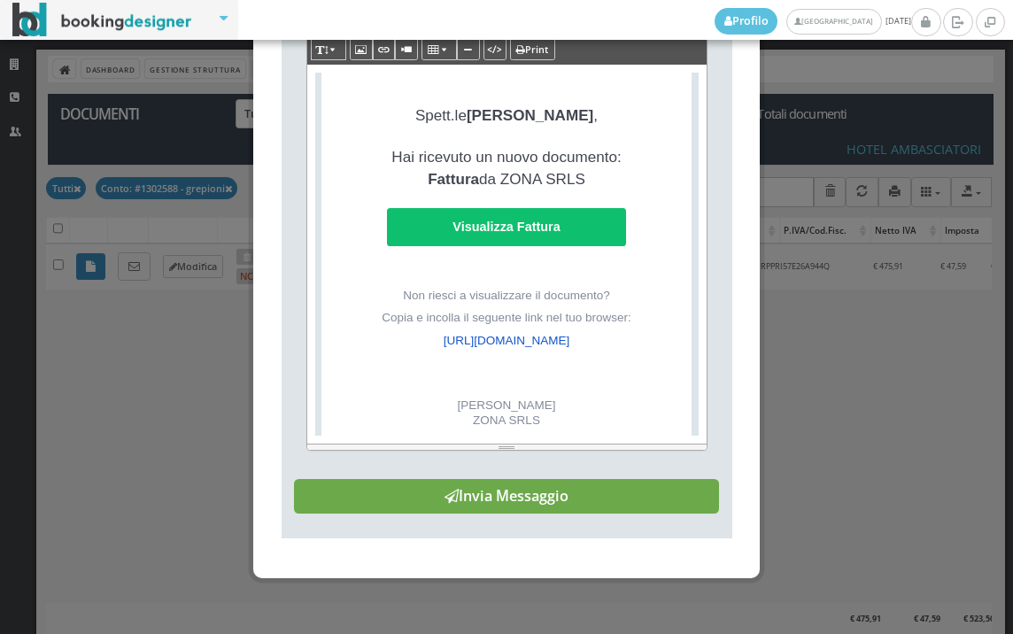
click at [580, 486] on button "Invia Messaggio" at bounding box center [506, 496] width 425 height 35
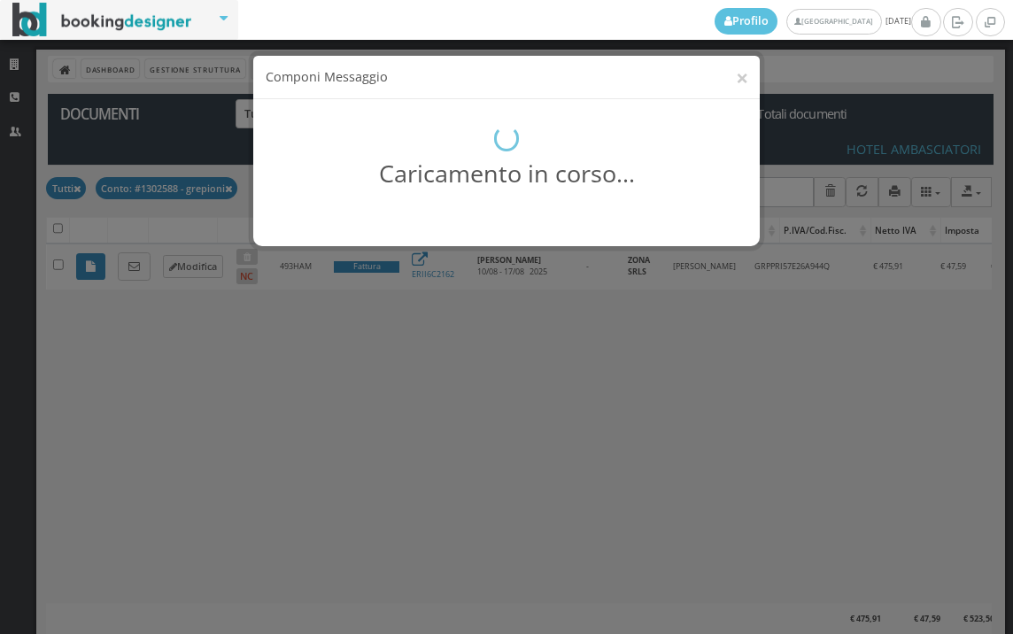
scroll to position [0, 0]
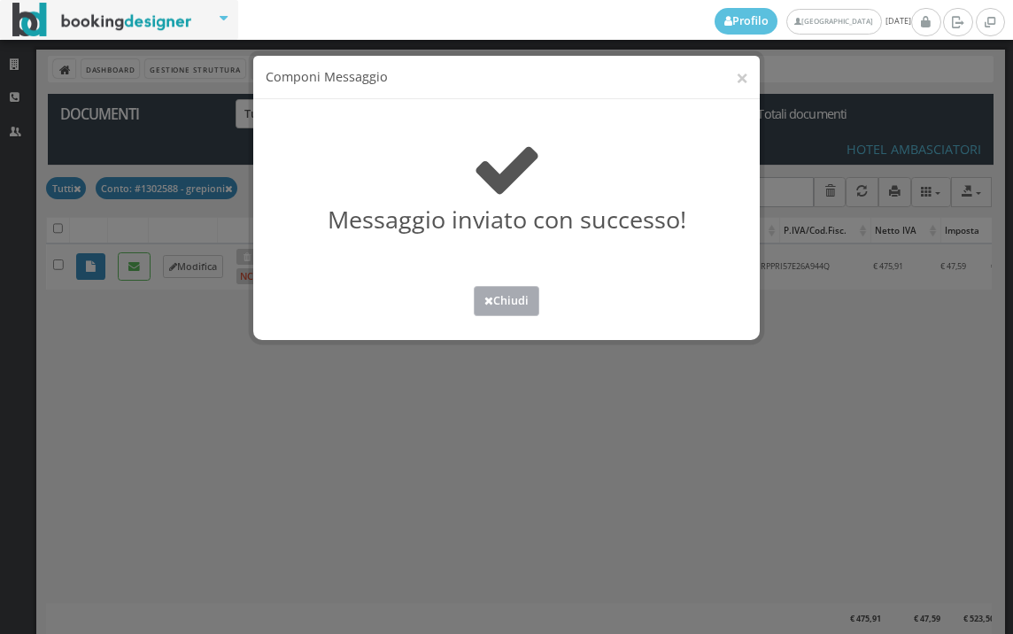
click at [509, 309] on button "Chiudi" at bounding box center [506, 300] width 65 height 29
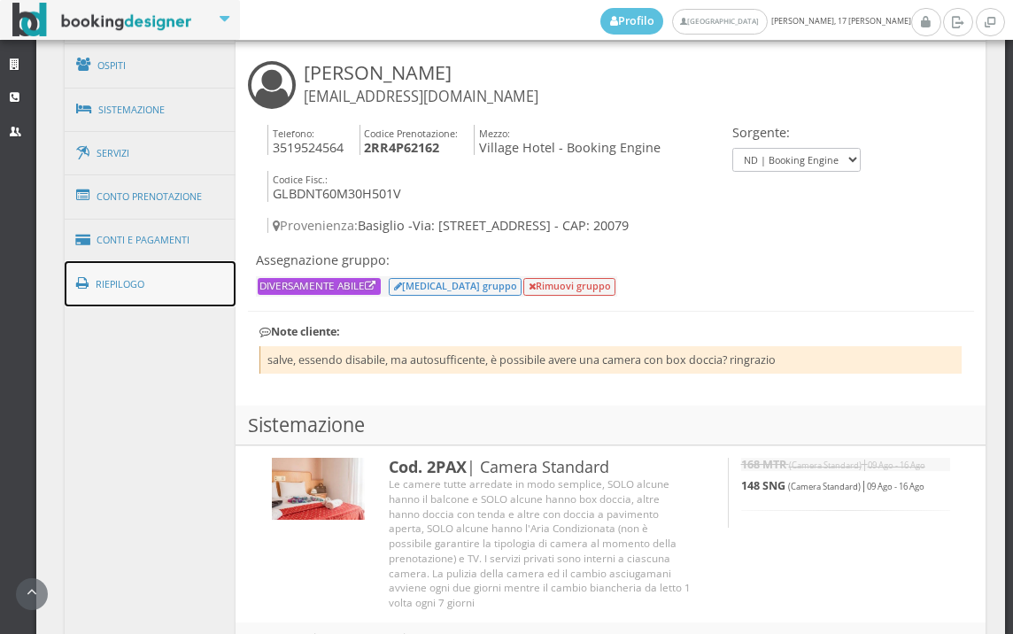
click at [175, 297] on link "Riepilogo" at bounding box center [151, 284] width 172 height 46
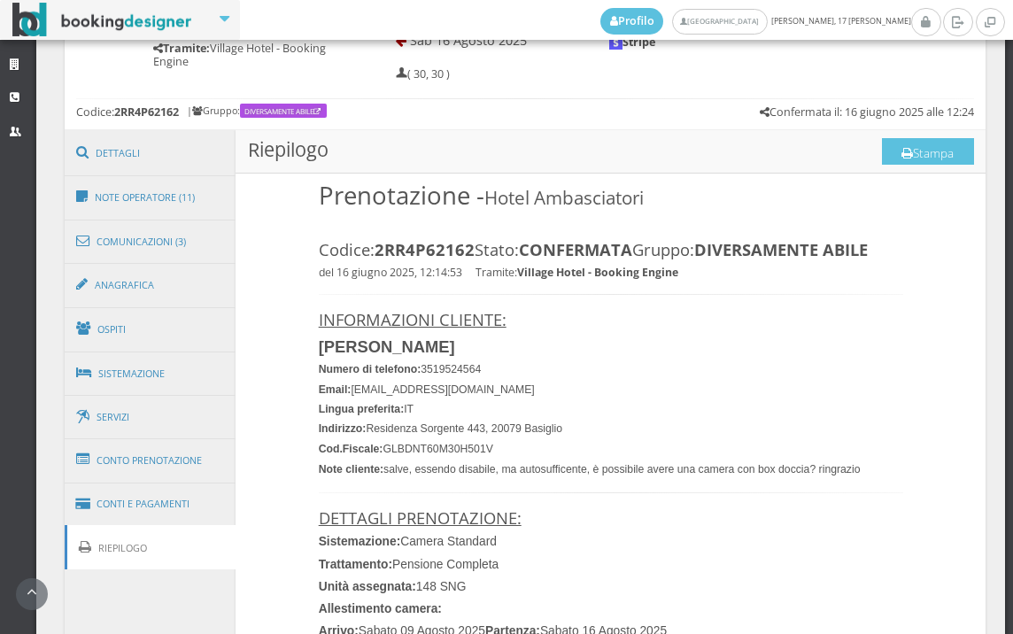
scroll to position [886, 0]
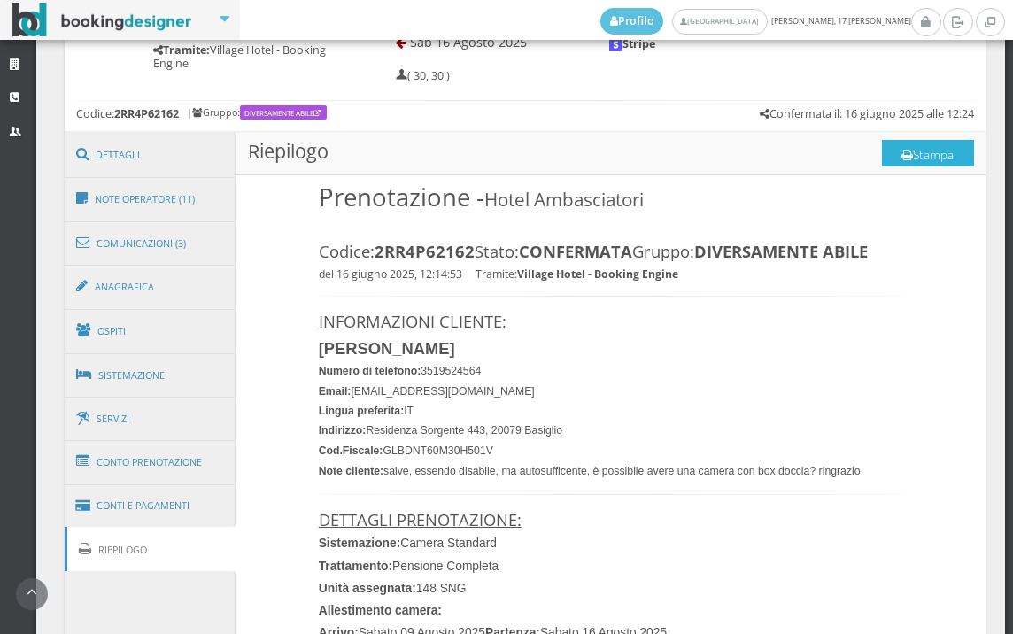
click at [924, 149] on button "Stampa" at bounding box center [928, 153] width 92 height 27
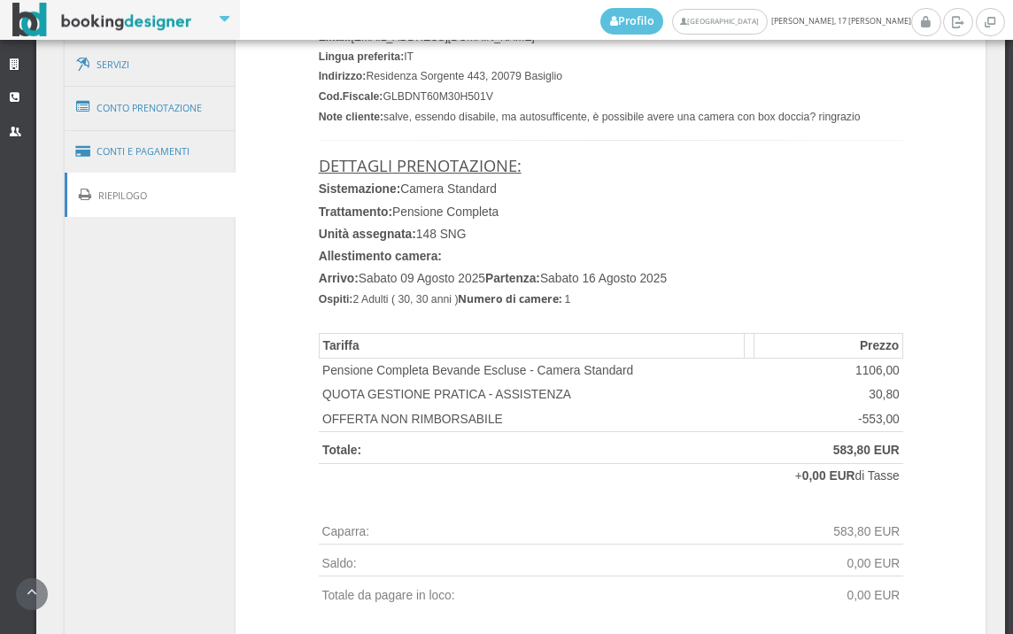
scroll to position [984, 0]
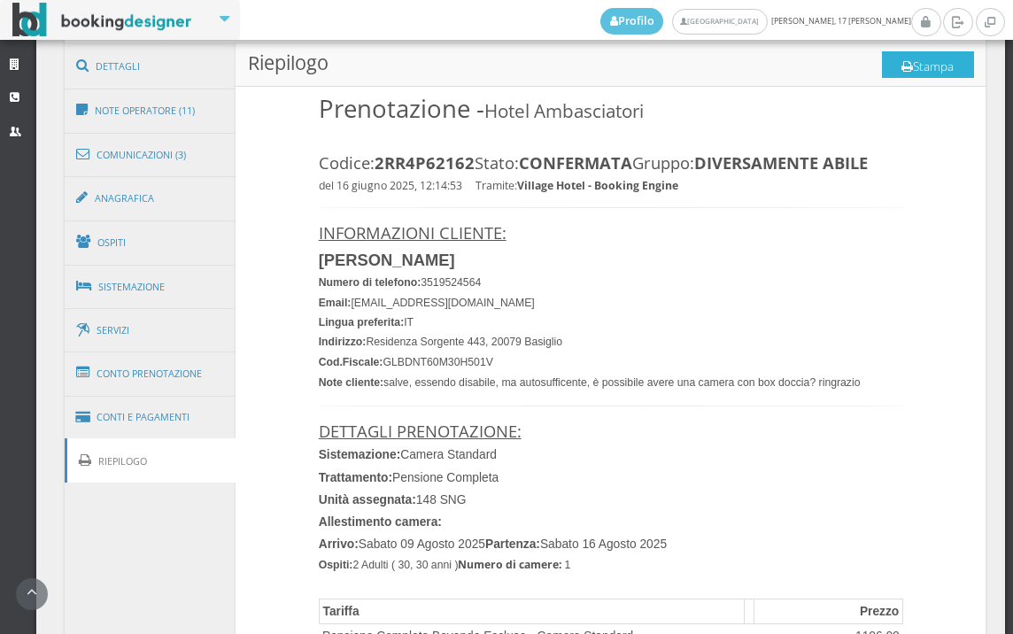
click at [907, 65] on button "Stampa" at bounding box center [928, 64] width 92 height 27
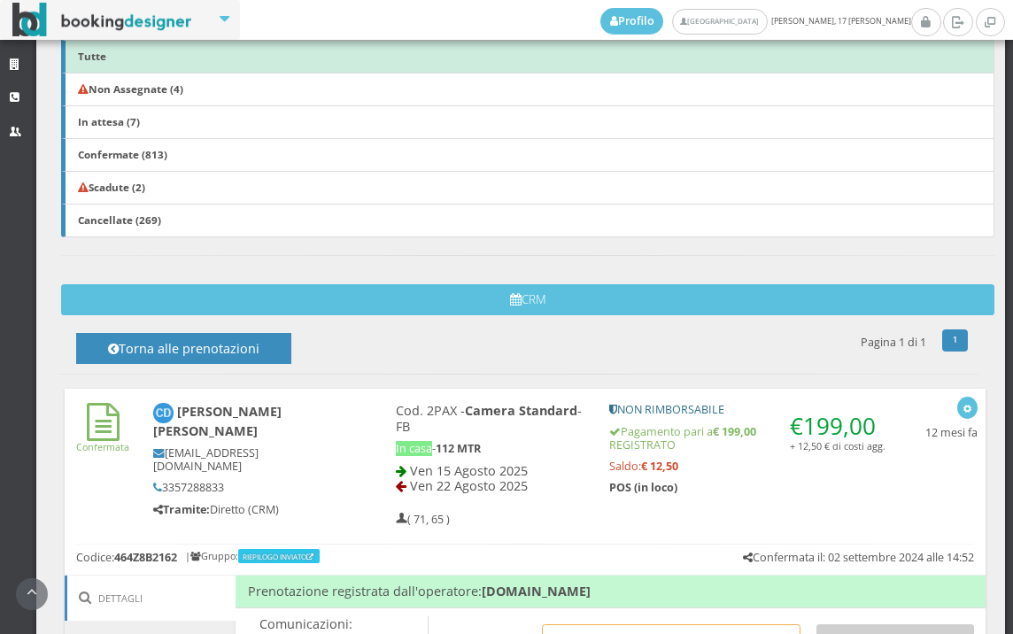
scroll to position [885, 0]
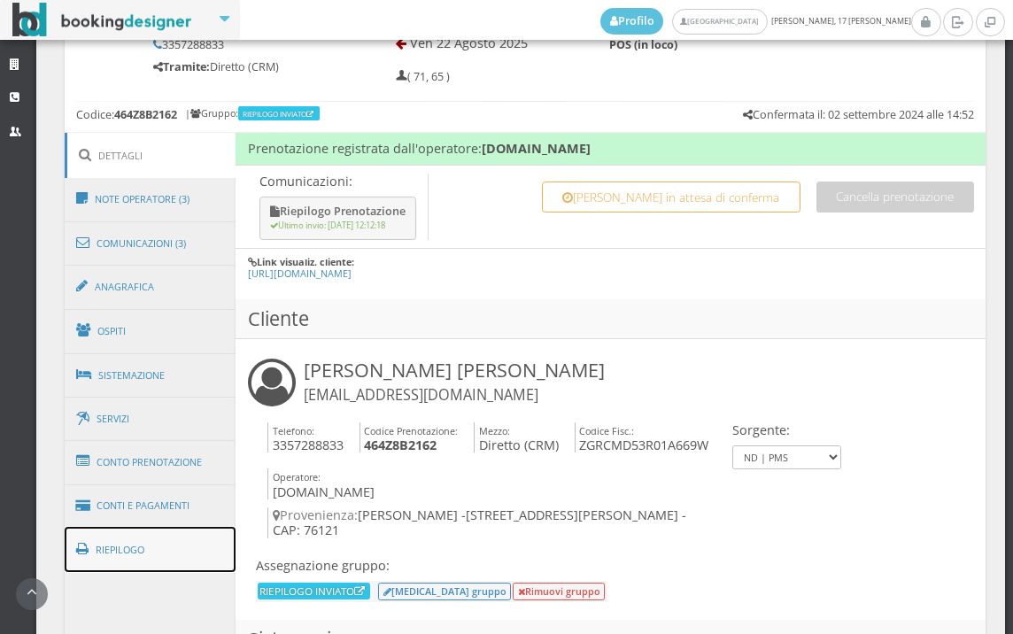
click at [182, 549] on link "Riepilogo" at bounding box center [151, 550] width 172 height 46
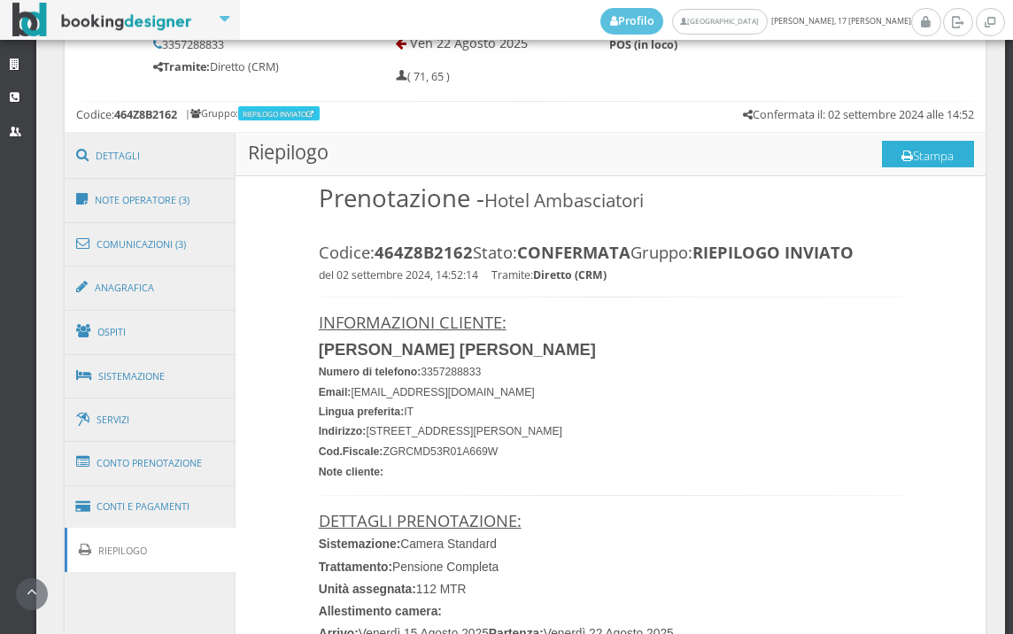
click at [928, 156] on button "Stampa" at bounding box center [928, 154] width 92 height 27
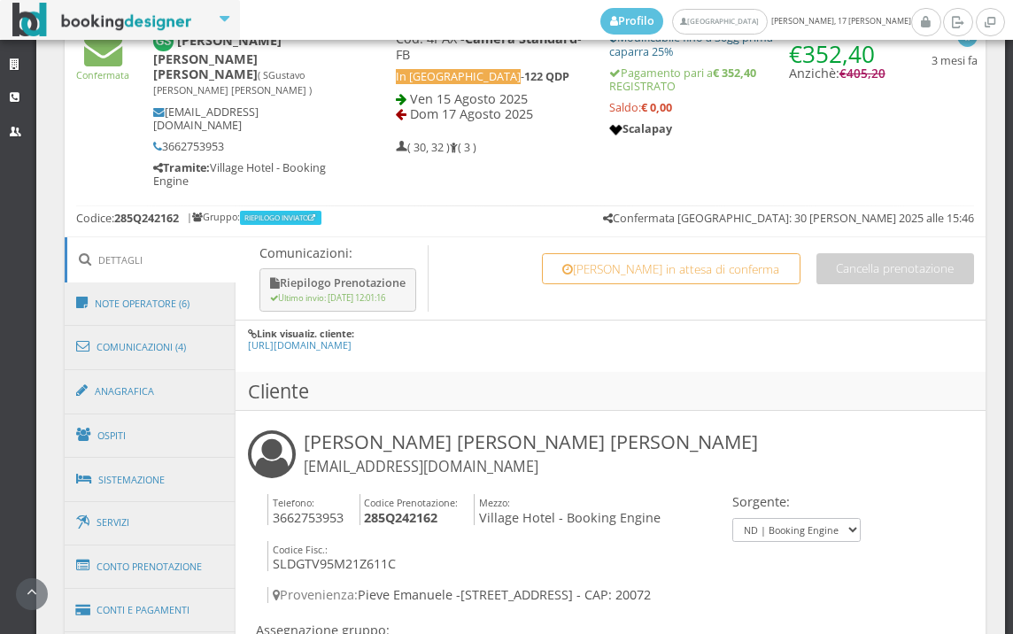
scroll to position [1014, 0]
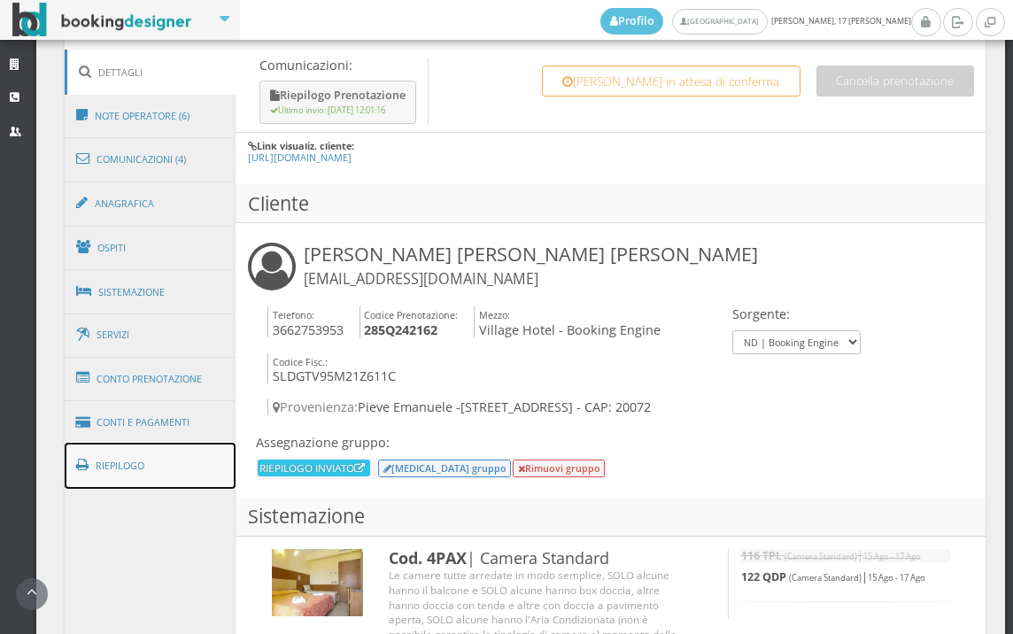
click at [193, 443] on link "Riepilogo" at bounding box center [151, 466] width 172 height 46
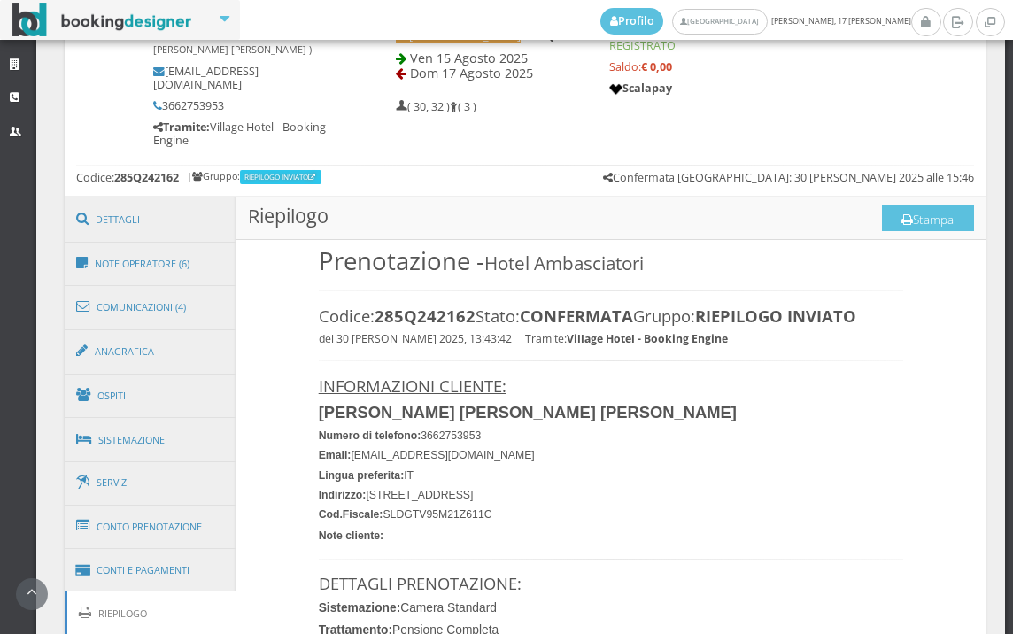
scroll to position [720, 0]
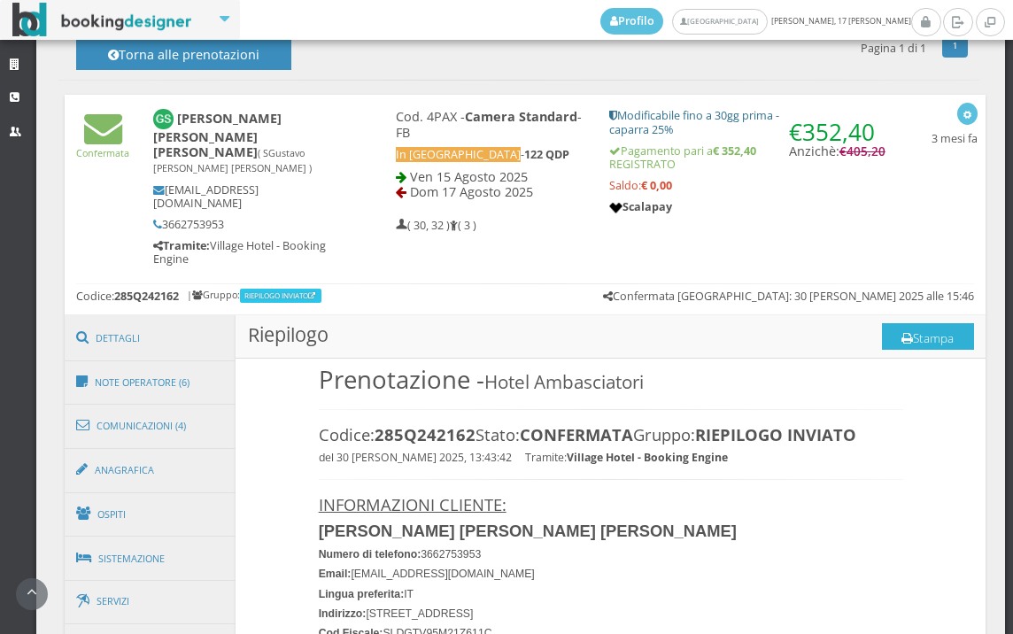
click at [922, 323] on button "Stampa" at bounding box center [928, 336] width 92 height 27
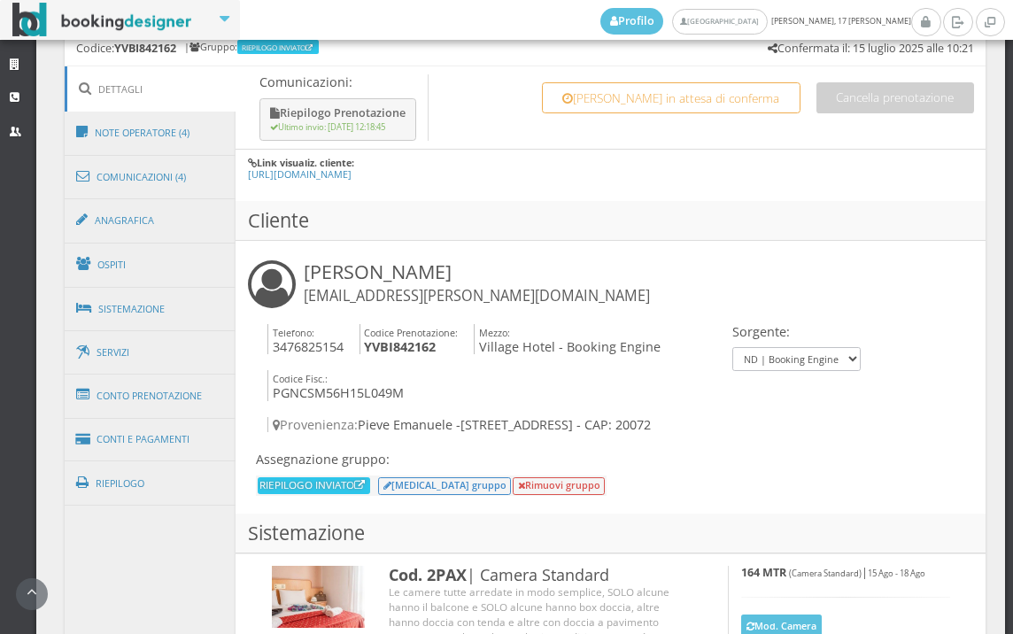
scroll to position [1082, 0]
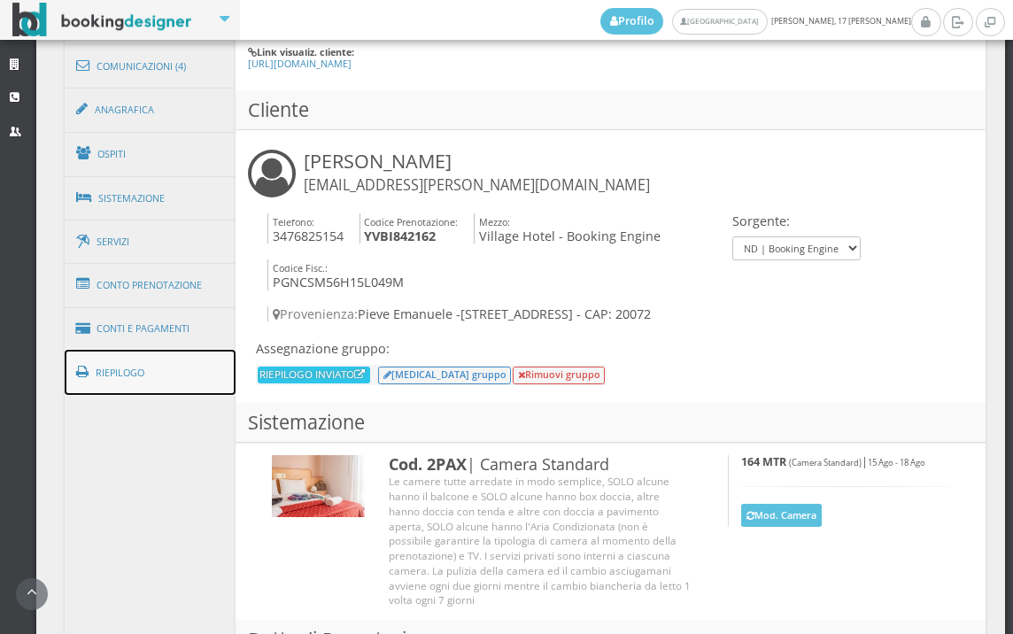
click at [159, 363] on link "Riepilogo" at bounding box center [151, 373] width 172 height 46
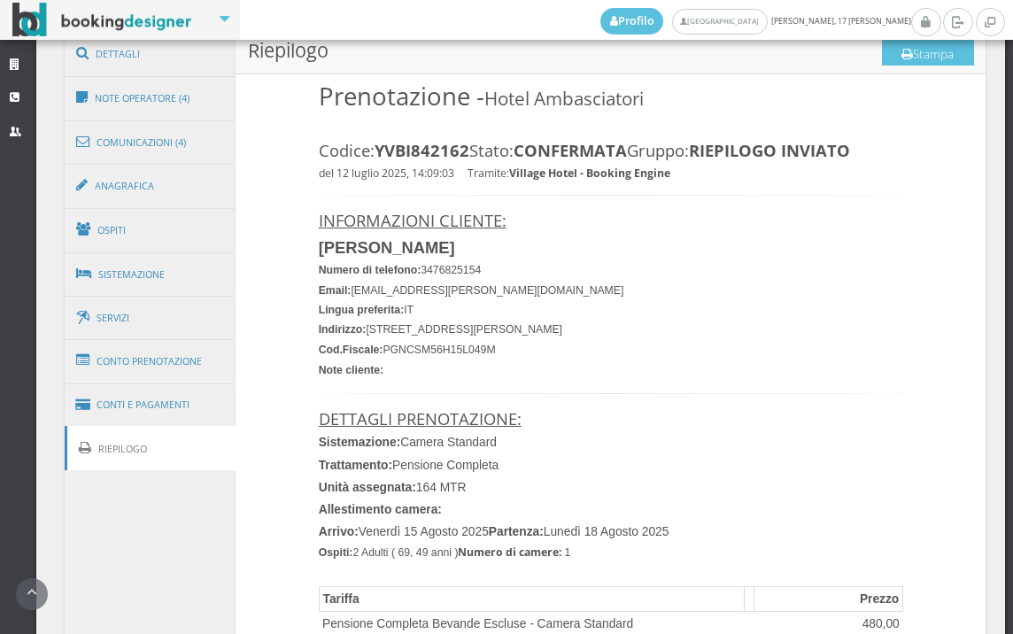
scroll to position [885, 0]
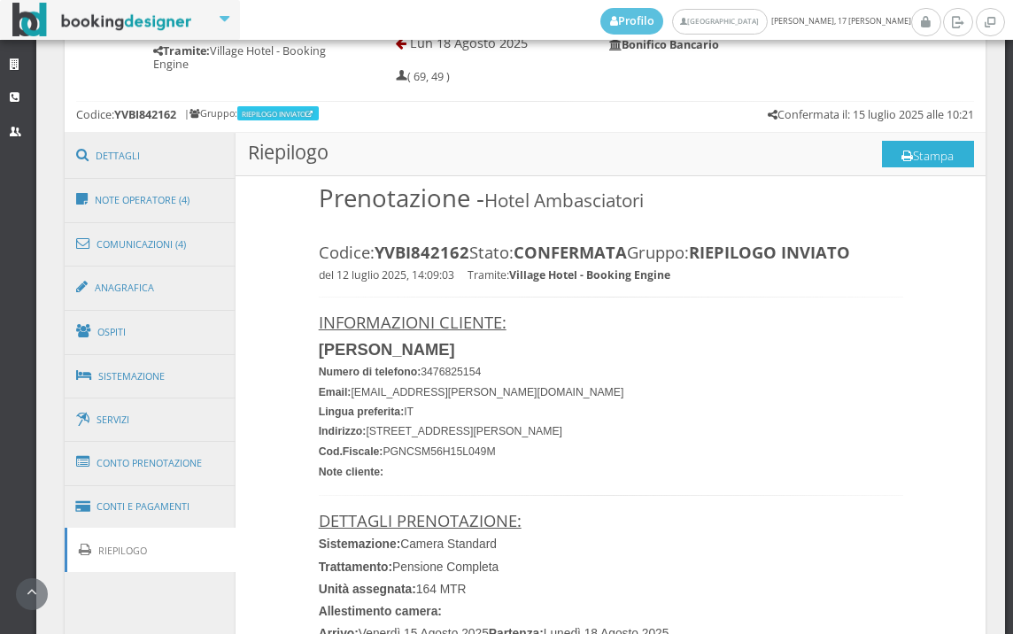
click at [922, 151] on button "Stampa" at bounding box center [928, 154] width 92 height 27
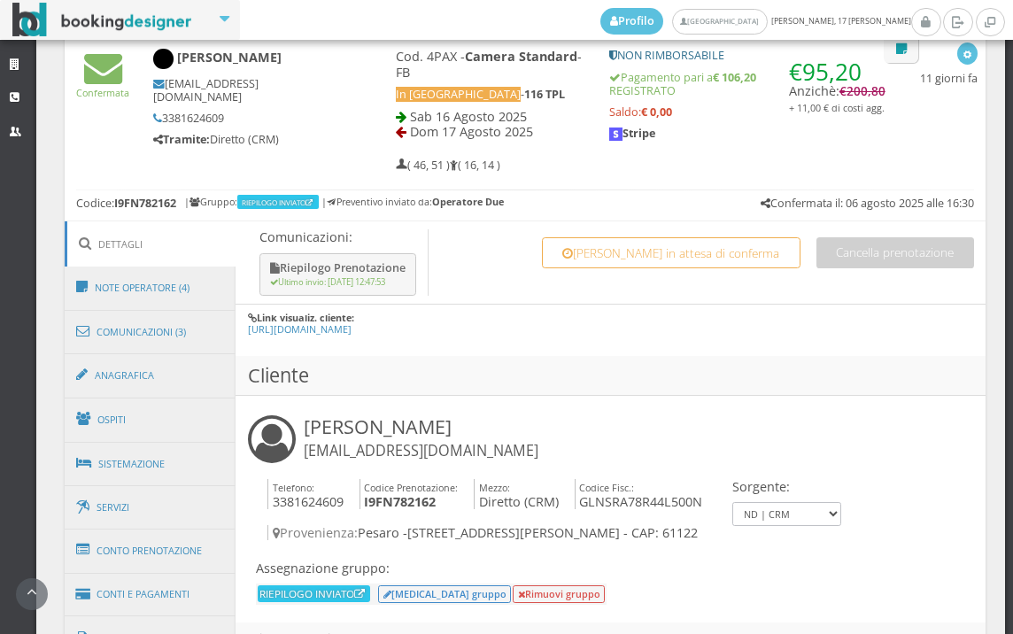
scroll to position [1180, 0]
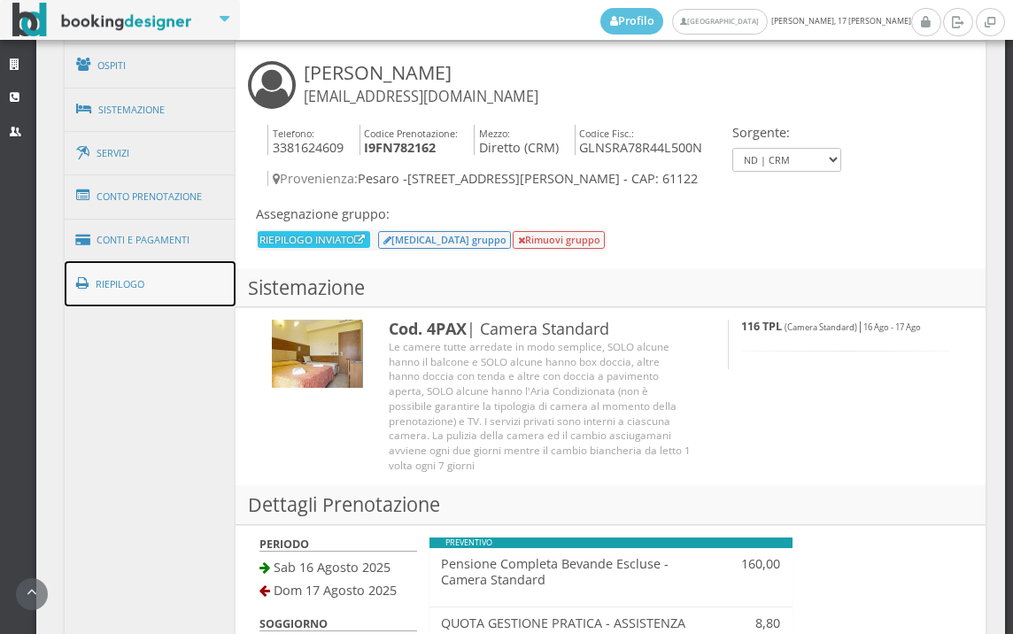
click at [175, 297] on link "Riepilogo" at bounding box center [151, 284] width 172 height 46
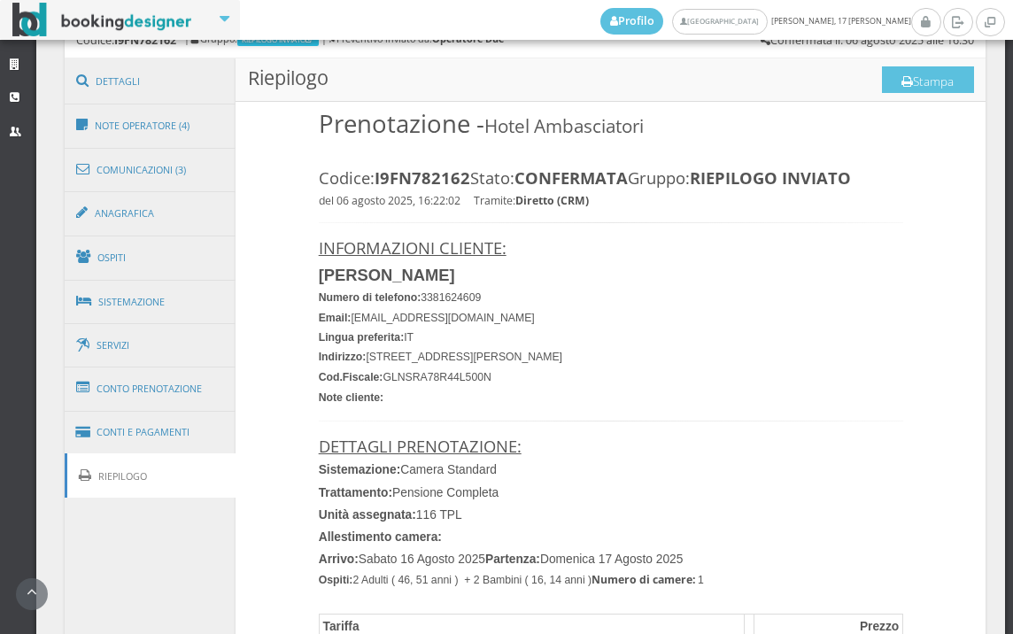
scroll to position [886, 0]
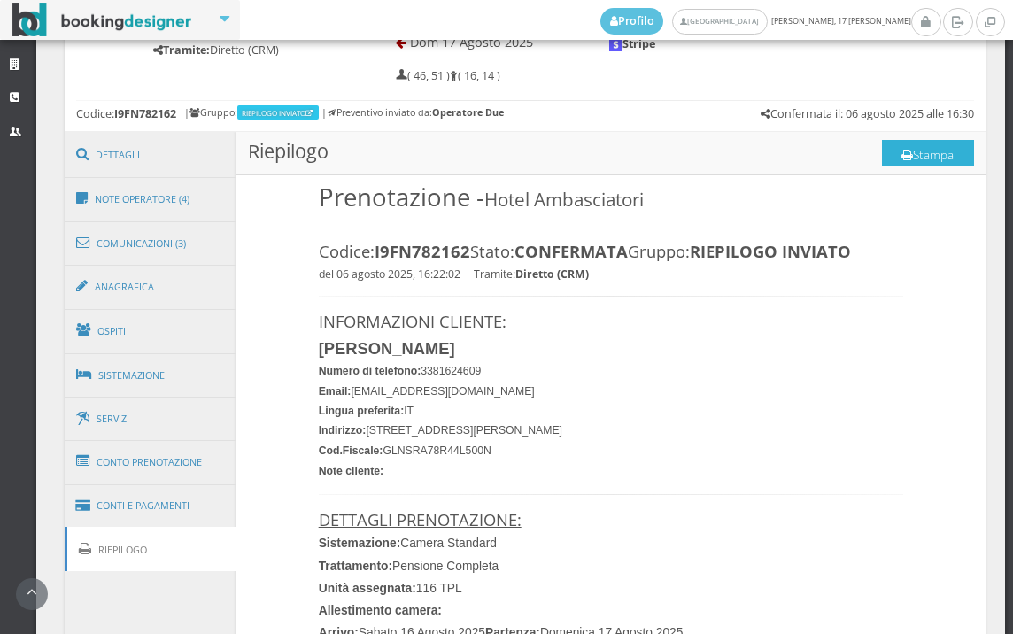
click at [922, 159] on button "Stampa" at bounding box center [928, 153] width 92 height 27
click at [905, 146] on button "Stampa" at bounding box center [928, 153] width 92 height 27
click at [916, 147] on button "Stampa" at bounding box center [928, 153] width 92 height 27
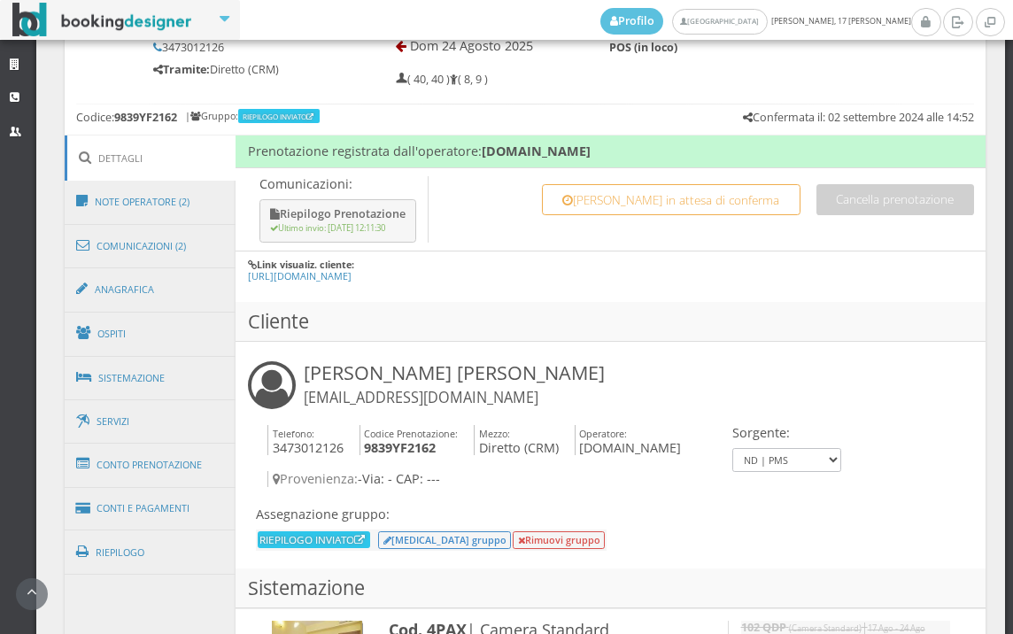
scroll to position [885, 0]
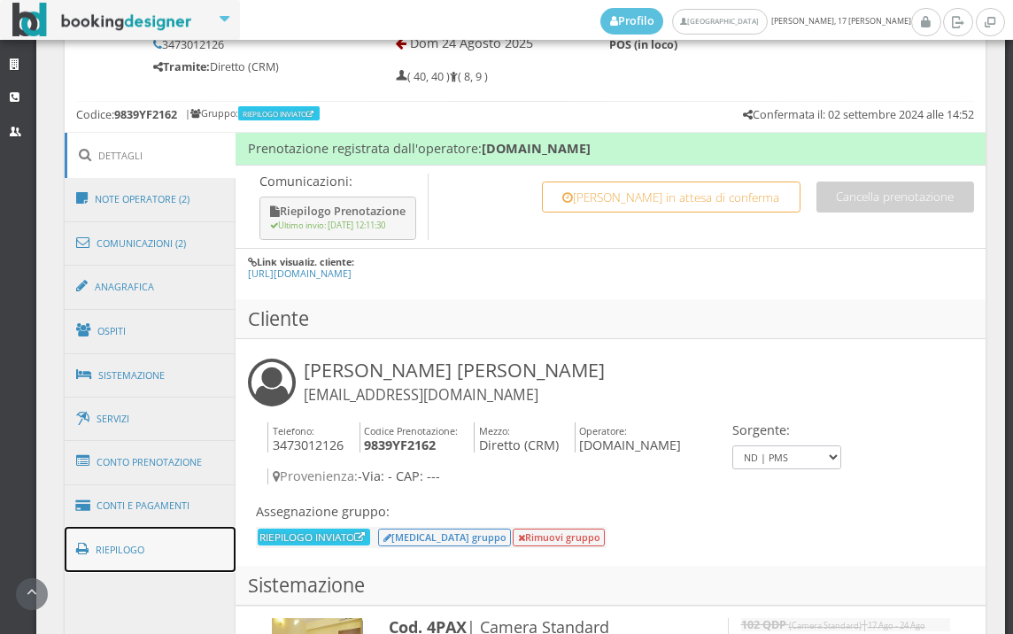
click at [180, 546] on link "Riepilogo" at bounding box center [151, 550] width 172 height 46
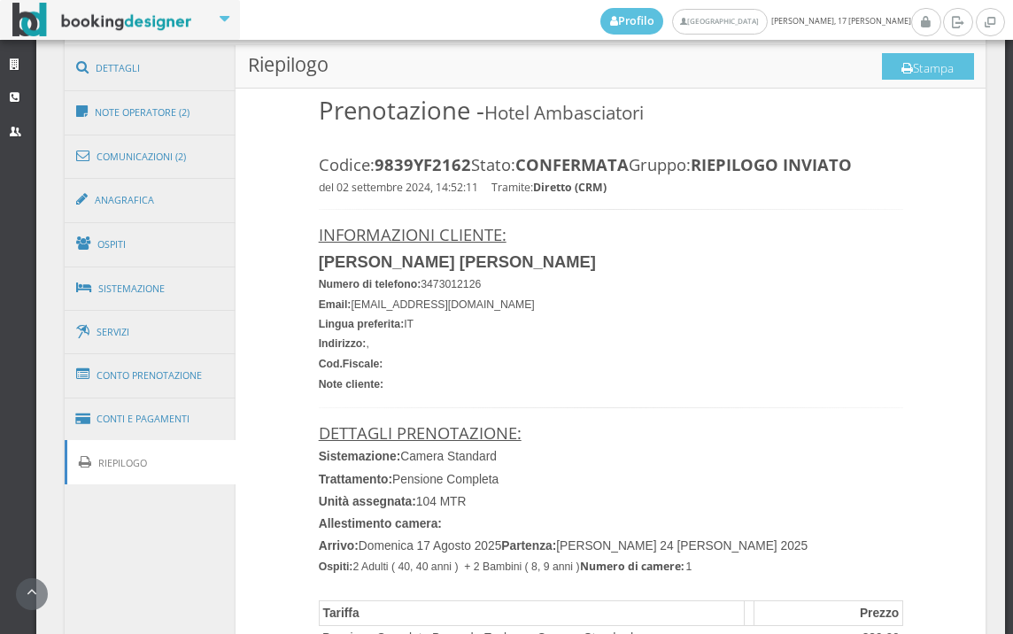
scroll to position [589, 0]
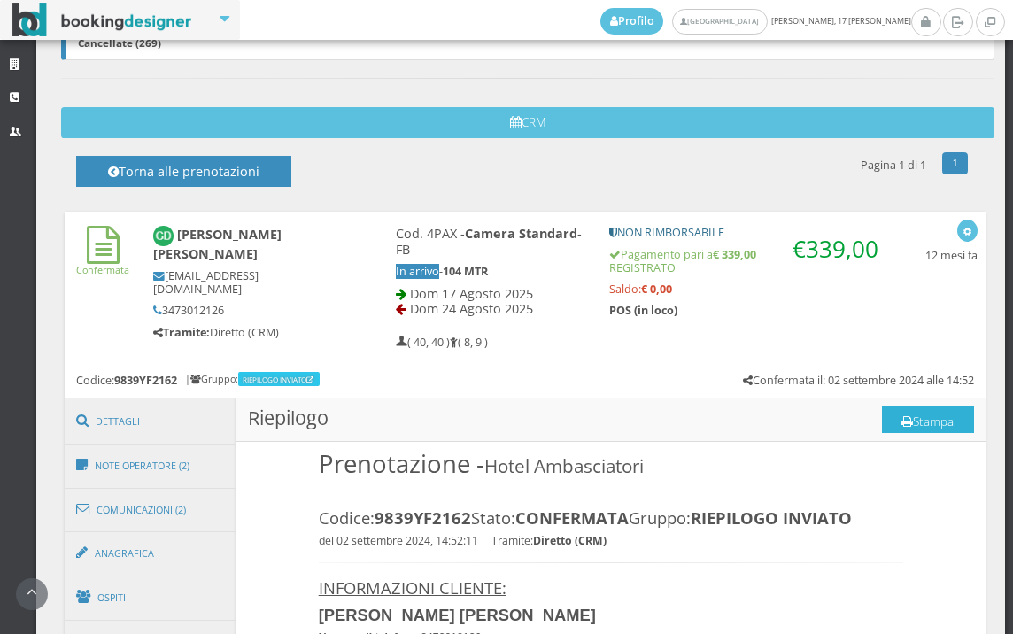
click at [918, 420] on button "Stampa" at bounding box center [928, 419] width 92 height 27
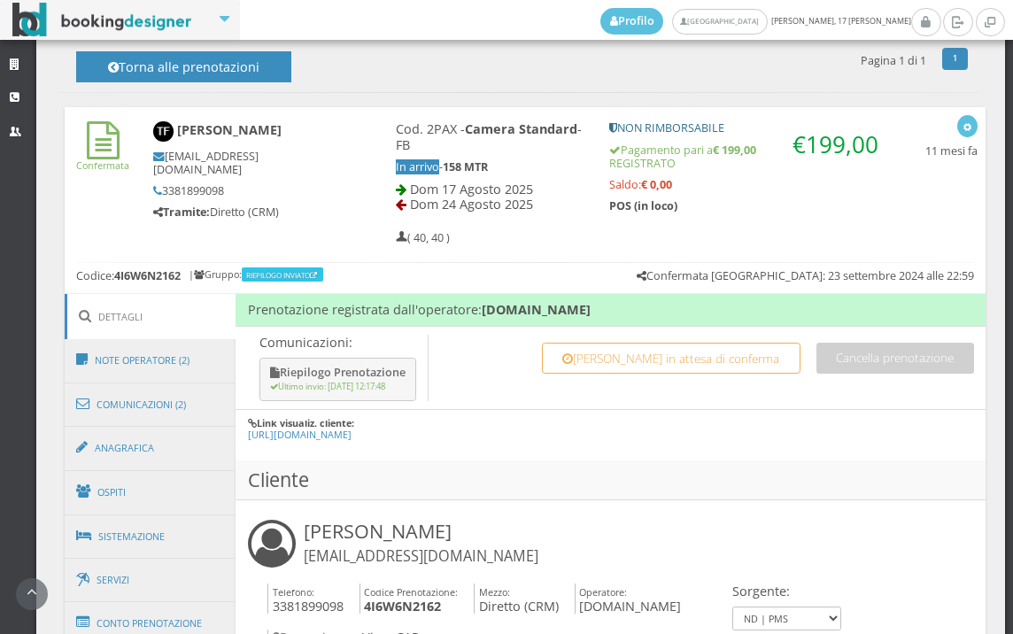
scroll to position [885, 0]
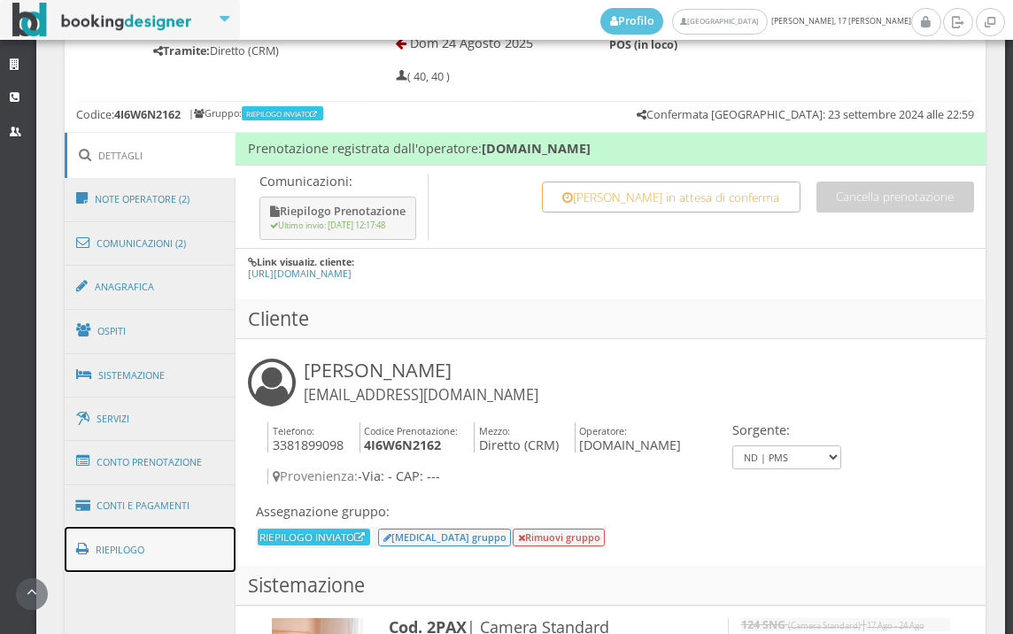
click at [158, 554] on link "Riepilogo" at bounding box center [151, 550] width 172 height 46
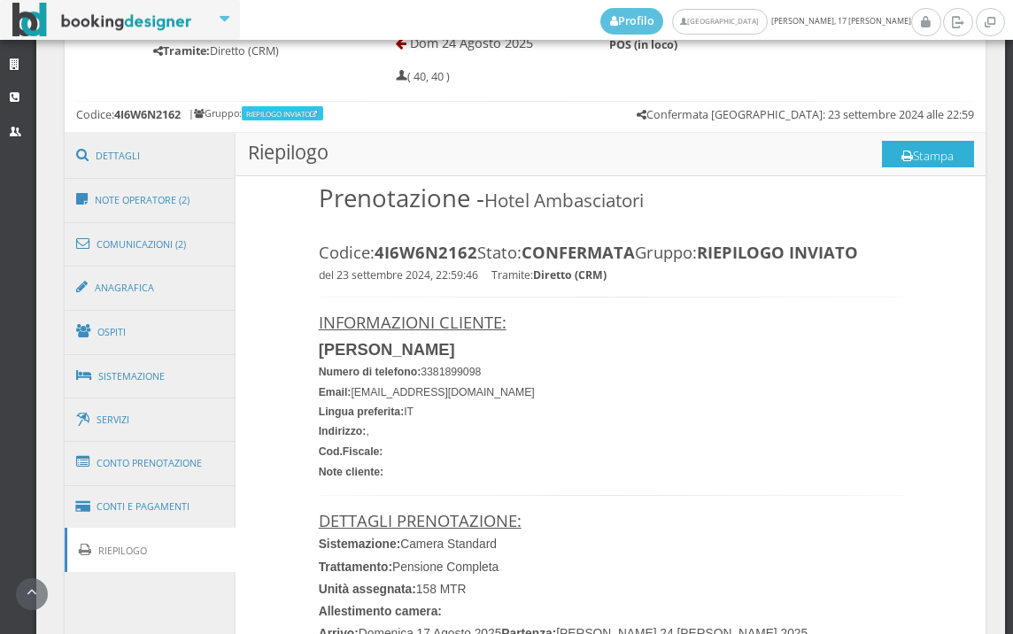
click at [906, 159] on button "Stampa" at bounding box center [928, 154] width 92 height 27
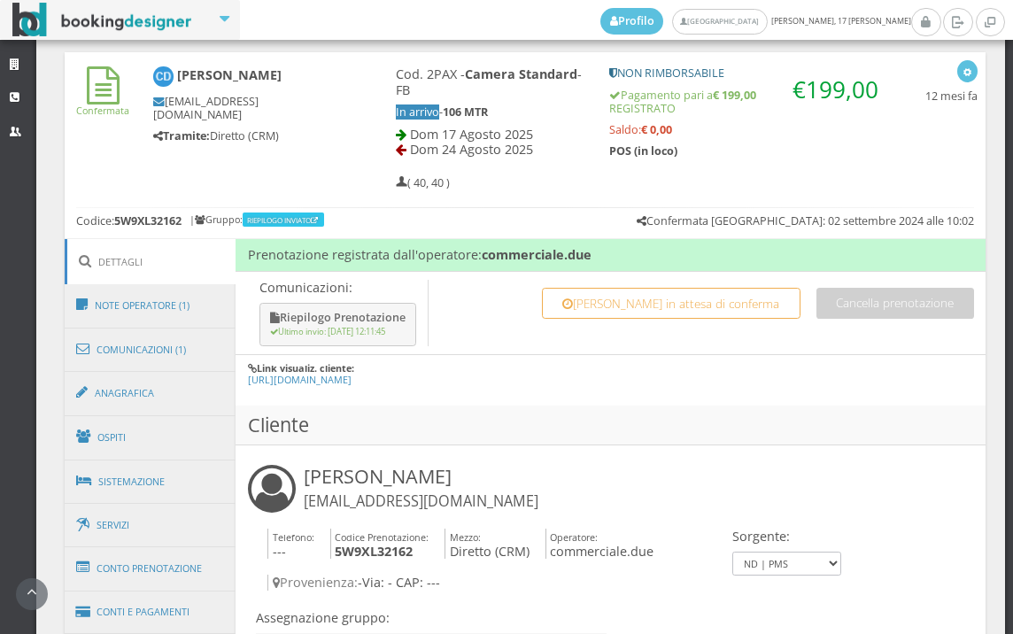
scroll to position [983, 0]
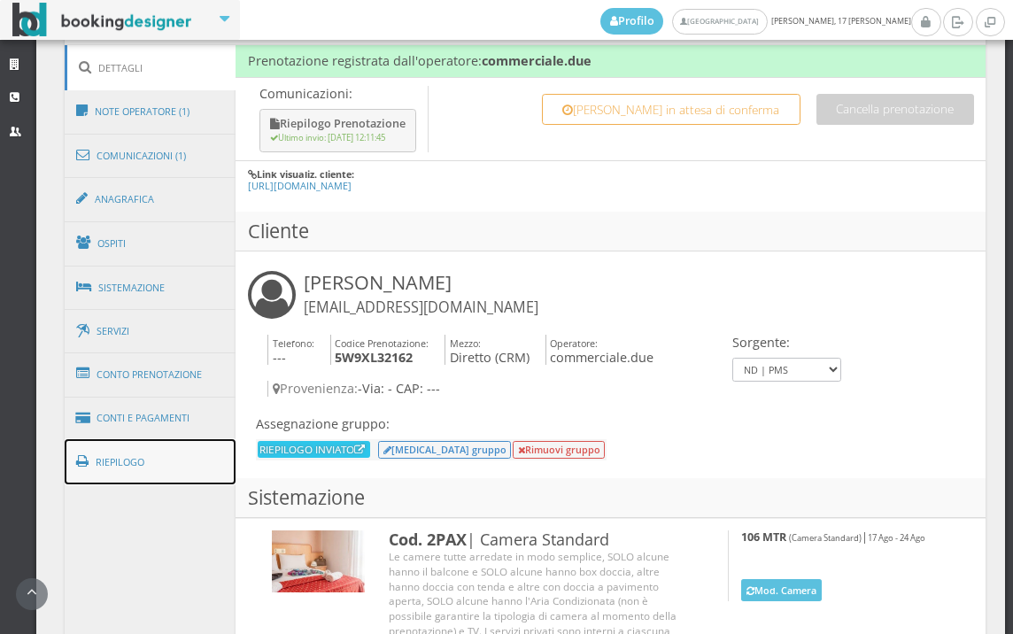
click at [198, 458] on link "Riepilogo" at bounding box center [151, 462] width 172 height 46
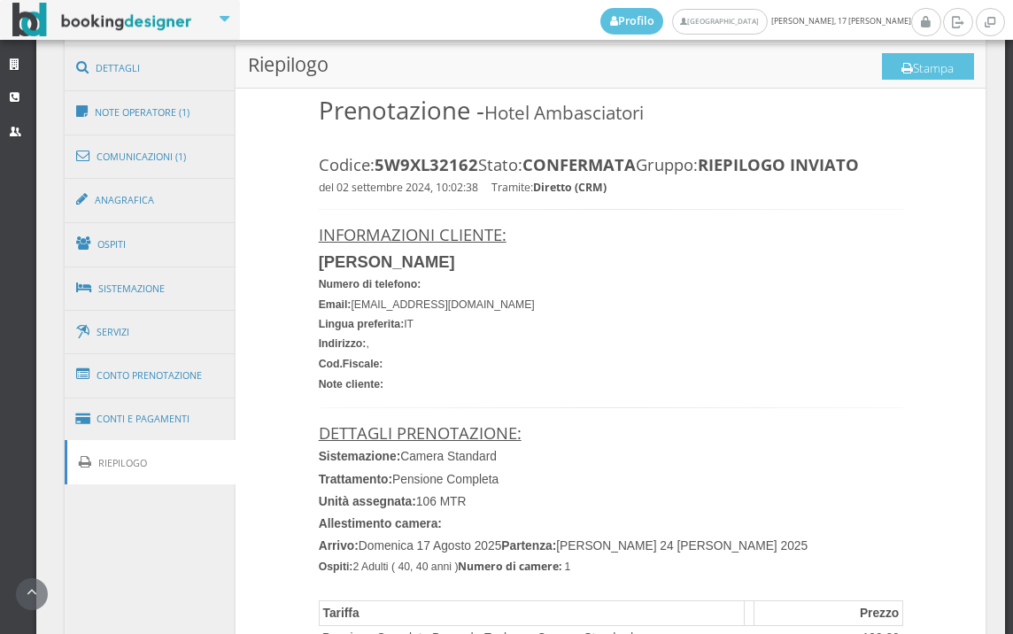
scroll to position [885, 0]
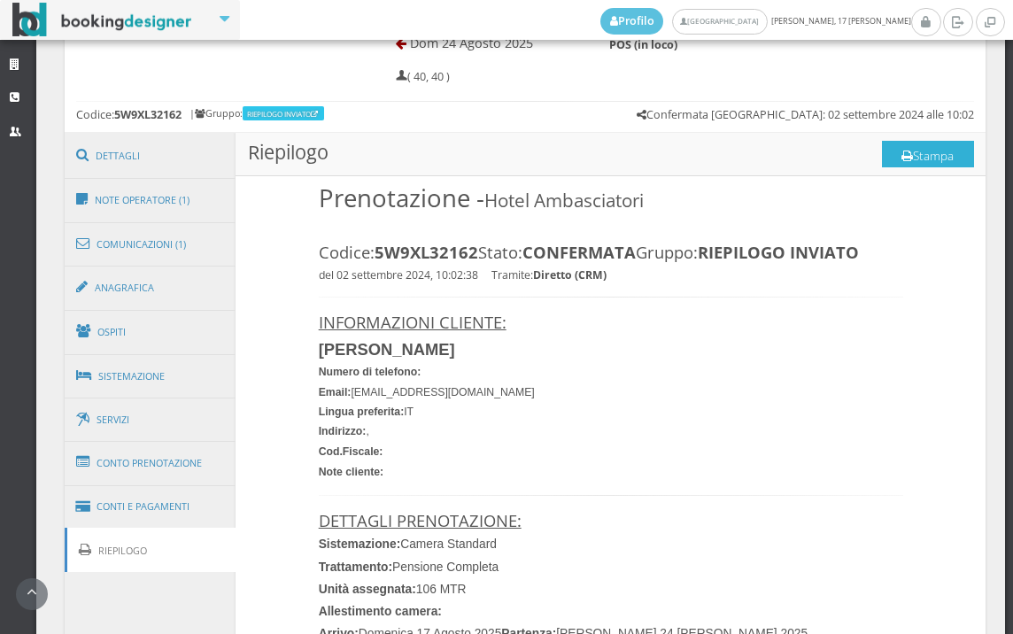
click at [949, 157] on button "Stampa" at bounding box center [928, 154] width 92 height 27
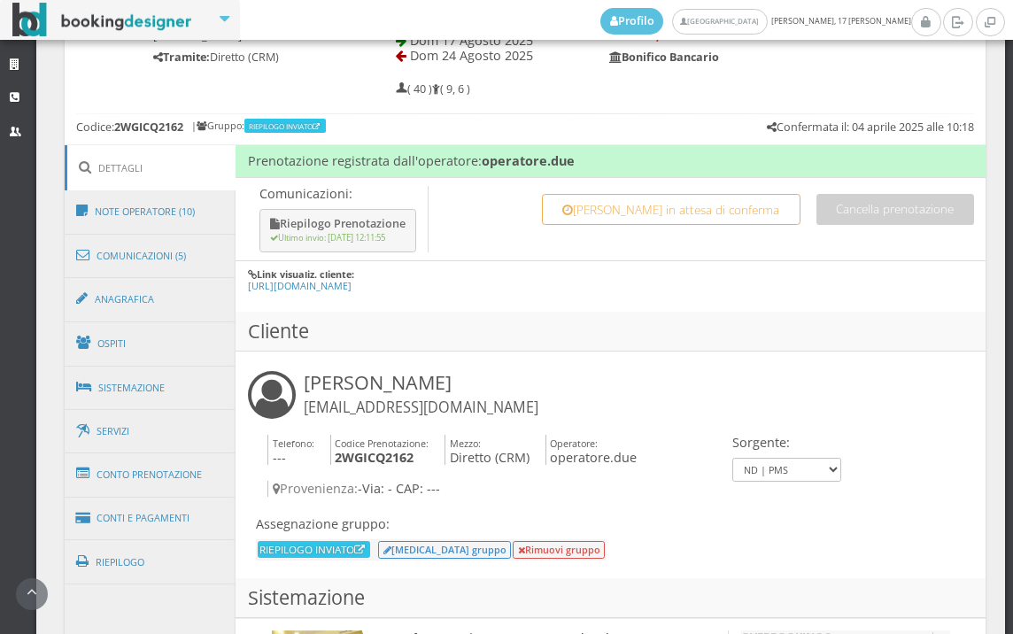
scroll to position [885, 0]
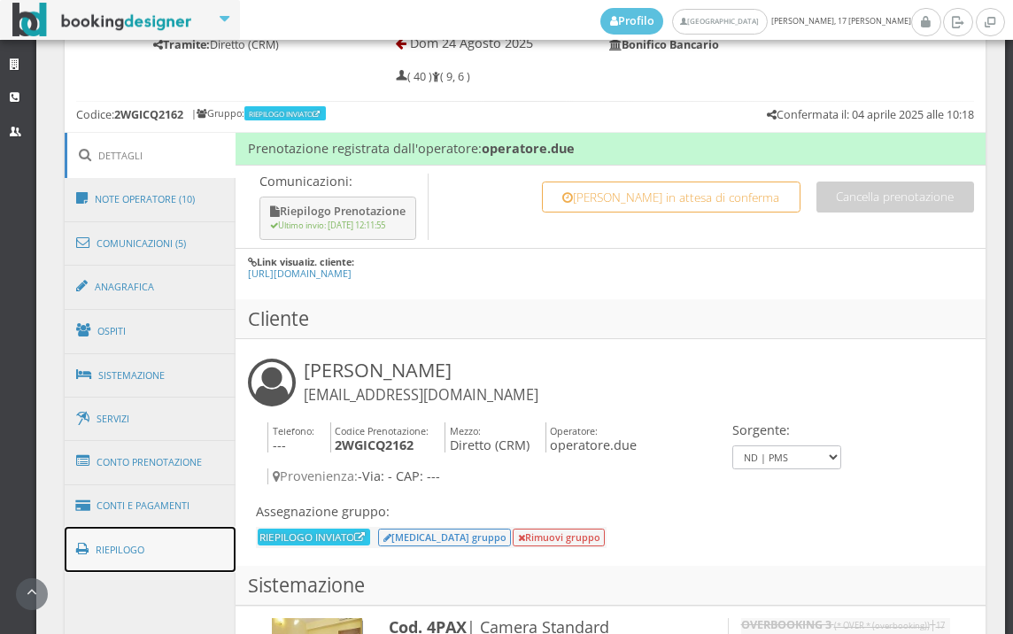
click at [191, 540] on link "Riepilogo" at bounding box center [151, 550] width 172 height 46
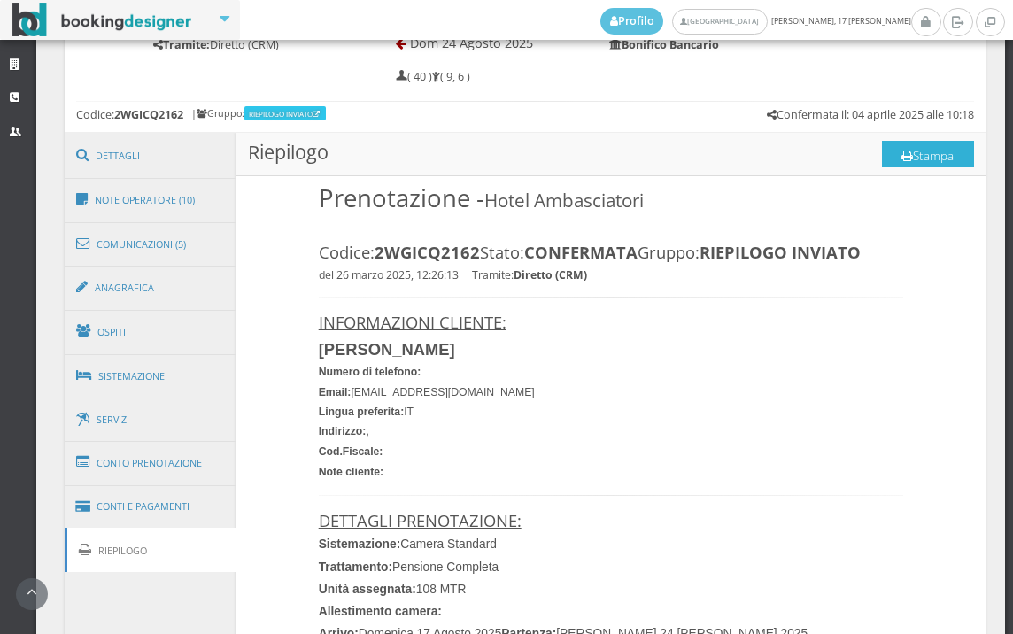
click at [932, 158] on button "Stampa" at bounding box center [928, 154] width 92 height 27
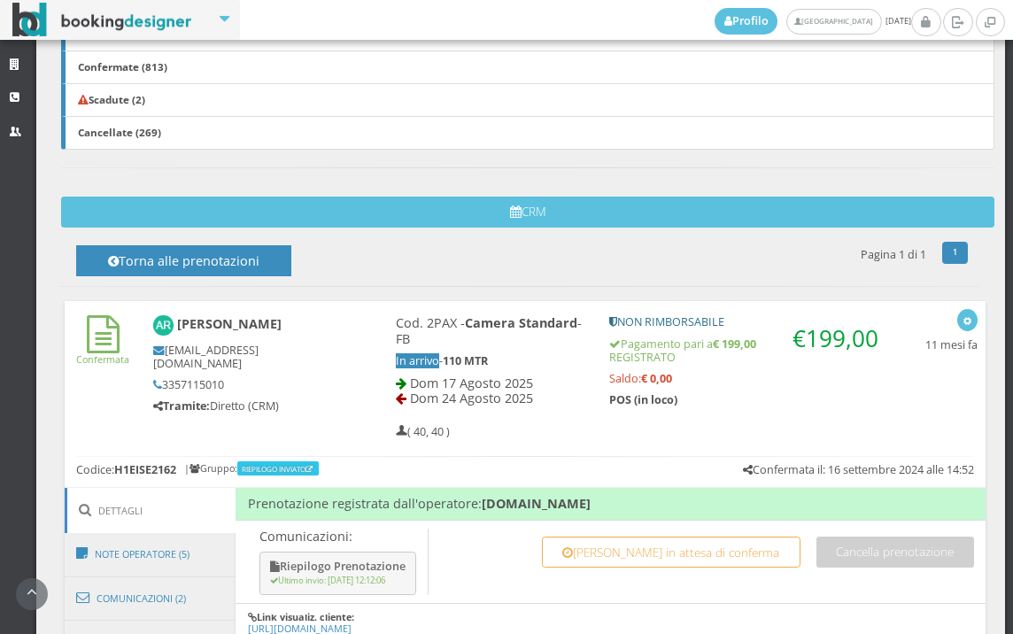
scroll to position [885, 0]
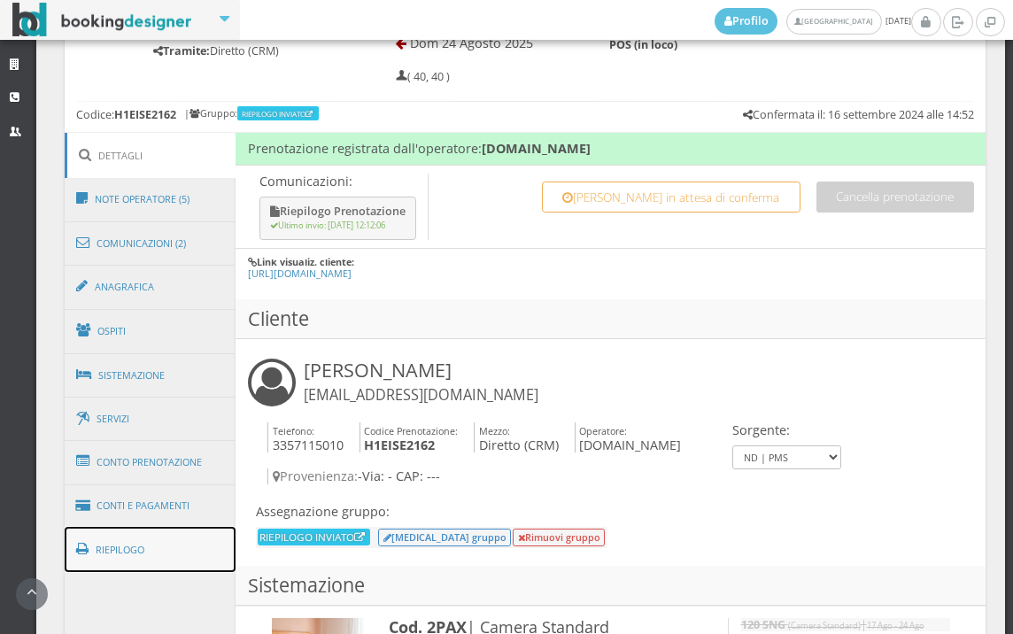
click at [187, 541] on link "Riepilogo" at bounding box center [151, 550] width 172 height 46
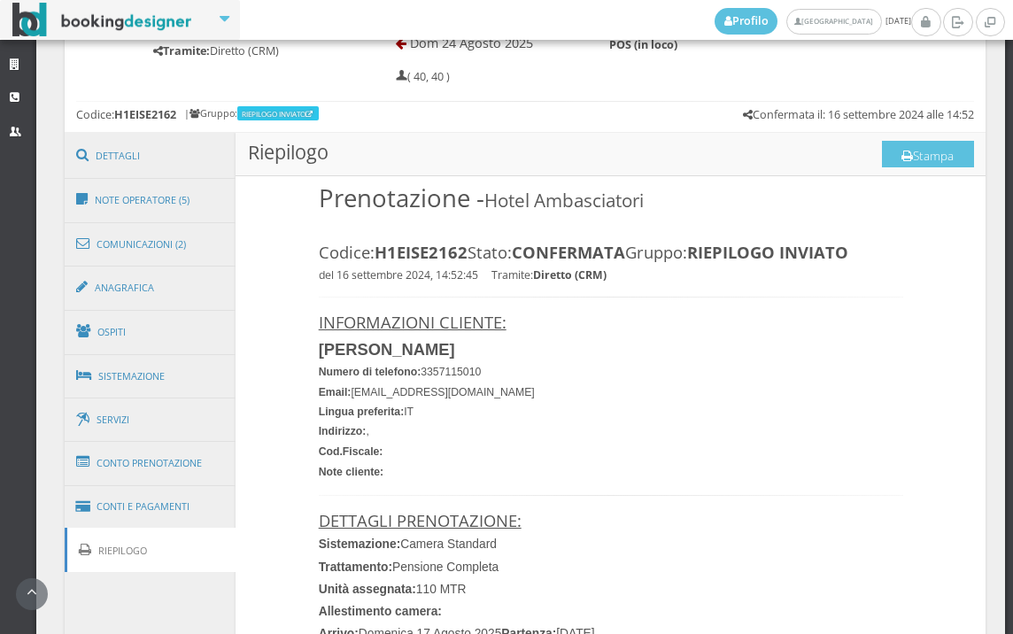
scroll to position [688, 0]
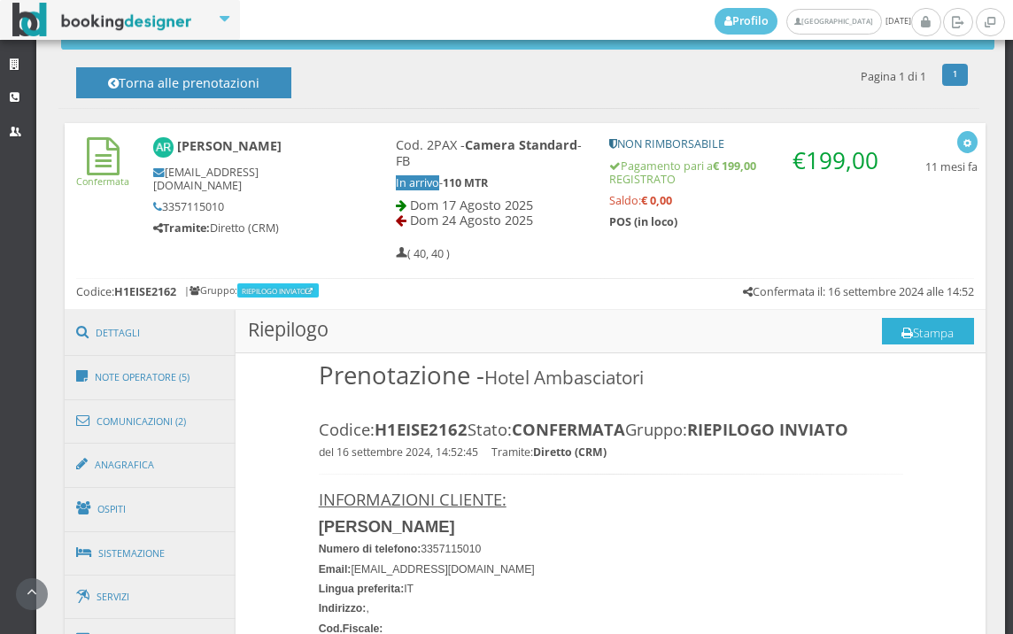
click at [924, 331] on button "Stampa" at bounding box center [928, 331] width 92 height 27
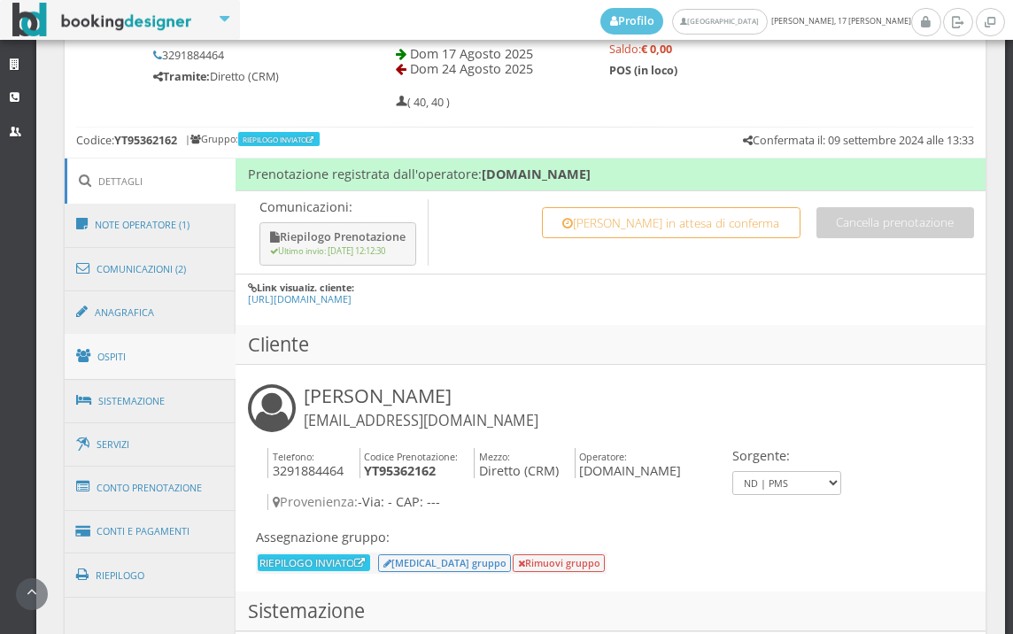
scroll to position [1082, 0]
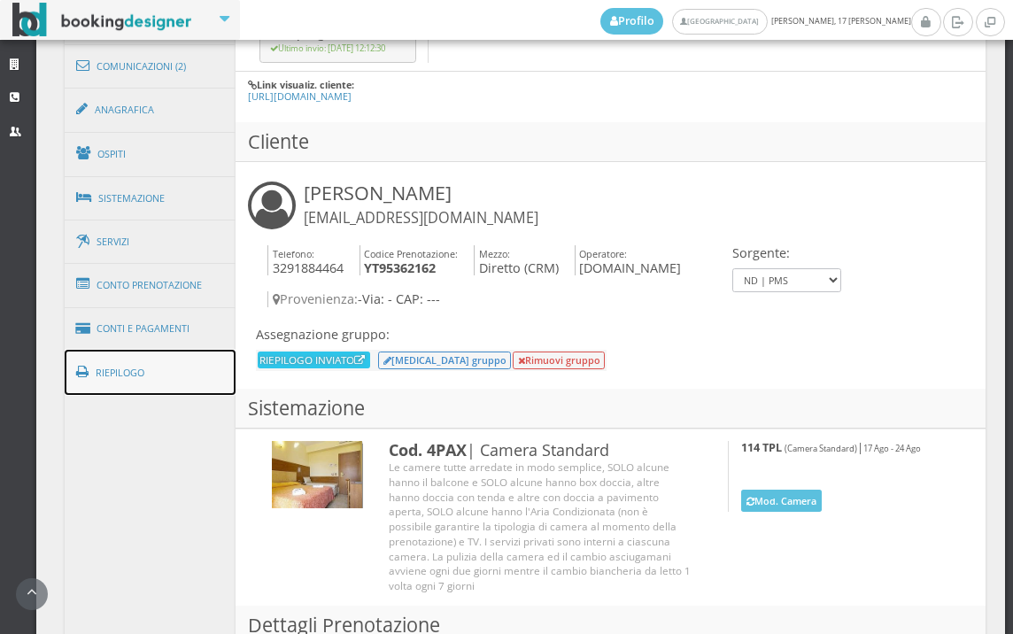
click at [163, 386] on link "Riepilogo" at bounding box center [151, 373] width 172 height 46
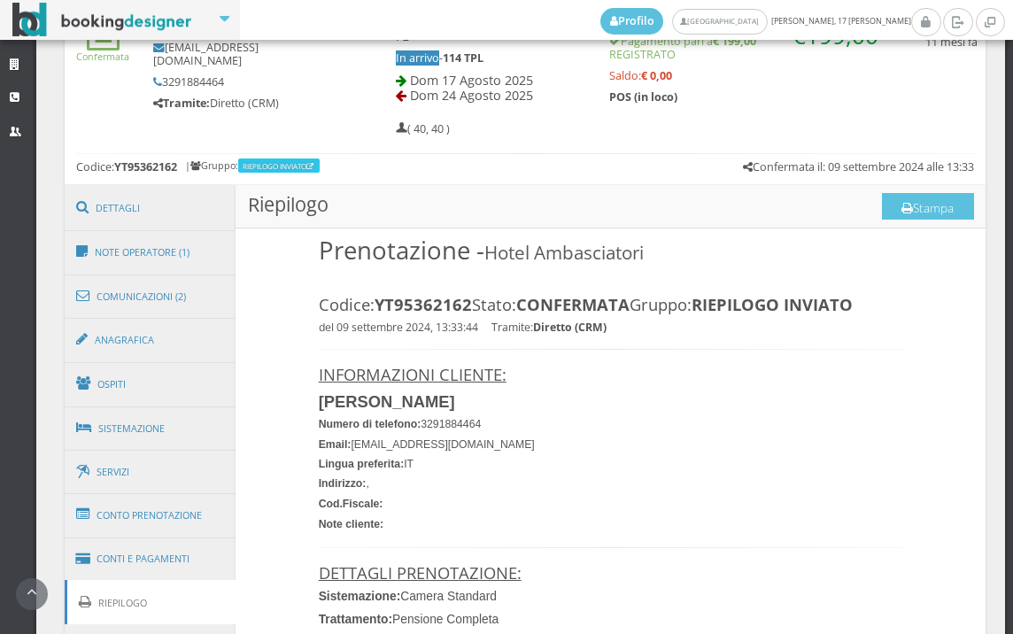
scroll to position [786, 0]
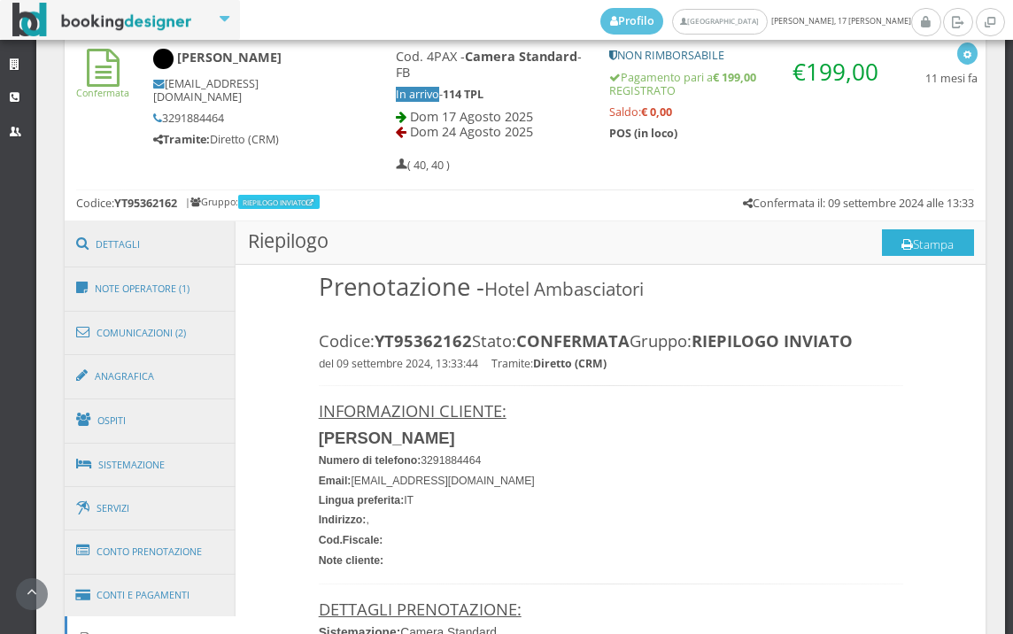
click at [936, 240] on button "Stampa" at bounding box center [928, 242] width 92 height 27
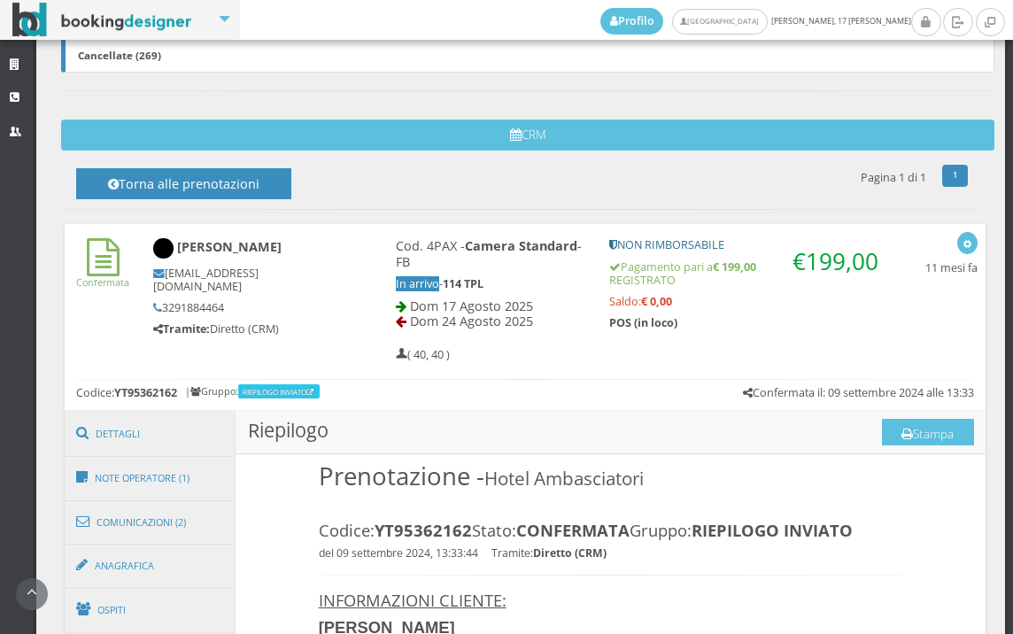
scroll to position [491, 0]
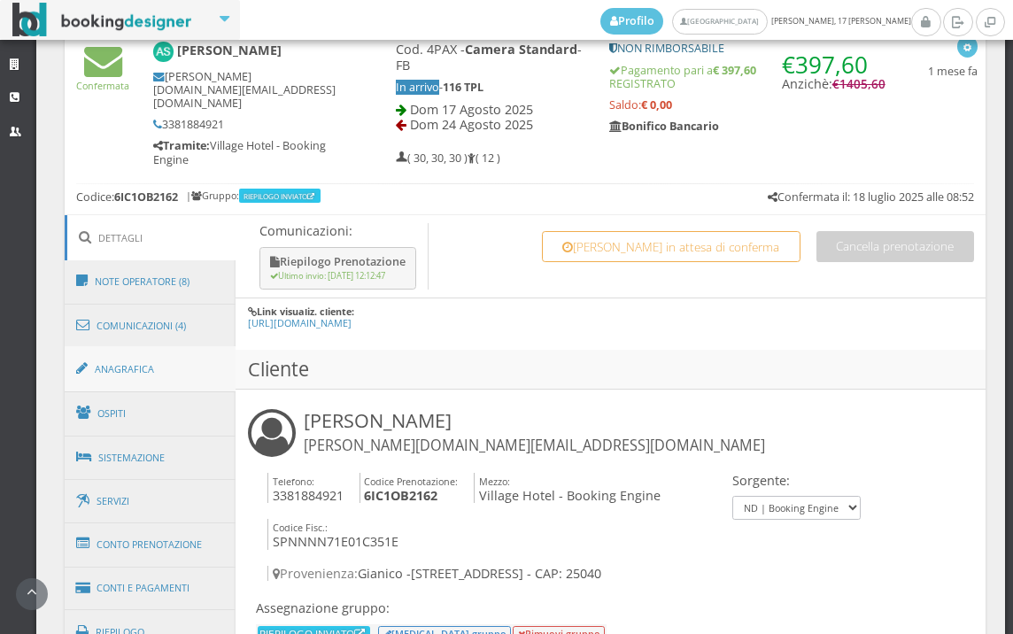
scroll to position [885, 0]
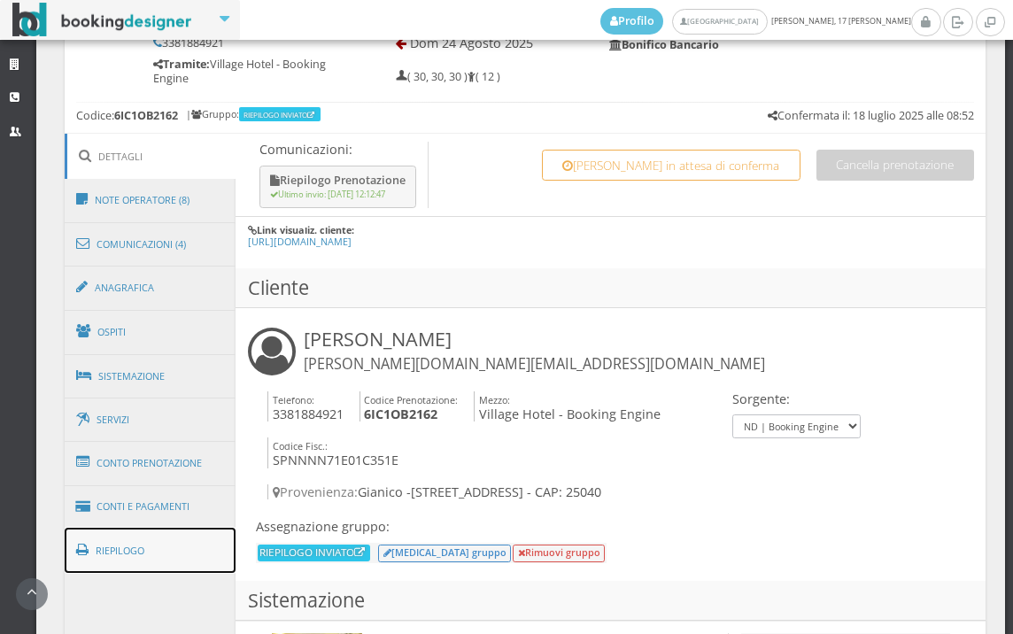
click at [177, 549] on link "Riepilogo" at bounding box center [151, 551] width 172 height 46
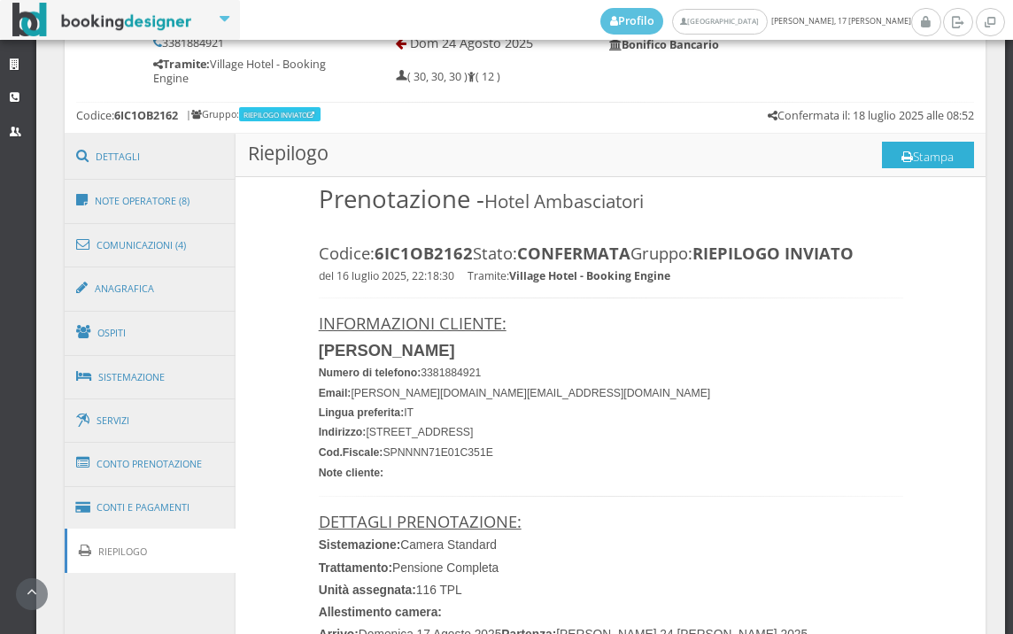
click at [901, 158] on icon at bounding box center [907, 157] width 12 height 12
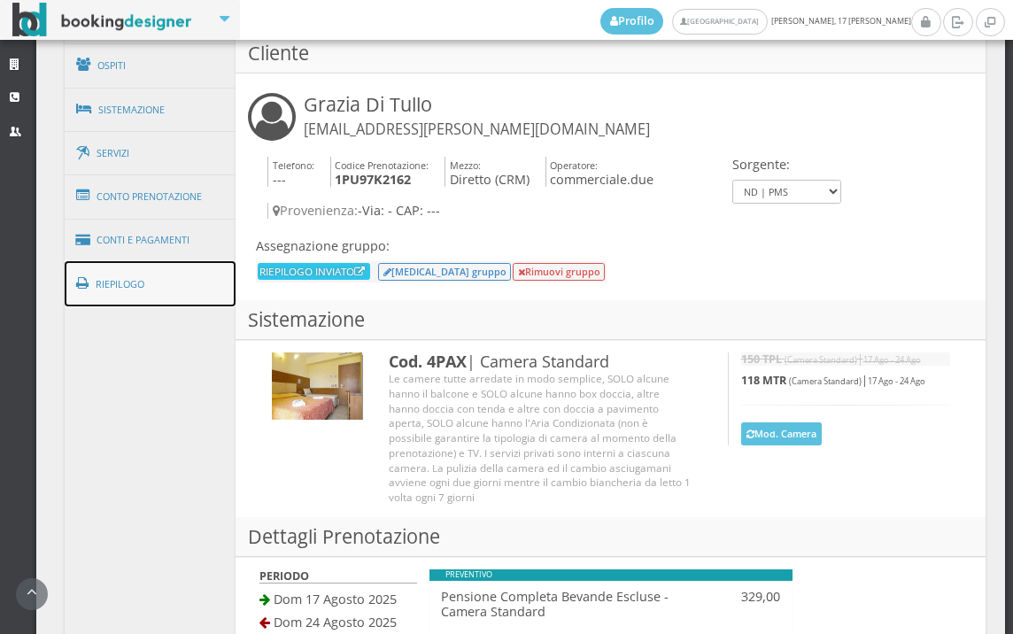
click at [164, 293] on link "Riepilogo" at bounding box center [151, 284] width 172 height 46
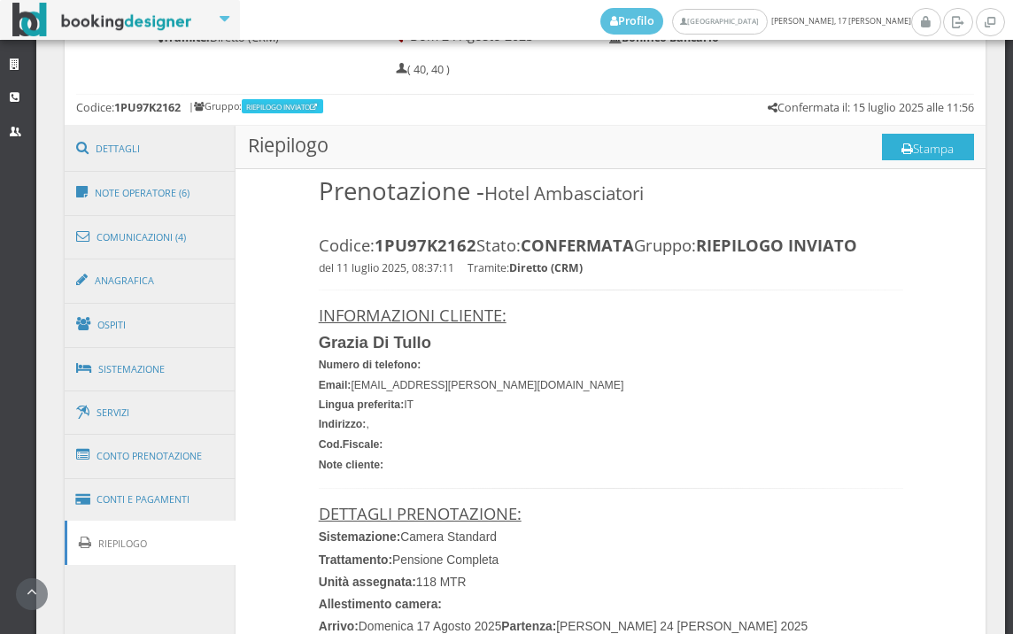
scroll to position [886, 0]
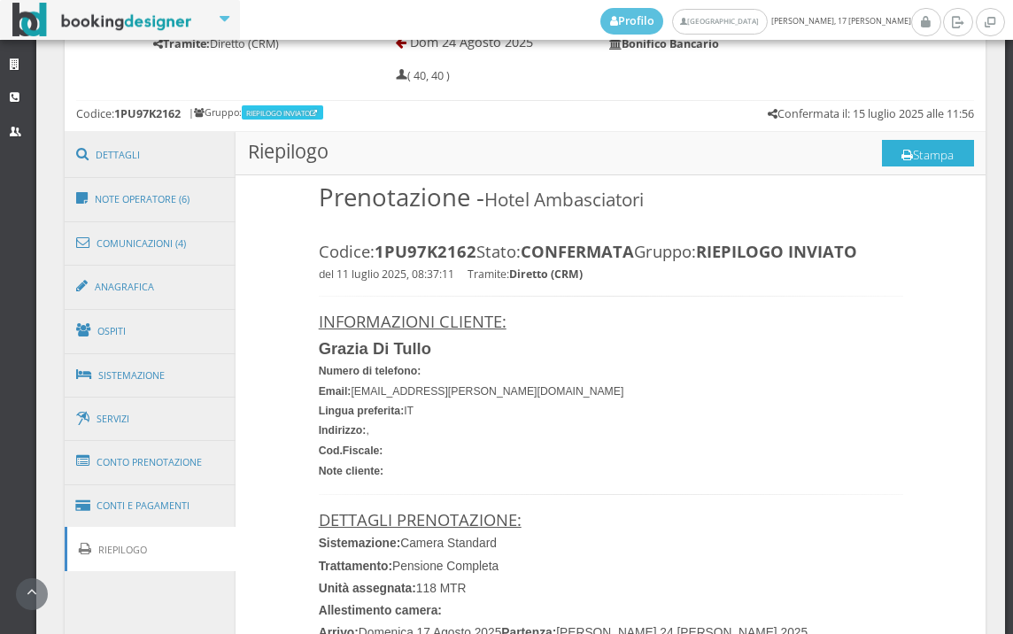
click at [926, 155] on button "Stampa" at bounding box center [928, 153] width 92 height 27
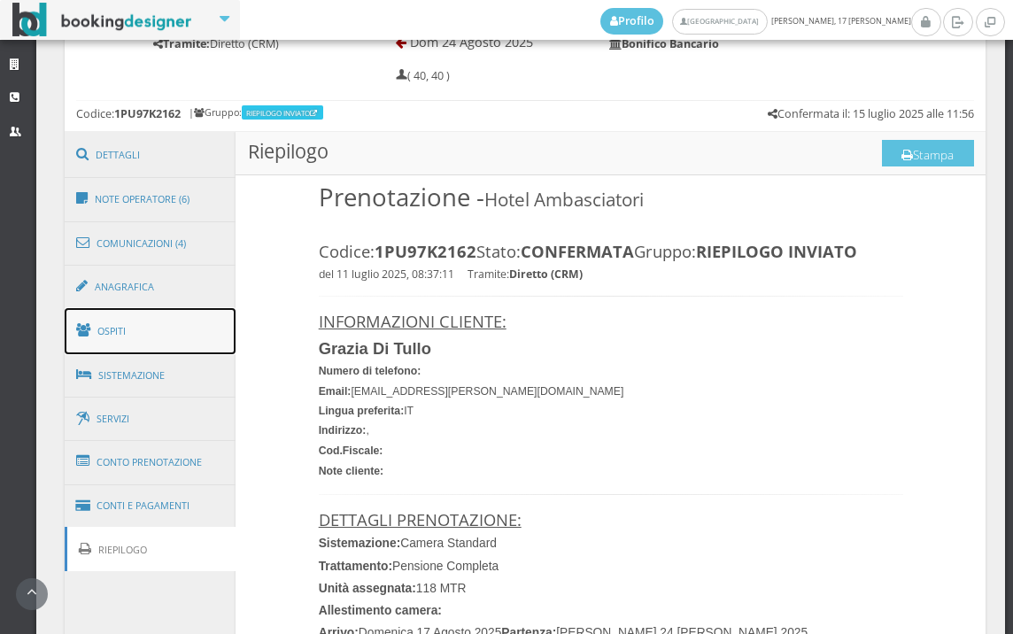
click at [109, 315] on link "Ospiti" at bounding box center [151, 331] width 172 height 46
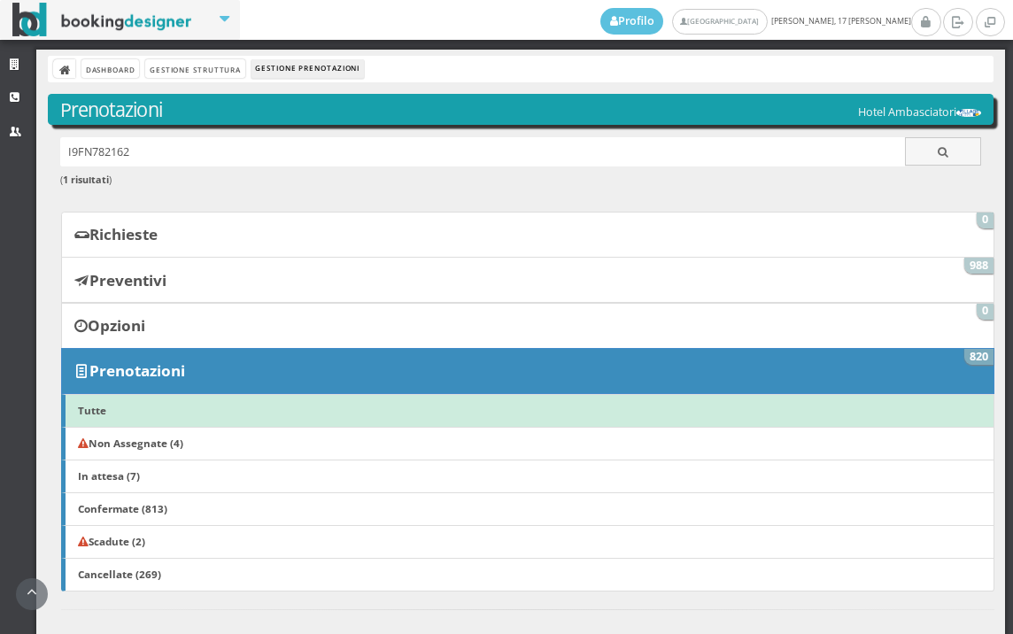
scroll to position [590, 0]
